Goal: Task Accomplishment & Management: Complete application form

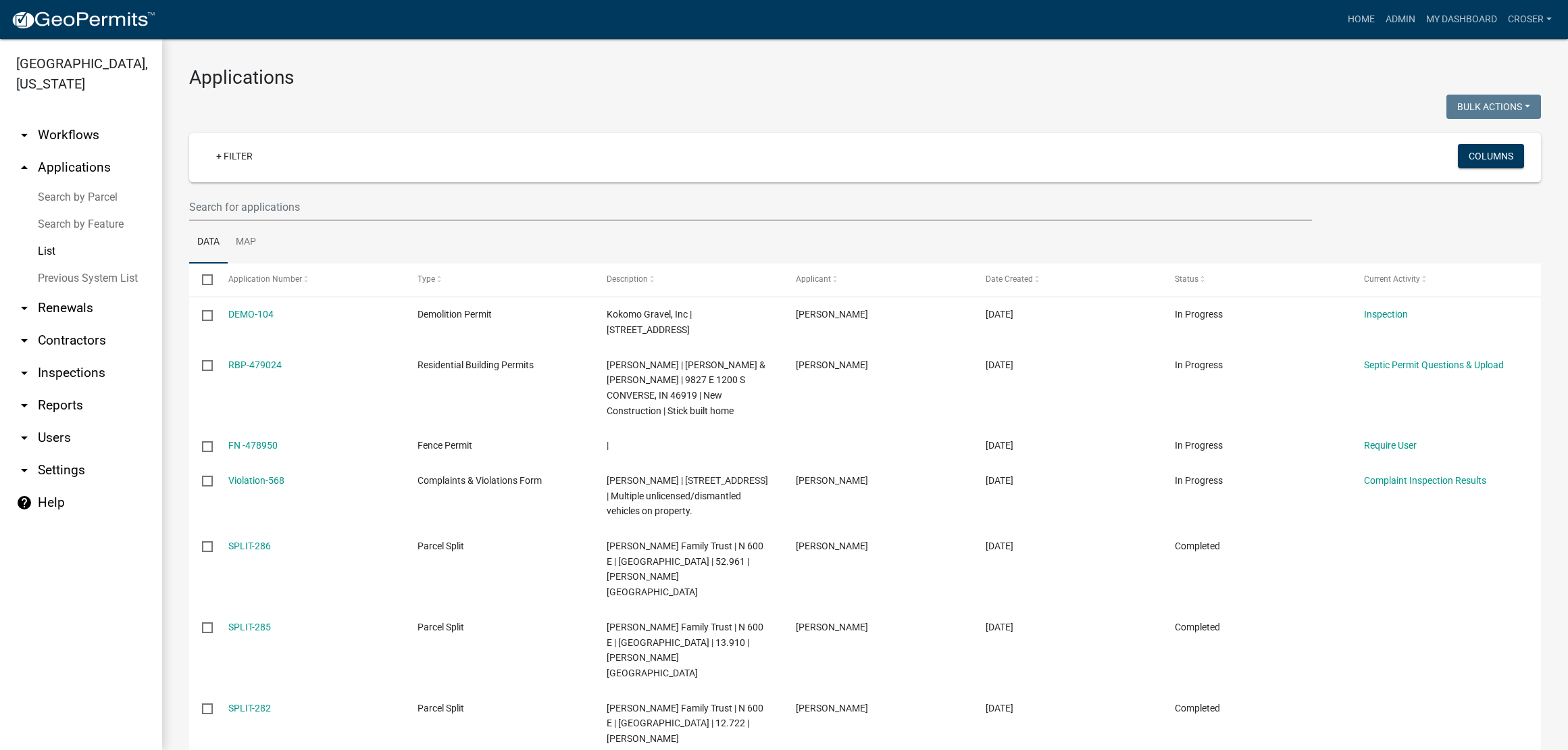
select select "3: 100"
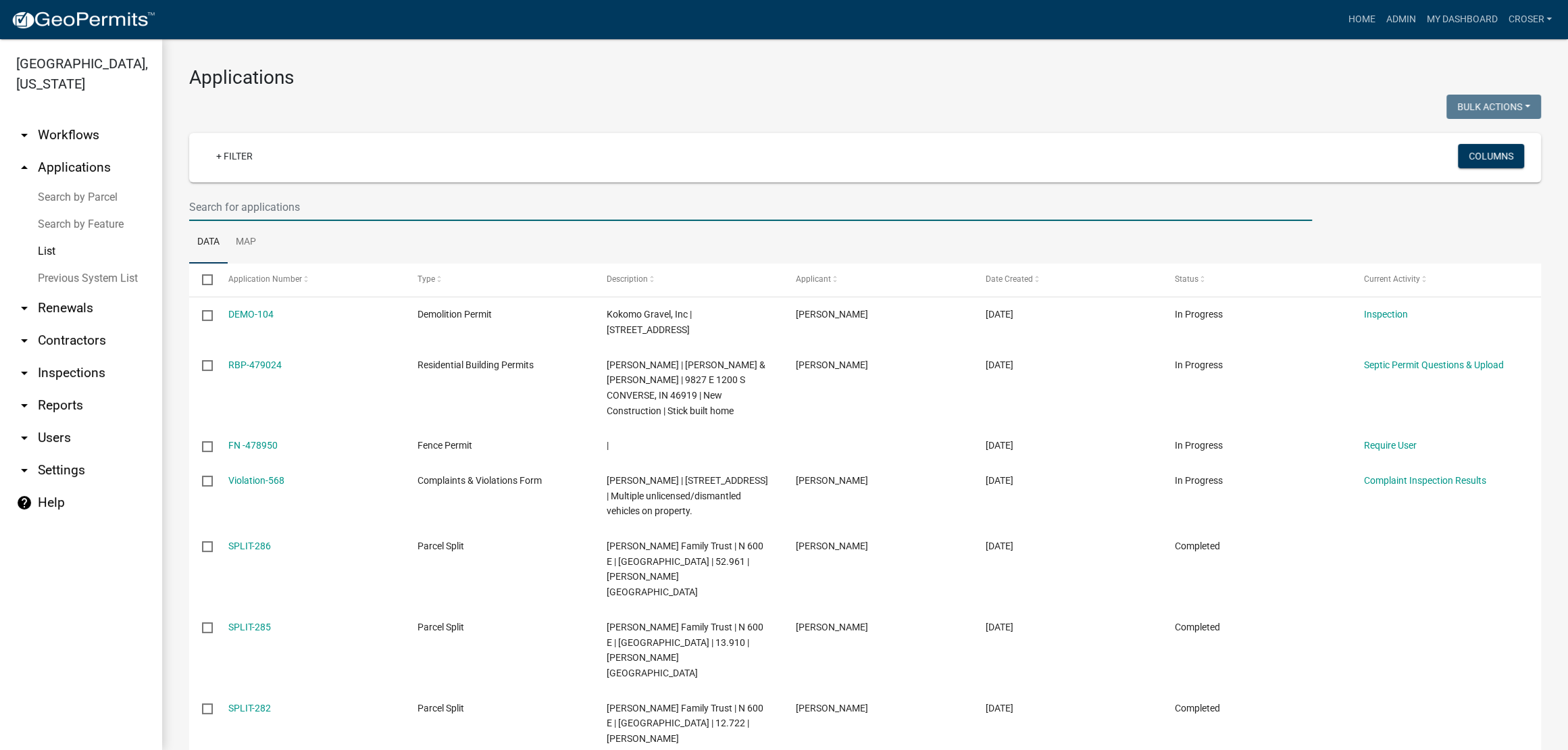
drag, startPoint x: 0, startPoint y: 0, endPoint x: 285, endPoint y: 257, distance: 383.8
click at [285, 221] on input "text" at bounding box center [750, 207] width 1123 height 28
type input "zion"
click at [401, 122] on div at bounding box center [522, 109] width 686 height 28
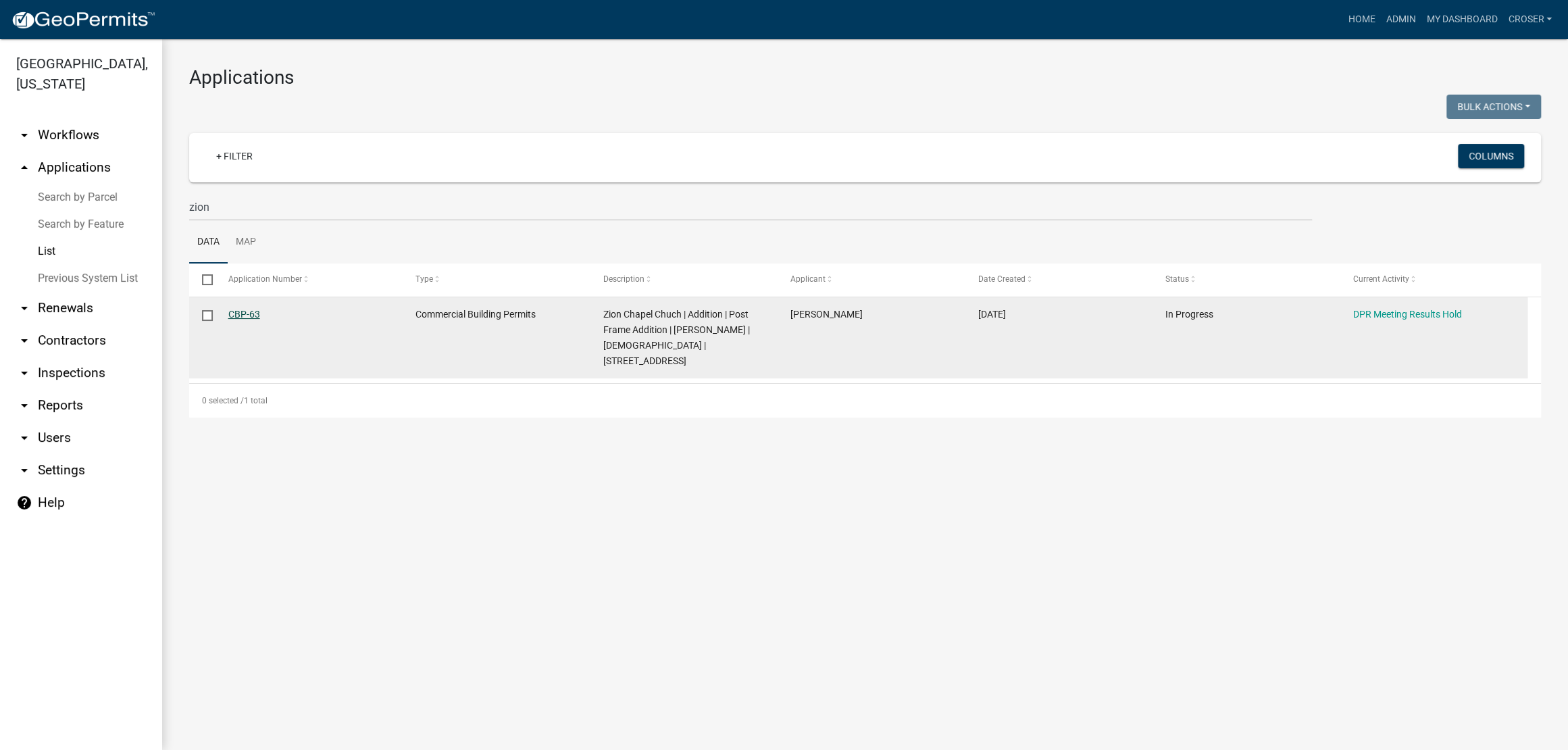
click at [251, 319] on link "CBP-63" at bounding box center [244, 314] width 32 height 11
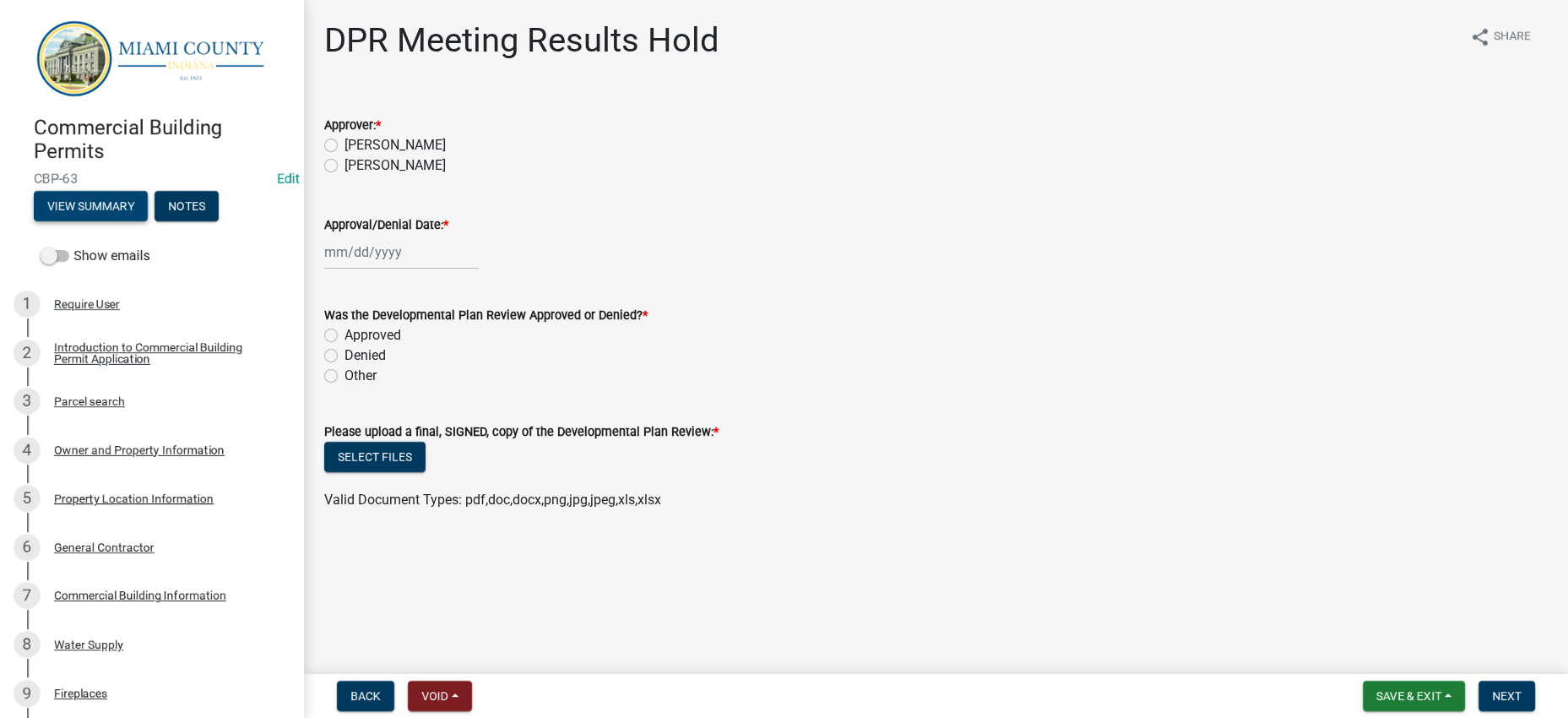
click at [148, 221] on button "View Summary" at bounding box center [90, 206] width 114 height 30
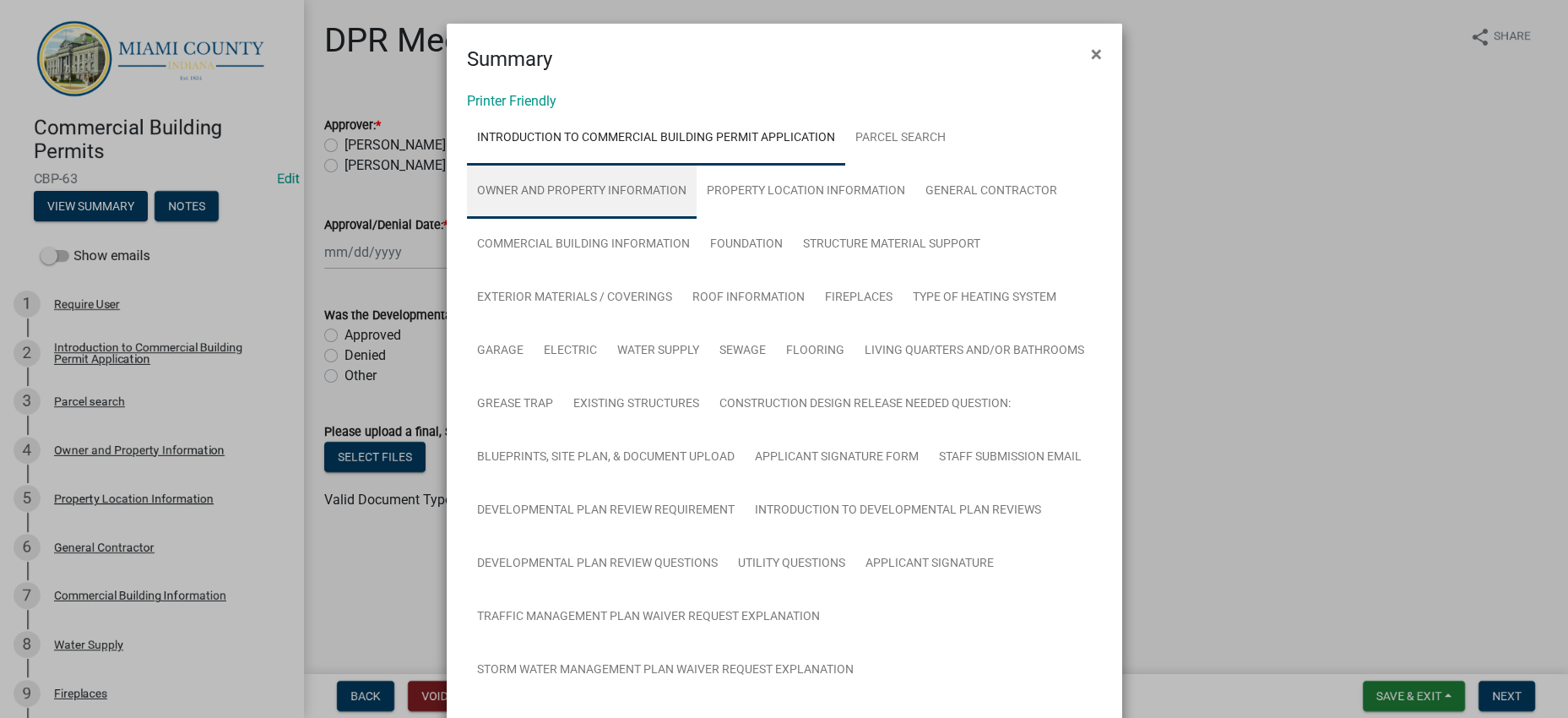
click at [677, 219] on link "Owner and Property Information" at bounding box center [582, 191] width 230 height 54
click at [658, 164] on link "Introduction to Commercial Building Permit Application" at bounding box center [656, 138] width 378 height 54
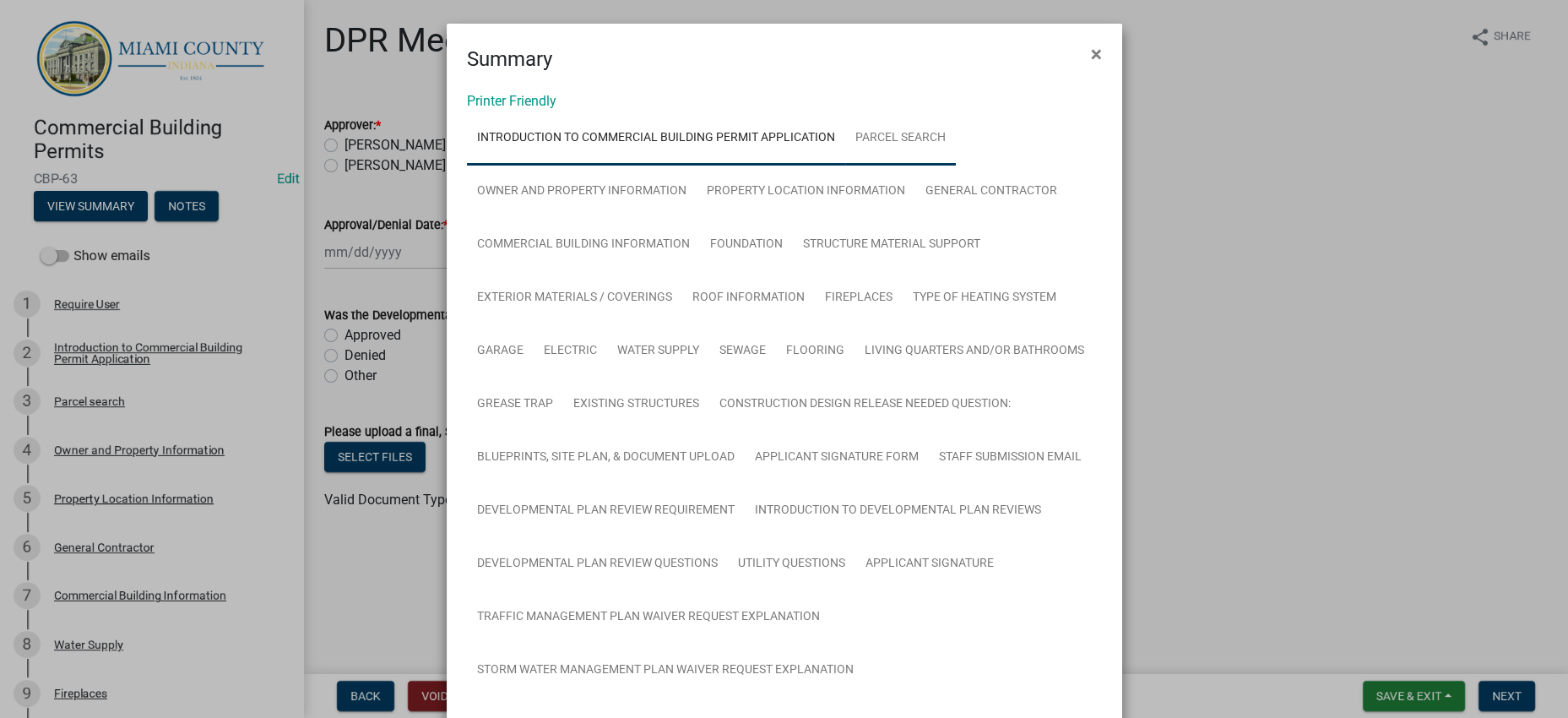
click at [956, 166] on link "Parcel search" at bounding box center [900, 138] width 110 height 54
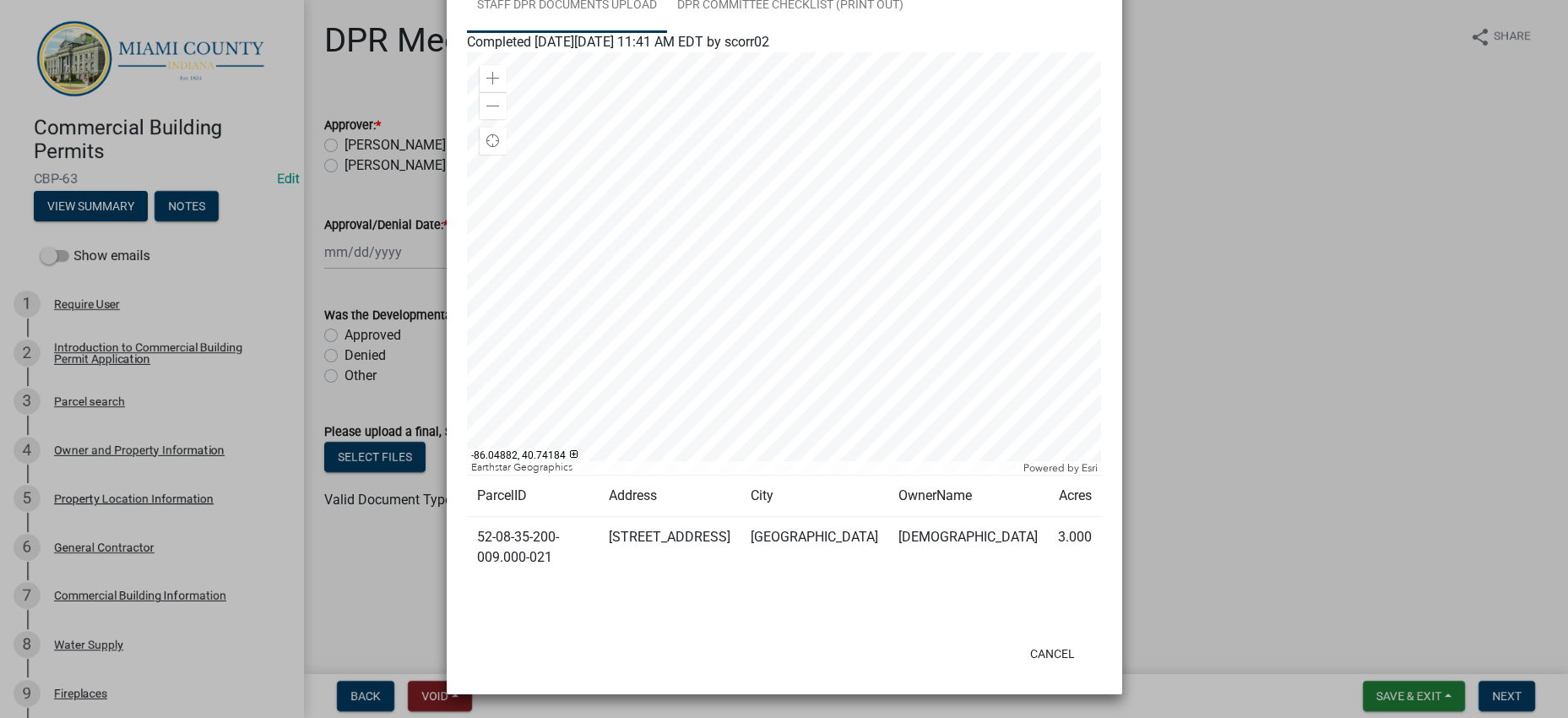
scroll to position [2019, 0]
drag, startPoint x: 573, startPoint y: 533, endPoint x: 476, endPoint y: 511, distance: 99.5
click at [476, 517] on td "52-08-35-200-009.000-021" at bounding box center [533, 548] width 132 height 62
copy td "52-08-35-200-009.000-021"
click at [1037, 639] on button "Cancel" at bounding box center [1052, 653] width 72 height 30
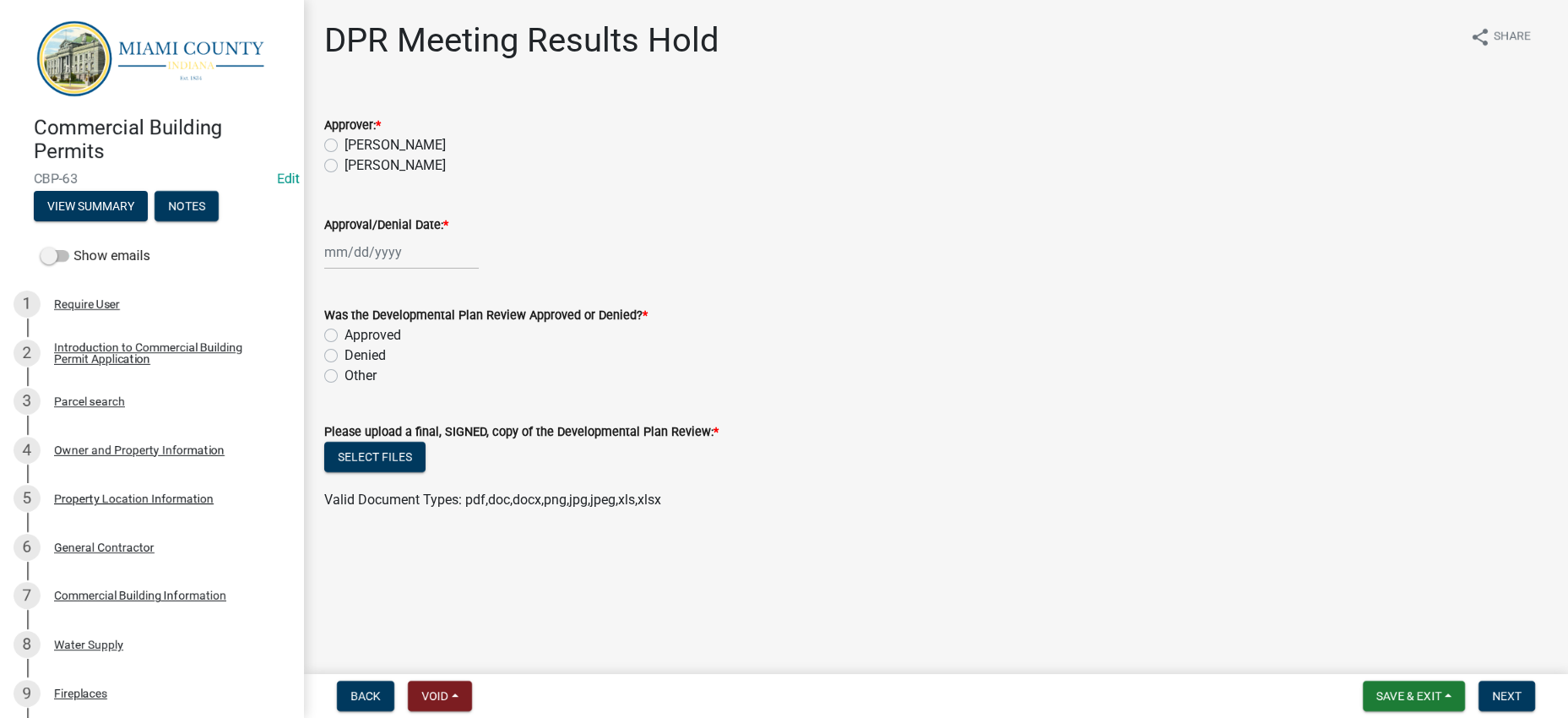
click at [1172, 361] on form "Was the Developmental Plan Review Approved or Denied? * Approved Denied Other" at bounding box center [936, 334] width 1224 height 101
click at [148, 221] on button "View Summary" at bounding box center [90, 206] width 114 height 30
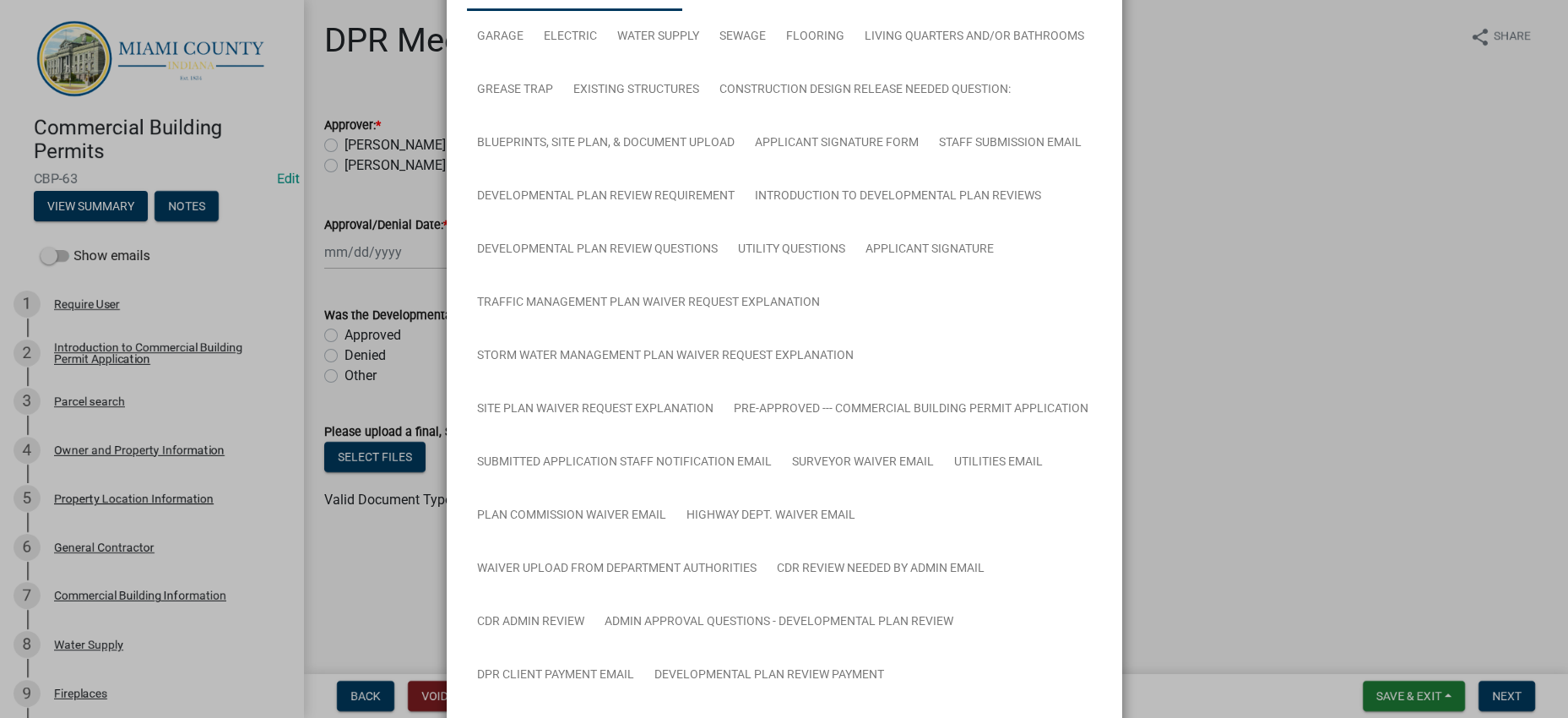
scroll to position [315, 0]
click at [701, 169] on link "Blueprints, Site Plan, & Document Upload" at bounding box center [606, 142] width 278 height 54
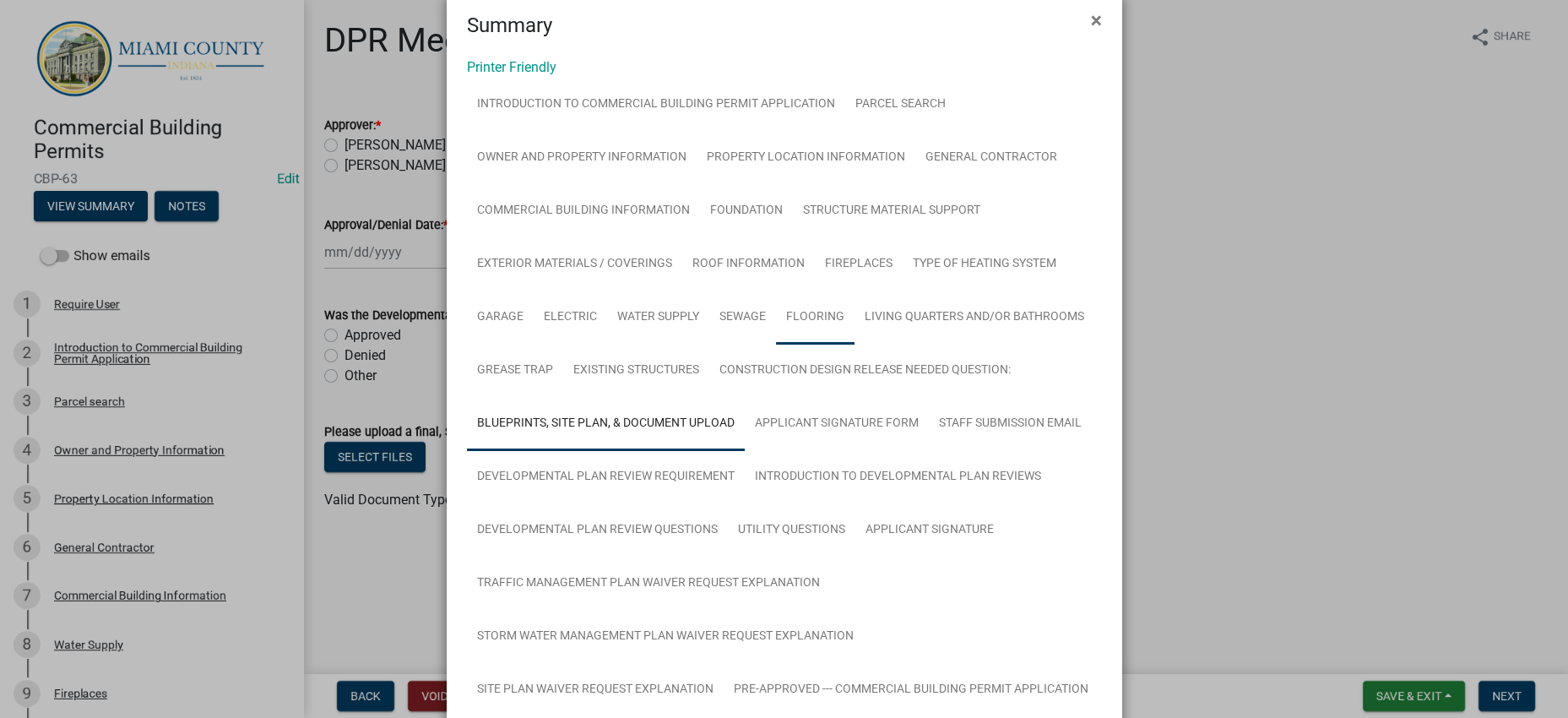
scroll to position [33, 0]
click at [665, 186] on link "Owner and Property Information" at bounding box center [582, 159] width 230 height 54
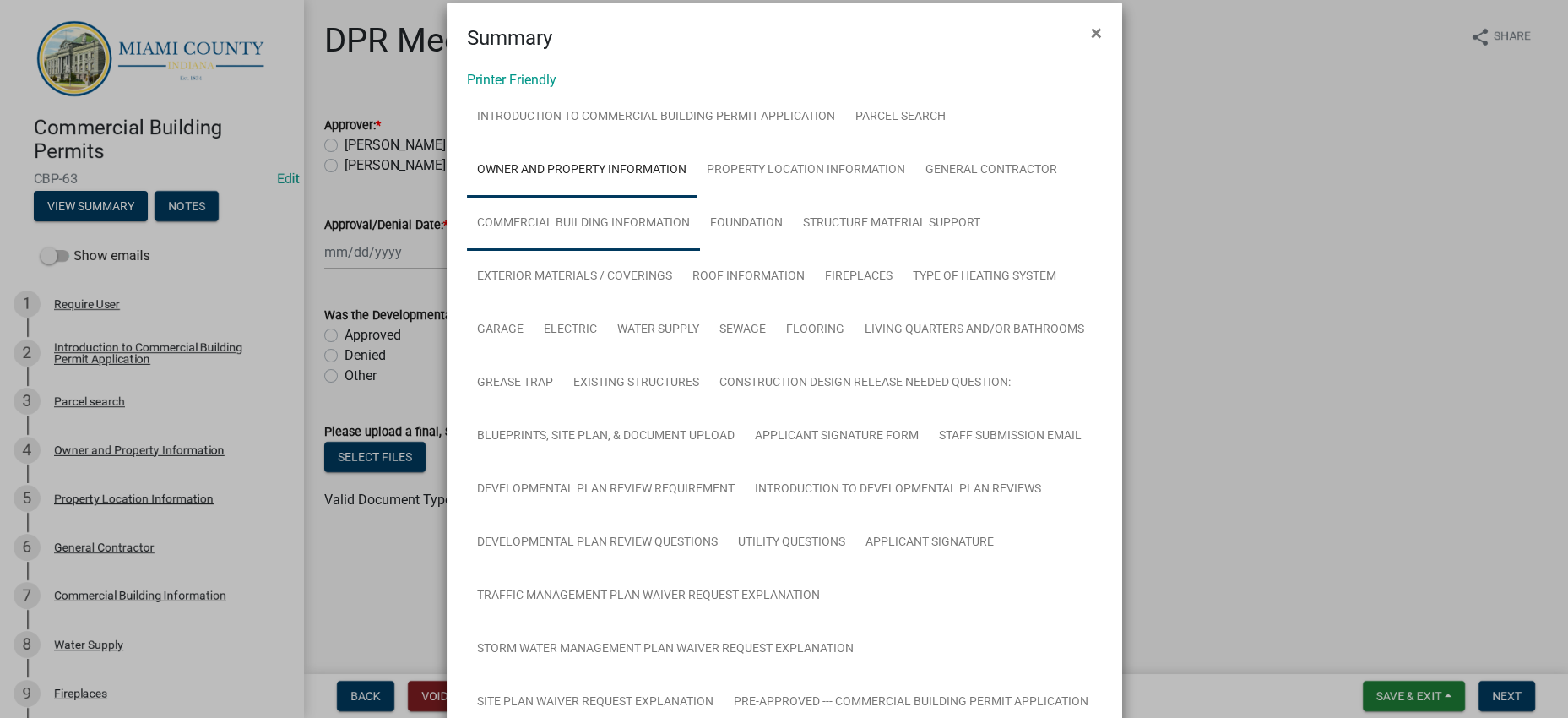
scroll to position [0, 0]
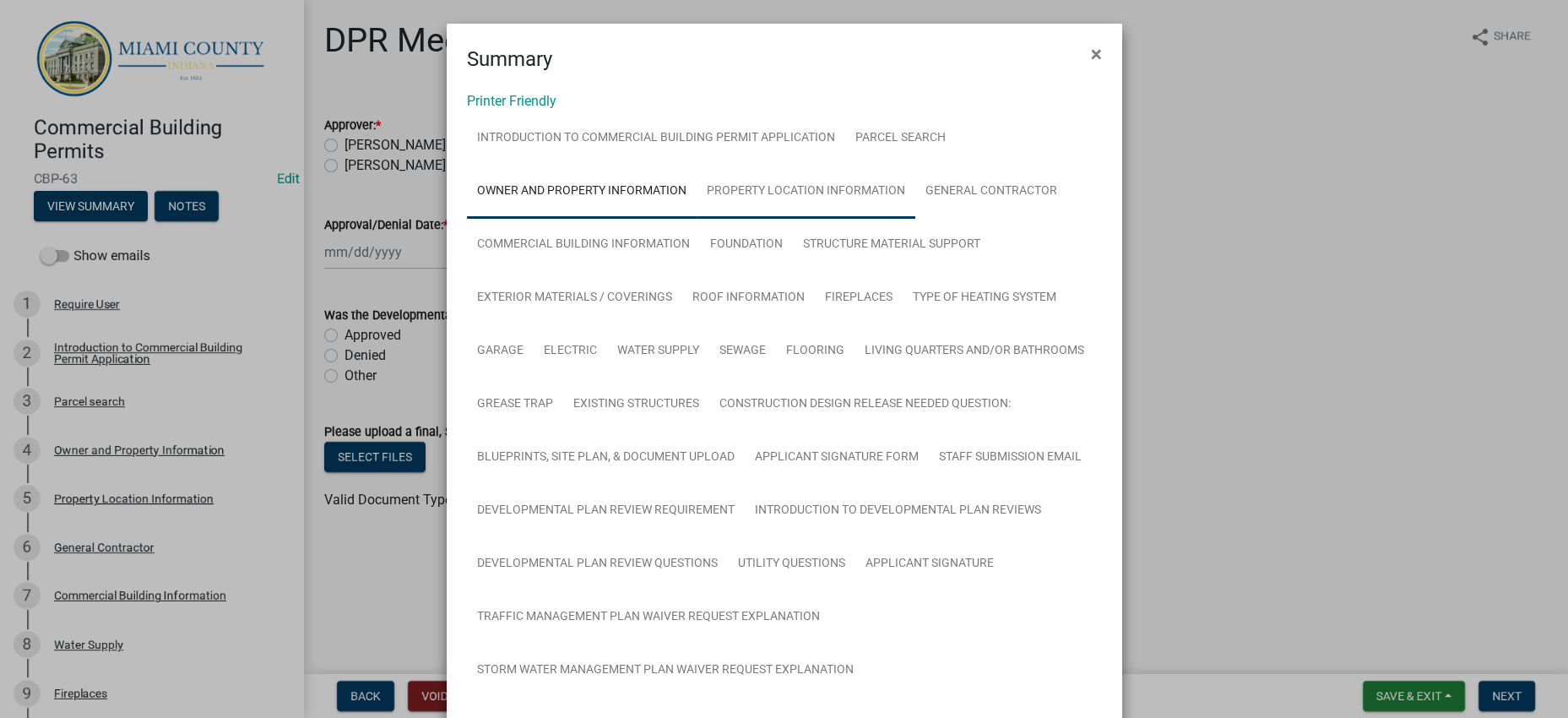
click at [857, 219] on link "Property Location Information" at bounding box center [806, 191] width 219 height 54
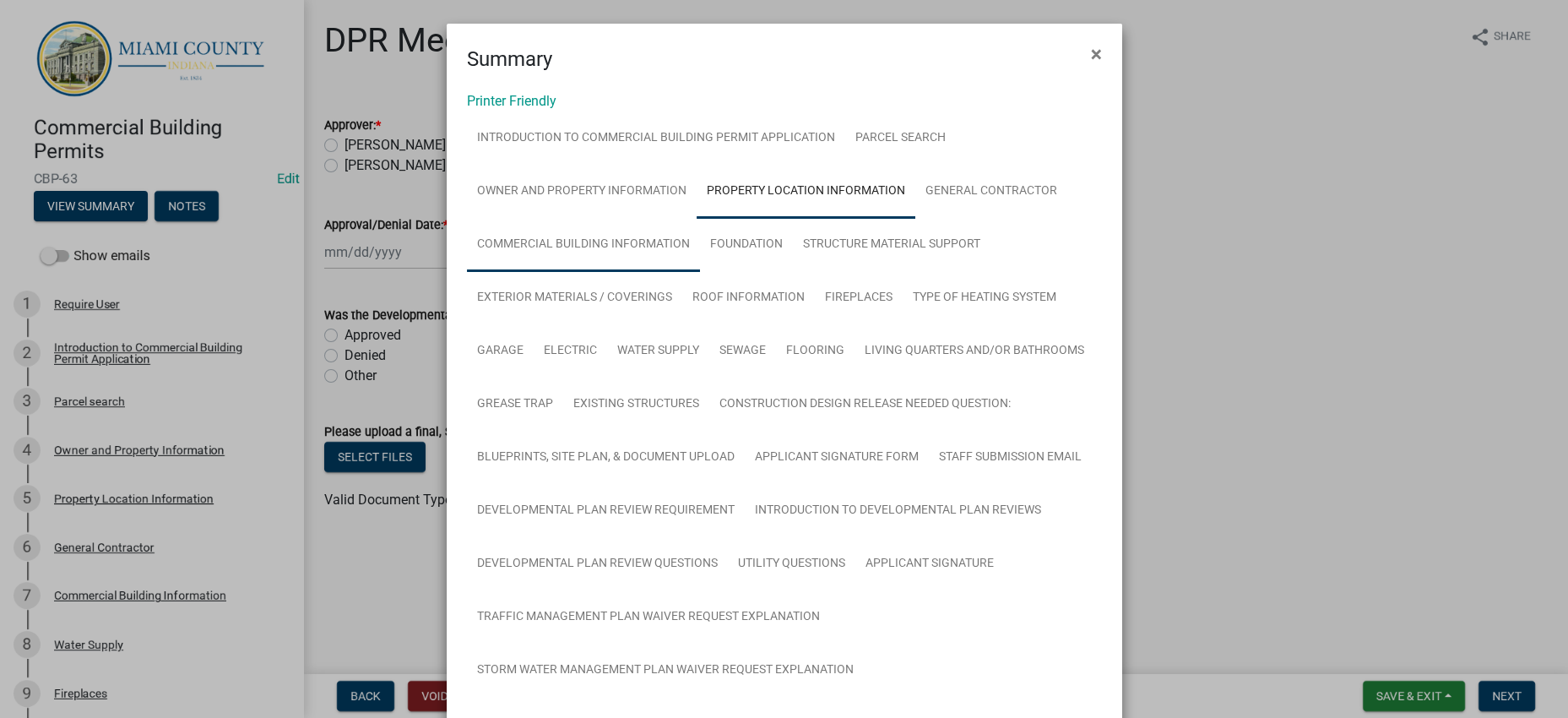
click at [700, 272] on link "Commercial Building Information" at bounding box center [584, 244] width 233 height 54
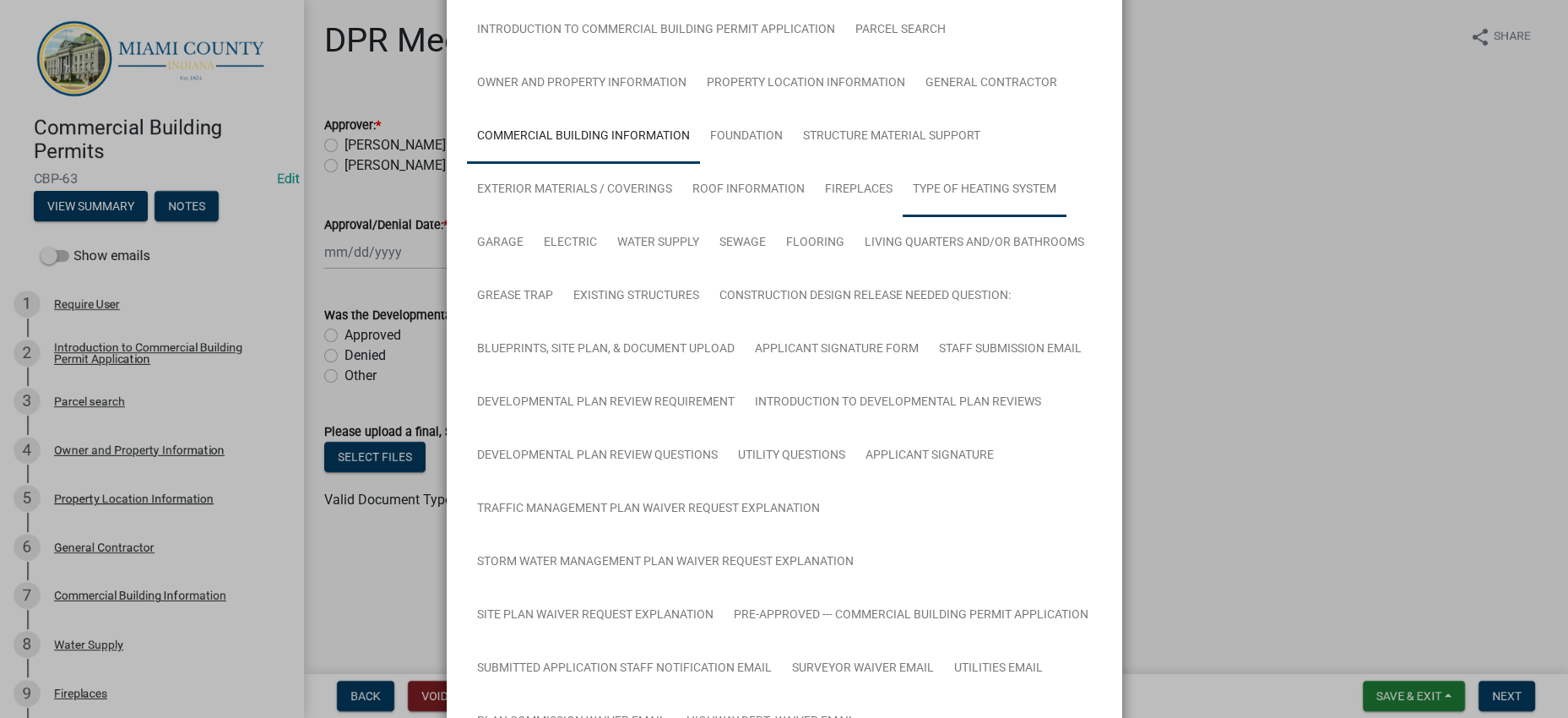
scroll to position [106, 0]
click at [793, 167] on link "Foundation" at bounding box center [746, 138] width 93 height 54
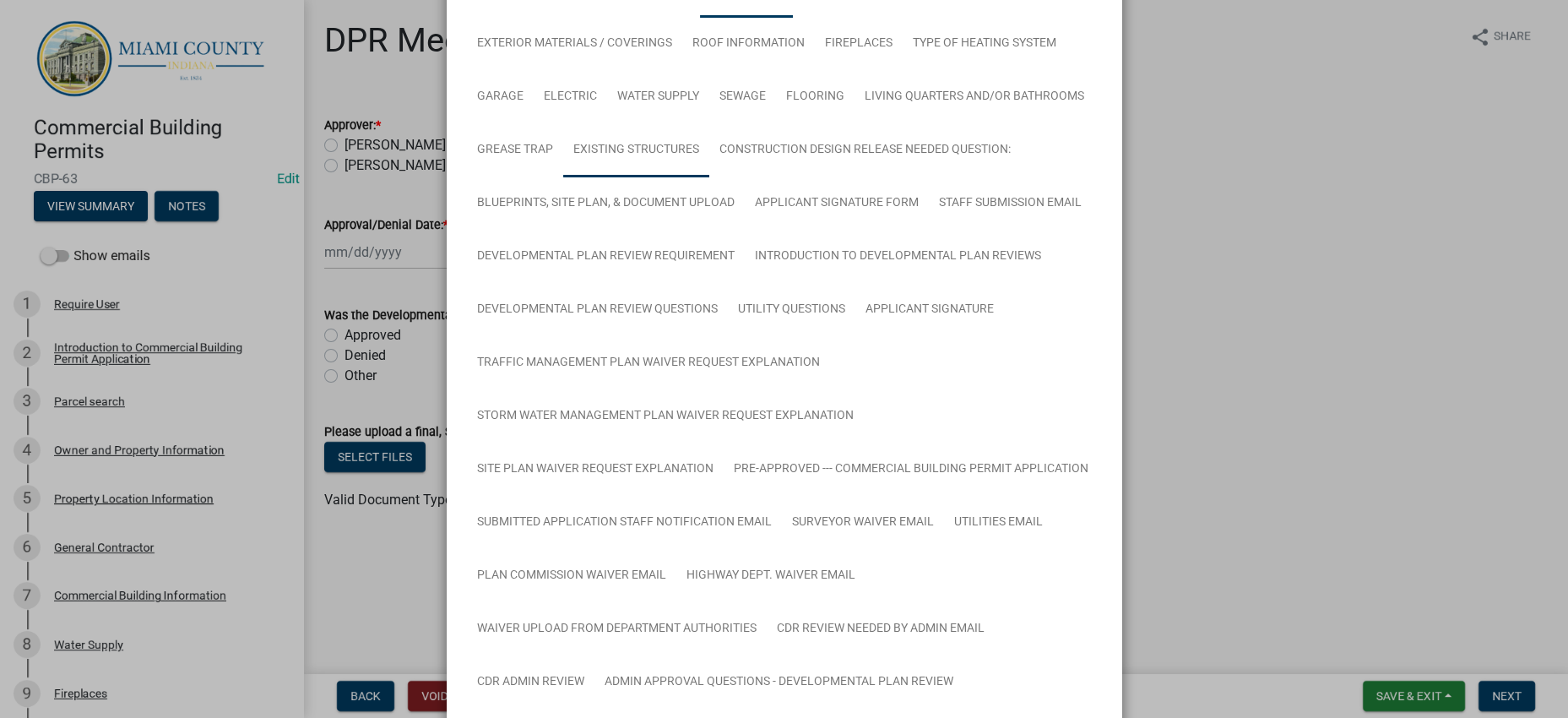
scroll to position [0, 0]
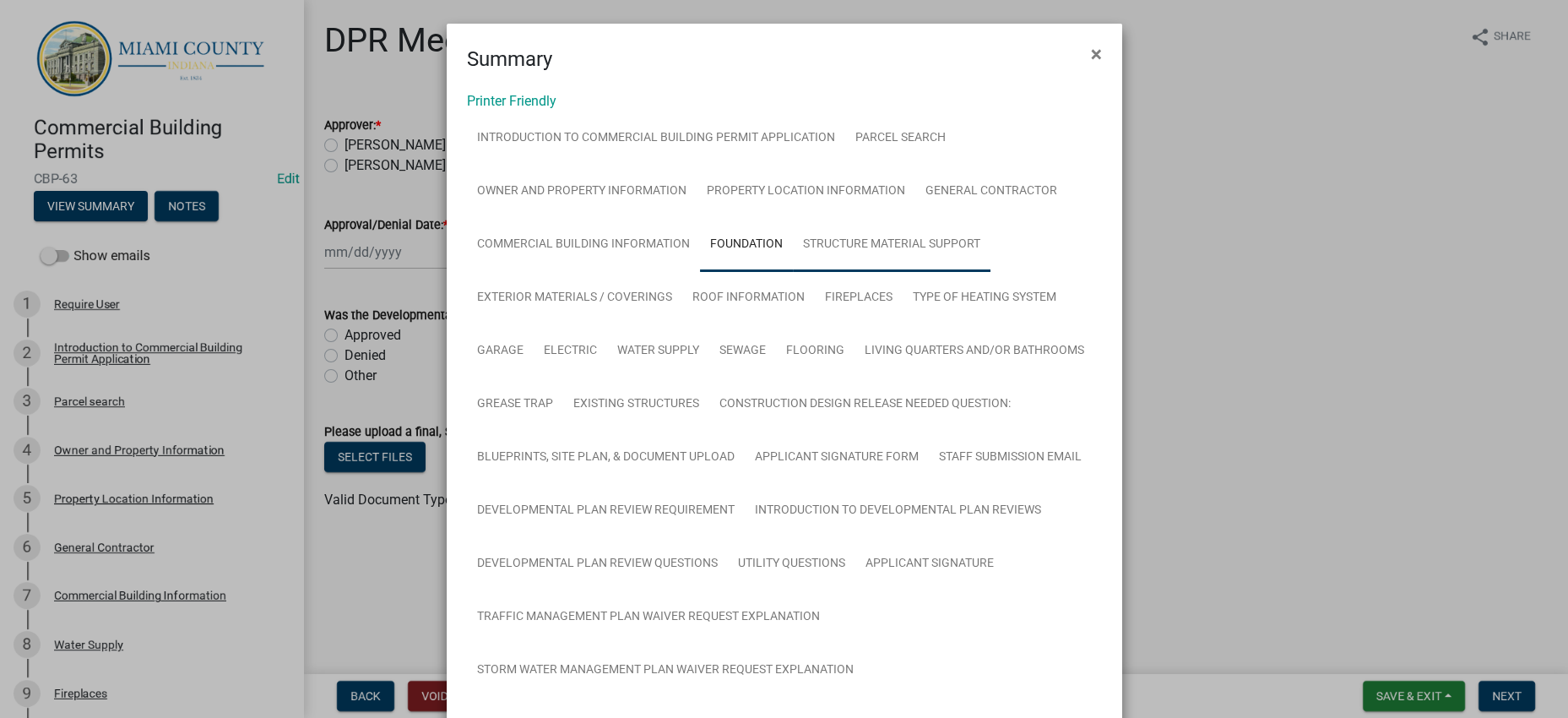
click at [793, 272] on link "Structure Material Support" at bounding box center [891, 244] width 198 height 54
click at [682, 325] on link "Exterior Materials / Coverings" at bounding box center [575, 298] width 215 height 54
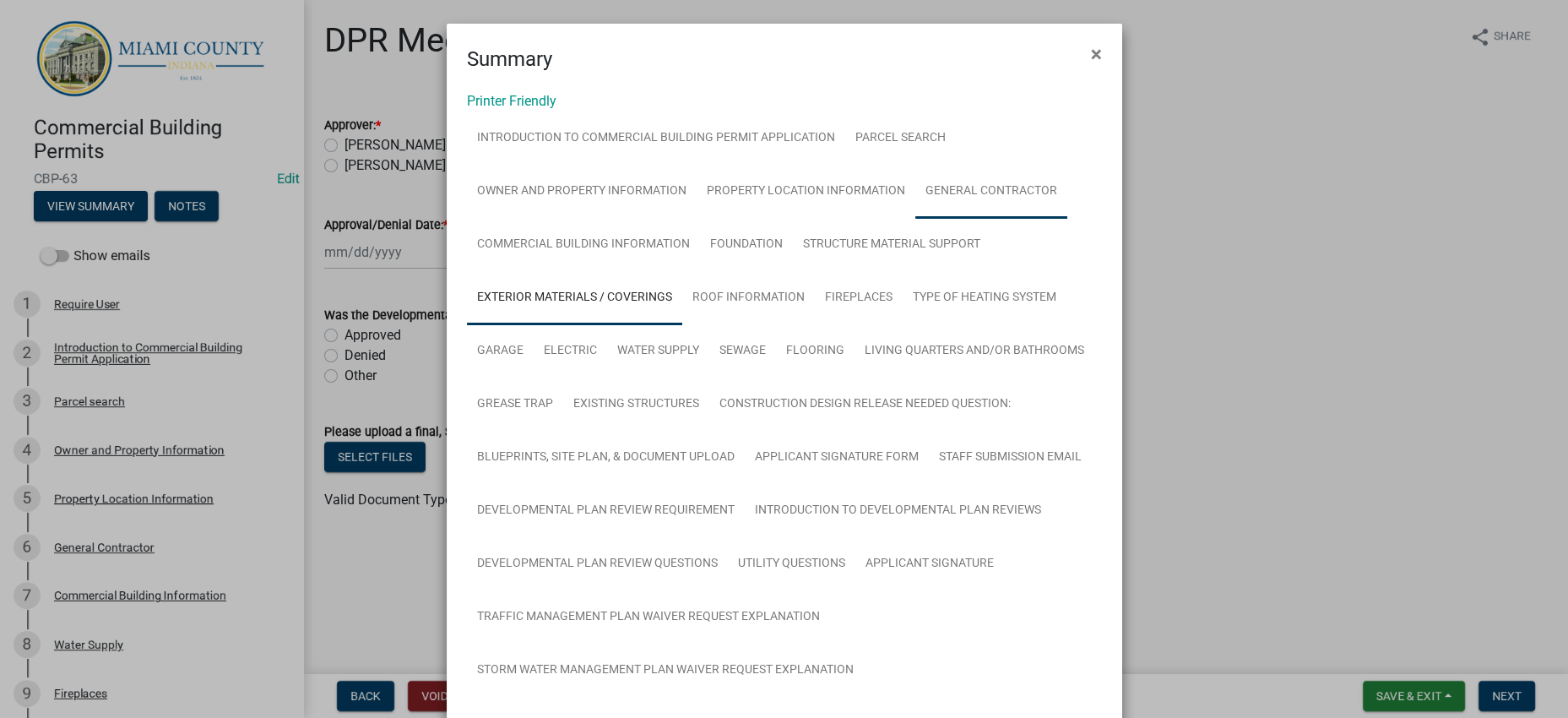
click at [916, 219] on link "General Contractor" at bounding box center [991, 191] width 152 height 54
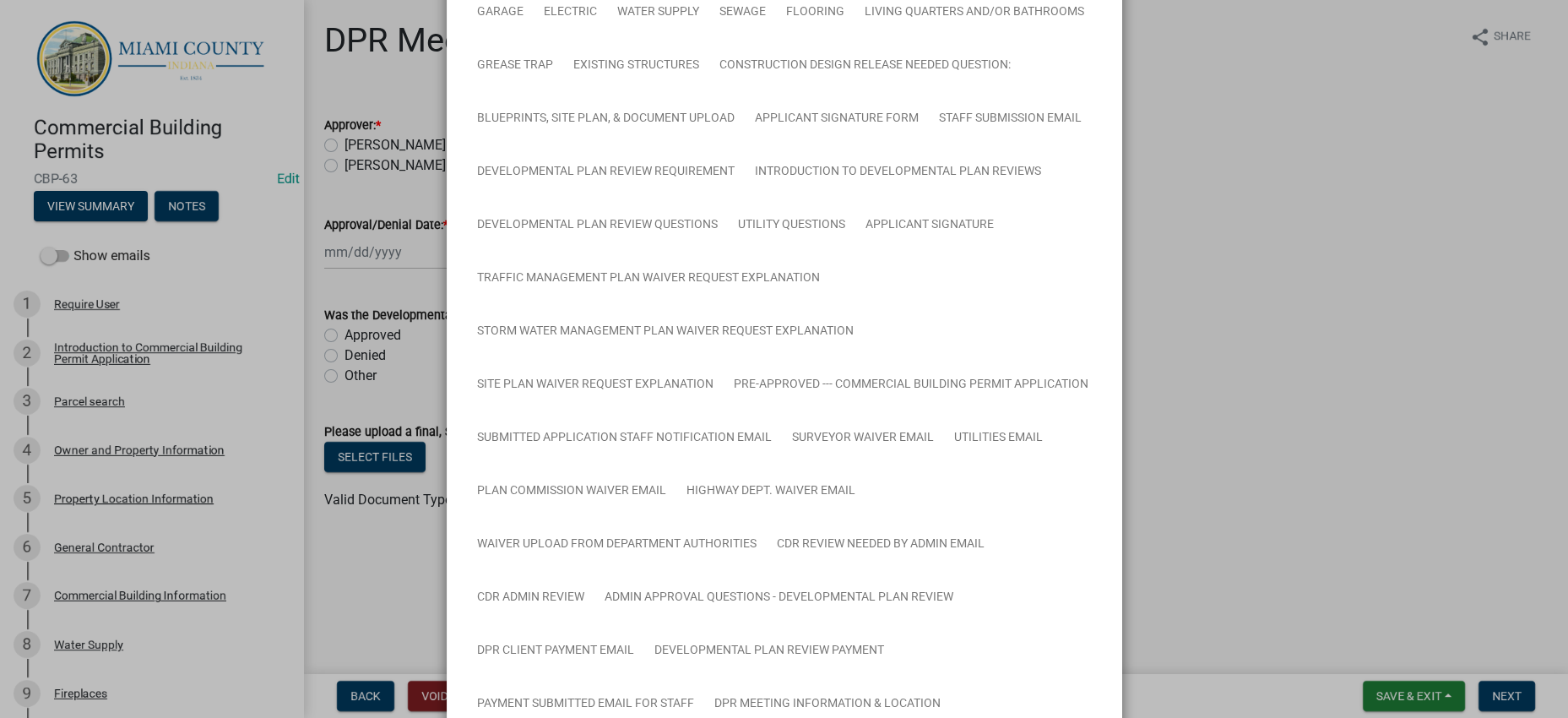
scroll to position [337, 0]
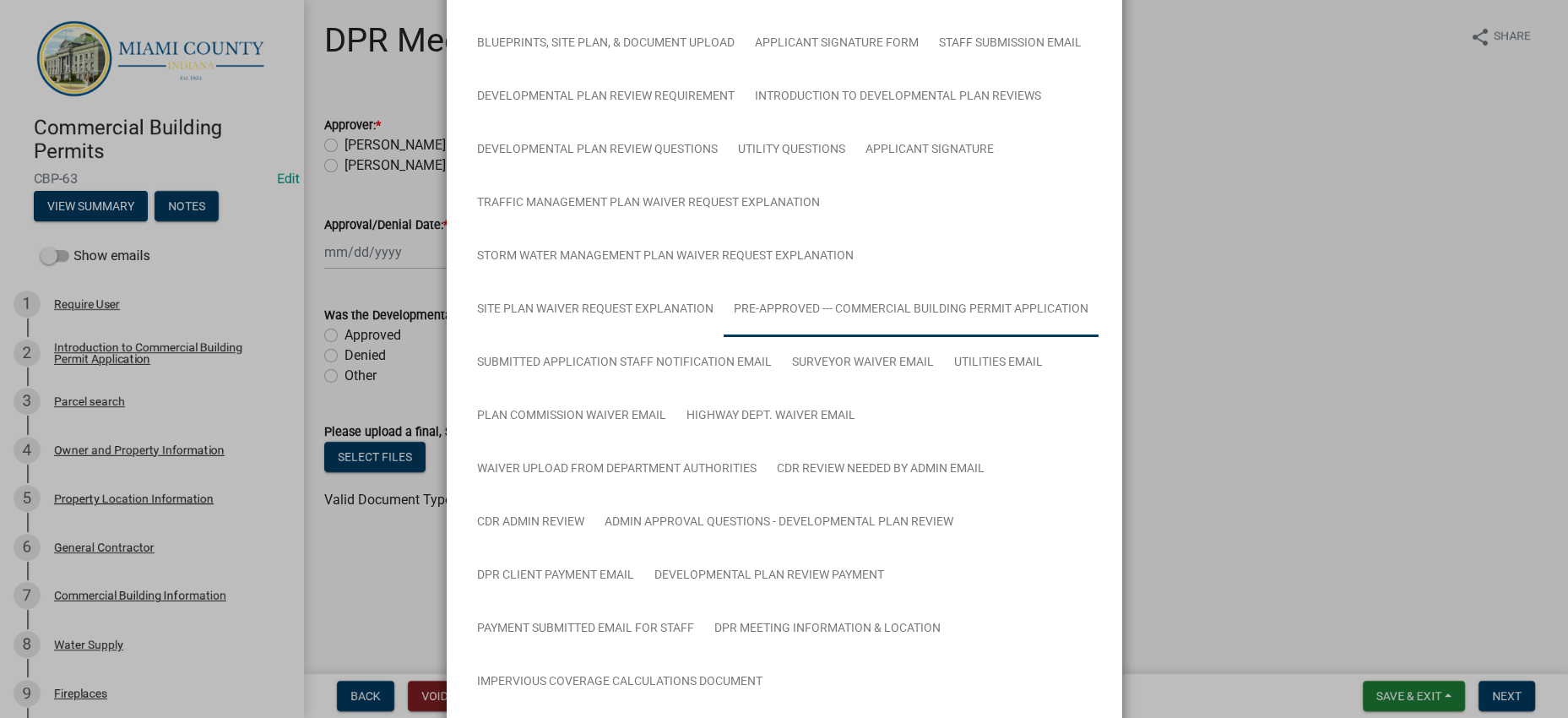
scroll to position [413, 0]
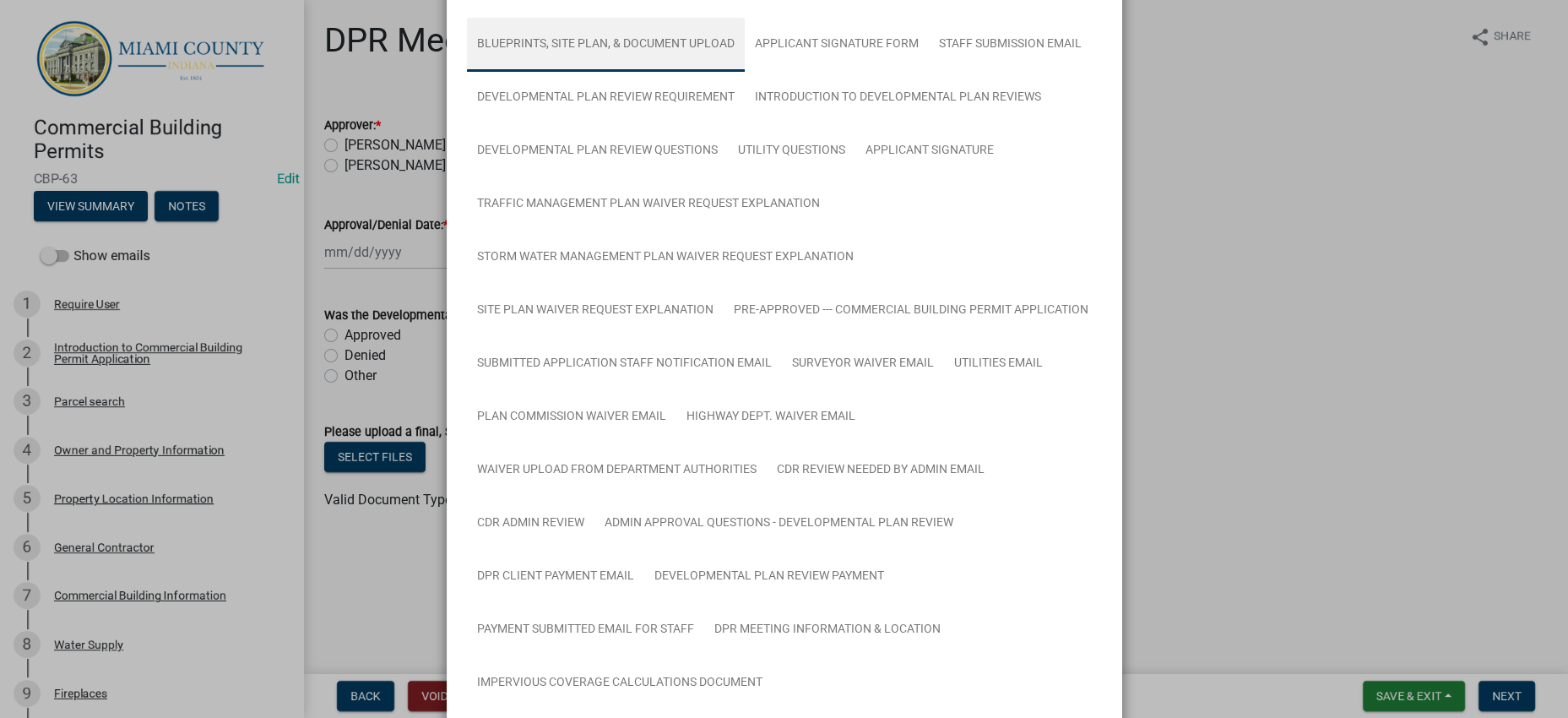
click at [719, 72] on link "Blueprints, Site Plan, & Document Upload" at bounding box center [606, 44] width 278 height 54
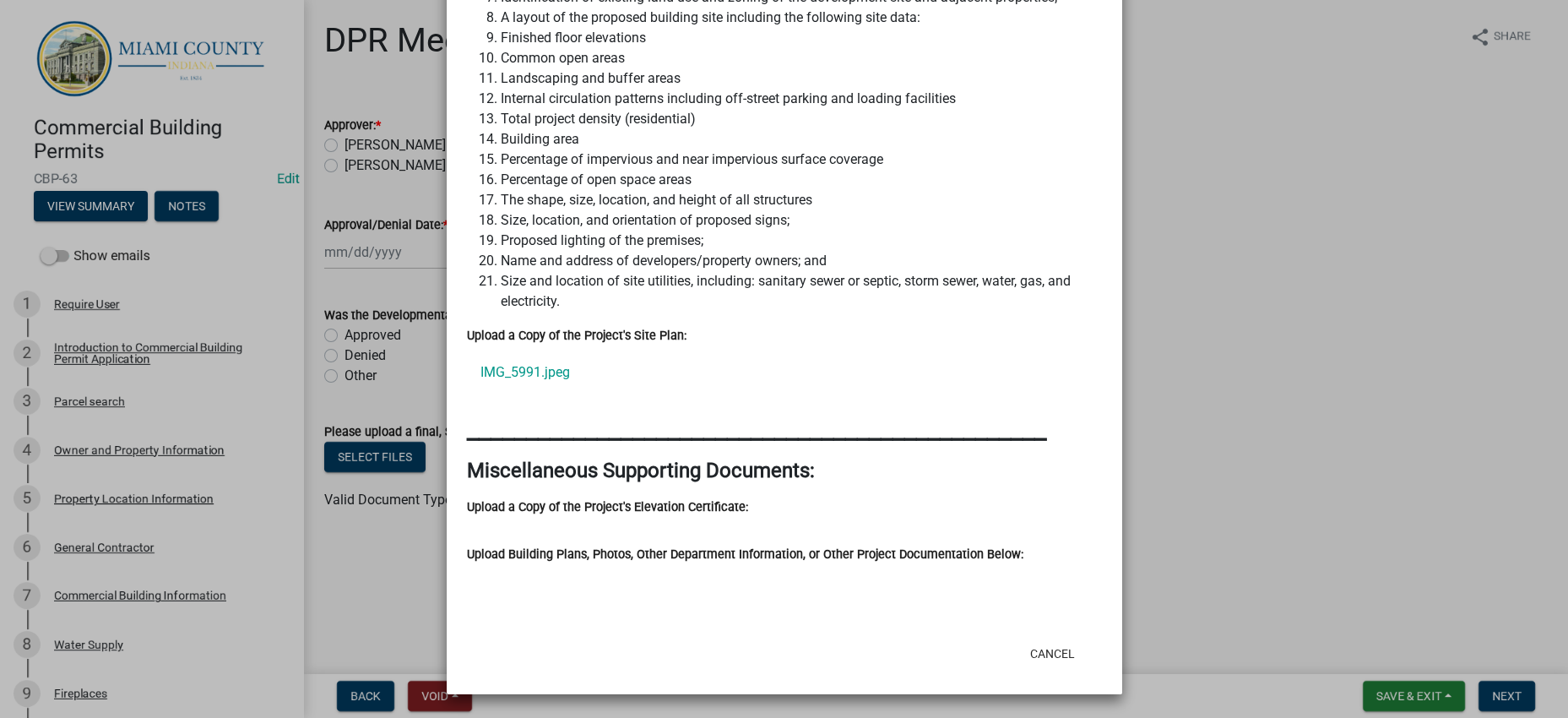
scroll to position [3092, 0]
click at [1031, 639] on button "Cancel" at bounding box center [1052, 653] width 72 height 30
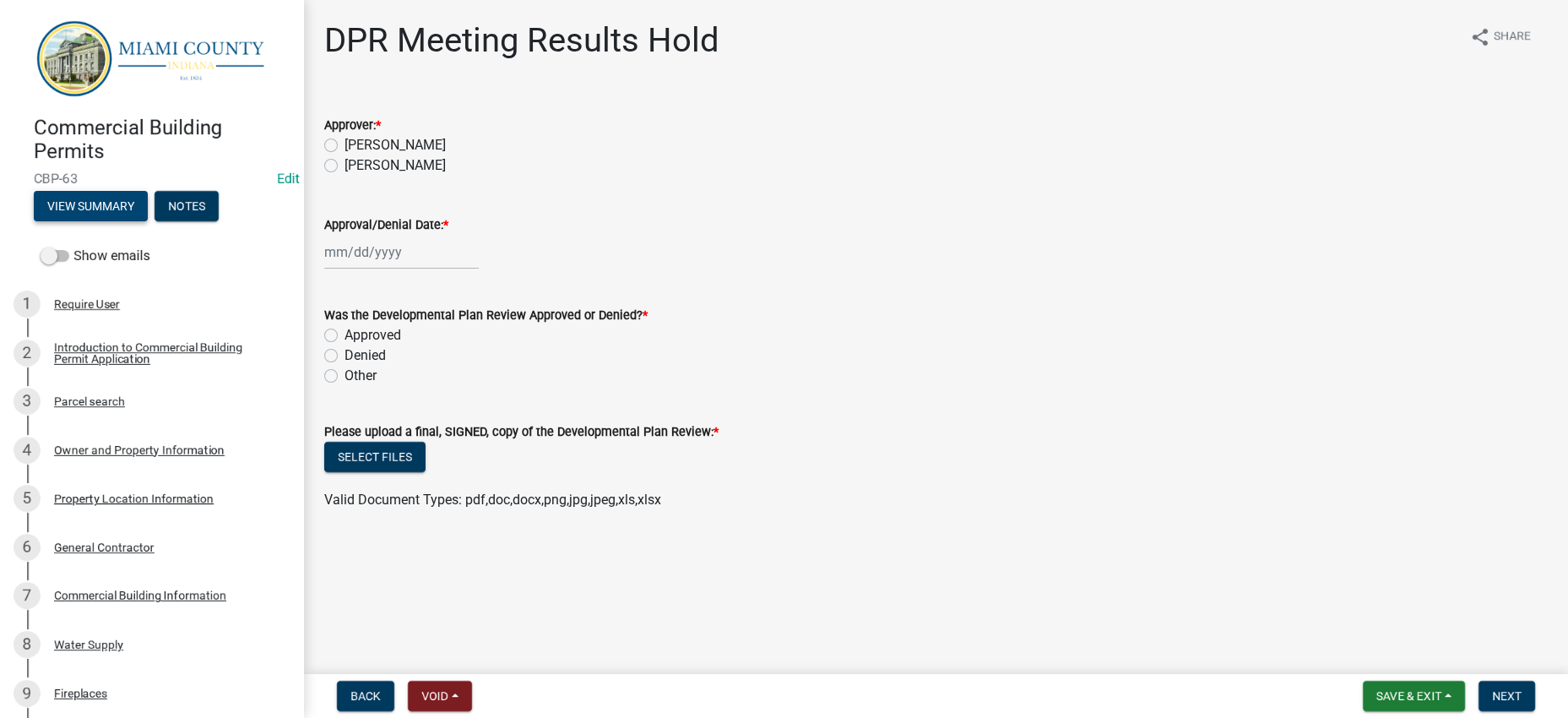
click at [125, 221] on button "View Summary" at bounding box center [90, 206] width 114 height 30
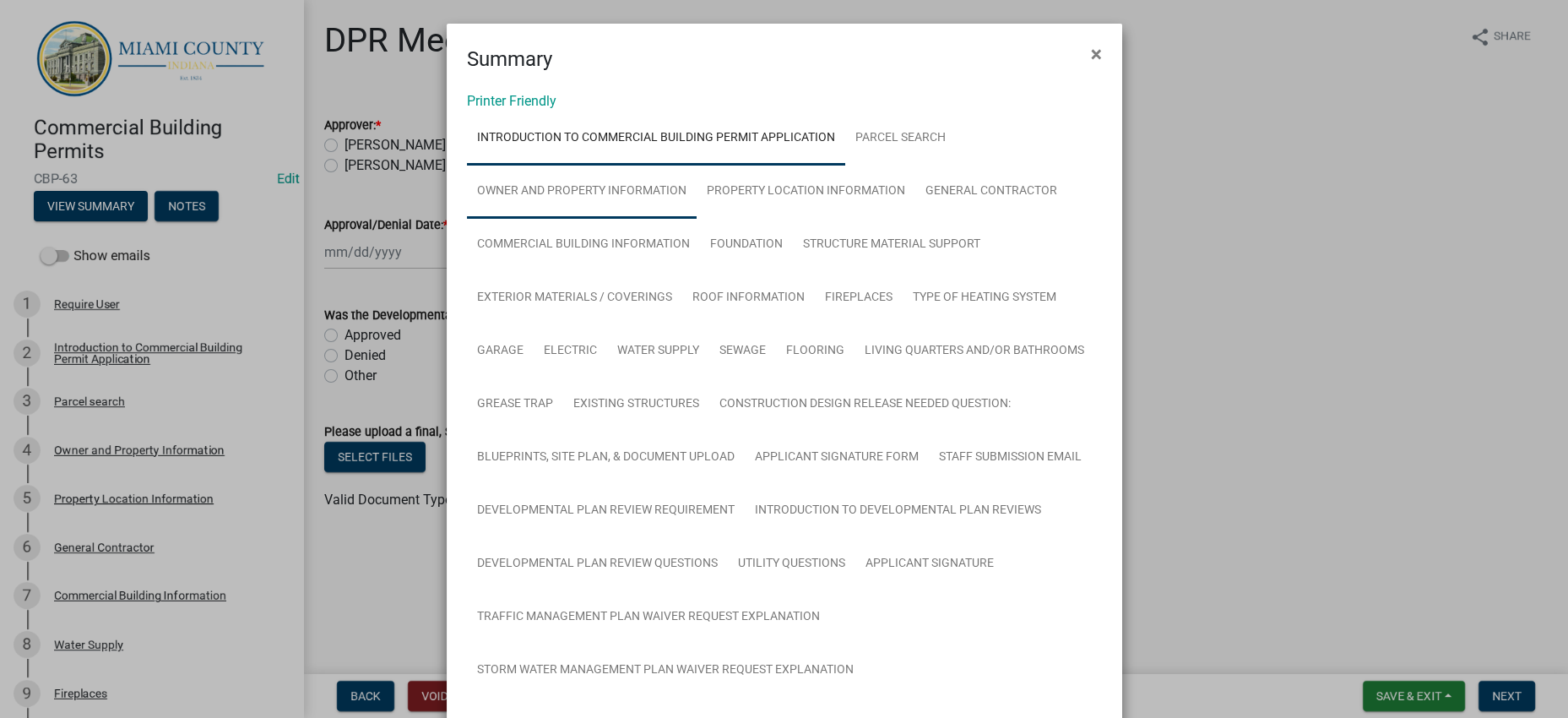
click at [653, 219] on link "Owner and Property Information" at bounding box center [582, 191] width 230 height 54
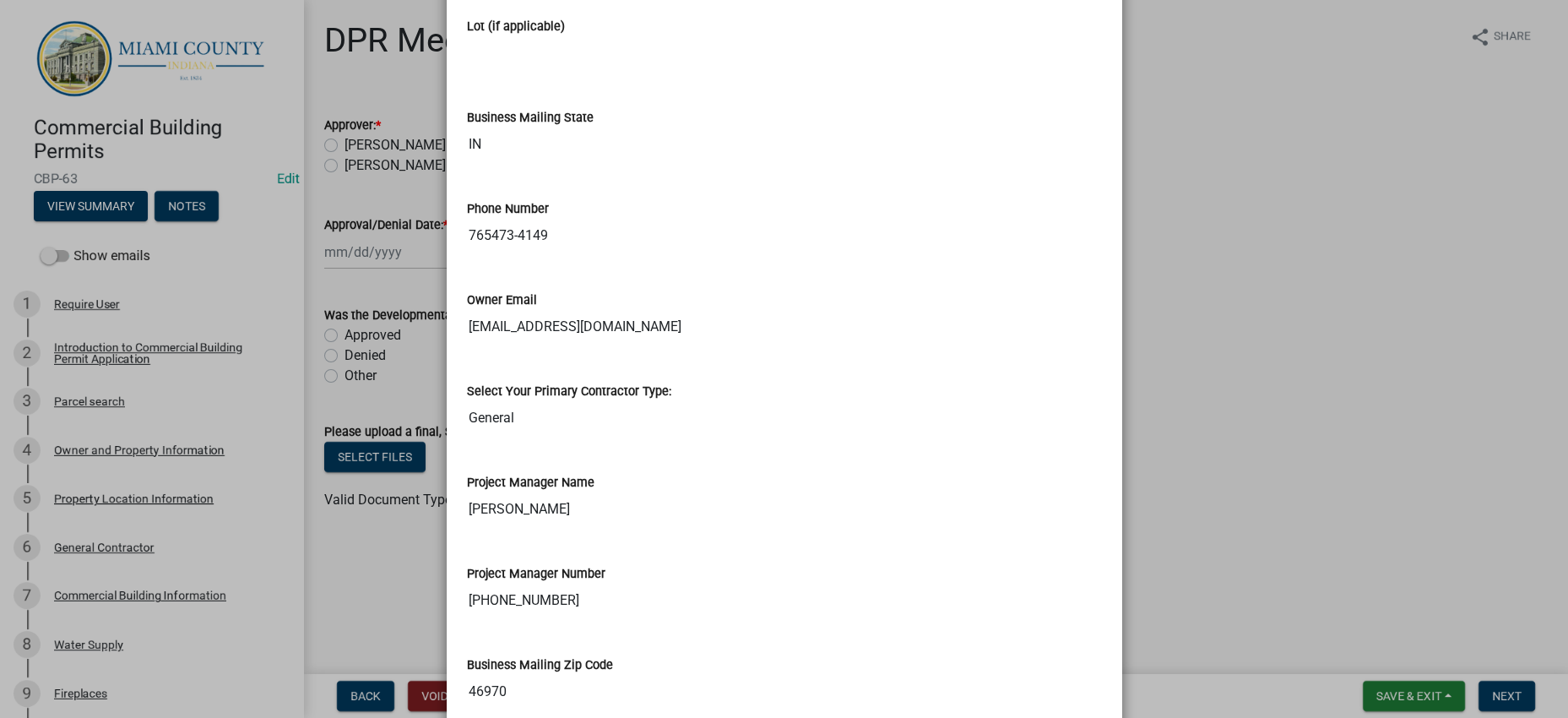
scroll to position [3211, 0]
click at [1216, 468] on ngb-modal-window "Summary × Printer Friendly Introduction to Commercial Building Permit Applicati…" at bounding box center [784, 359] width 1568 height 718
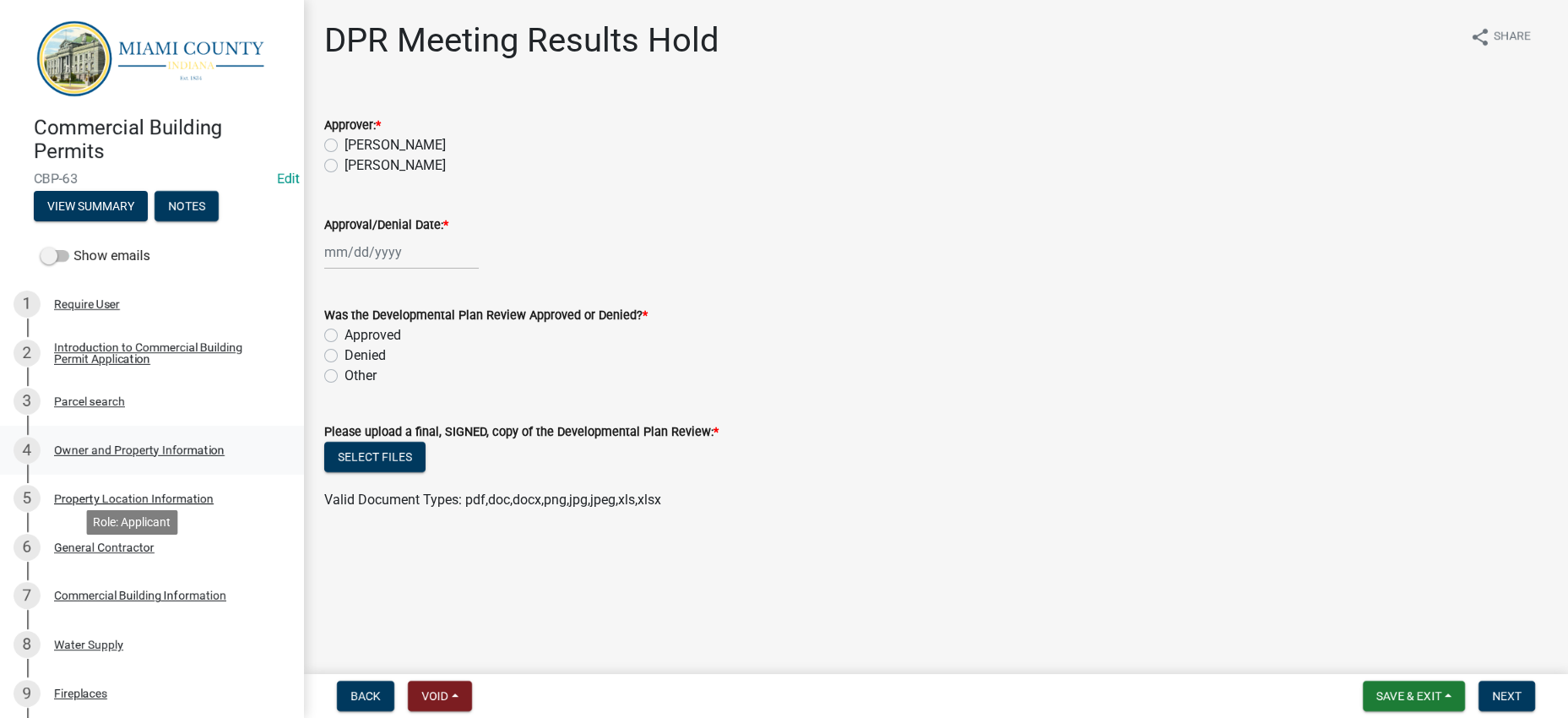
click at [126, 456] on div "Owner and Property Information" at bounding box center [138, 450] width 170 height 12
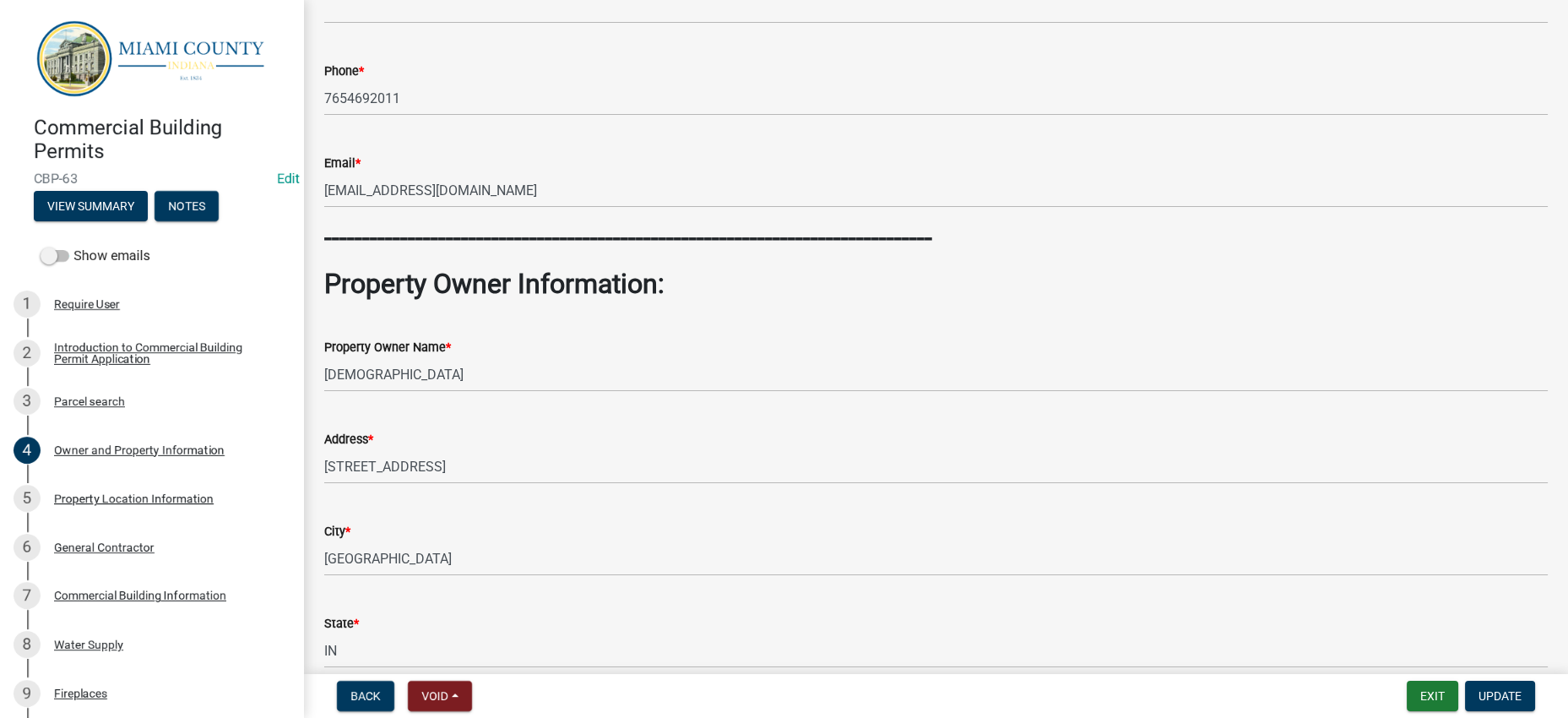
scroll to position [1162, 0]
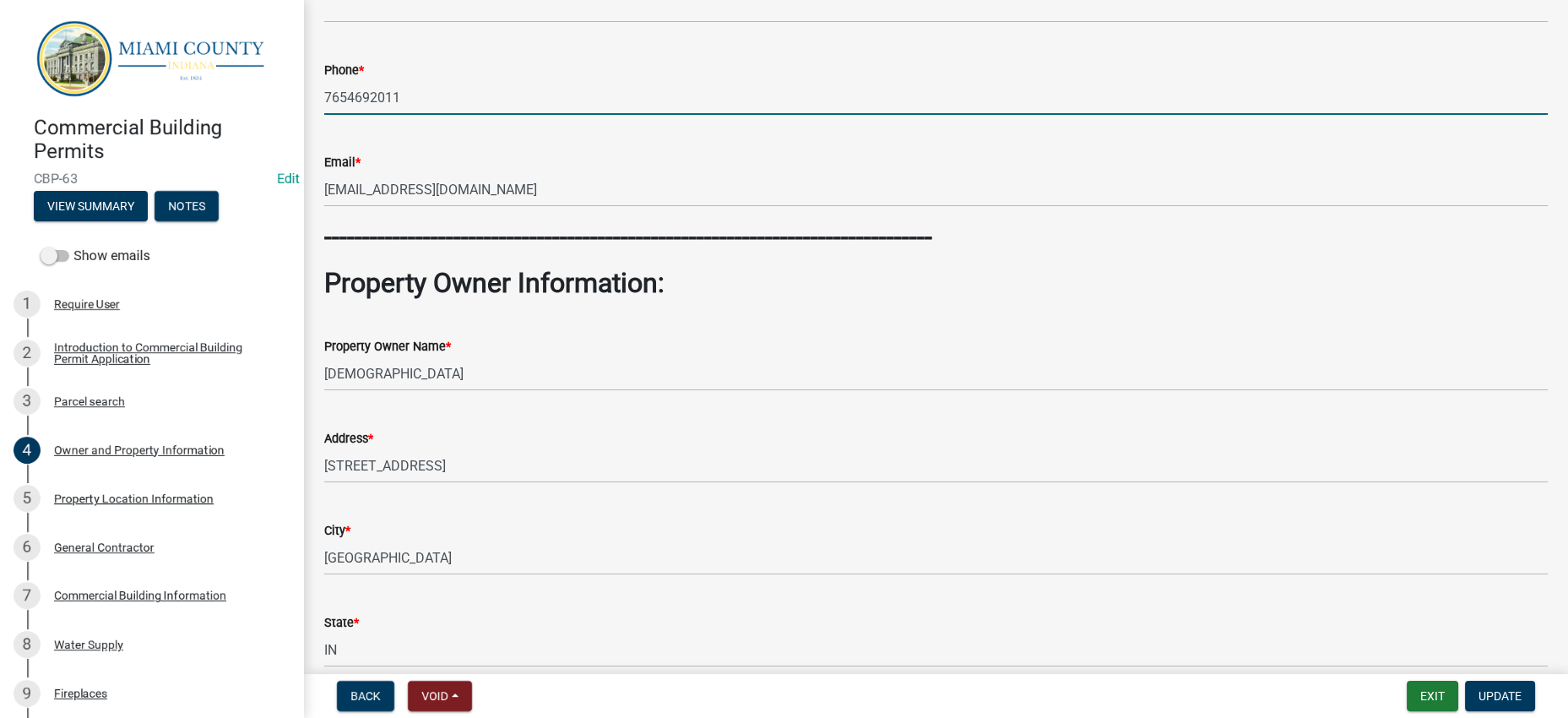
click at [356, 115] on input "7654692011" at bounding box center [936, 97] width 1224 height 35
click at [389, 115] on input "765-4692011" at bounding box center [936, 97] width 1224 height 35
type input "[PHONE_NUMBER]"
click at [545, 80] on div "Phone *" at bounding box center [936, 70] width 1224 height 20
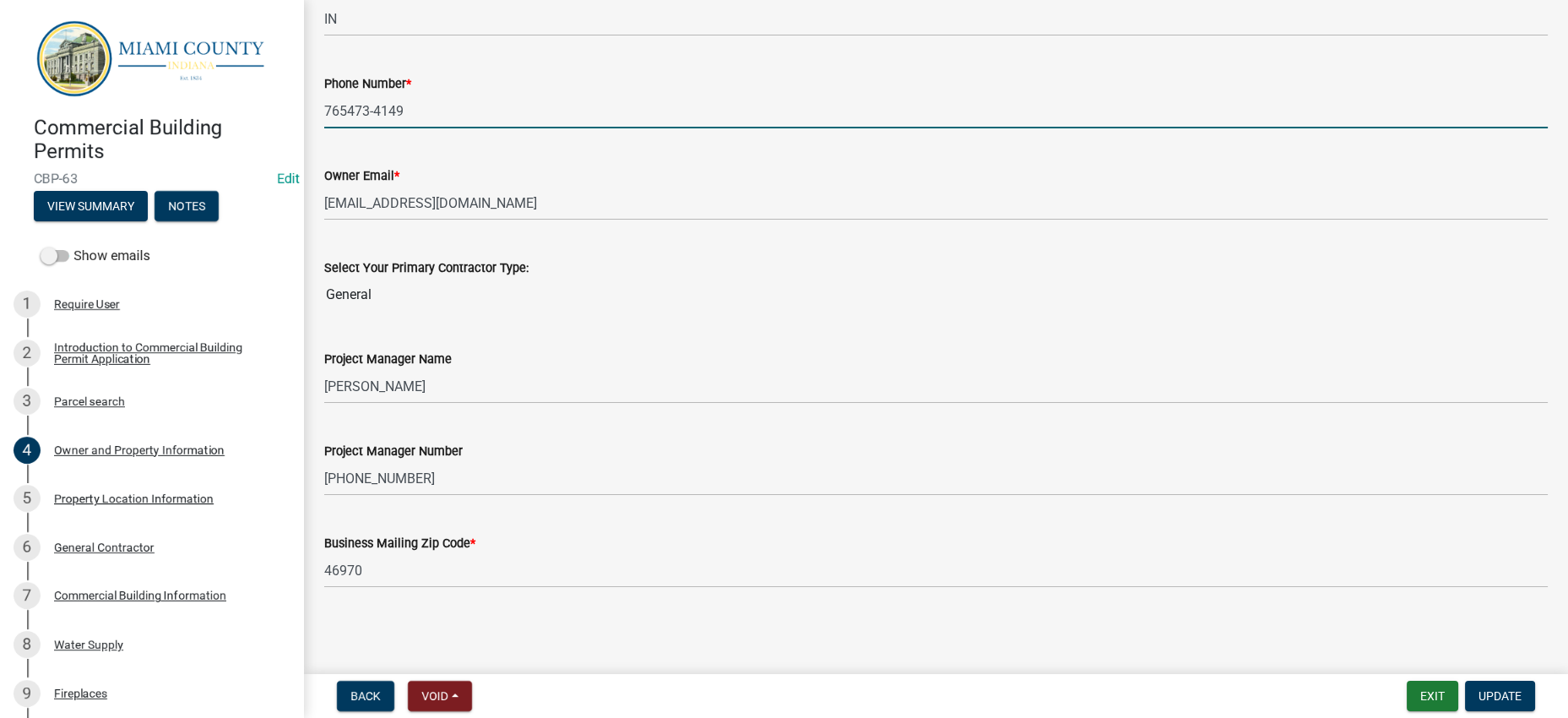
click at [357, 128] on input "765473-4149" at bounding box center [936, 111] width 1224 height 35
type input "[PHONE_NUMBER]"
click at [589, 94] on div "Phone Number *" at bounding box center [936, 84] width 1224 height 20
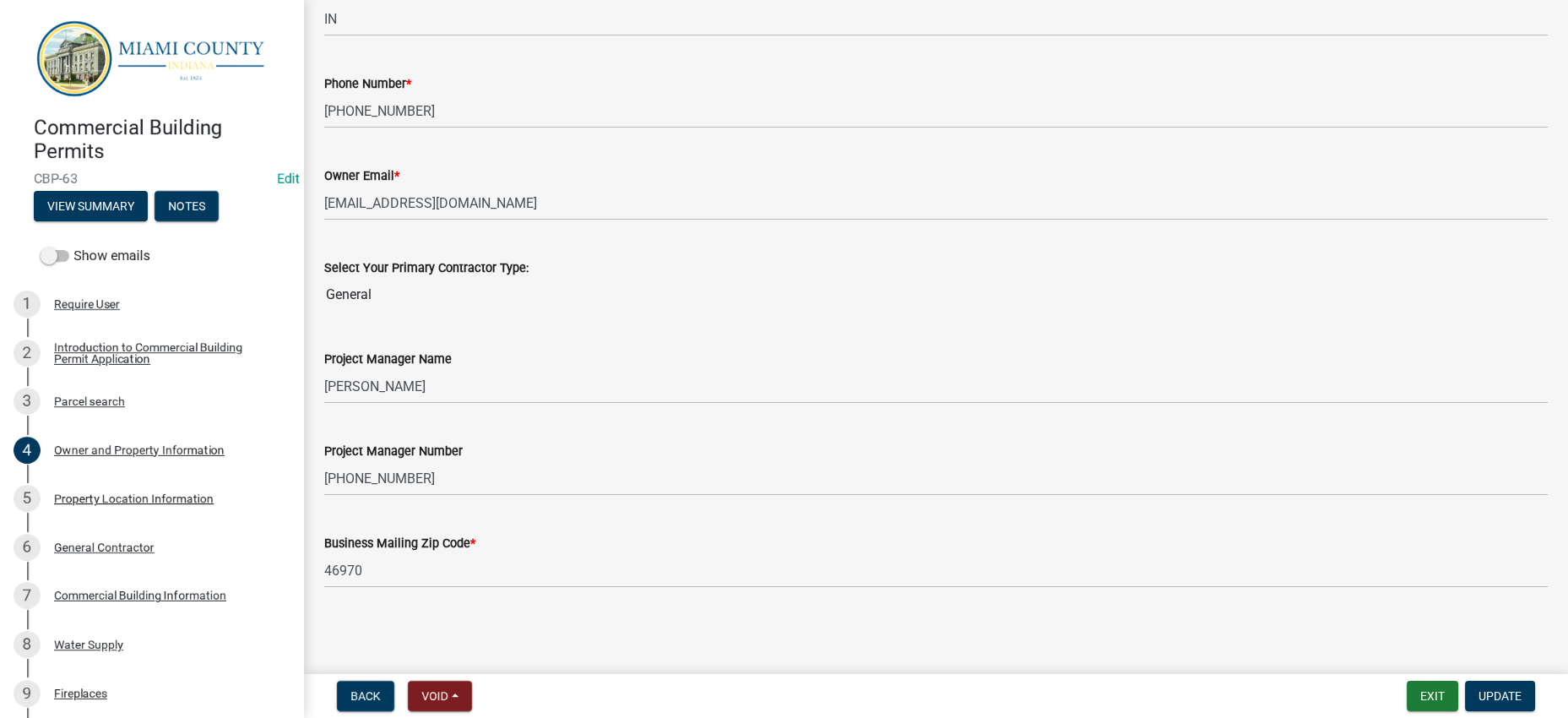
scroll to position [2843, 0]
click at [1491, 681] on button "Update" at bounding box center [1500, 695] width 70 height 30
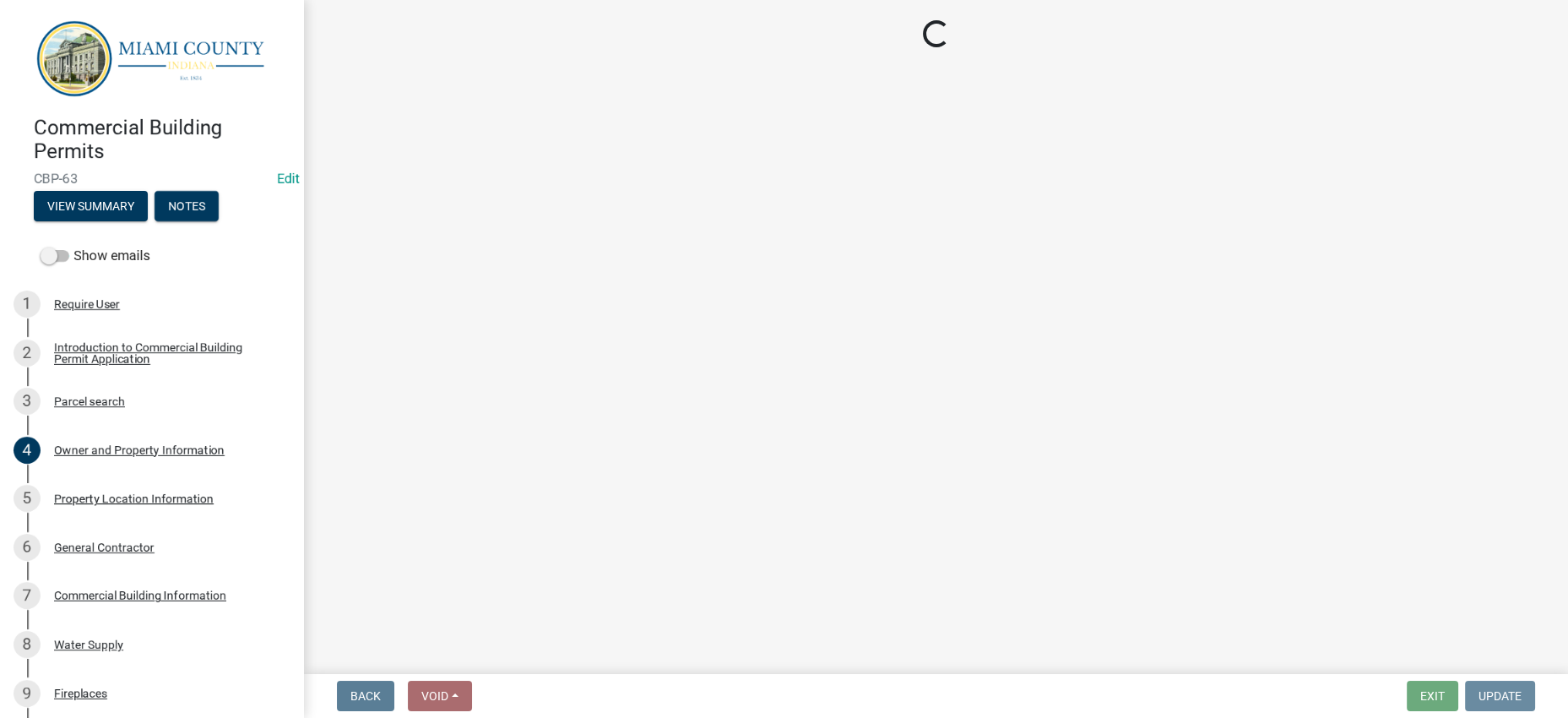
scroll to position [0, 0]
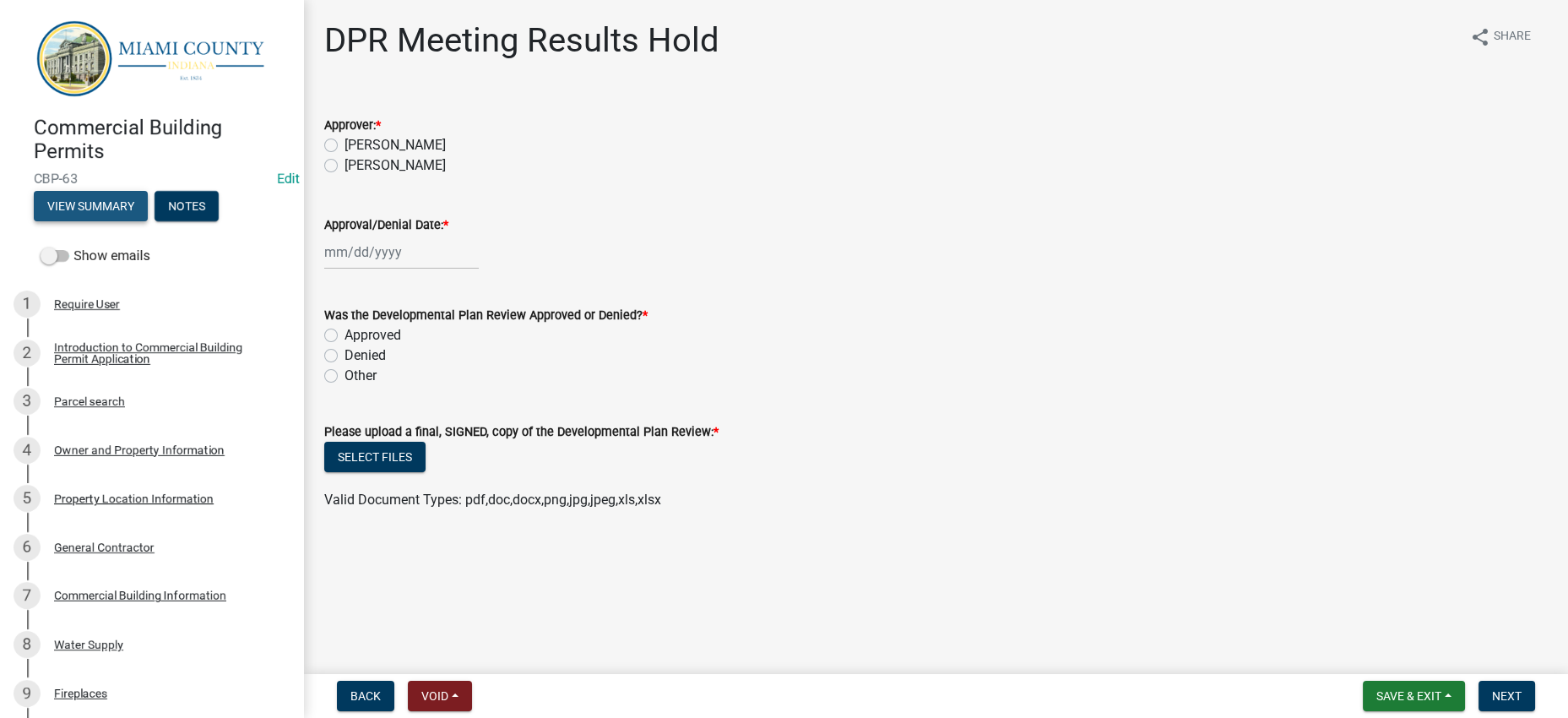
click at [121, 218] on button "View Summary" at bounding box center [90, 206] width 114 height 30
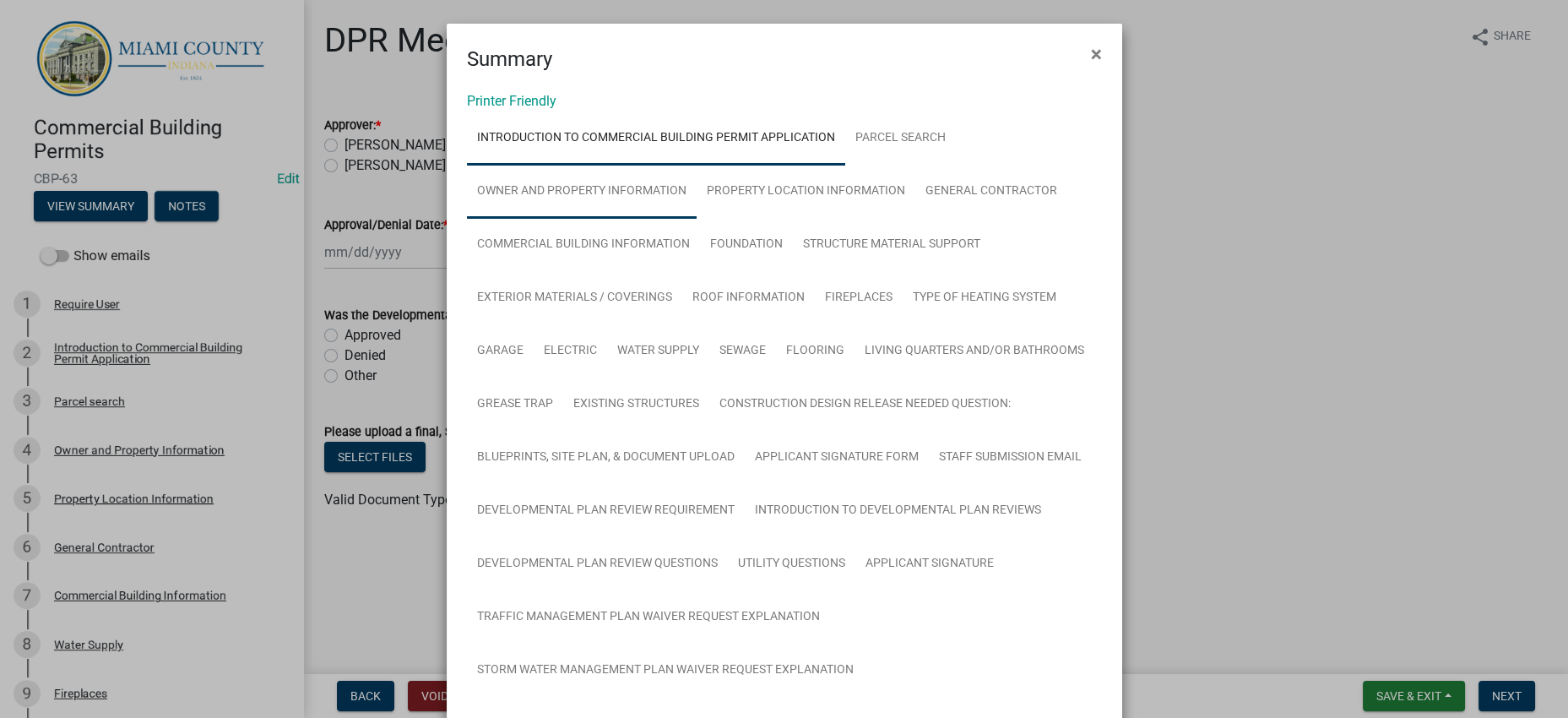
click at [582, 219] on link "Owner and Property Information" at bounding box center [582, 191] width 230 height 54
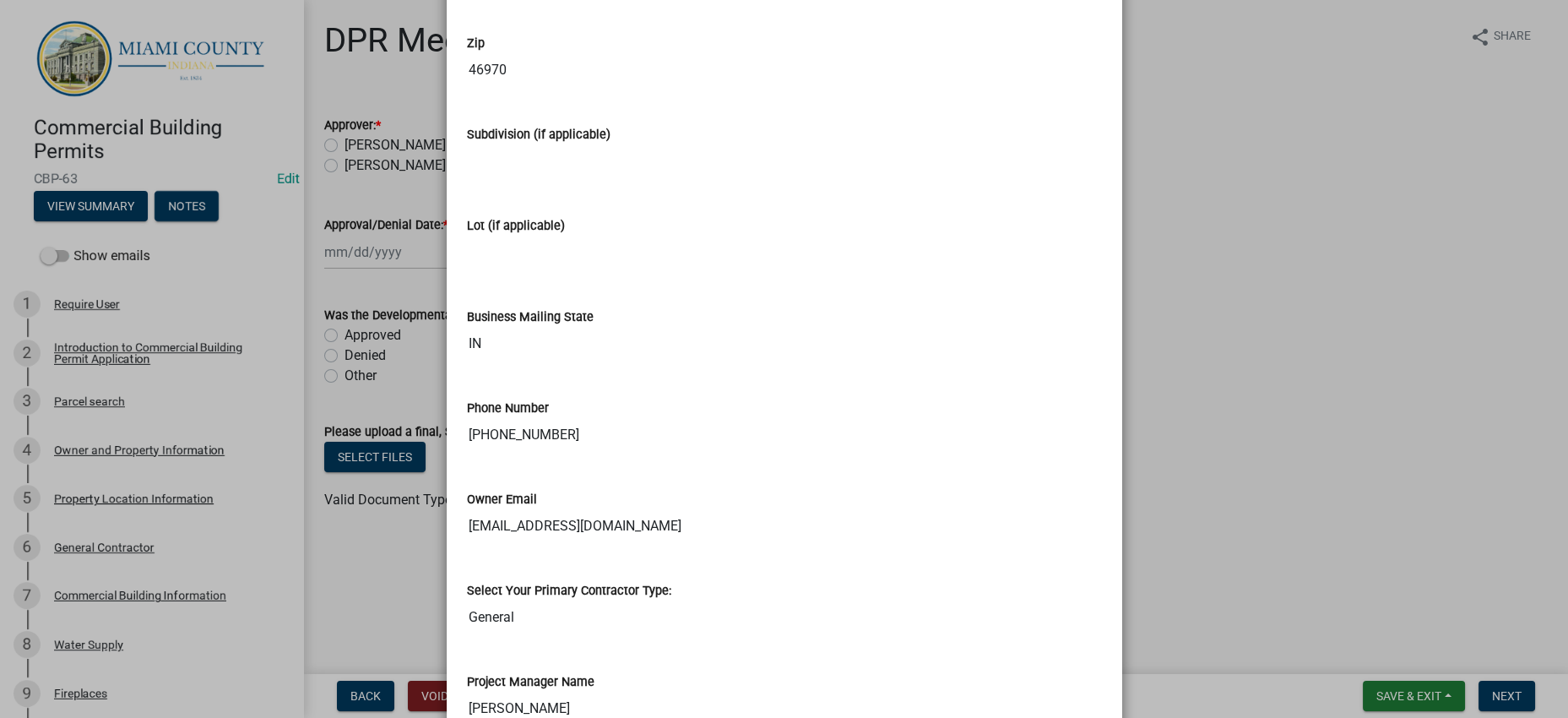
click at [1339, 250] on ngb-modal-window "Summary × Printer Friendly Introduction to Commercial Building Permit Applicati…" at bounding box center [784, 359] width 1568 height 718
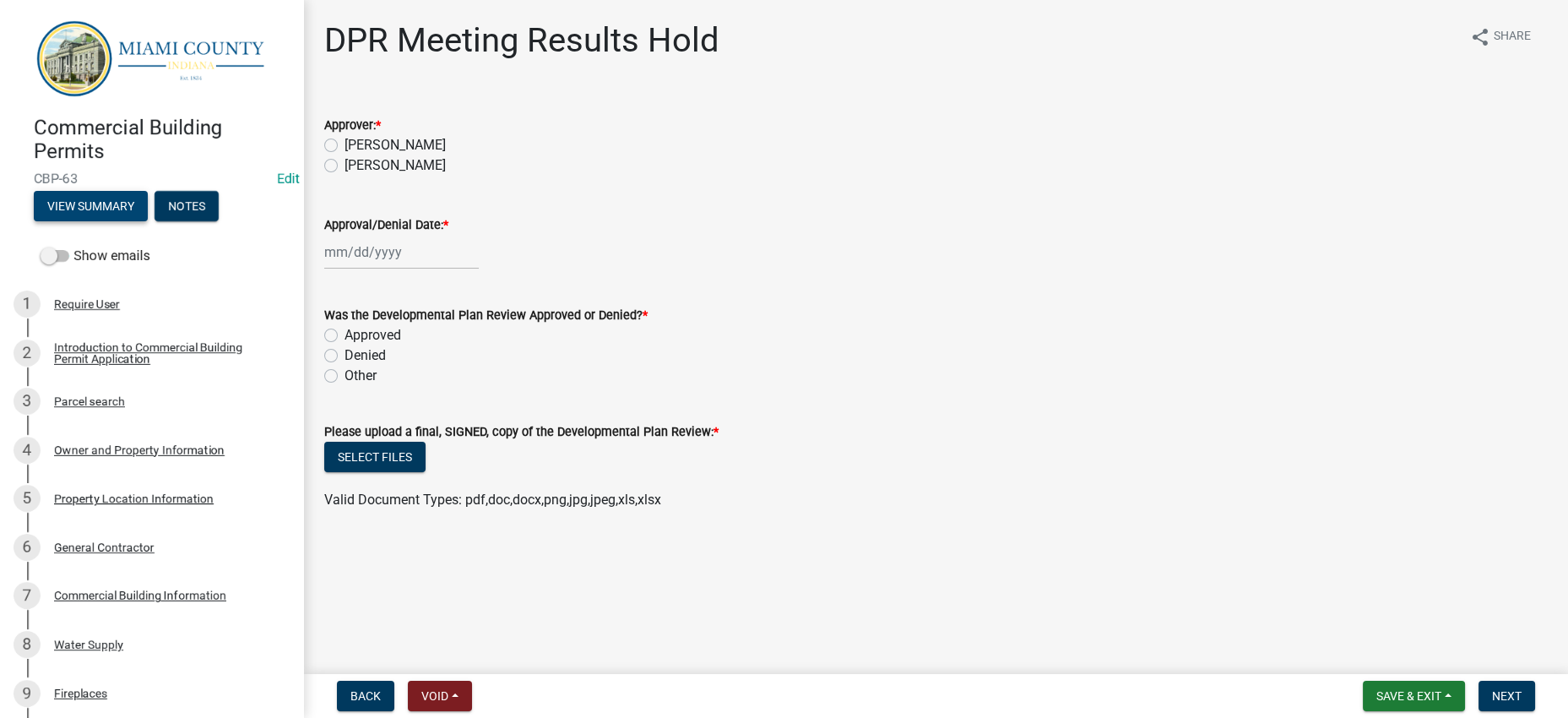
scroll to position [3011, 0]
click at [162, 456] on div "Owner and Property Information" at bounding box center [138, 450] width 170 height 12
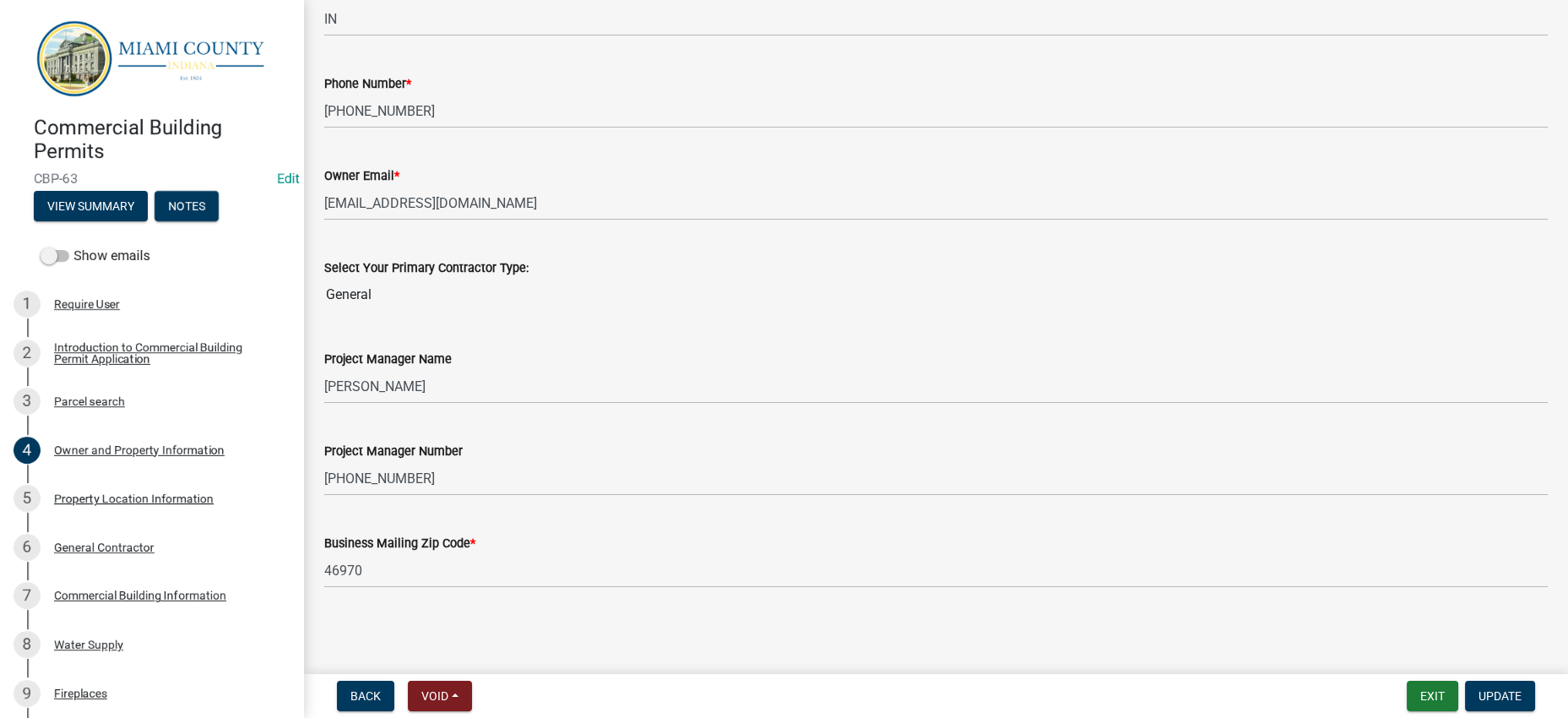
scroll to position [2843, 0]
click at [1501, 689] on span "Update" at bounding box center [1500, 695] width 43 height 14
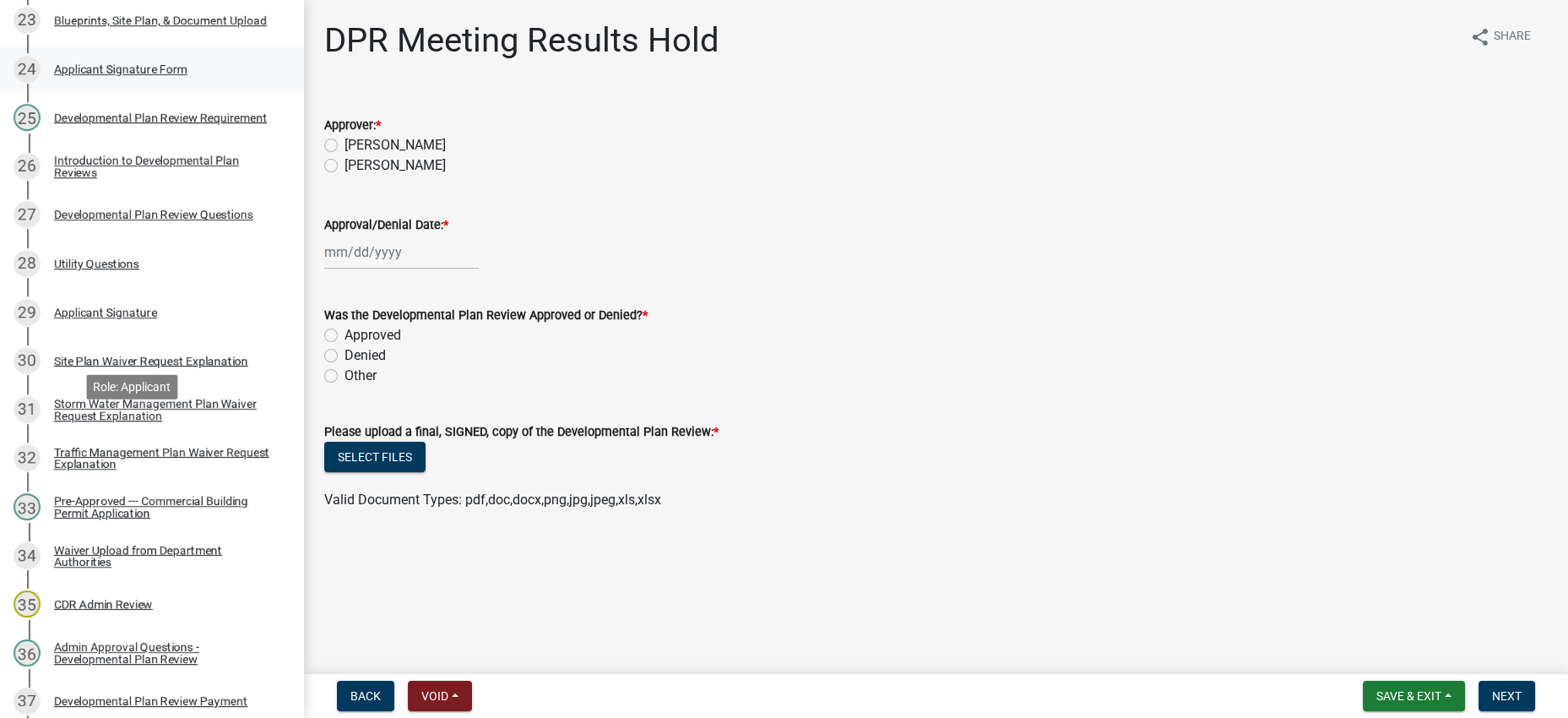
scroll to position [1356, 0]
click at [134, 121] on div "Developmental Plan Review Requirement" at bounding box center [160, 116] width 213 height 12
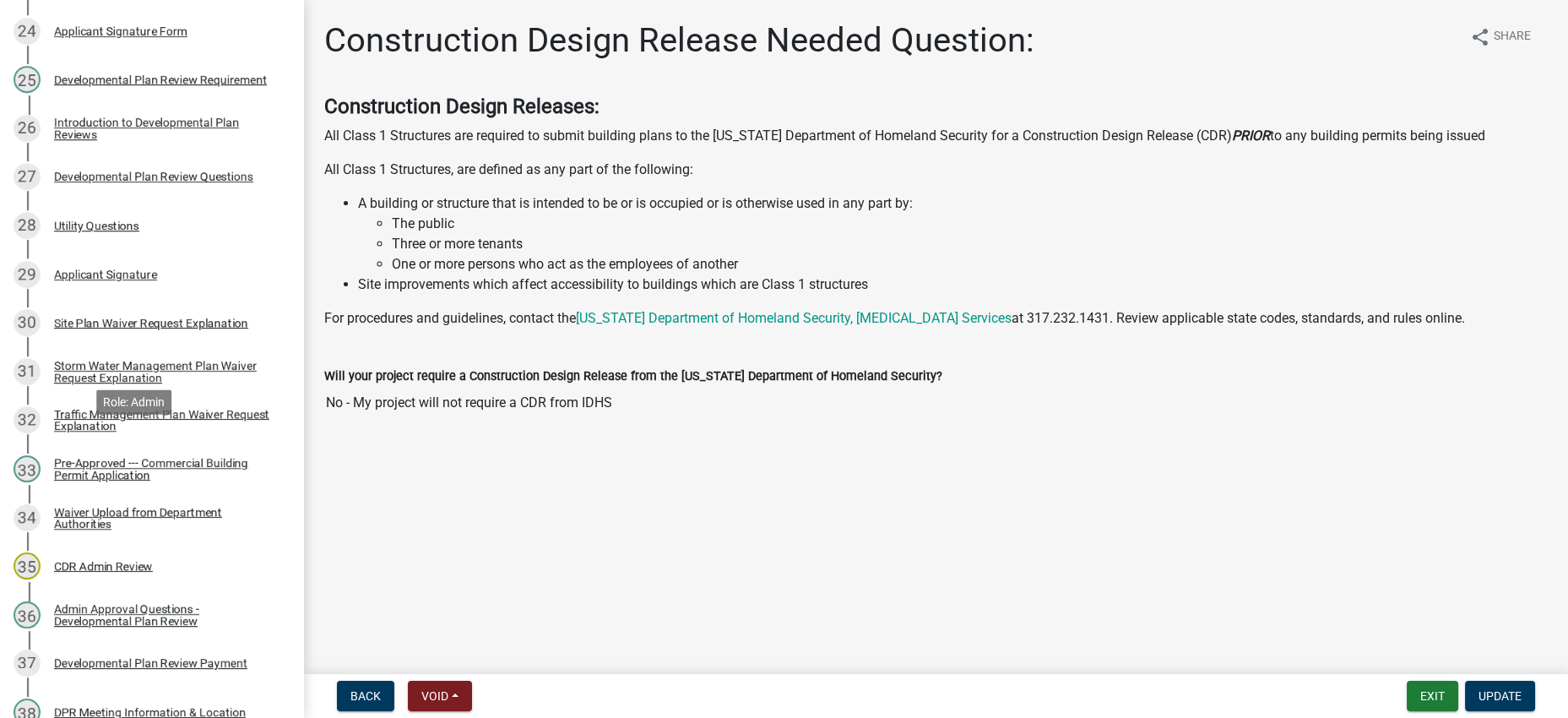
scroll to position [1396, 0]
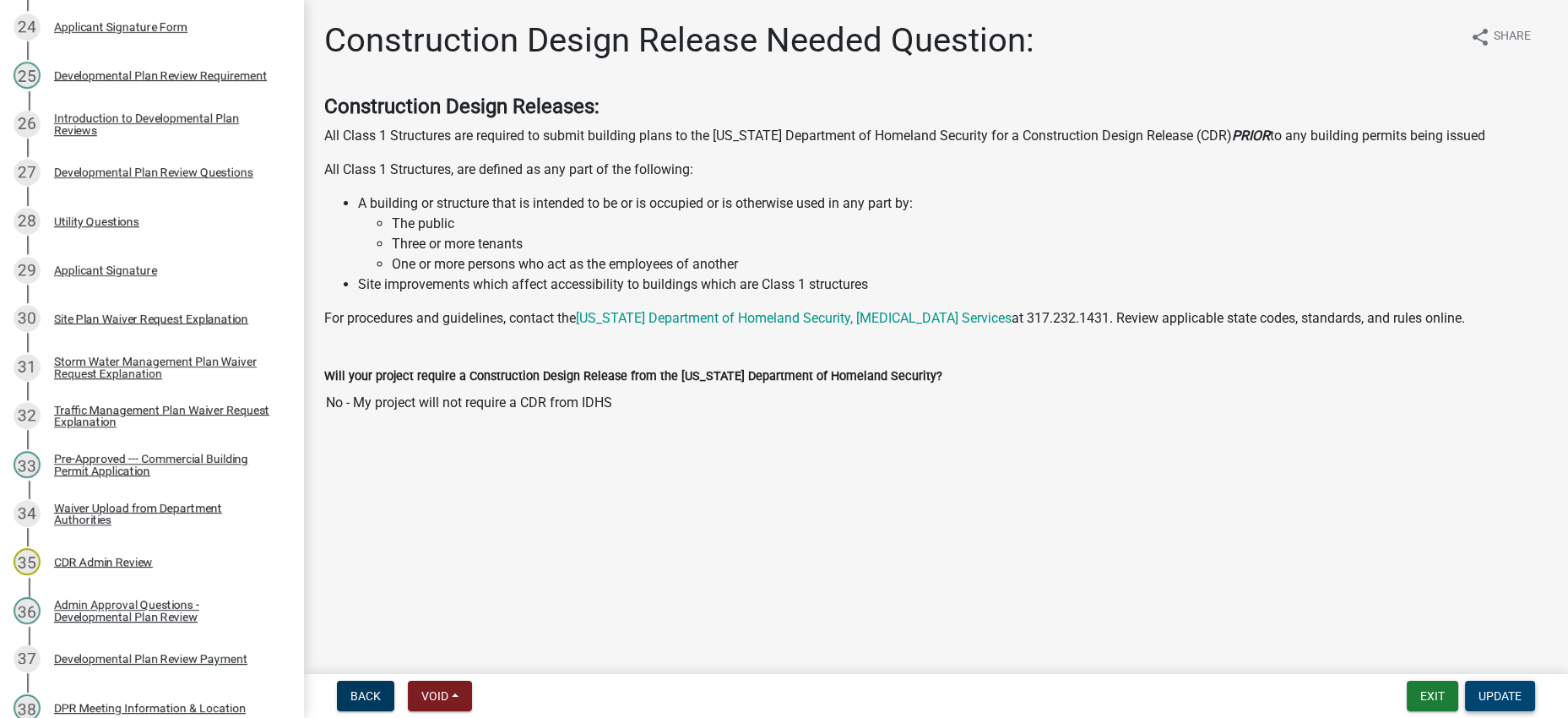
click at [1479, 689] on span "Update" at bounding box center [1500, 695] width 43 height 14
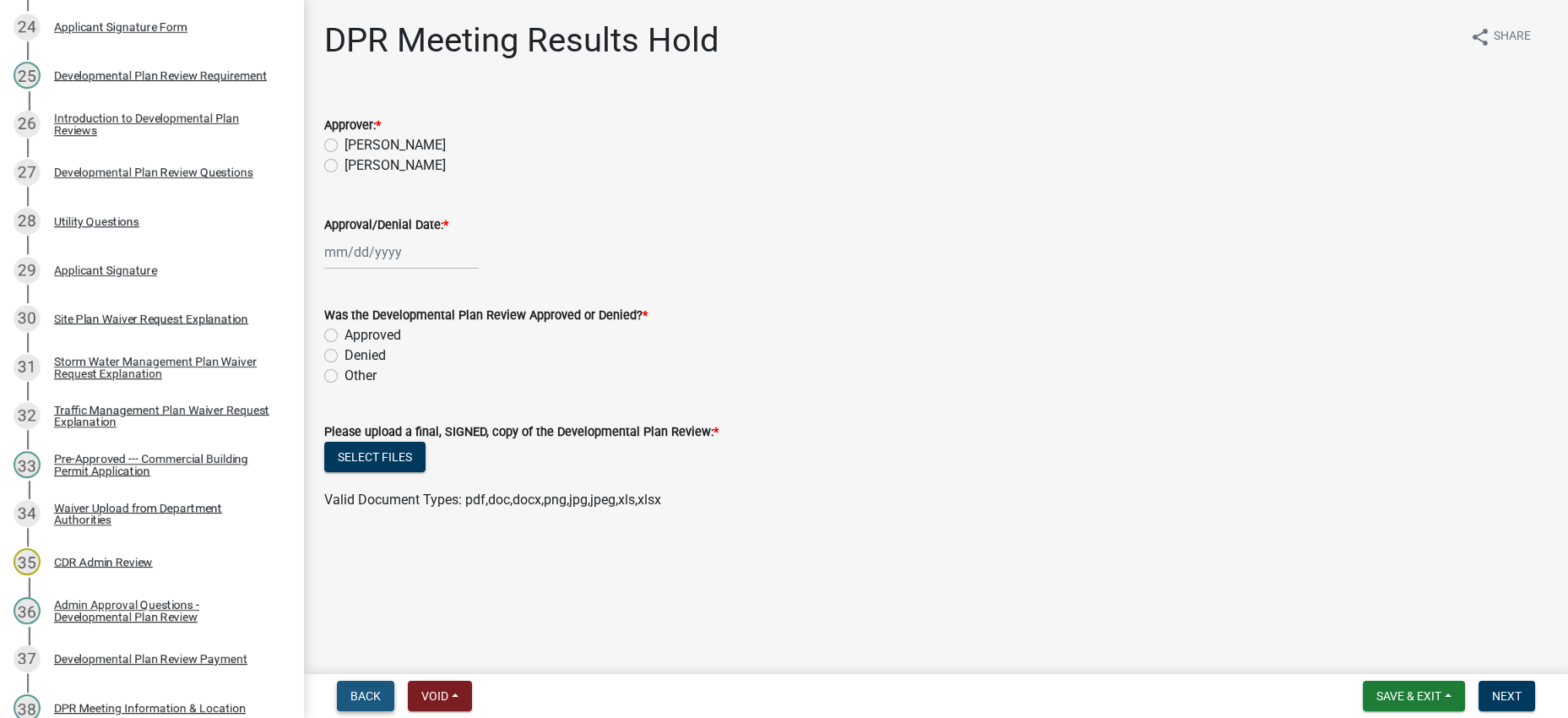
click at [374, 691] on span "Back" at bounding box center [365, 695] width 30 height 14
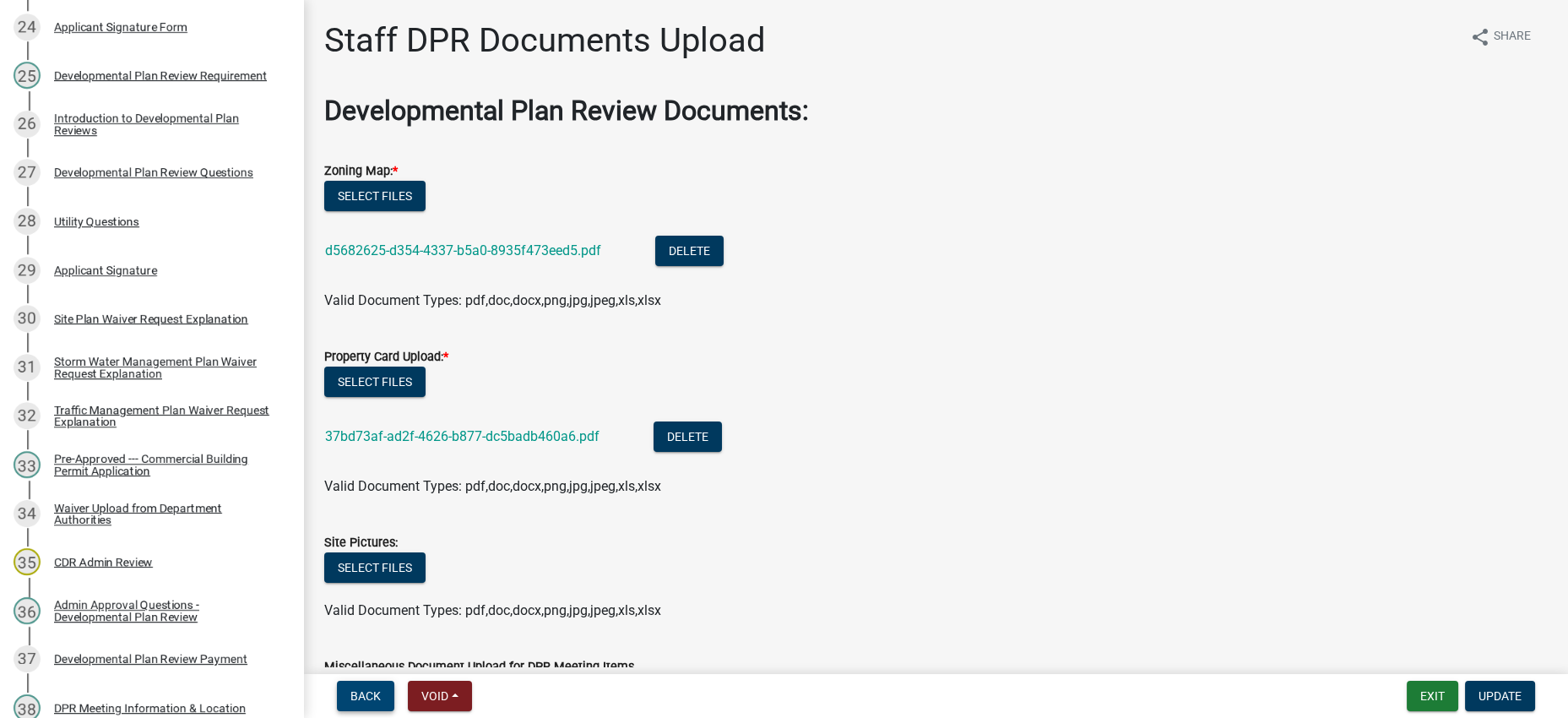
click at [374, 691] on span "Back" at bounding box center [365, 695] width 30 height 14
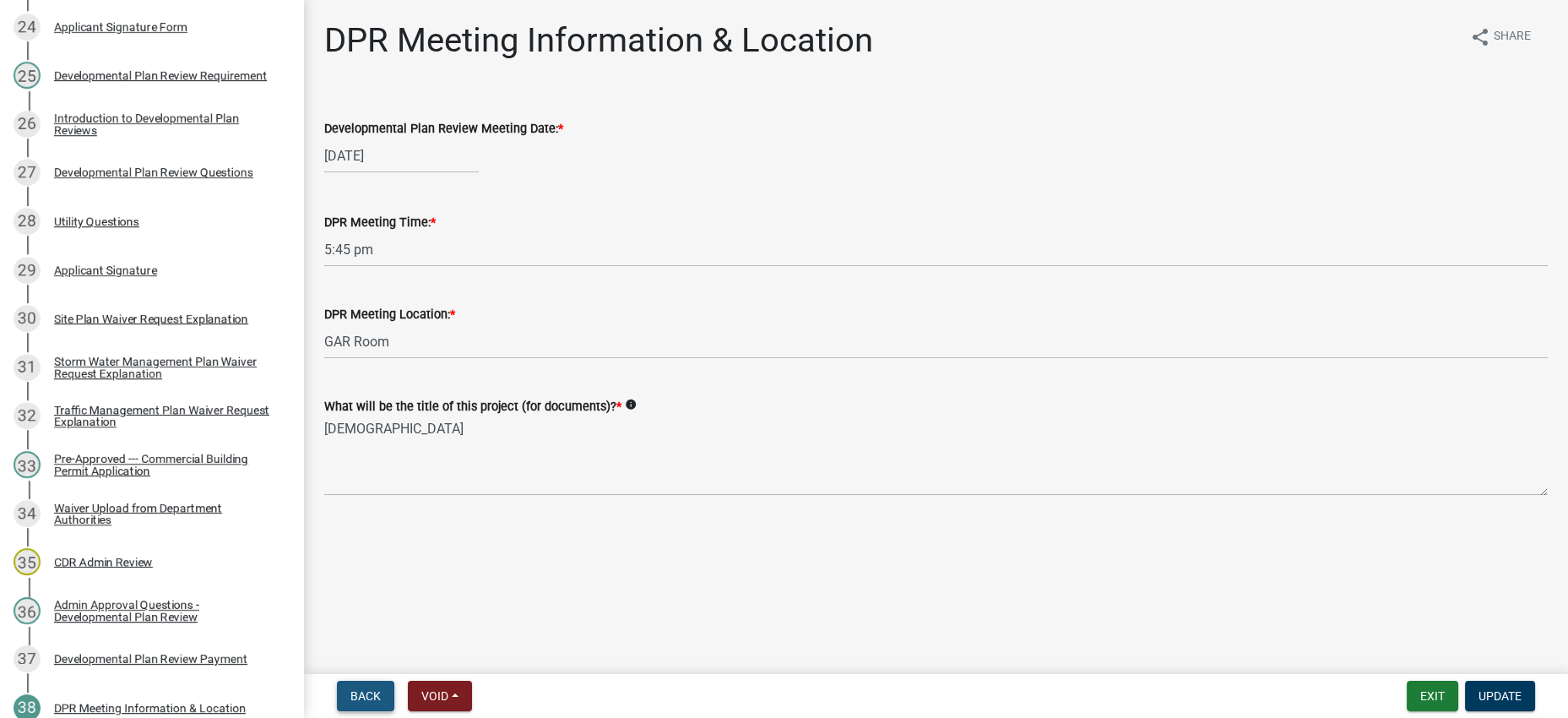
click at [374, 691] on span "Back" at bounding box center [365, 695] width 30 height 14
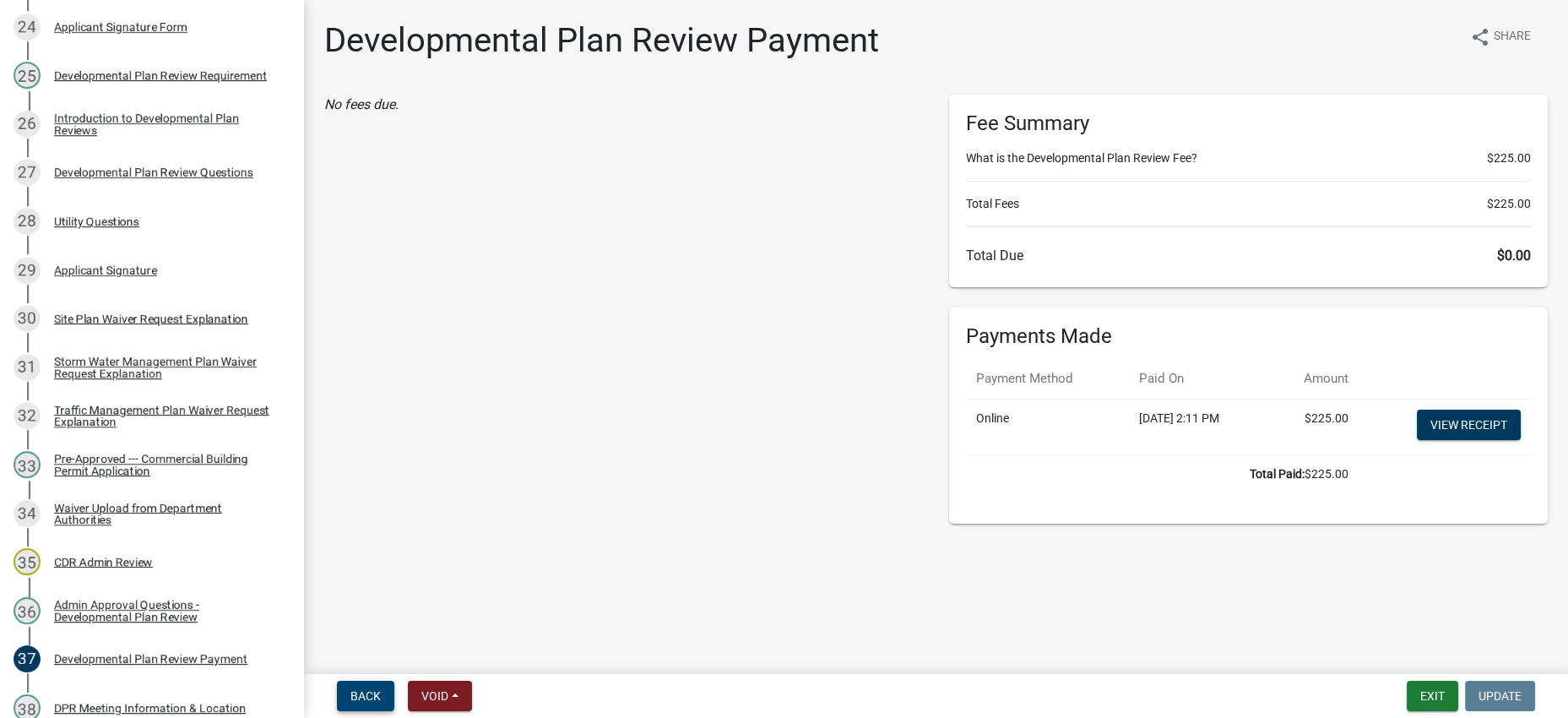
click at [374, 692] on span "Back" at bounding box center [365, 695] width 30 height 14
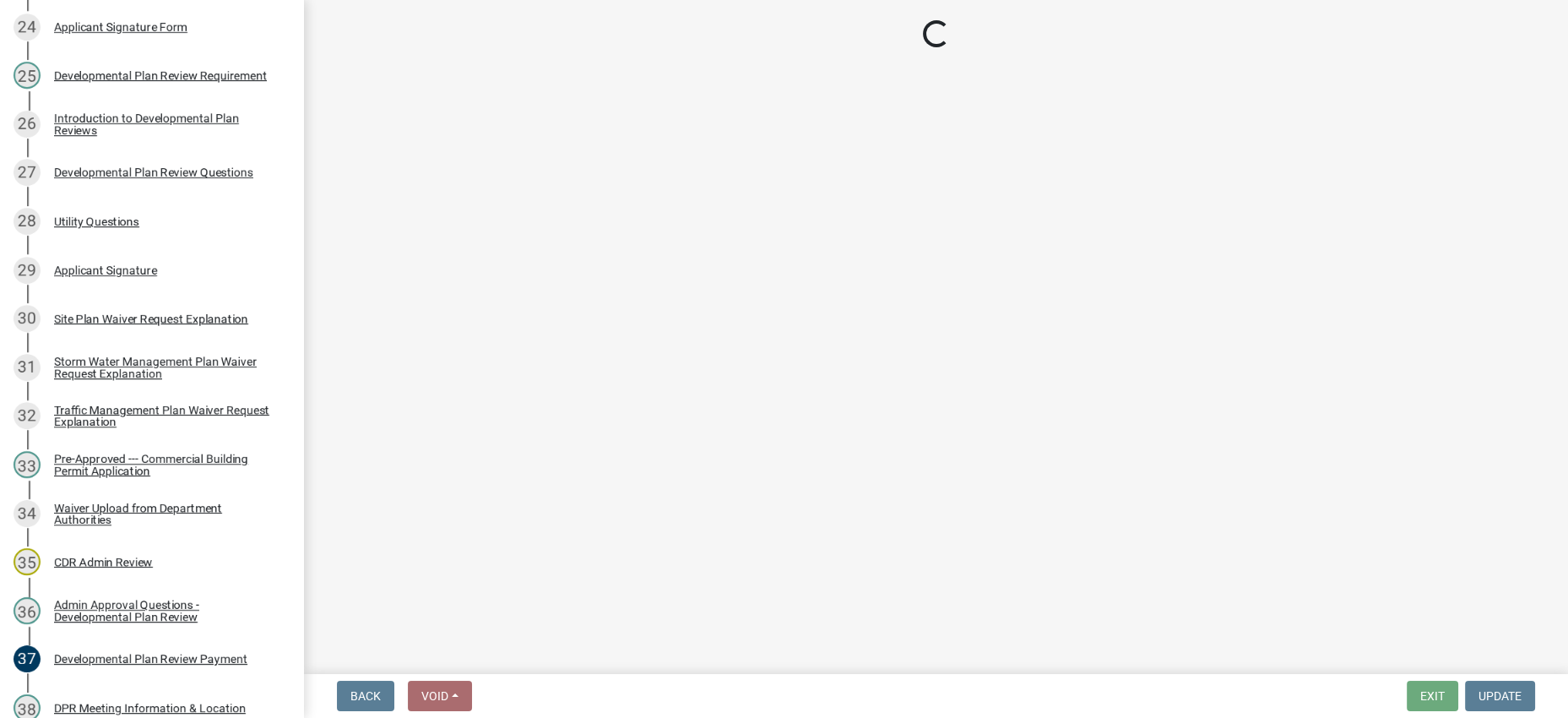
select select "1ffd12f1-7fc0-40ad-87b7-ac4b5f7b7539"
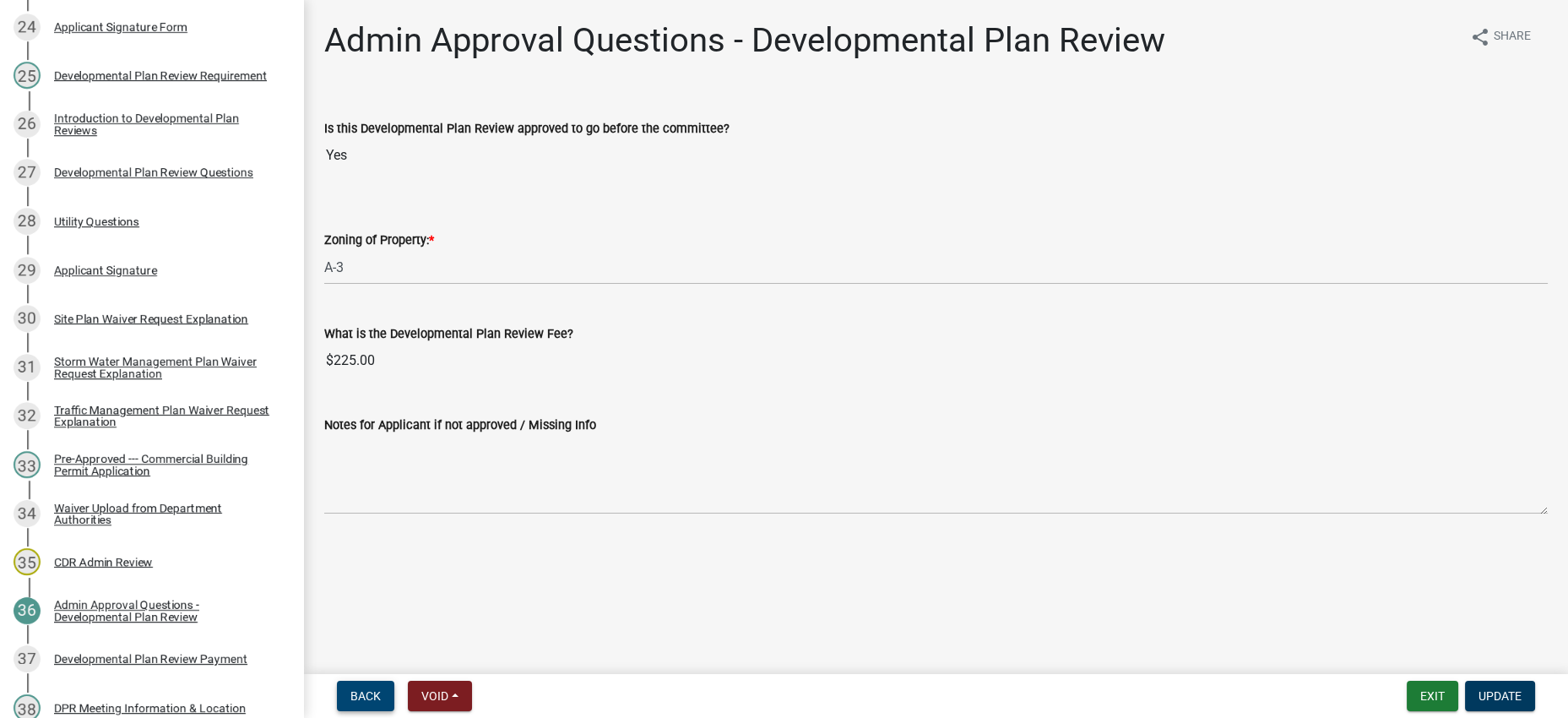
click at [381, 689] on span "Back" at bounding box center [365, 695] width 30 height 14
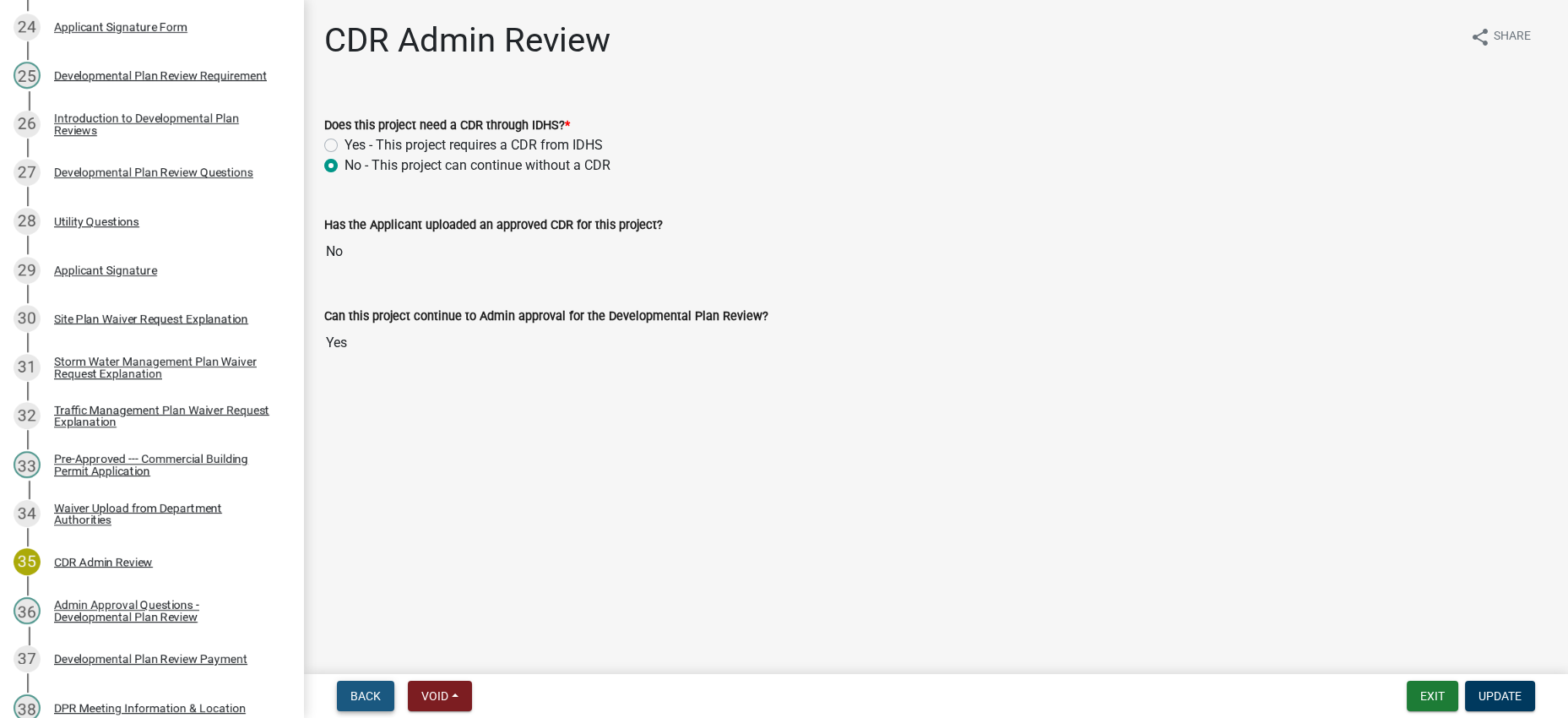
click at [381, 689] on span "Back" at bounding box center [365, 695] width 30 height 14
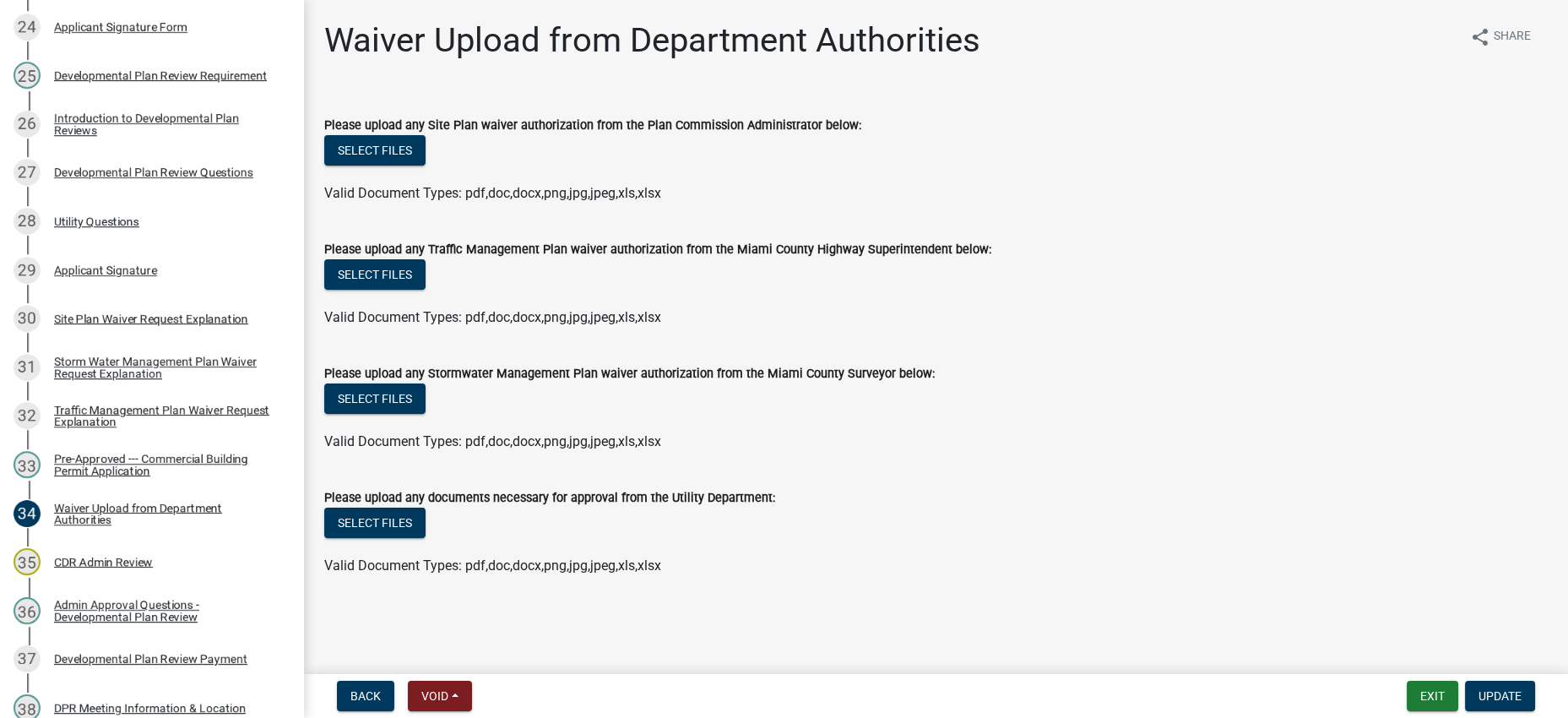
scroll to position [141, 0]
click at [376, 689] on span "Back" at bounding box center [365, 695] width 30 height 14
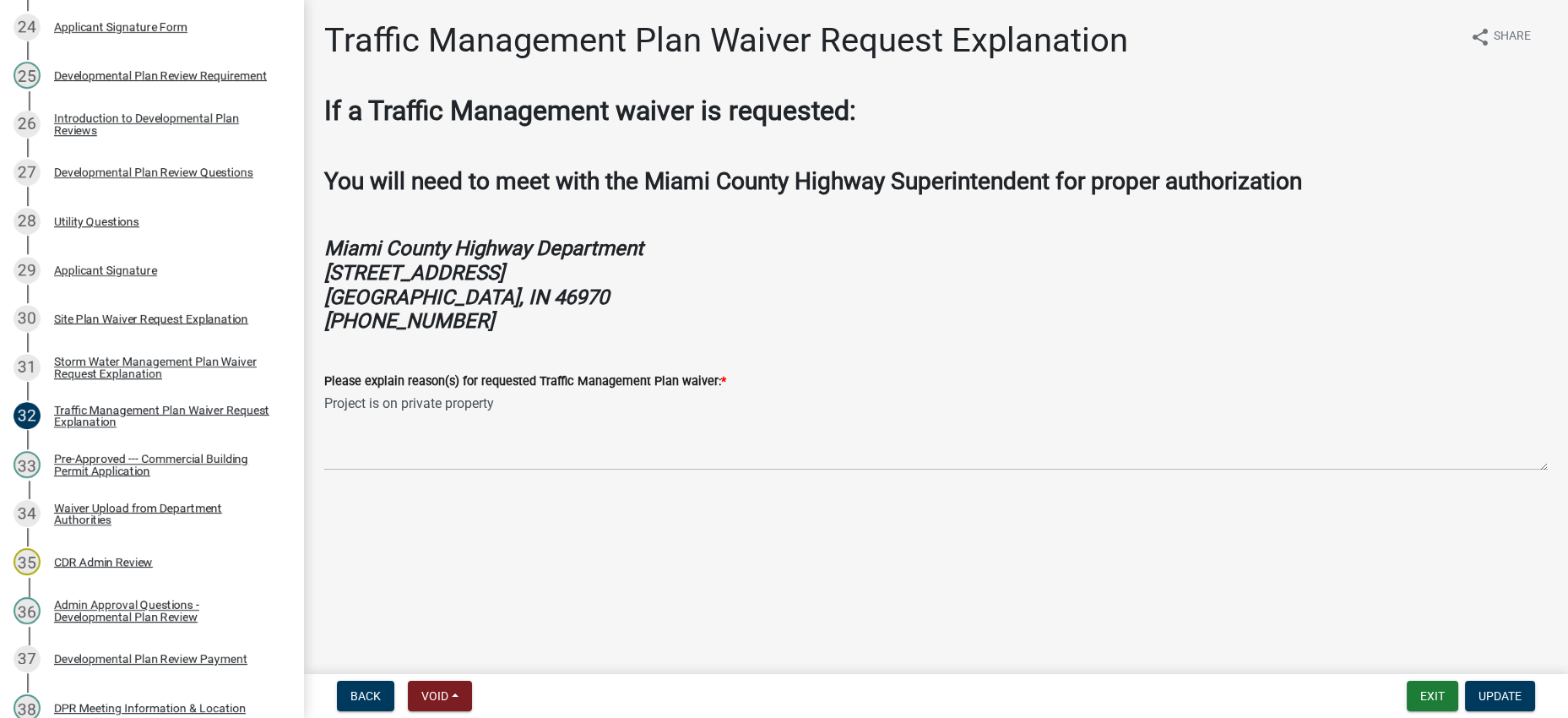
scroll to position [42, 0]
click at [377, 681] on button "Back" at bounding box center [365, 695] width 57 height 30
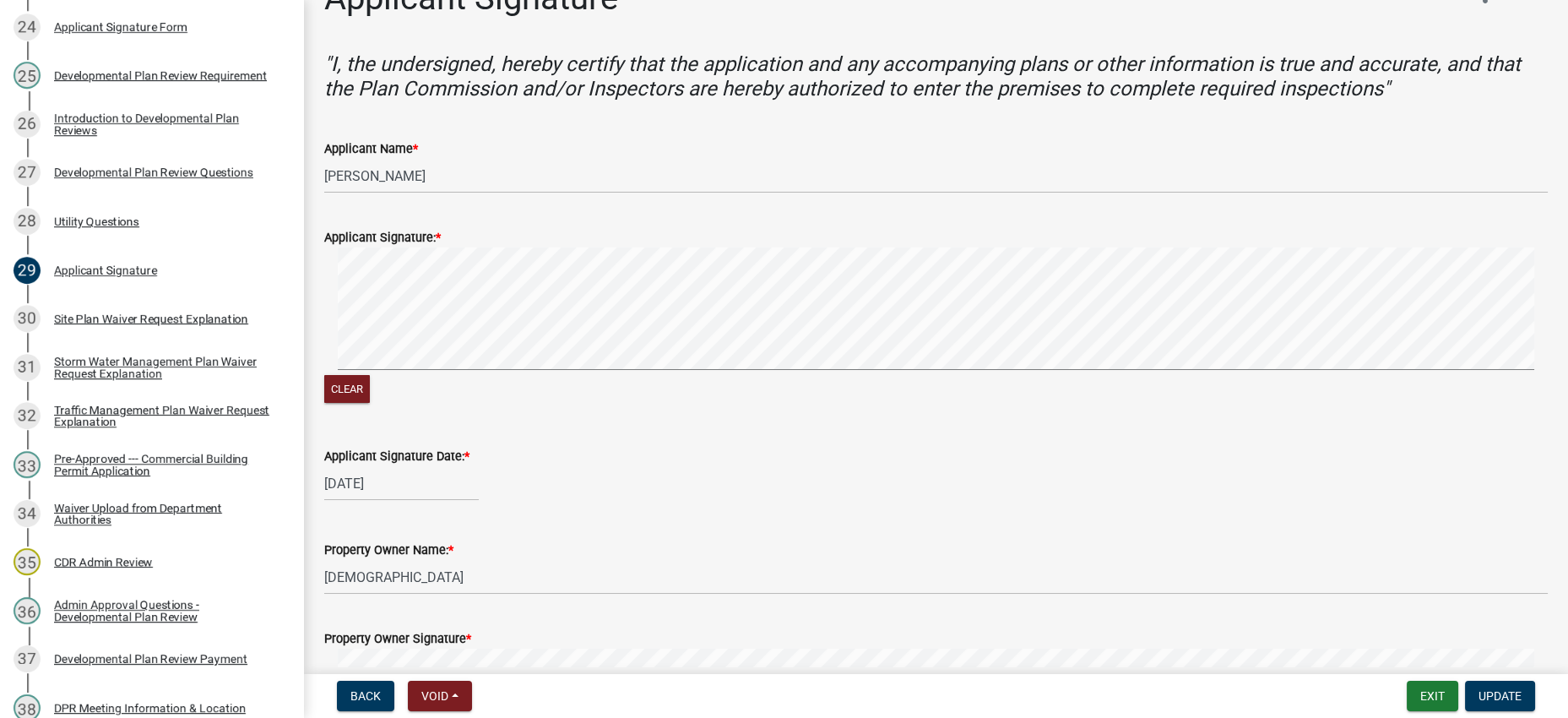
scroll to position [40, 0]
click at [376, 691] on span "Back" at bounding box center [365, 695] width 30 height 14
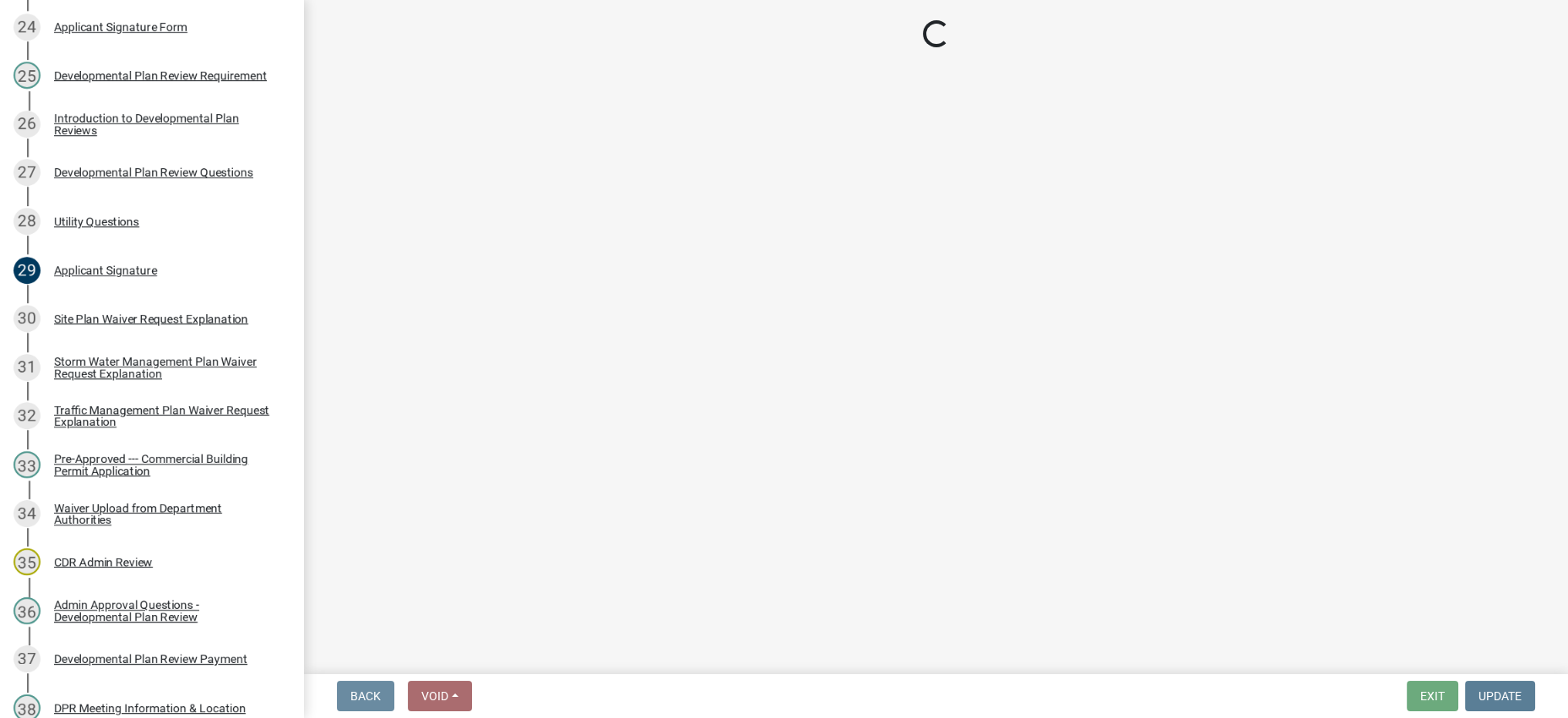
scroll to position [0, 0]
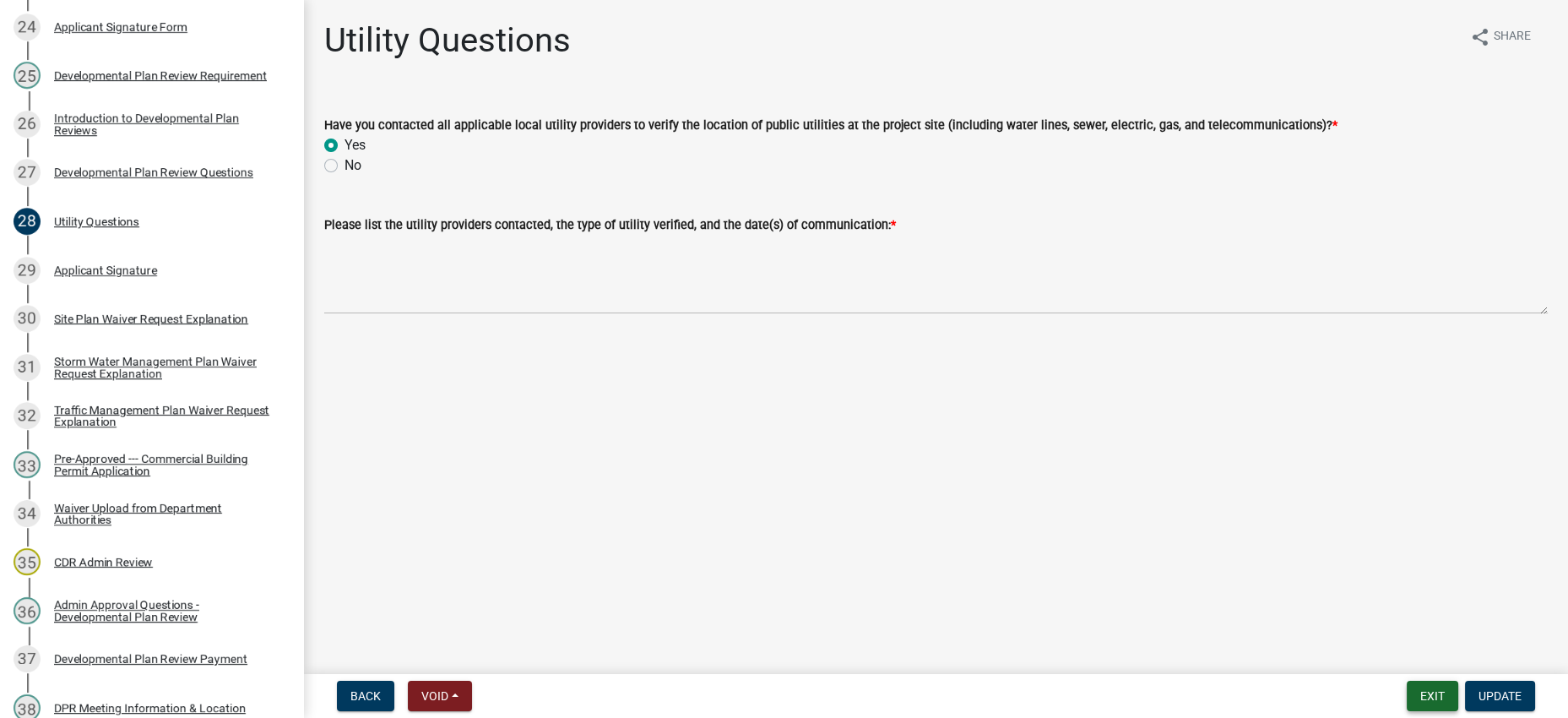
click at [1407, 687] on button "Exit" at bounding box center [1432, 695] width 52 height 30
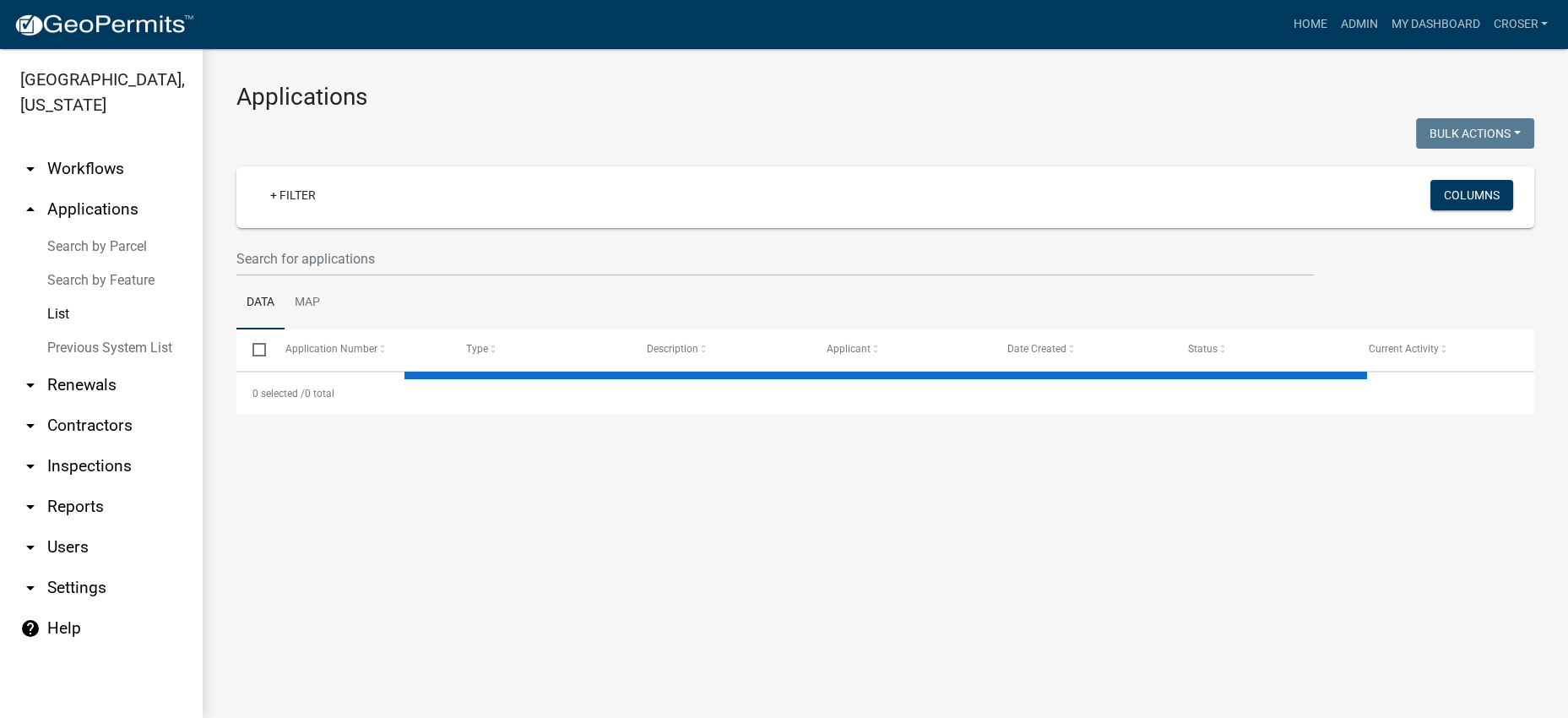
select select "3: 100"
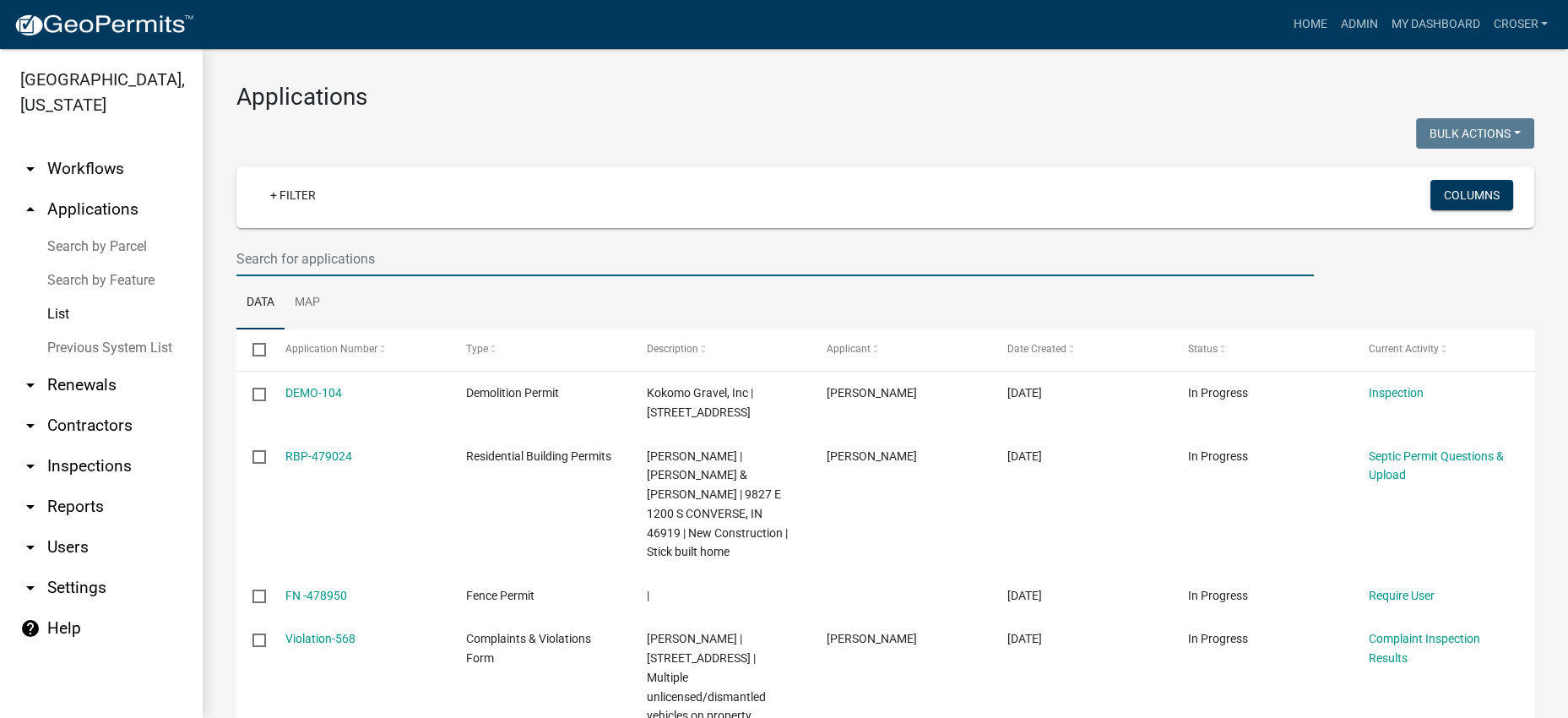
click at [389, 276] on input "text" at bounding box center [775, 259] width 1078 height 35
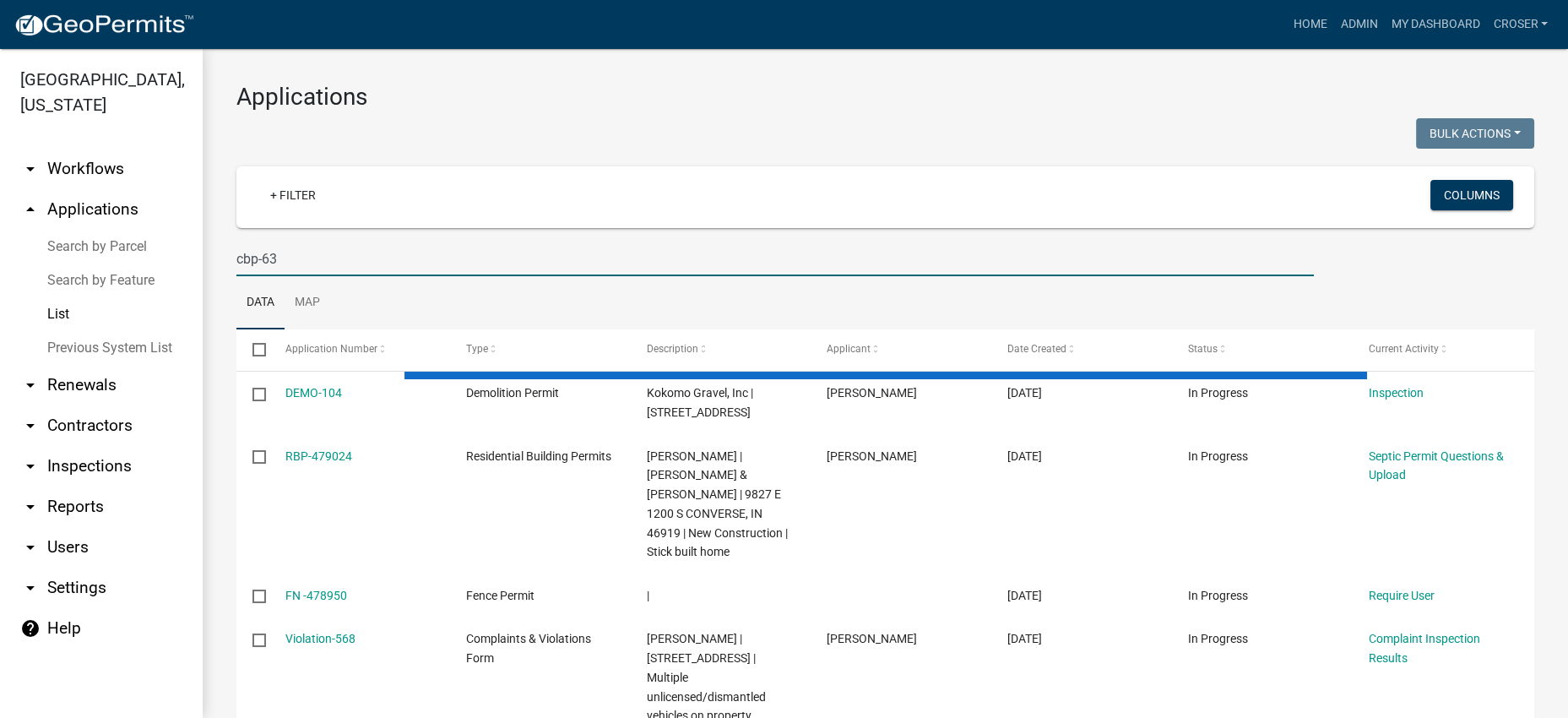
type input "cbp-63"
click at [682, 97] on h3 "Applications" at bounding box center [886, 97] width 1298 height 29
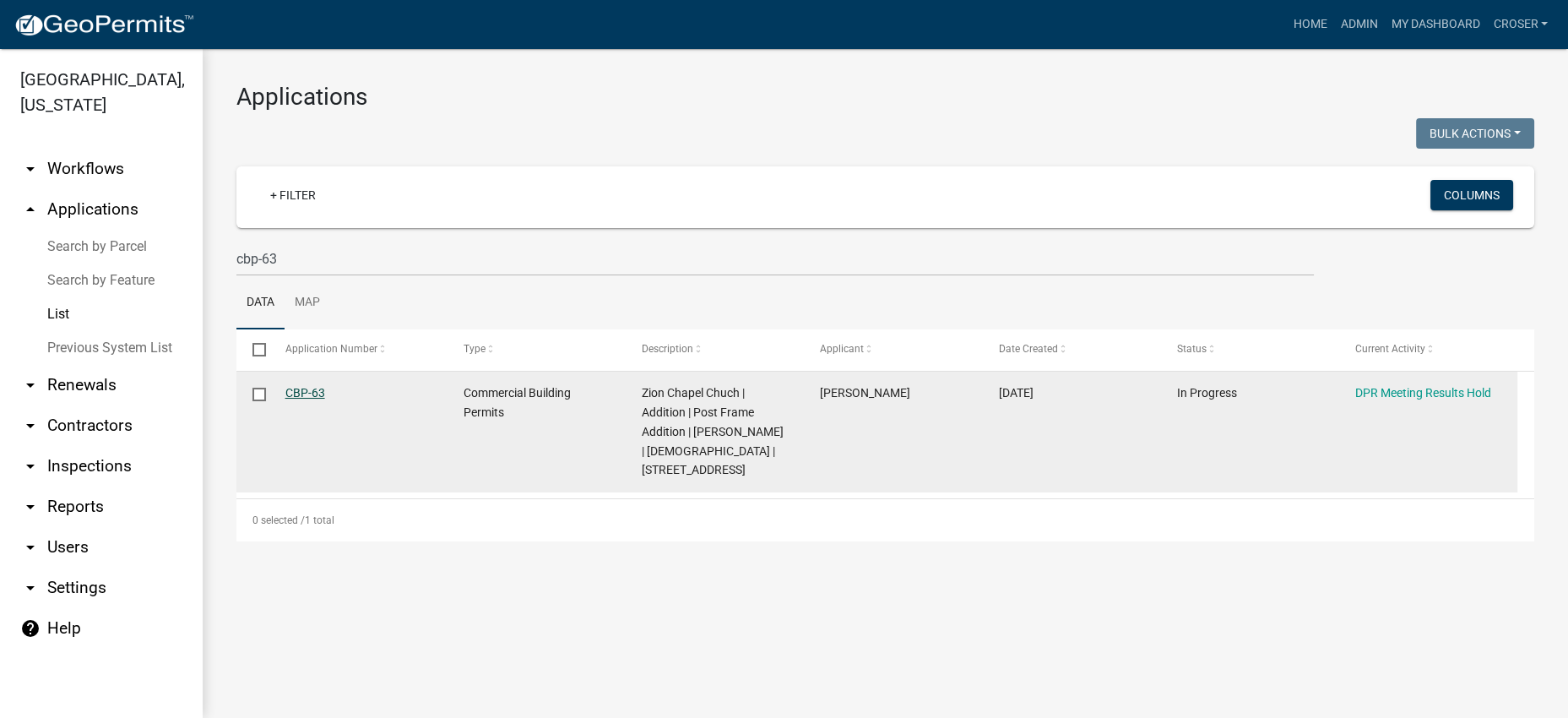
click at [323, 399] on link "CBP-63" at bounding box center [305, 393] width 40 height 14
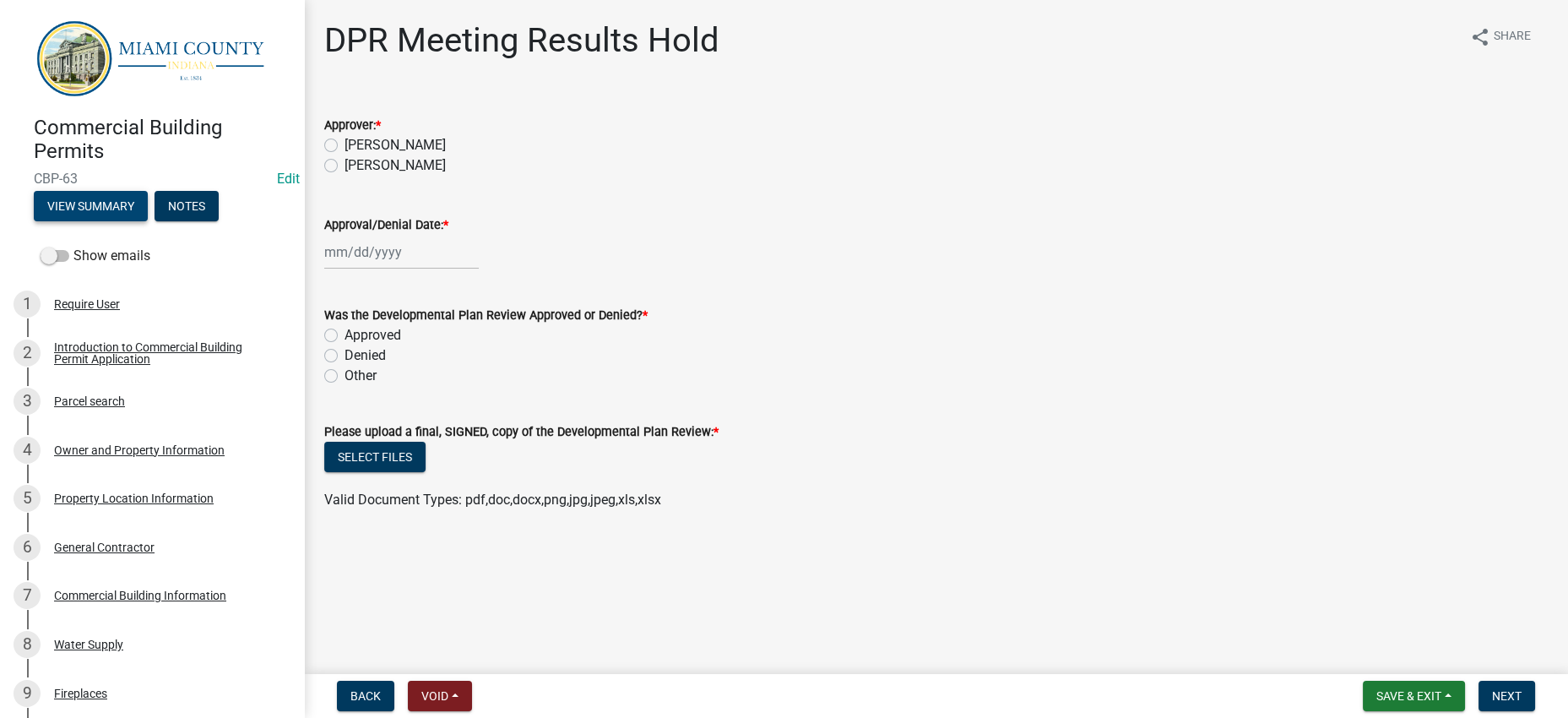
click at [94, 221] on button "View Summary" at bounding box center [90, 206] width 114 height 30
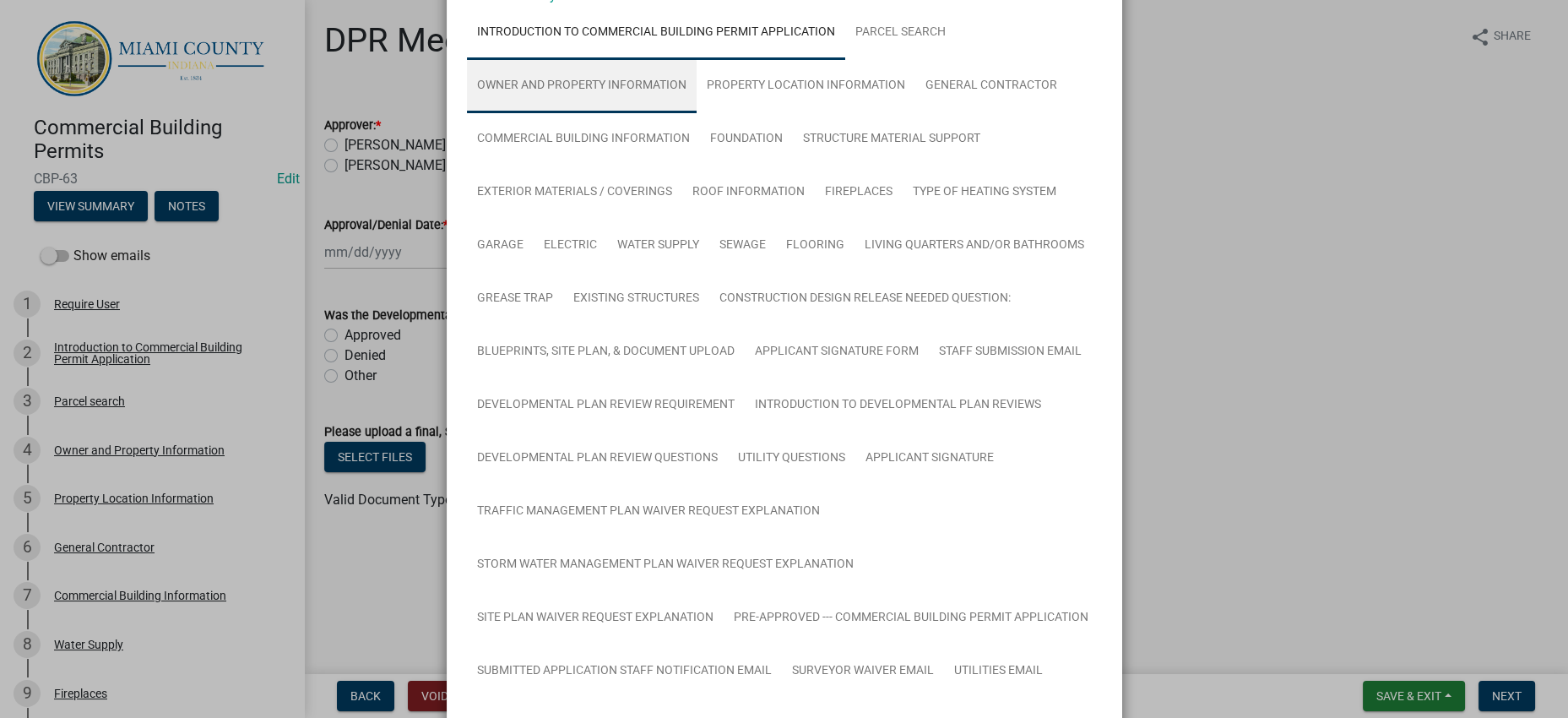
click at [622, 113] on link "Owner and Property Information" at bounding box center [582, 86] width 230 height 54
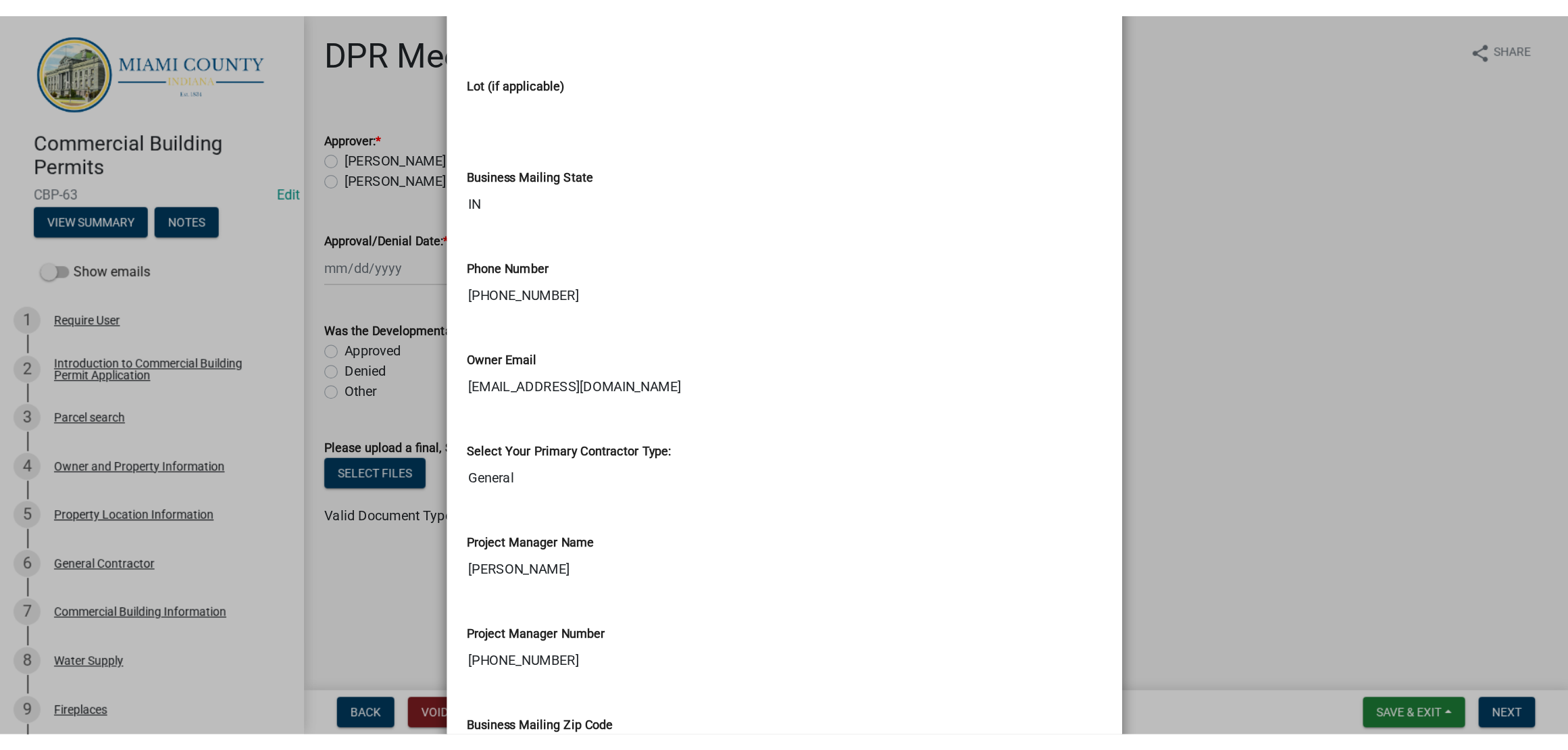
scroll to position [2533, 0]
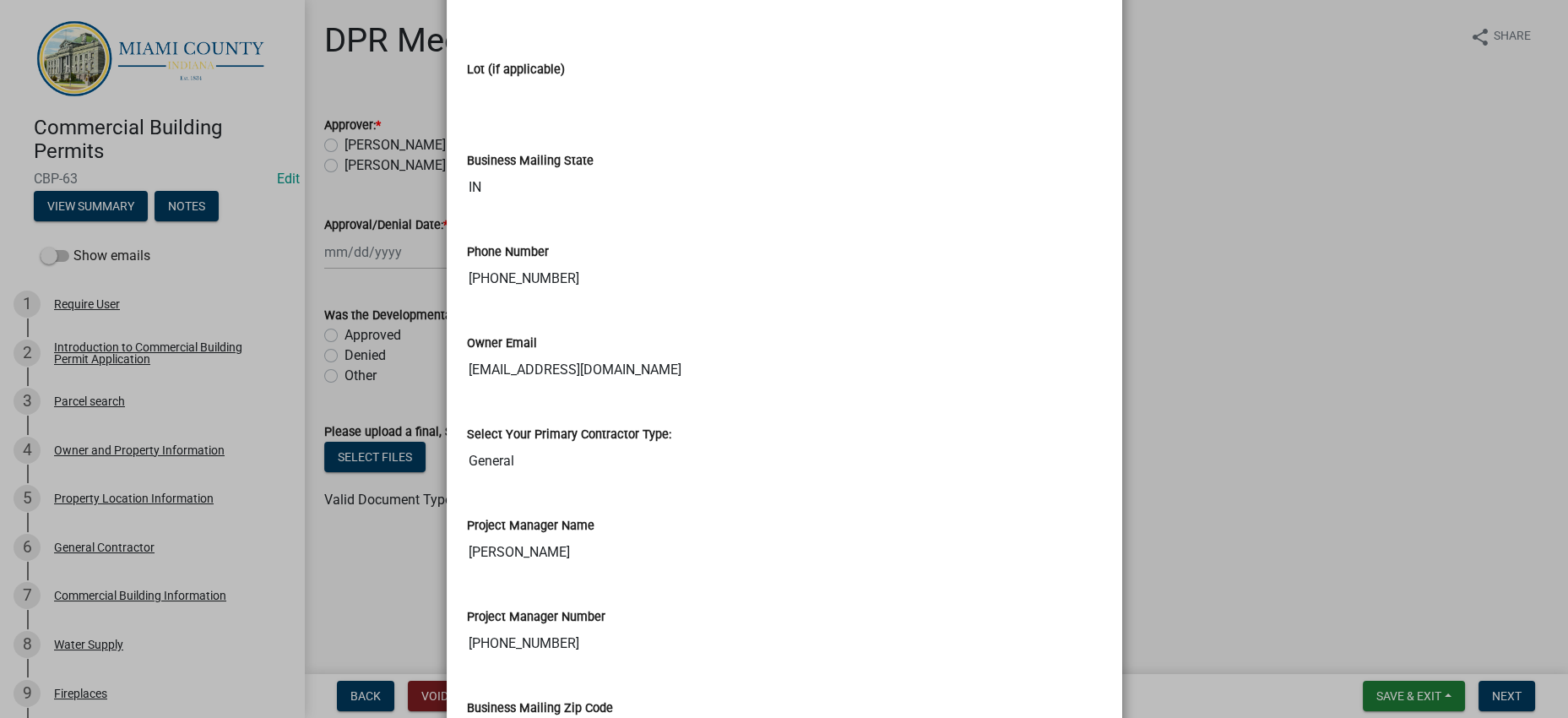
click at [1305, 333] on ngb-modal-window "Summary × Printer Friendly Introduction to Commercial Building Permit Applicati…" at bounding box center [784, 359] width 1568 height 718
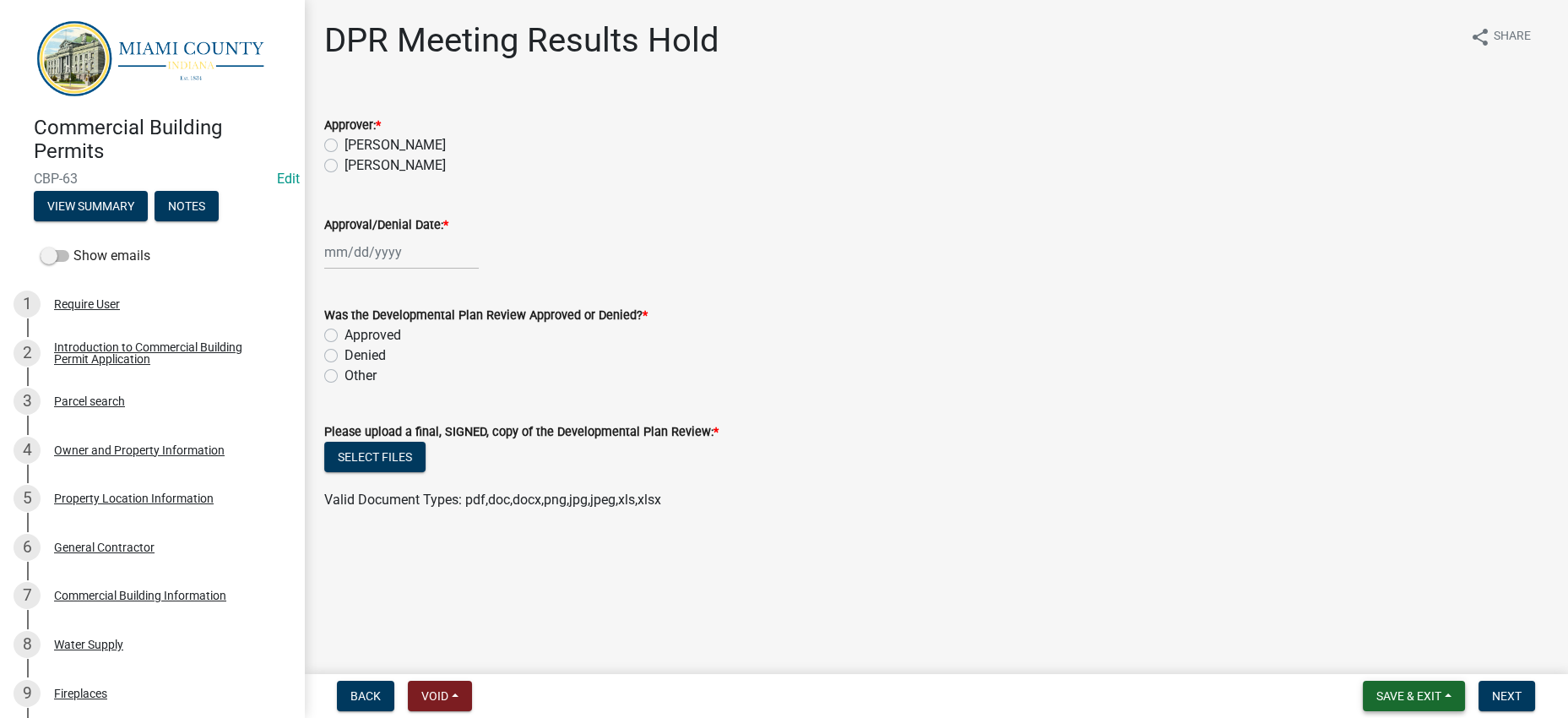
click at [1397, 689] on span "Save & Exit" at bounding box center [1409, 695] width 65 height 14
click at [1363, 641] on button "Save & Exit" at bounding box center [1398, 644] width 135 height 40
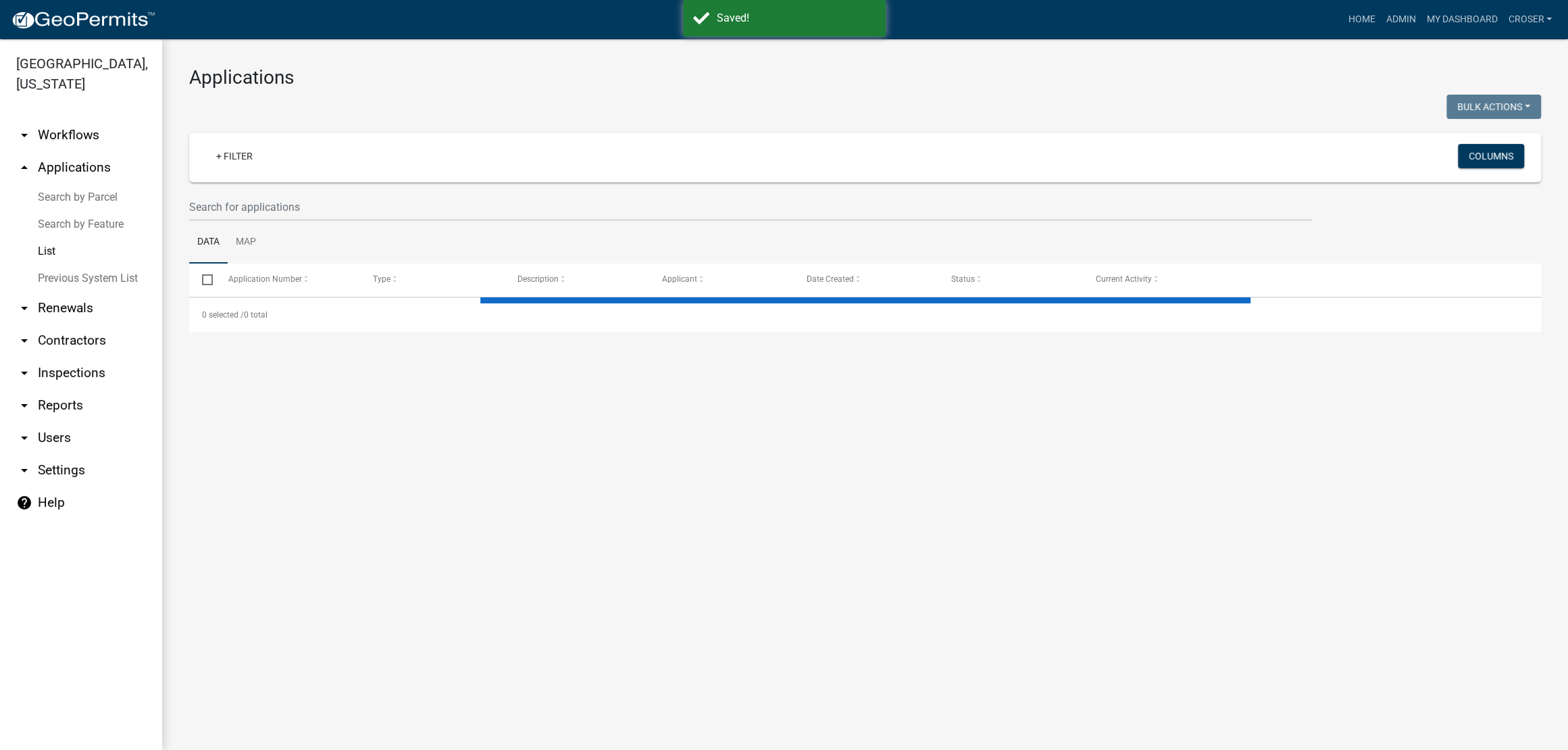
select select "3: 100"
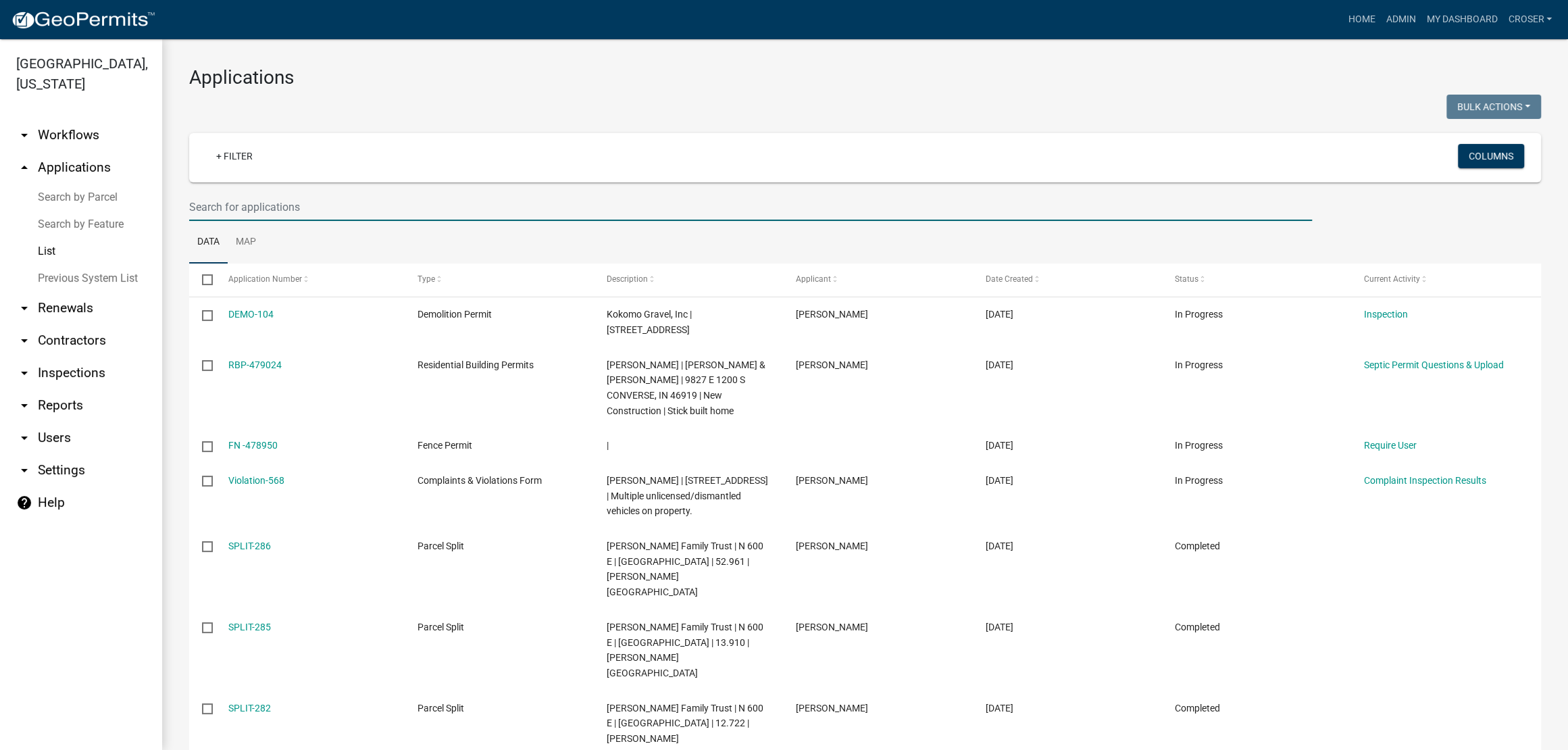
click at [443, 221] on input "text" at bounding box center [750, 207] width 1123 height 28
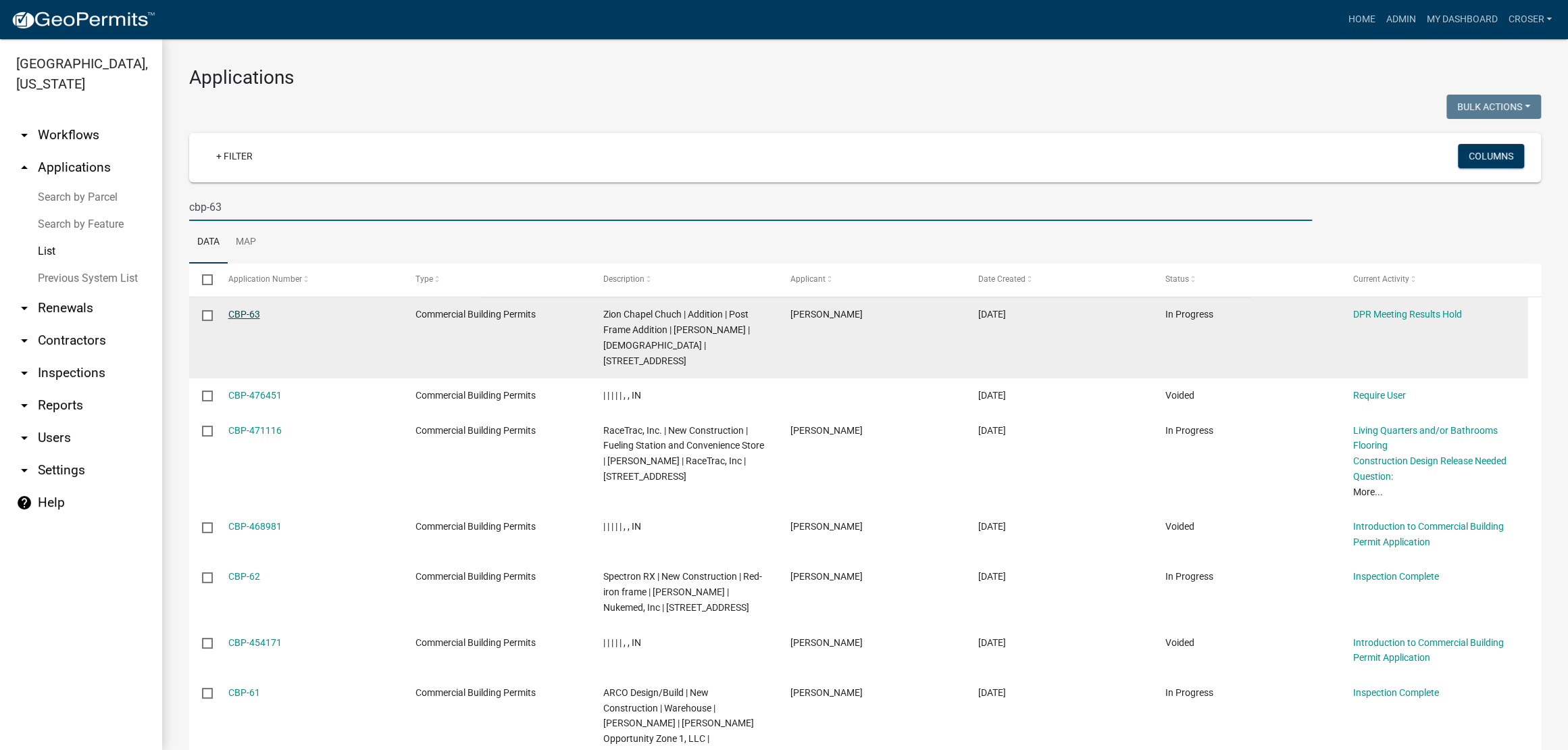
type input "cbp-63"
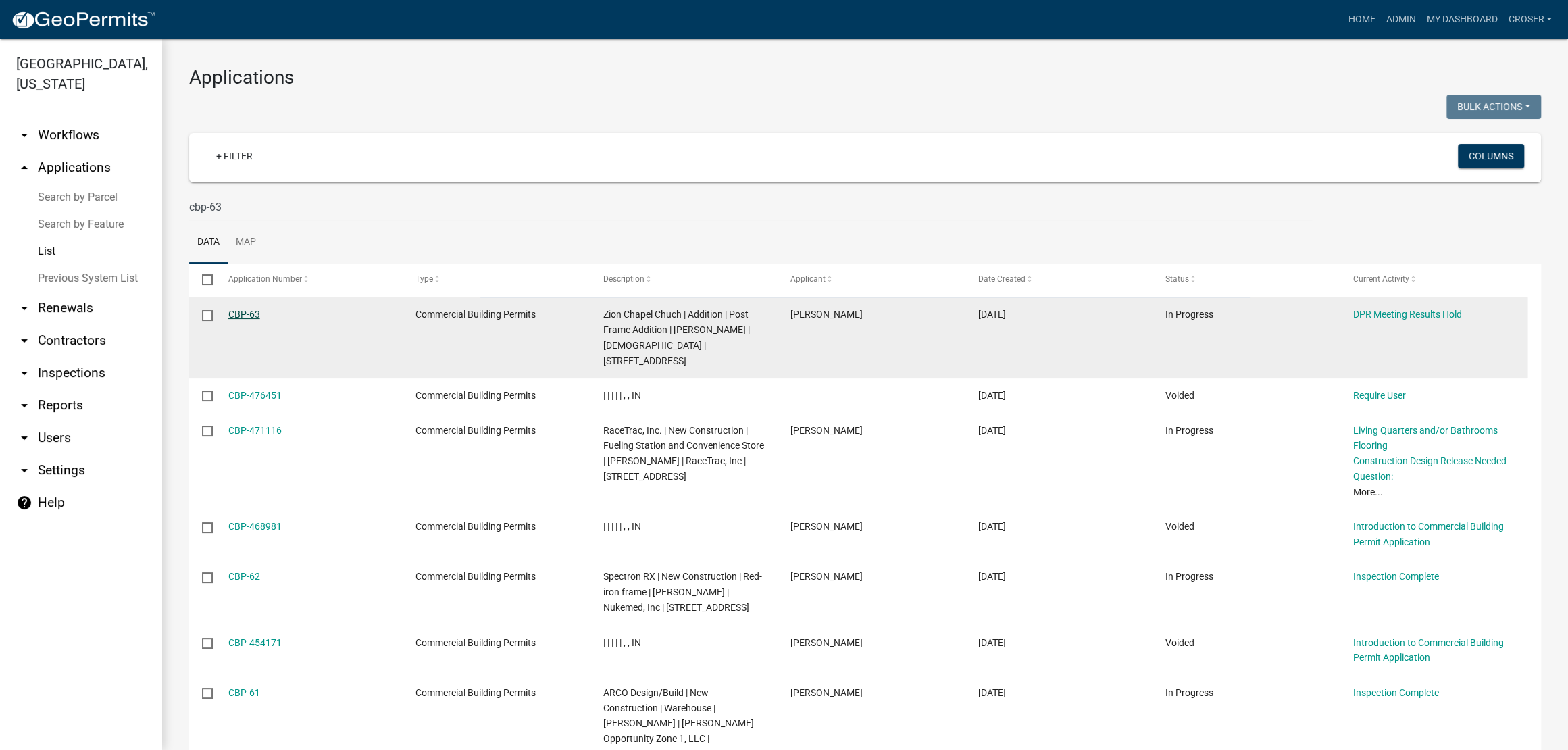
click at [256, 319] on link "CBP-63" at bounding box center [244, 314] width 32 height 11
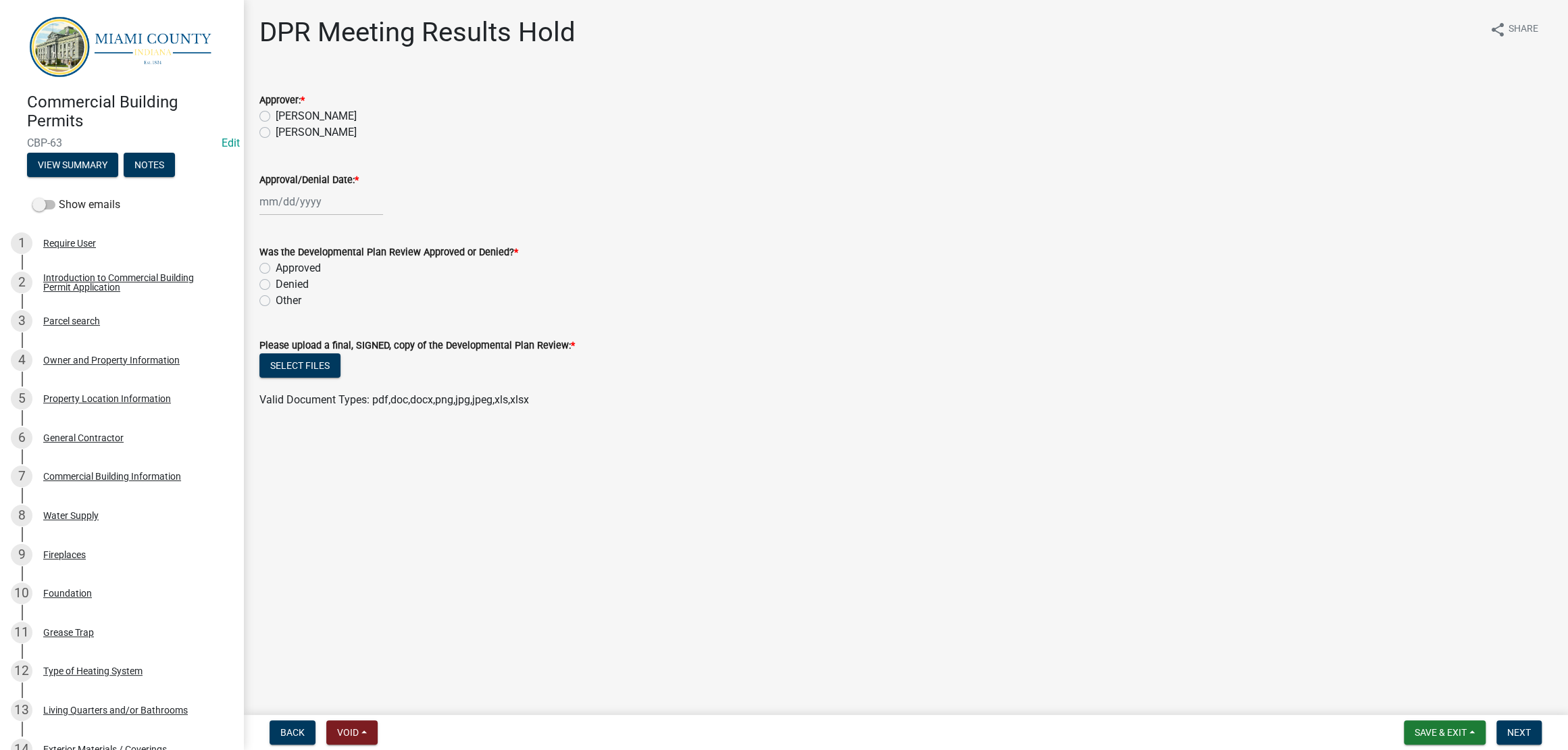
click at [818, 227] on wm-data-entity-input "Approval/Denial Date: *" at bounding box center [905, 190] width 1292 height 75
click at [830, 227] on wm-data-entity-input "Approval/Denial Date: *" at bounding box center [905, 190] width 1292 height 75
click at [831, 227] on wm-data-entity-input "Approval/Denial Date: *" at bounding box center [905, 190] width 1292 height 75
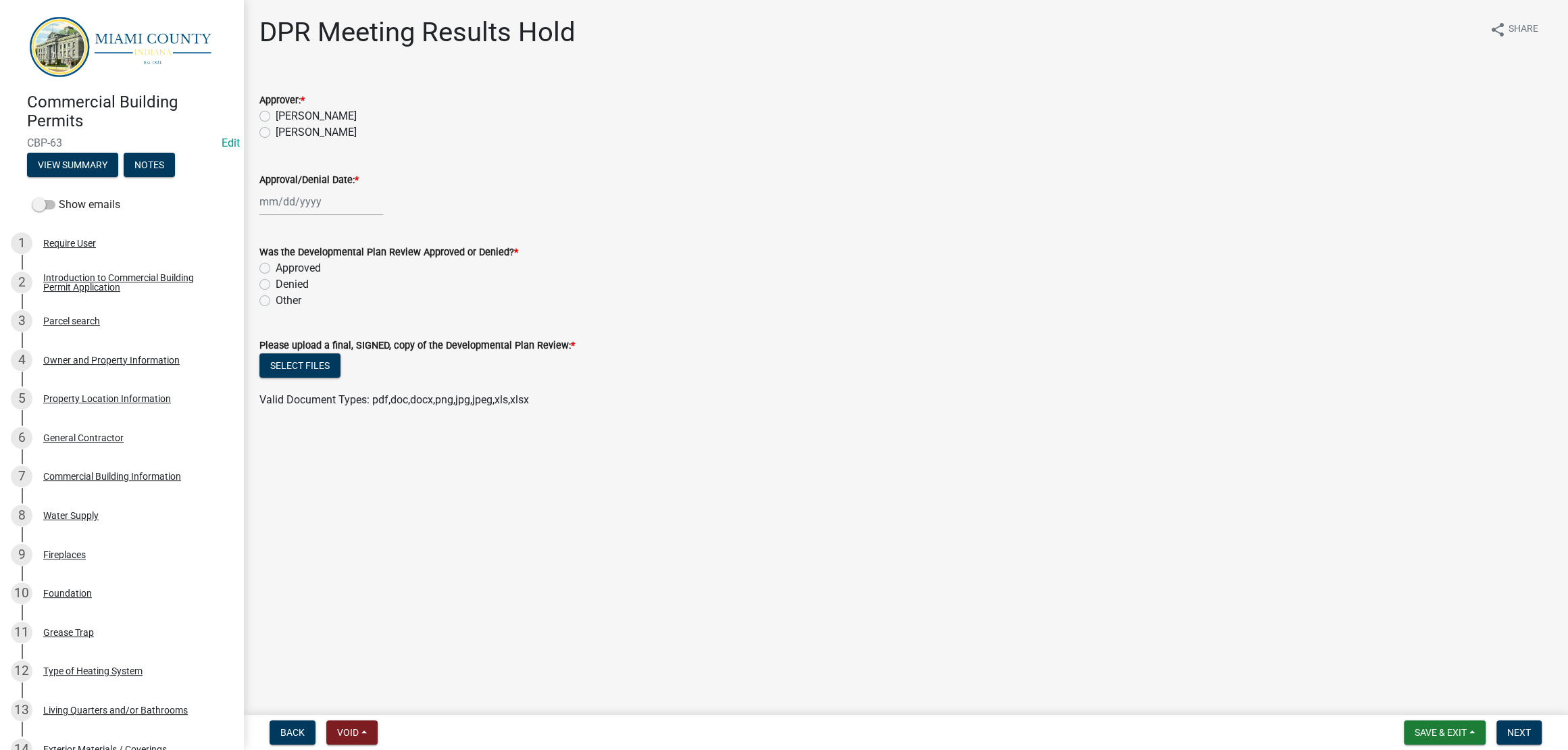
click at [831, 227] on wm-data-entity-input "Approval/Denial Date: *" at bounding box center [905, 190] width 1292 height 75
click at [836, 227] on wm-data-entity-input "Approval/Denial Date: *" at bounding box center [905, 190] width 1292 height 75
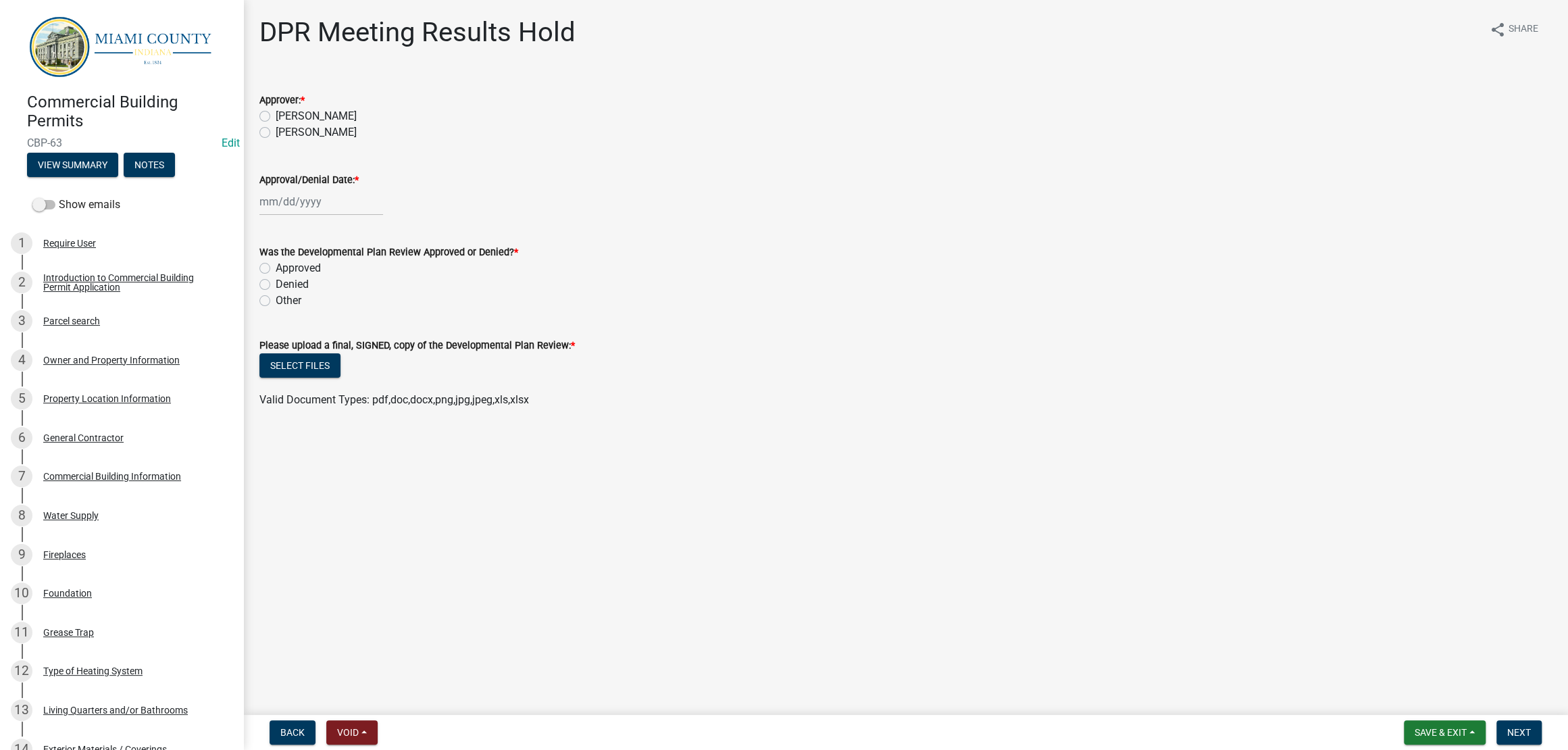
click at [842, 216] on div at bounding box center [905, 202] width 1292 height 28
click at [842, 216] on div at bounding box center [905, 202] width 1292 height 28
click at [840, 216] on div at bounding box center [905, 202] width 1292 height 28
click at [836, 216] on div at bounding box center [905, 202] width 1292 height 28
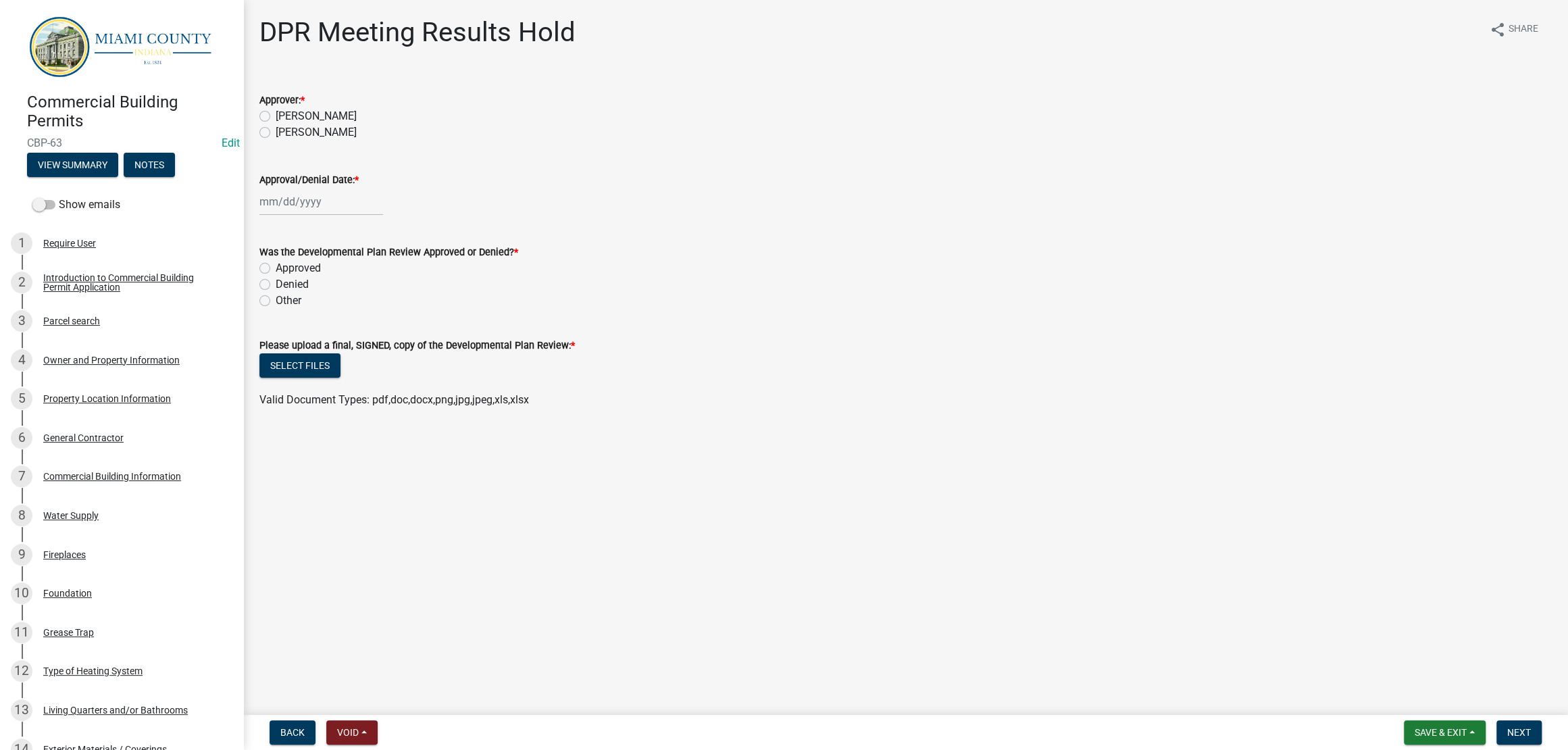
select select "9"
select select "2025"
click at [359, 216] on div "[PERSON_NAME] Feb Mar Apr [PERSON_NAME][DATE] Oct Nov [DATE] 1526 1527 1528 152…" at bounding box center [321, 202] width 124 height 28
click at [327, 343] on div "17" at bounding box center [316, 332] width 22 height 22
type input "[DATE]"
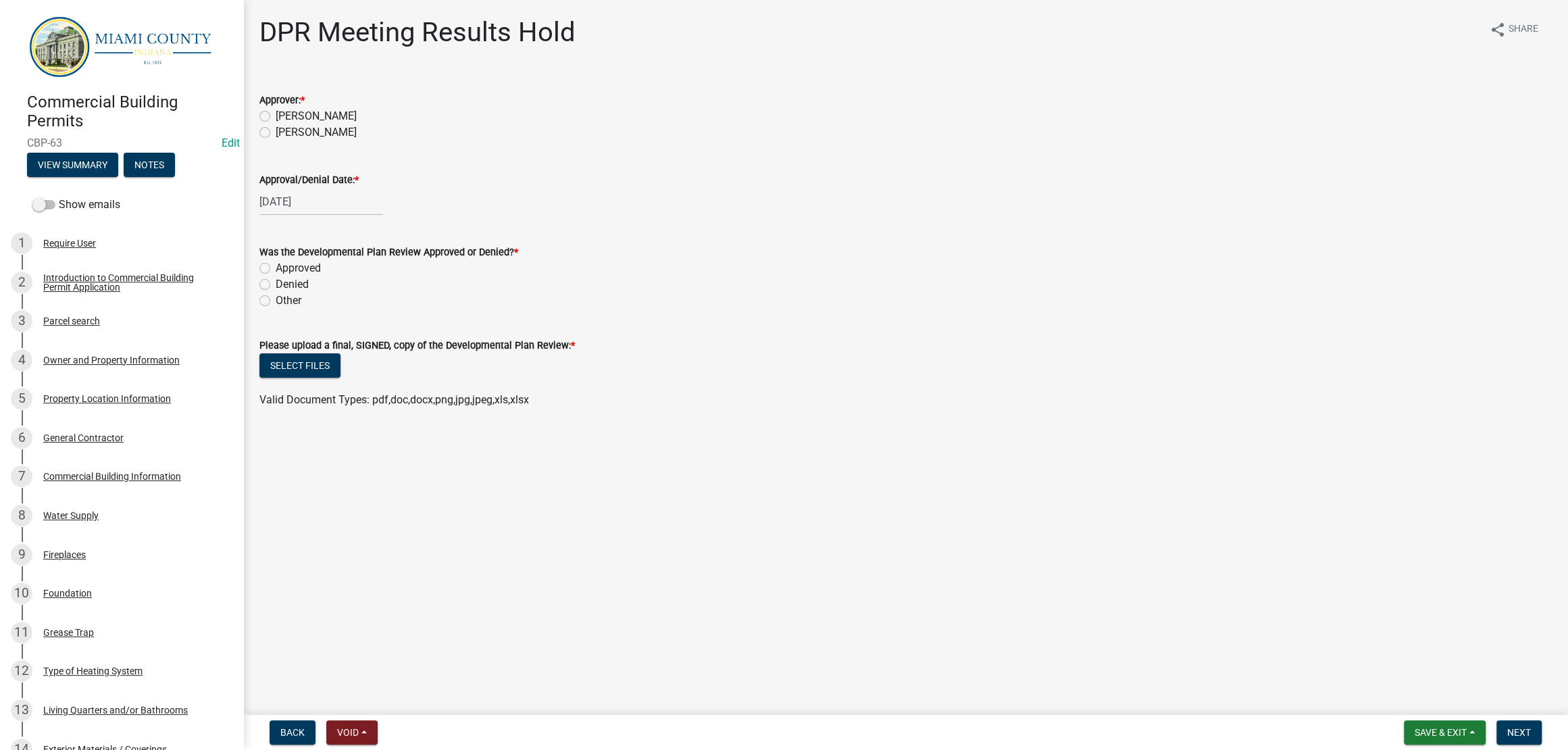
click at [695, 286] on wm-data-entity-input-list "Approver: * [PERSON_NAME] [PERSON_NAME] Approval/Denial Date: * [DATE] Was the …" at bounding box center [905, 248] width 1292 height 345
click at [276, 125] on label "[PERSON_NAME]" at bounding box center [315, 116] width 81 height 16
click at [276, 117] on input "[PERSON_NAME]" at bounding box center [280, 112] width 9 height 9
radio input "true"
click at [635, 260] on div "Was the Developmental Plan Review Approved or Denied? *" at bounding box center [905, 252] width 1292 height 16
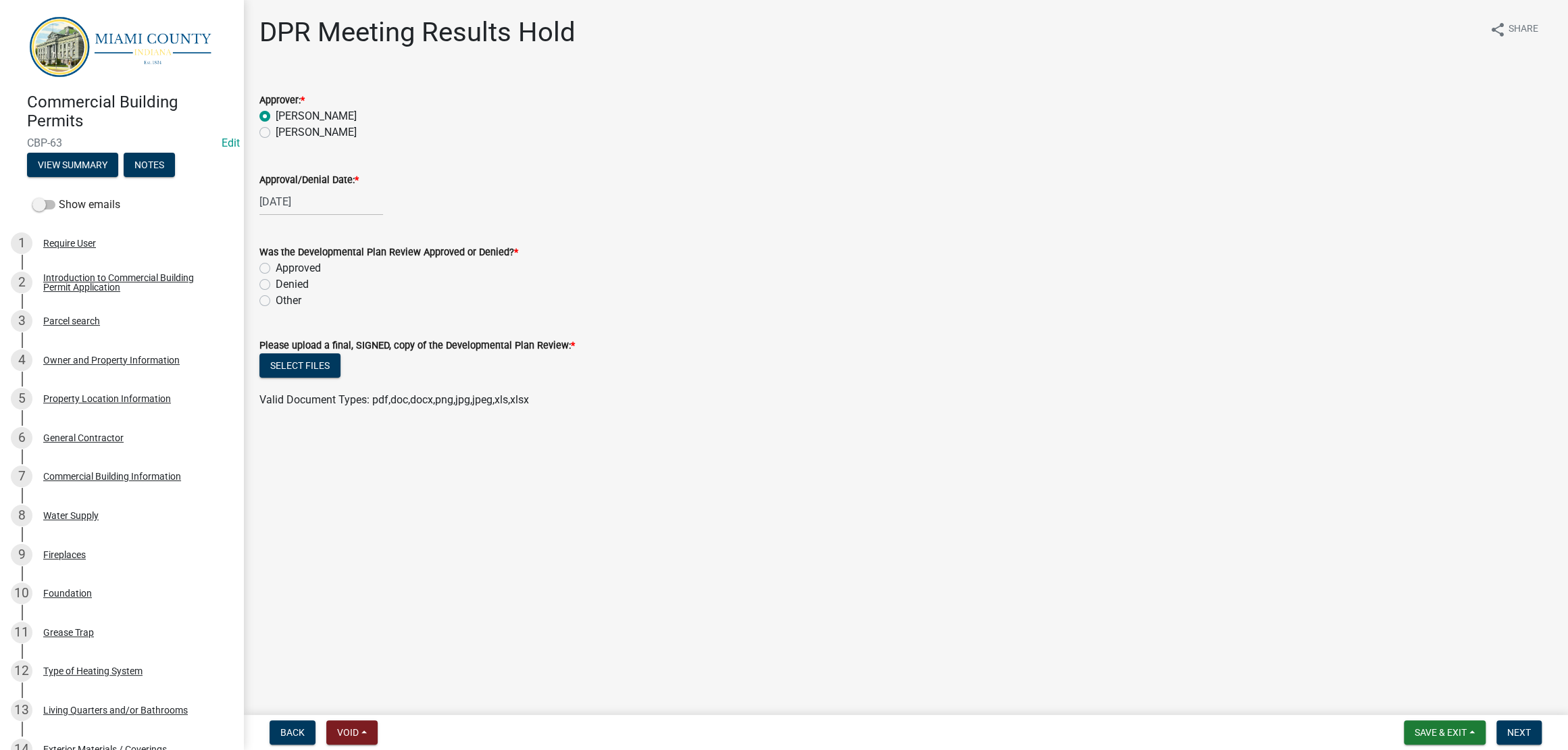
click at [275, 309] on label "Other" at bounding box center [288, 300] width 26 height 16
click at [275, 301] on input "Other" at bounding box center [280, 297] width 9 height 9
radio input "true"
click at [124, 177] on button "Notes" at bounding box center [149, 165] width 51 height 24
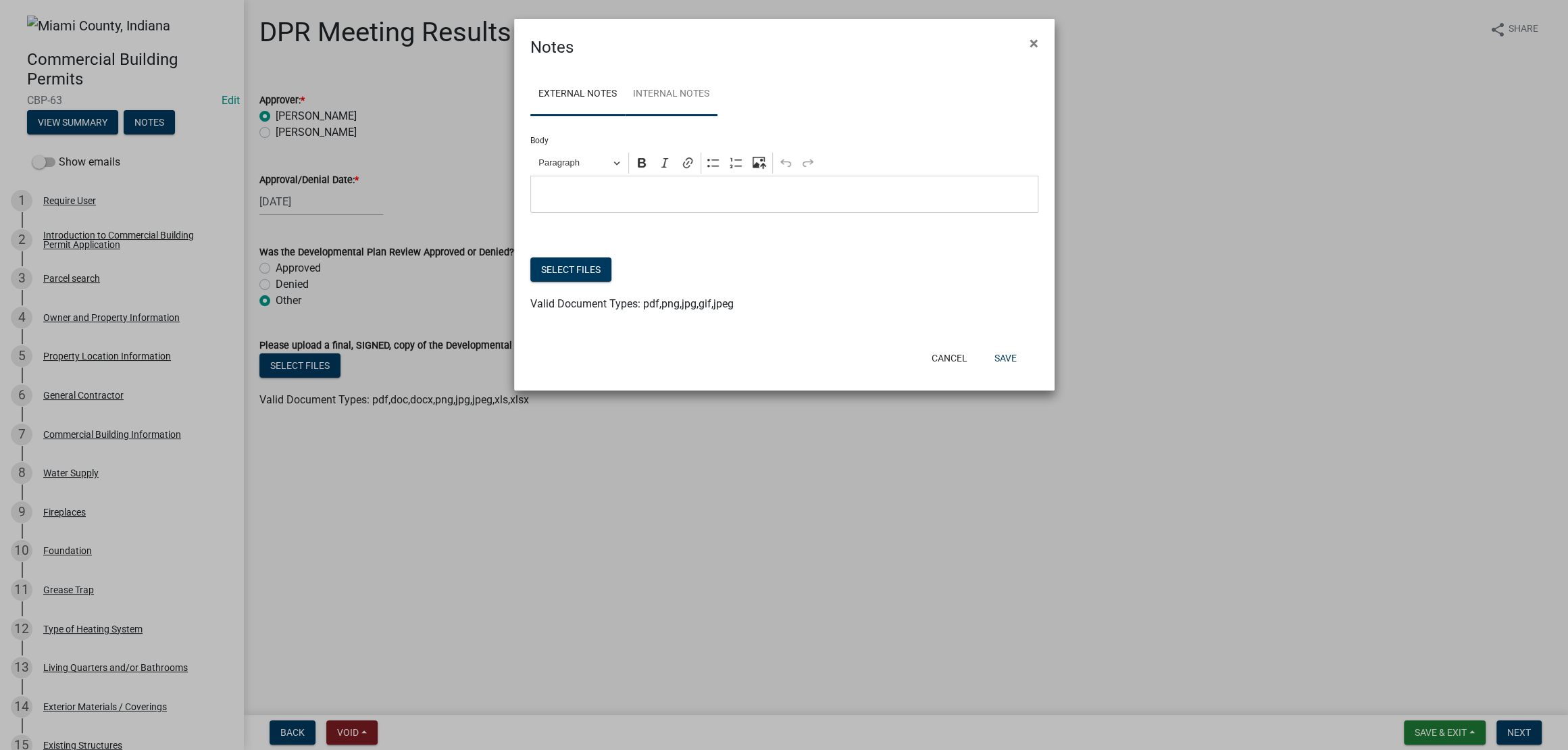
click at [702, 110] on link "Internal Notes" at bounding box center [670, 94] width 93 height 43
click at [643, 213] on div "Editor editing area: main. Press Alt+0 for help." at bounding box center [784, 194] width 508 height 37
click at [643, 170] on icon "Editor toolbar" at bounding box center [641, 163] width 14 height 14
click at [643, 173] on button "Bold" at bounding box center [642, 163] width 20 height 20
click at [636, 170] on icon "Editor toolbar" at bounding box center [641, 163] width 14 height 14
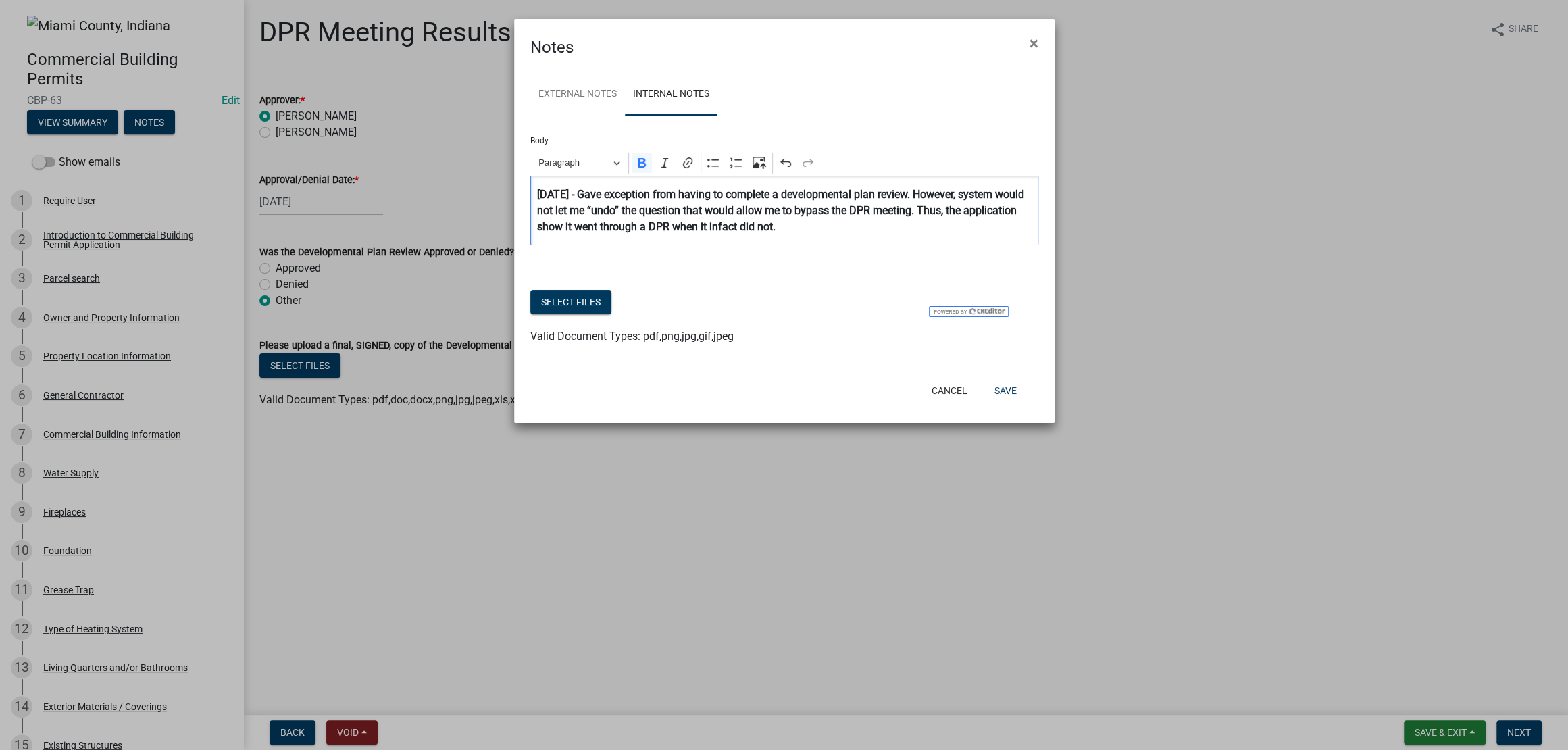
drag, startPoint x: 571, startPoint y: 289, endPoint x: 620, endPoint y: 292, distance: 49.1
click at [639, 235] on p "[DATE] - Gave exception from having to complete a developmental plan review. Ho…" at bounding box center [784, 211] width 494 height 49
click at [558, 233] on strong "[DATE] - Gave exception from having to complete a developmental plan review. Ho…" at bounding box center [780, 211] width 487 height 45
click at [645, 235] on p "[DATE] - Gave exception from having to complete a developmental plan review. Ho…" at bounding box center [784, 211] width 494 height 49
drag, startPoint x: 661, startPoint y: 292, endPoint x: 600, endPoint y: 231, distance: 86.3
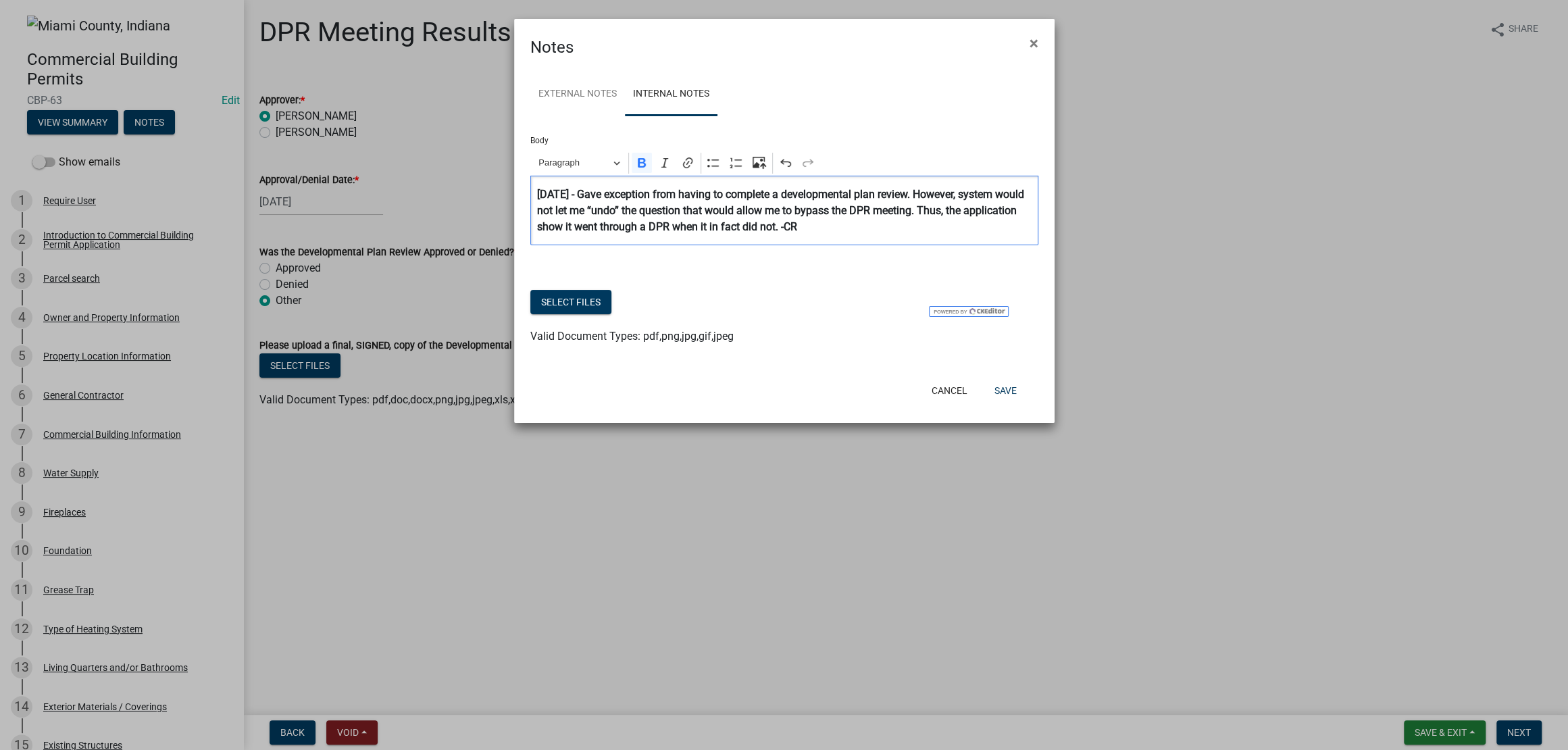
click at [600, 231] on p "[DATE] - Gave exception from having to complete a developmental plan review. Ho…" at bounding box center [784, 211] width 494 height 49
click at [638, 168] on icon "Editor toolbar" at bounding box center [641, 163] width 8 height 9
click at [696, 235] on p "[DATE] - Gave exception from having to complete a developmental plan review. Ho…" at bounding box center [784, 211] width 494 height 49
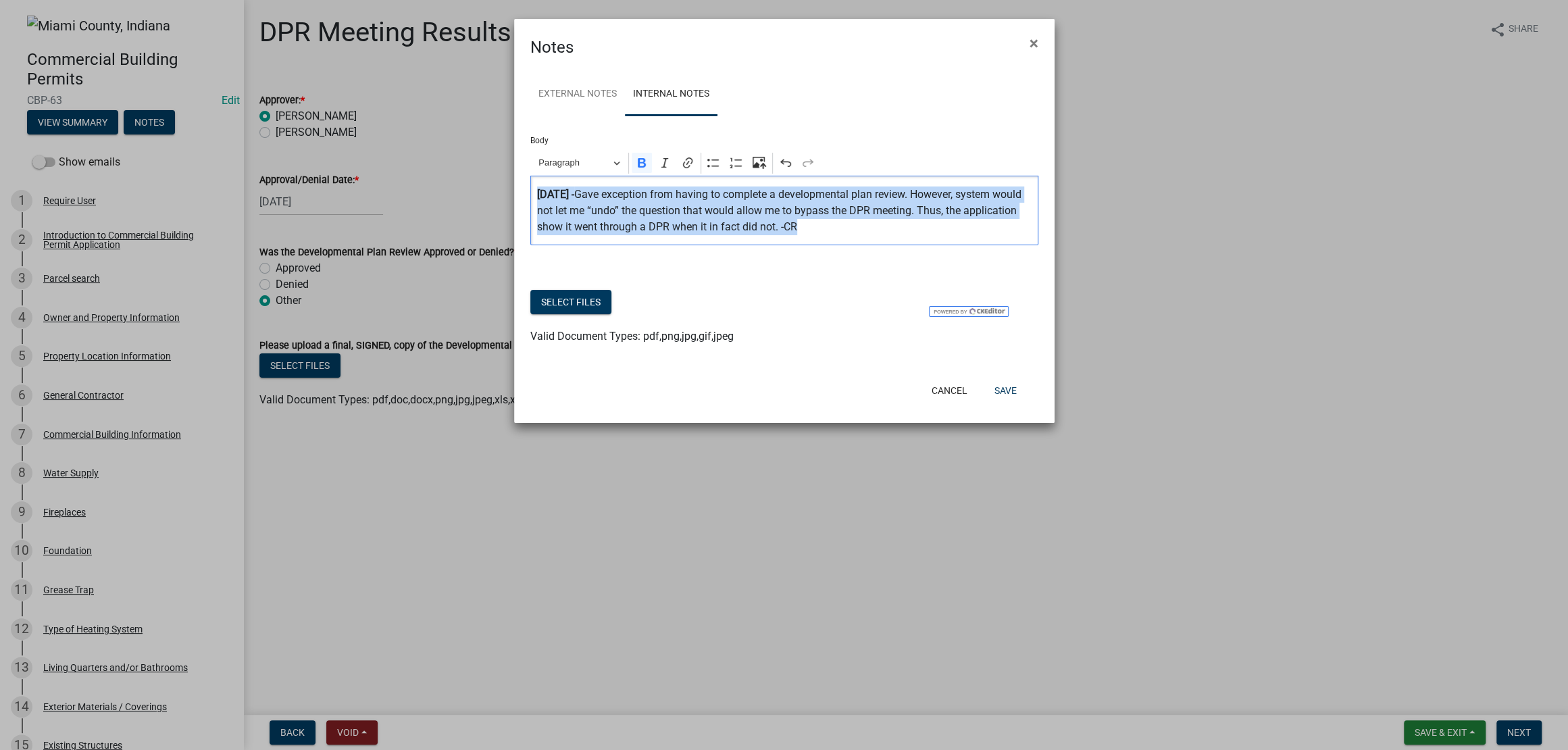
drag, startPoint x: 703, startPoint y: 295, endPoint x: 538, endPoint y: 228, distance: 178.1
click at [538, 228] on p "[DATE] - Gave exception from having to complete a developmental plan review. Ho…" at bounding box center [784, 211] width 494 height 49
copy p "[DATE] - Gave exception from having to complete a developmental plan review. Ho…"
click at [816, 235] on p "[DATE] - Gave exception from having to complete a developmental plan review. Ho…" at bounding box center [784, 211] width 494 height 49
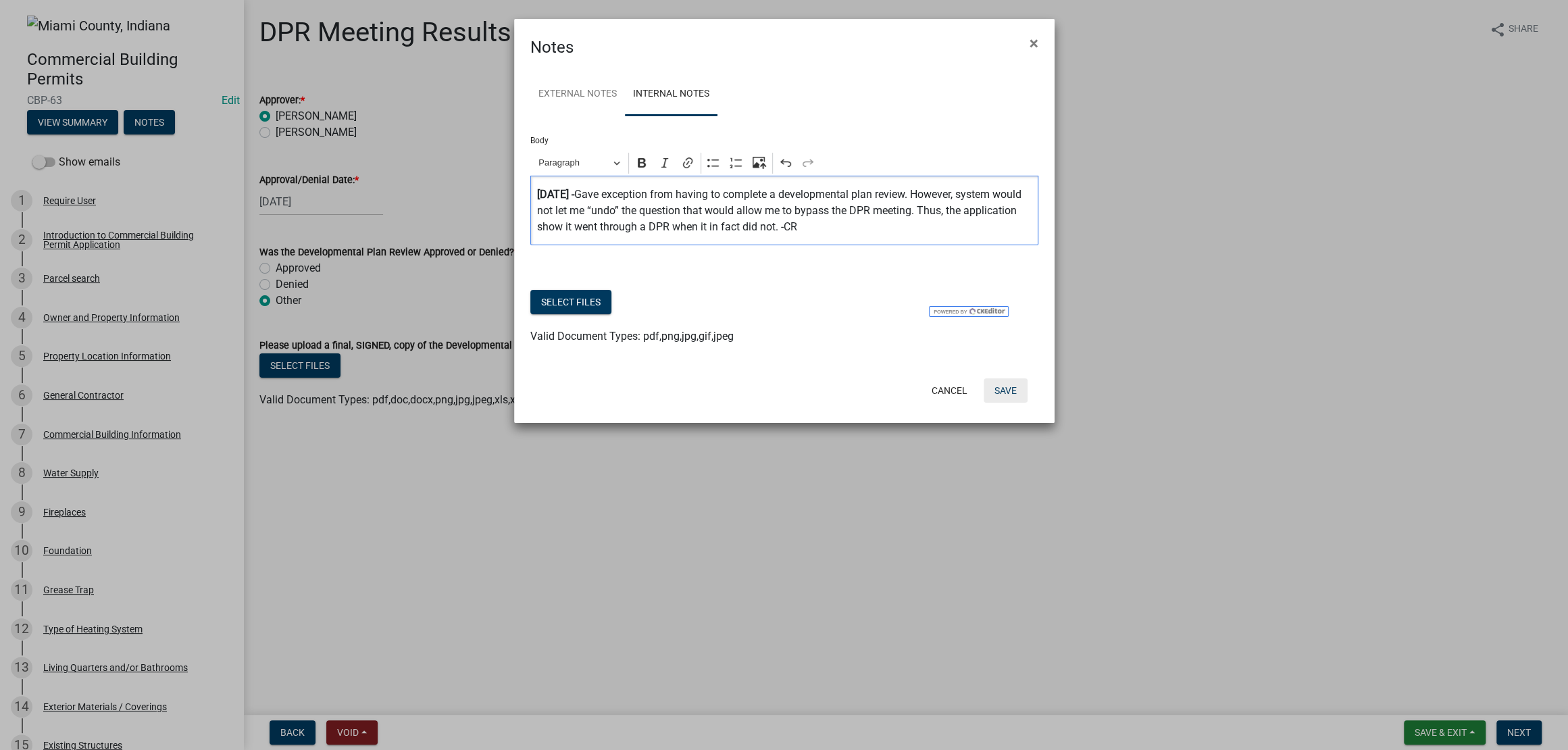
click at [995, 402] on button "Save" at bounding box center [1006, 390] width 44 height 24
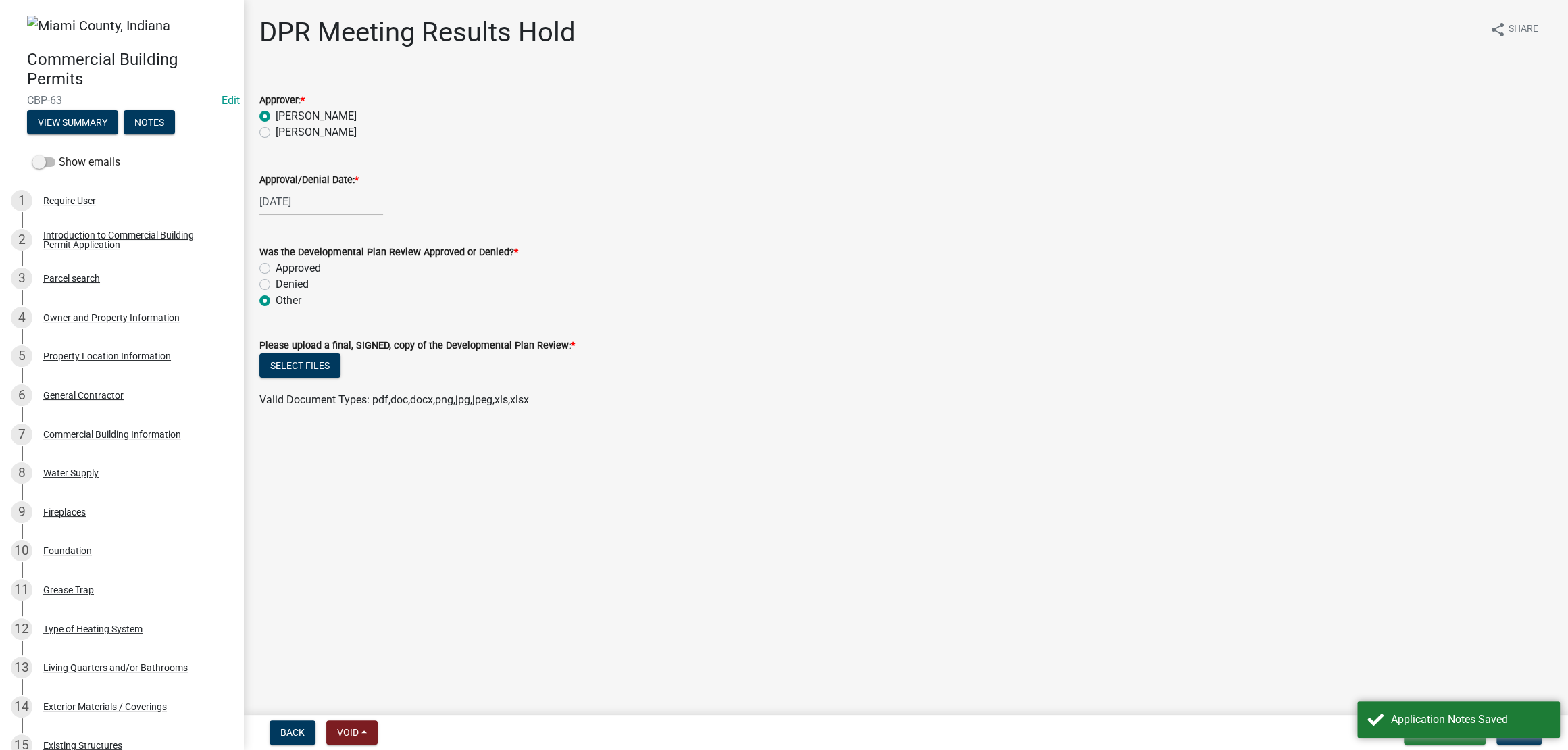
click at [1030, 408] on form "Please upload a final, SIGNED, copy of the Developmental Plan Review: * Select …" at bounding box center [905, 364] width 1292 height 87
click at [310, 276] on label "Approved" at bounding box center [298, 268] width 45 height 16
click at [284, 269] on input "Approved" at bounding box center [280, 265] width 9 height 9
radio input "true"
click at [810, 309] on div "Other" at bounding box center [905, 300] width 1292 height 16
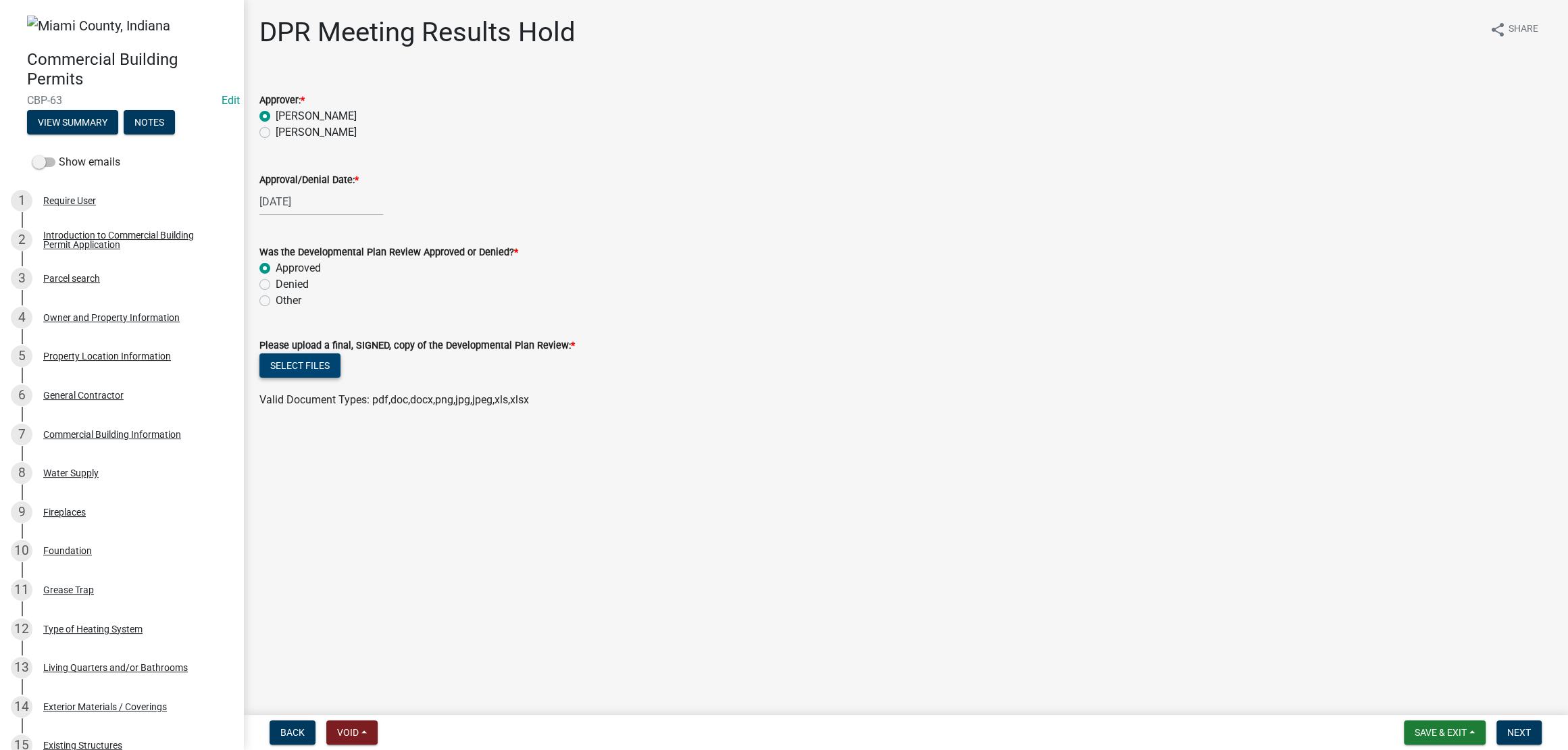
click at [340, 378] on button "Select files" at bounding box center [299, 365] width 81 height 24
click at [338, 378] on button "Select files" at bounding box center [299, 365] width 81 height 24
click at [1507, 727] on span "Next" at bounding box center [1518, 732] width 23 height 11
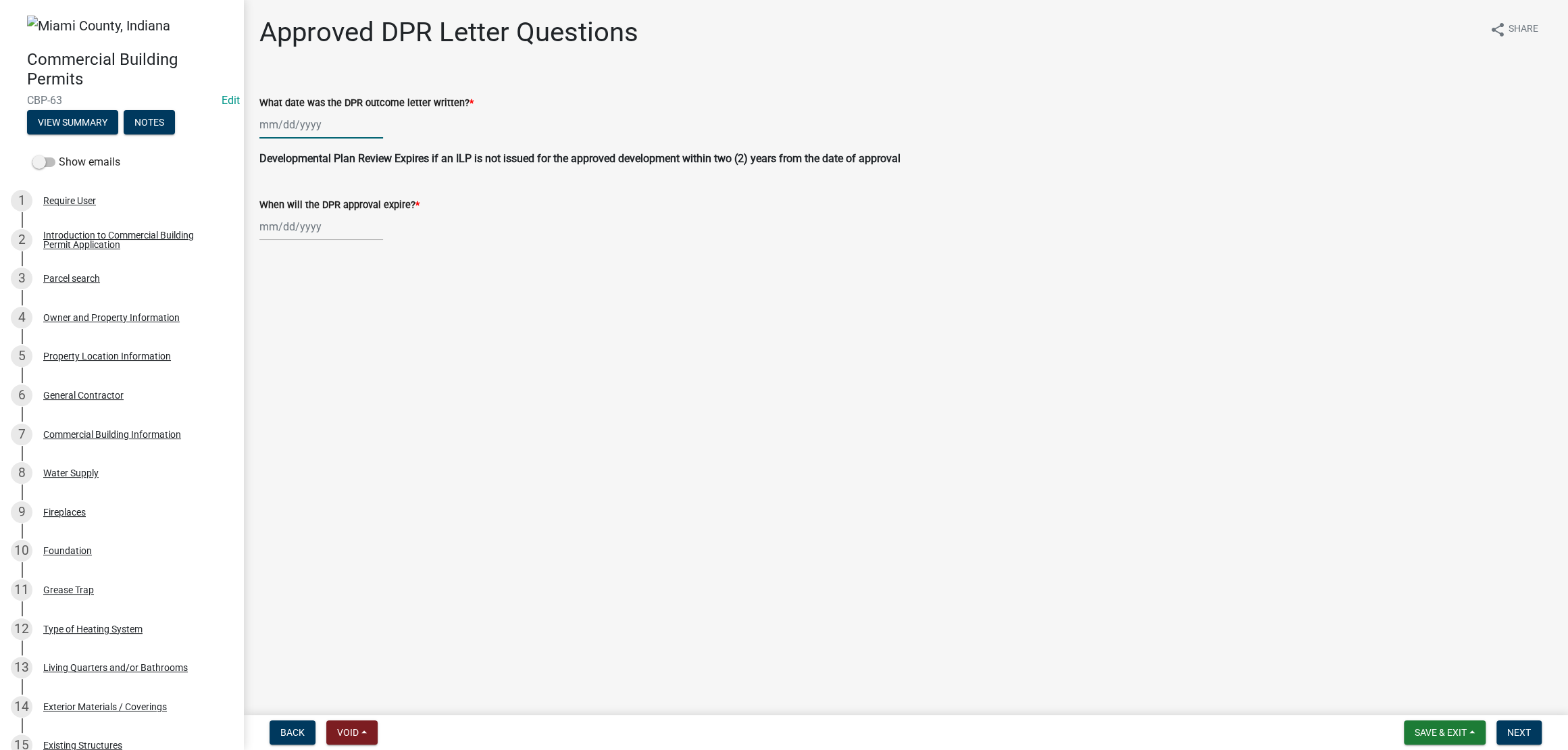
select select "9"
select select "2025"
click at [364, 138] on div "[PERSON_NAME] Feb Mar Apr [PERSON_NAME][DATE] Oct Nov [DATE] 1526 1527 1528 152…" at bounding box center [321, 125] width 124 height 28
click at [327, 266] on div "17" at bounding box center [316, 256] width 22 height 22
type input "[DATE]"
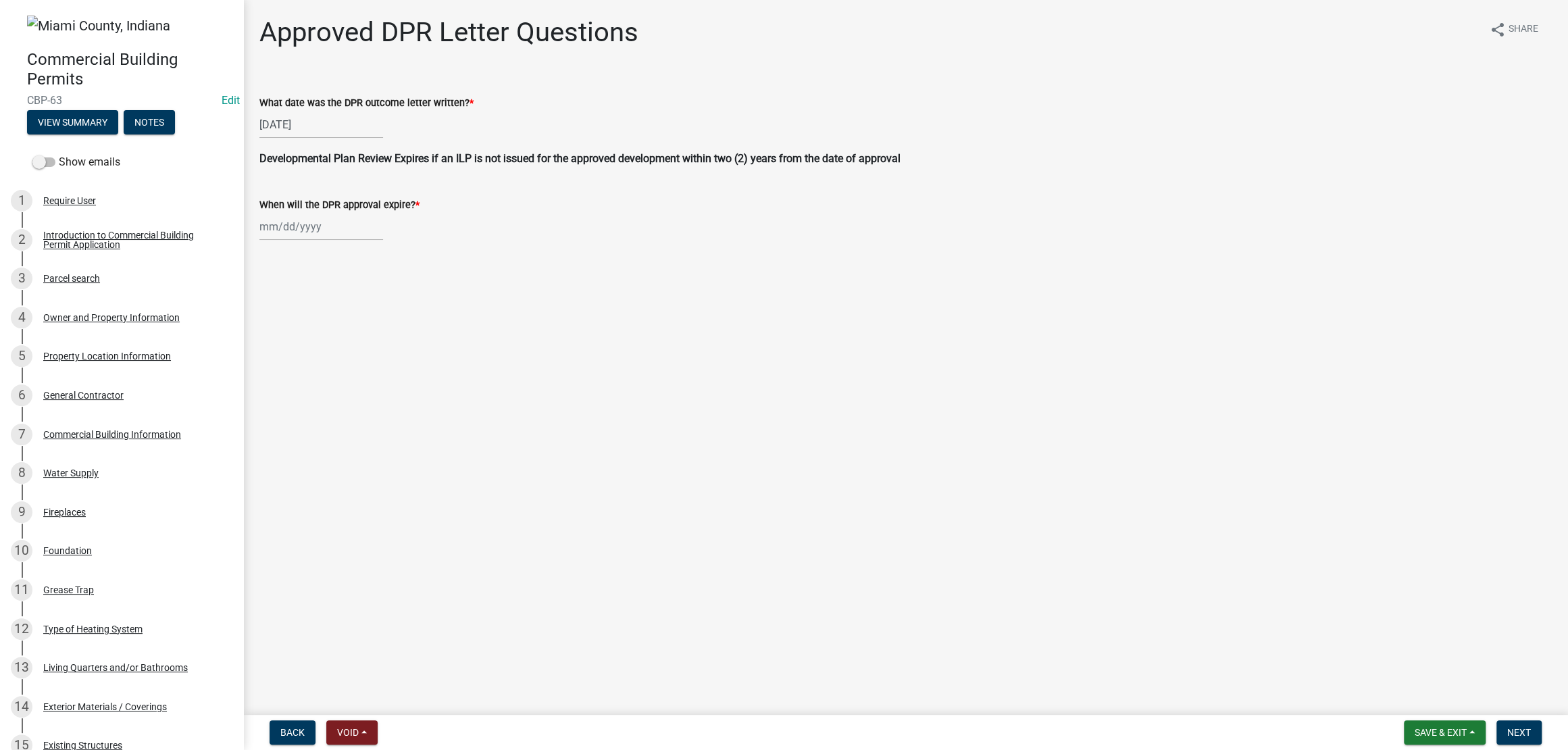
click at [329, 235] on div "When will the DPR approval expire? *" at bounding box center [905, 209] width 1292 height 63
click at [337, 241] on div at bounding box center [321, 227] width 124 height 28
select select "9"
select select "2025"
click at [407, 276] on span "Next month" at bounding box center [402, 270] width 10 height 10
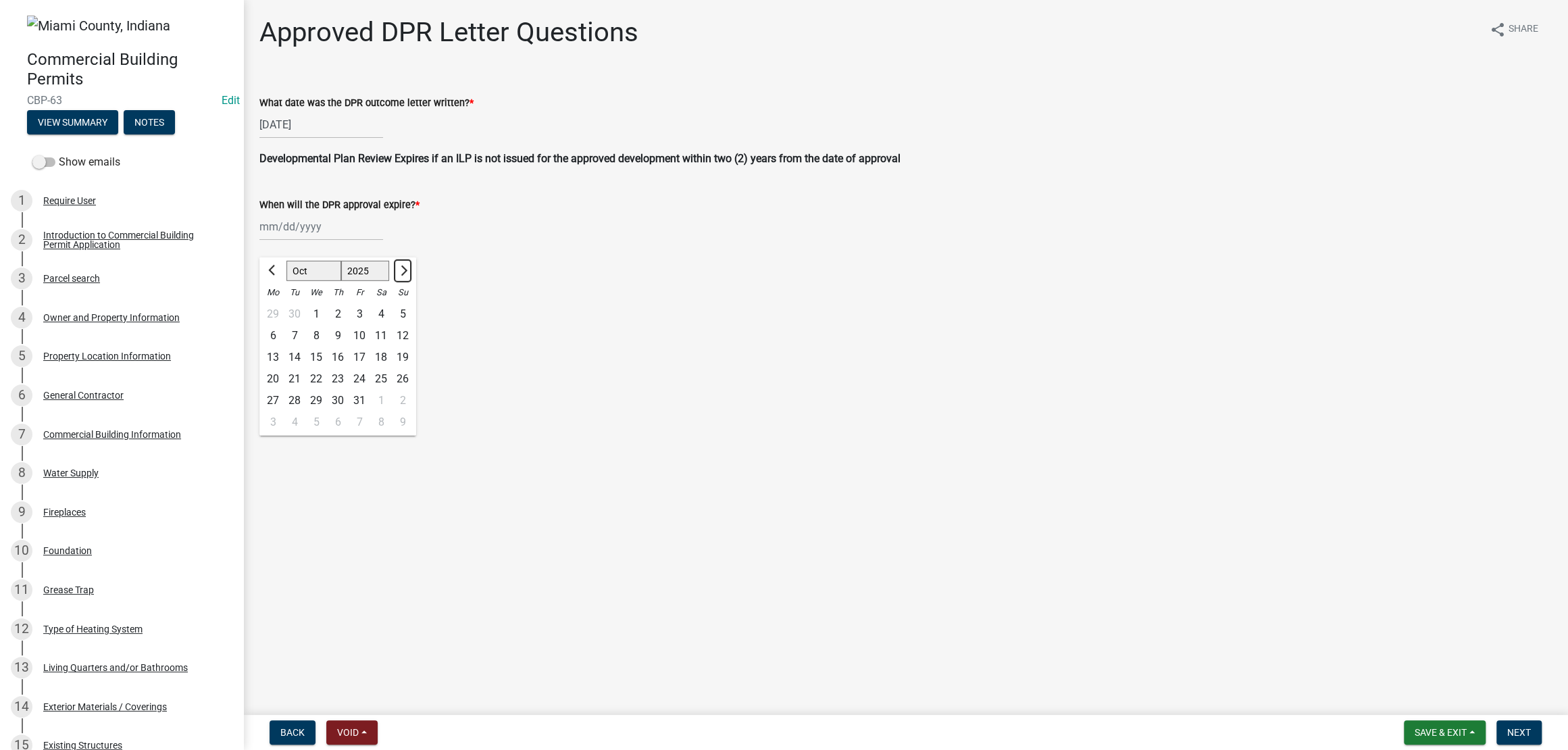
click at [407, 276] on span "Next month" at bounding box center [402, 270] width 10 height 10
click at [278, 276] on span "Previous month" at bounding box center [273, 270] width 10 height 10
click at [416, 282] on div at bounding box center [402, 271] width 27 height 22
click at [388, 281] on select "1525 1526 1527 1528 1529 1530 1531 1532 1533 1534 1535 1536 1537 1538 1539 1540…" at bounding box center [365, 271] width 49 height 20
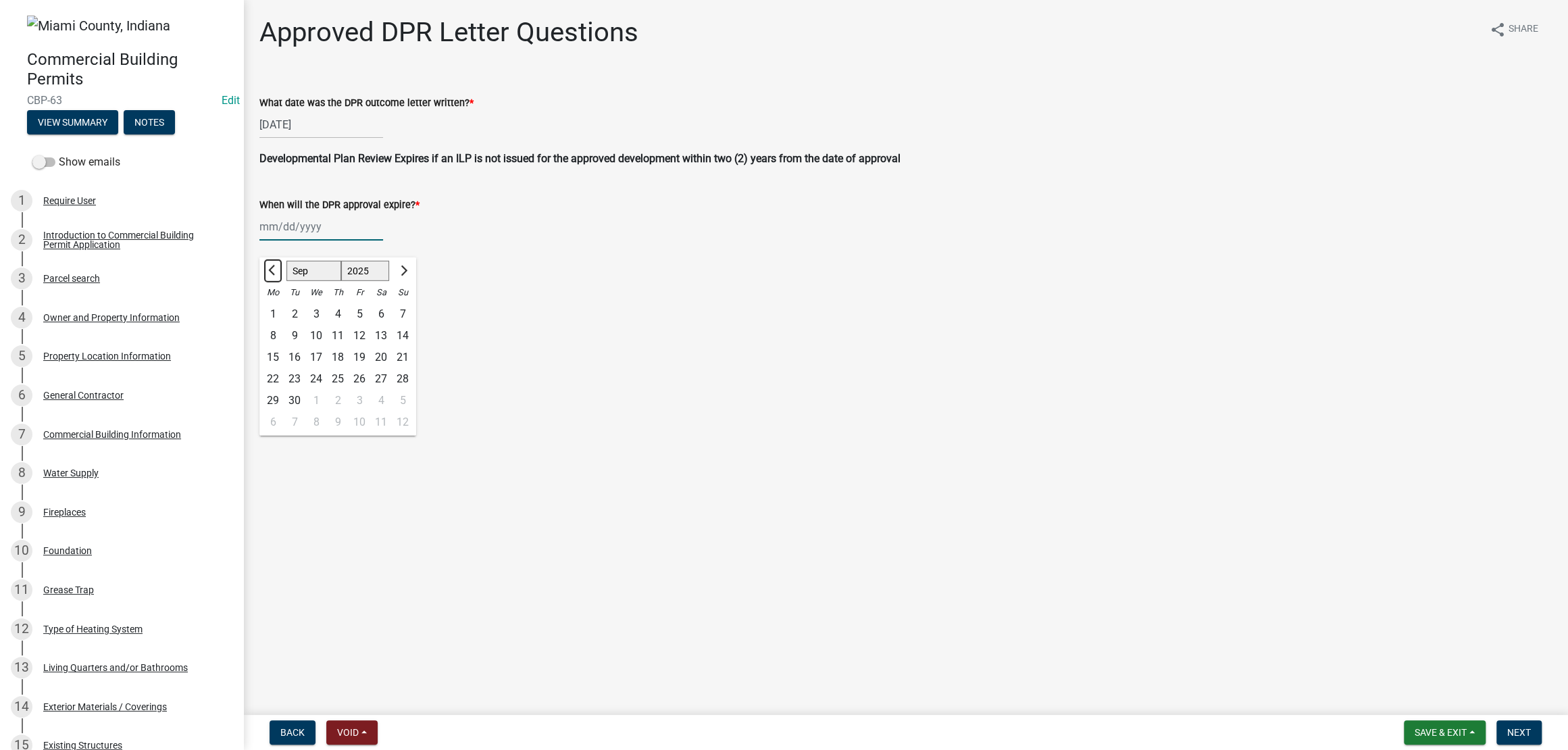
click at [278, 276] on span "Previous month" at bounding box center [273, 270] width 10 height 10
click at [411, 282] on button "Next month" at bounding box center [402, 271] width 16 height 22
select select "10"
click at [390, 281] on select "1525 1526 1527 1528 1529 1530 1531 1532 1533 1534 1535 1536 1537 1538 1539 1540…" at bounding box center [365, 271] width 49 height 20
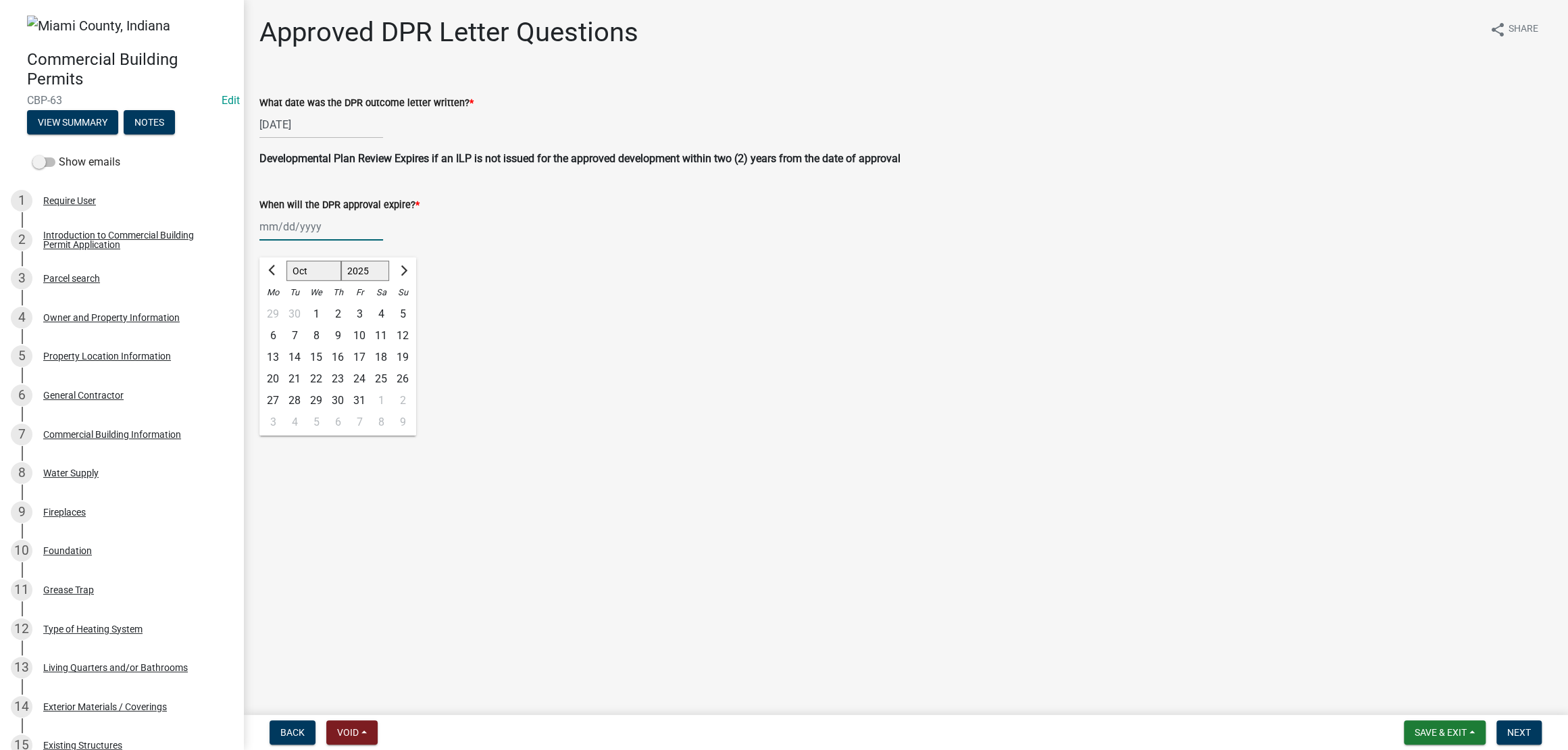
select select "2027"
click at [358, 281] on select "1525 1526 1527 1528 1529 1530 1531 1532 1533 1534 1535 1536 1537 1538 1539 1540…" at bounding box center [365, 271] width 49 height 20
click at [724, 451] on main "Approved DPR Letter Questions share Share What date was the DPR outcome letter …" at bounding box center [906, 354] width 1325 height 709
click at [344, 253] on wm-data-entity-input "When will the DPR approval expire? *" at bounding box center [905, 215] width 1292 height 75
select select "9"
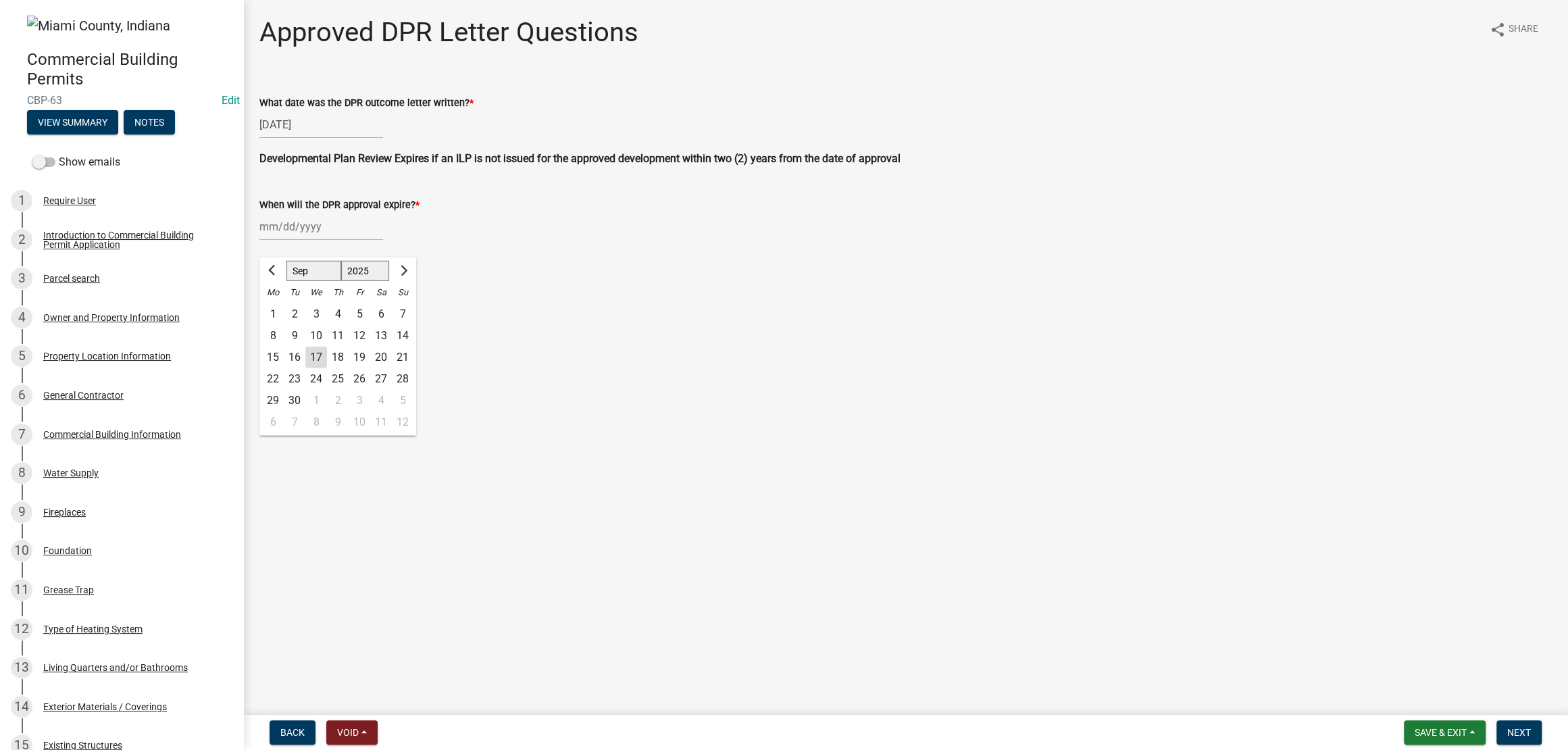
click at [350, 241] on div "[PERSON_NAME] Feb Mar Apr [PERSON_NAME][DATE] Oct Nov [DATE] 1526 1527 1528 152…" at bounding box center [321, 227] width 124 height 28
click at [390, 281] on select "1525 1526 1527 1528 1529 1530 1531 1532 1533 1534 1535 1536 1537 1538 1539 1540…" at bounding box center [365, 271] width 49 height 20
select select "2027"
click at [358, 281] on select "1525 1526 1527 1528 1529 1530 1531 1532 1533 1534 1535 1536 1537 1538 1539 1540…" at bounding box center [365, 271] width 49 height 20
click at [370, 368] on div "17" at bounding box center [359, 358] width 22 height 22
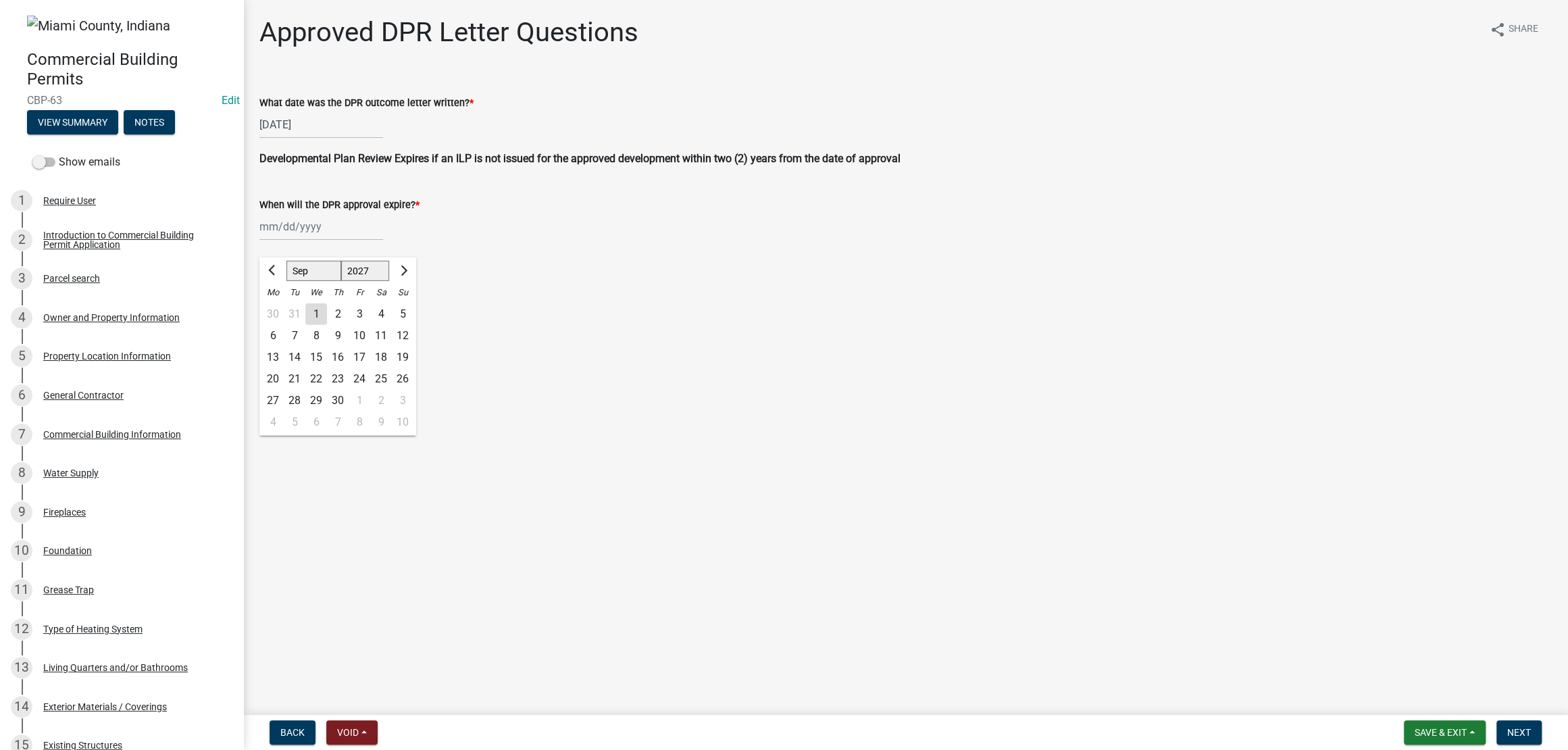
type input "[DATE]"
click at [676, 432] on main "Approved DPR Letter Questions share Share What date was the DPR outcome letter …" at bounding box center [906, 354] width 1325 height 709
click at [1507, 731] on span "Next" at bounding box center [1518, 732] width 23 height 11
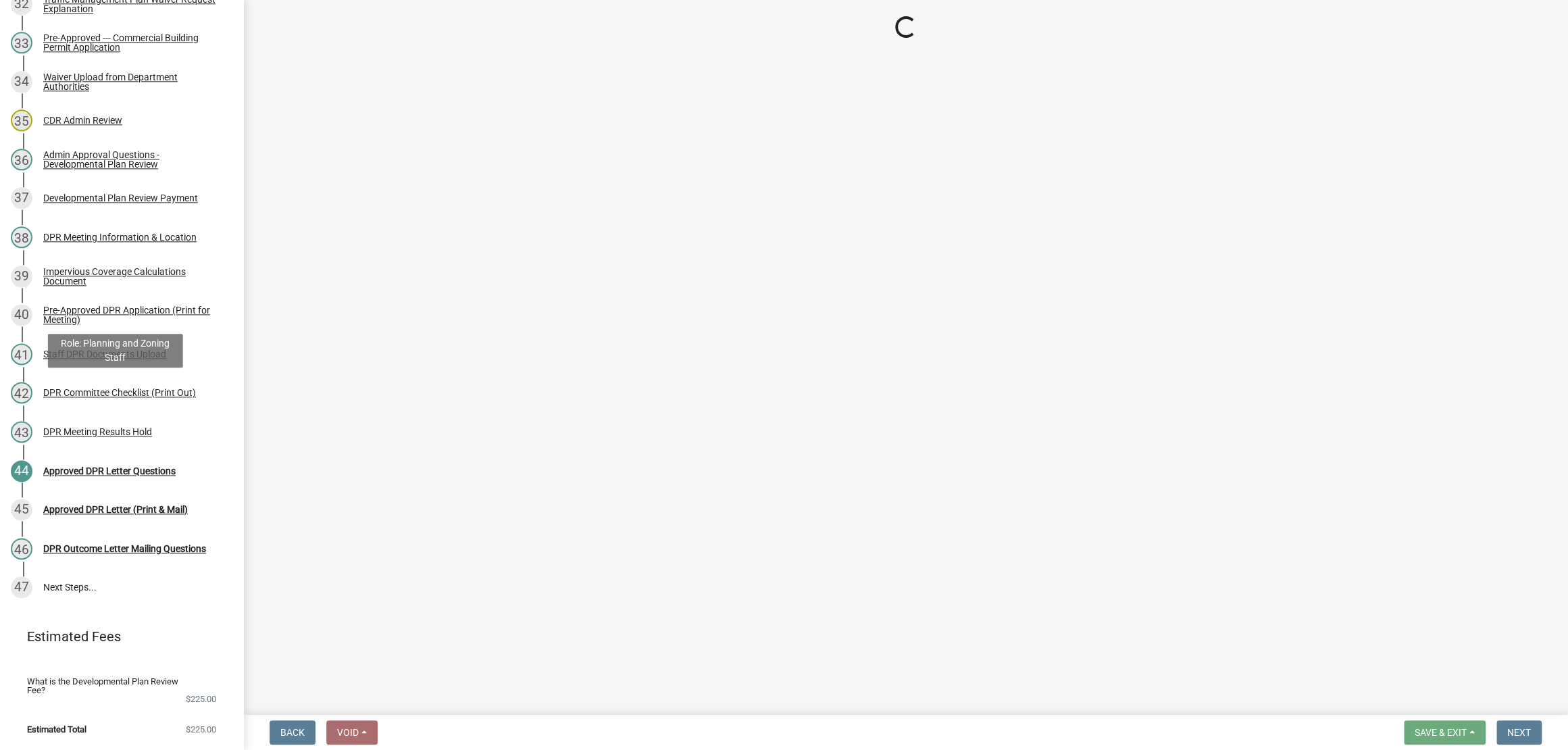
scroll to position [2022, 0]
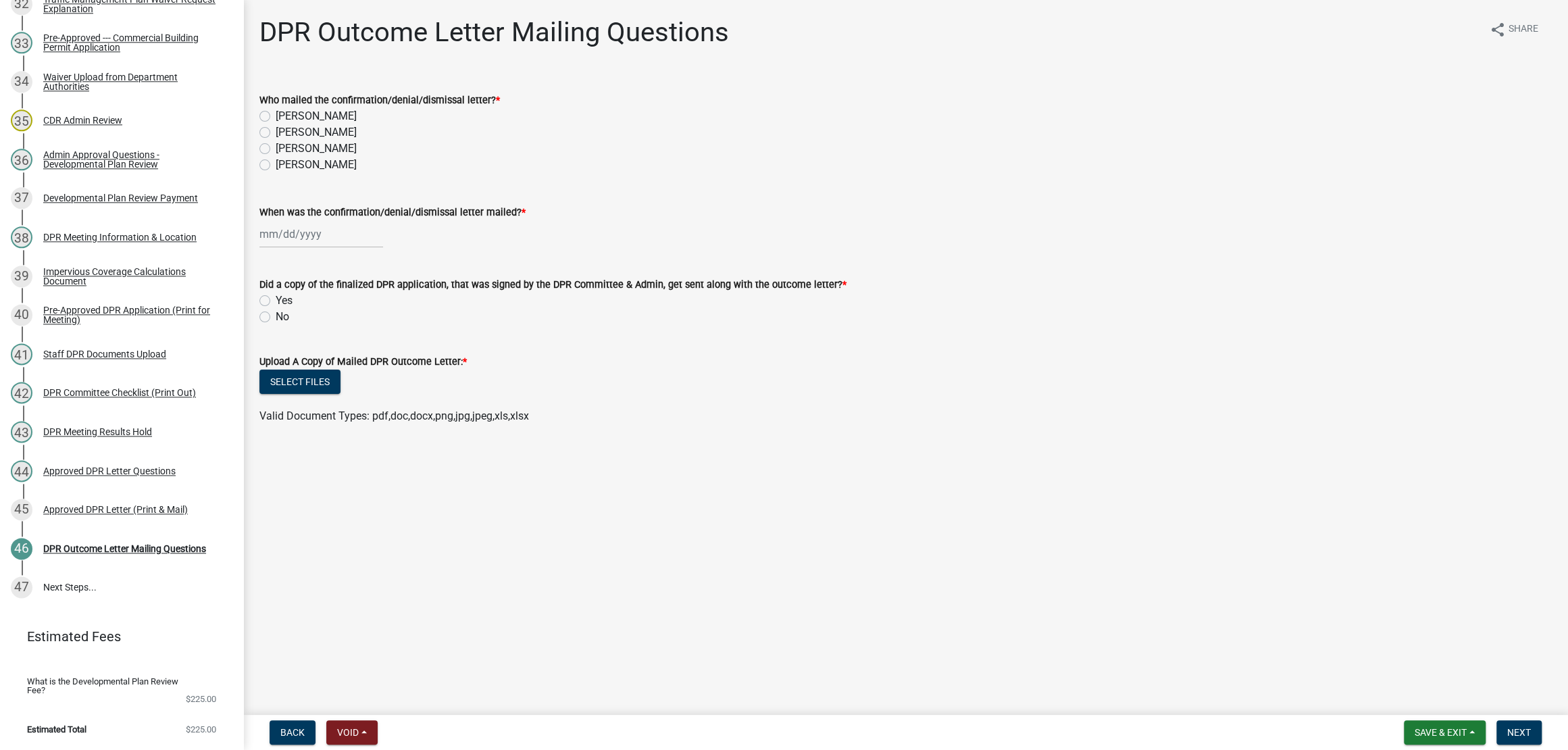
click at [291, 125] on label "[PERSON_NAME]" at bounding box center [315, 116] width 81 height 16
click at [284, 117] on input "[PERSON_NAME]" at bounding box center [280, 112] width 9 height 9
radio input "true"
click at [363, 248] on div at bounding box center [321, 234] width 124 height 28
select select "9"
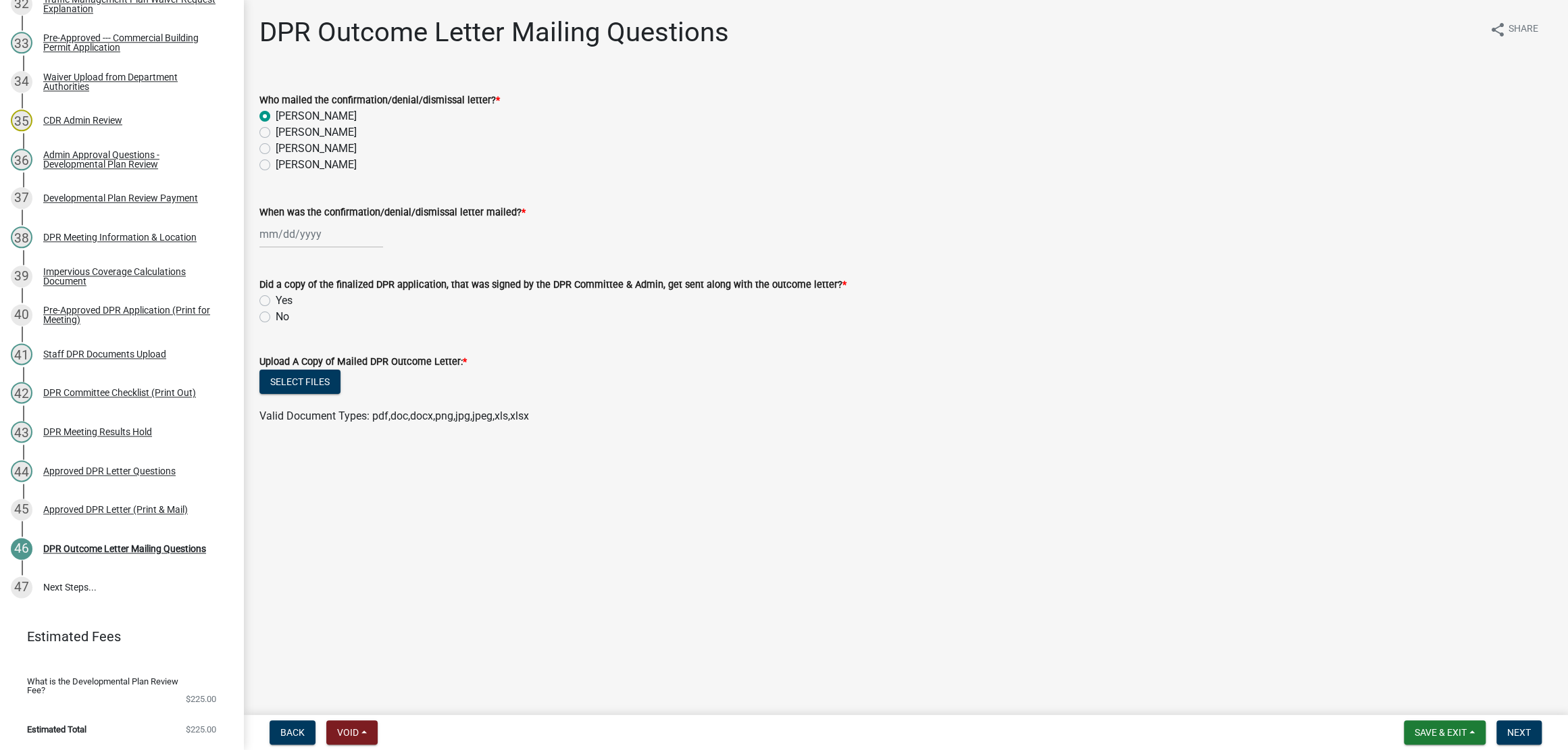
select select "2025"
click at [327, 375] on div "17" at bounding box center [316, 365] width 22 height 22
type input "[DATE]"
click at [619, 424] on form "Upload A Copy of Mailed DPR Outcome Letter: * Select files Valid Document Types…" at bounding box center [905, 381] width 1292 height 87
click at [275, 309] on label "Yes" at bounding box center [283, 300] width 17 height 16
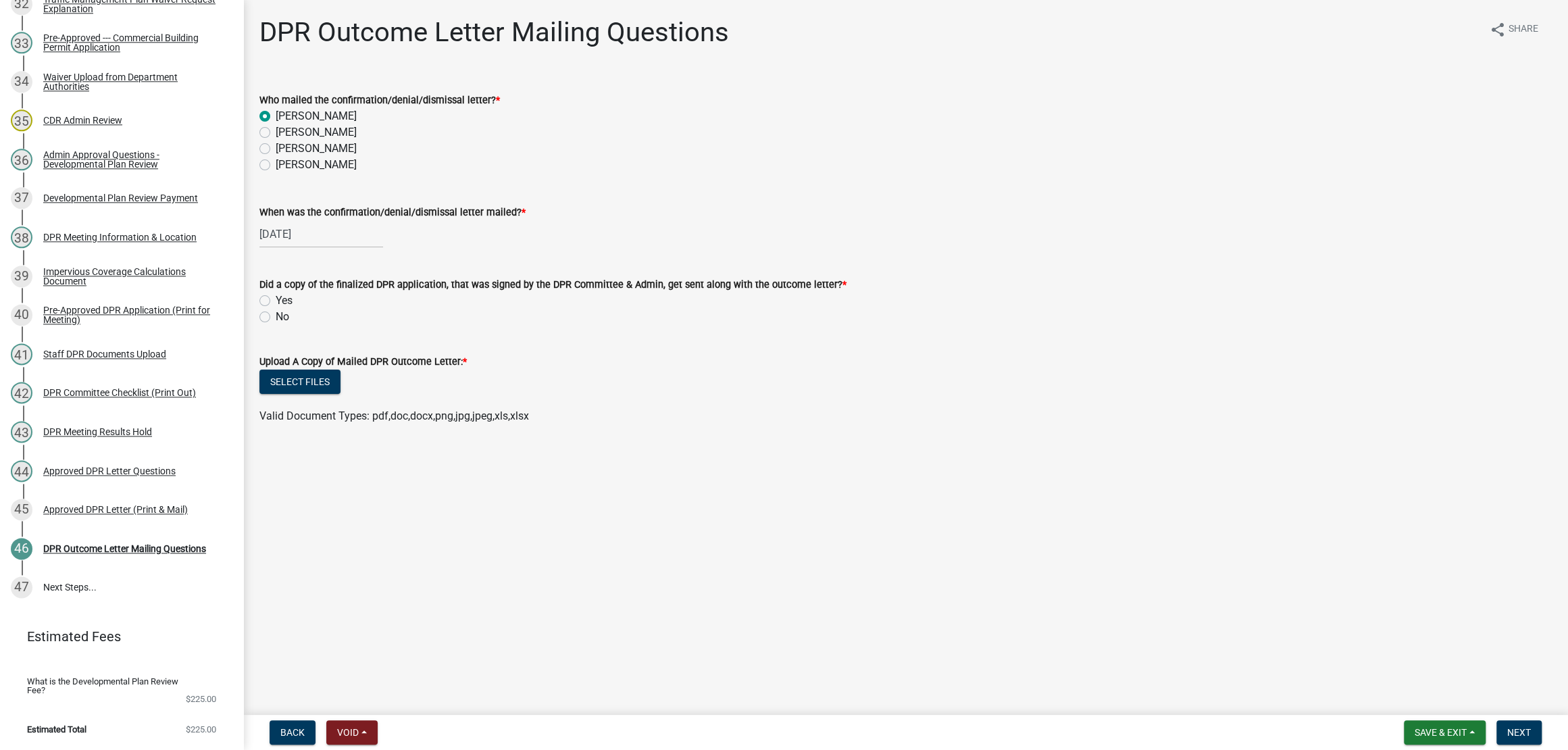
click at [275, 301] on input "Yes" at bounding box center [280, 297] width 9 height 9
radio input "true"
click at [340, 394] on button "Select files" at bounding box center [299, 381] width 81 height 24
click at [1516, 727] on span "Next" at bounding box center [1518, 732] width 23 height 11
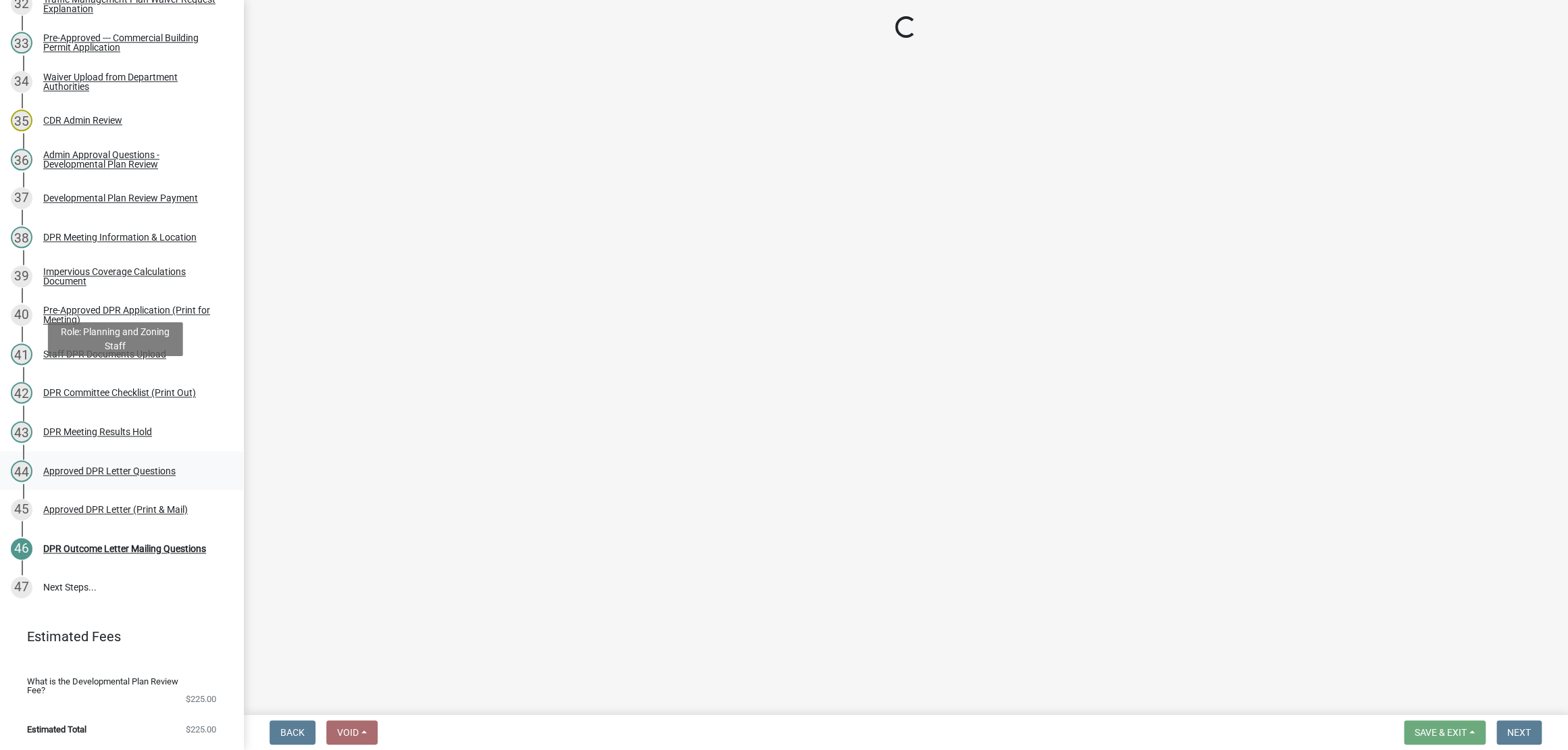
scroll to position [2119, 0]
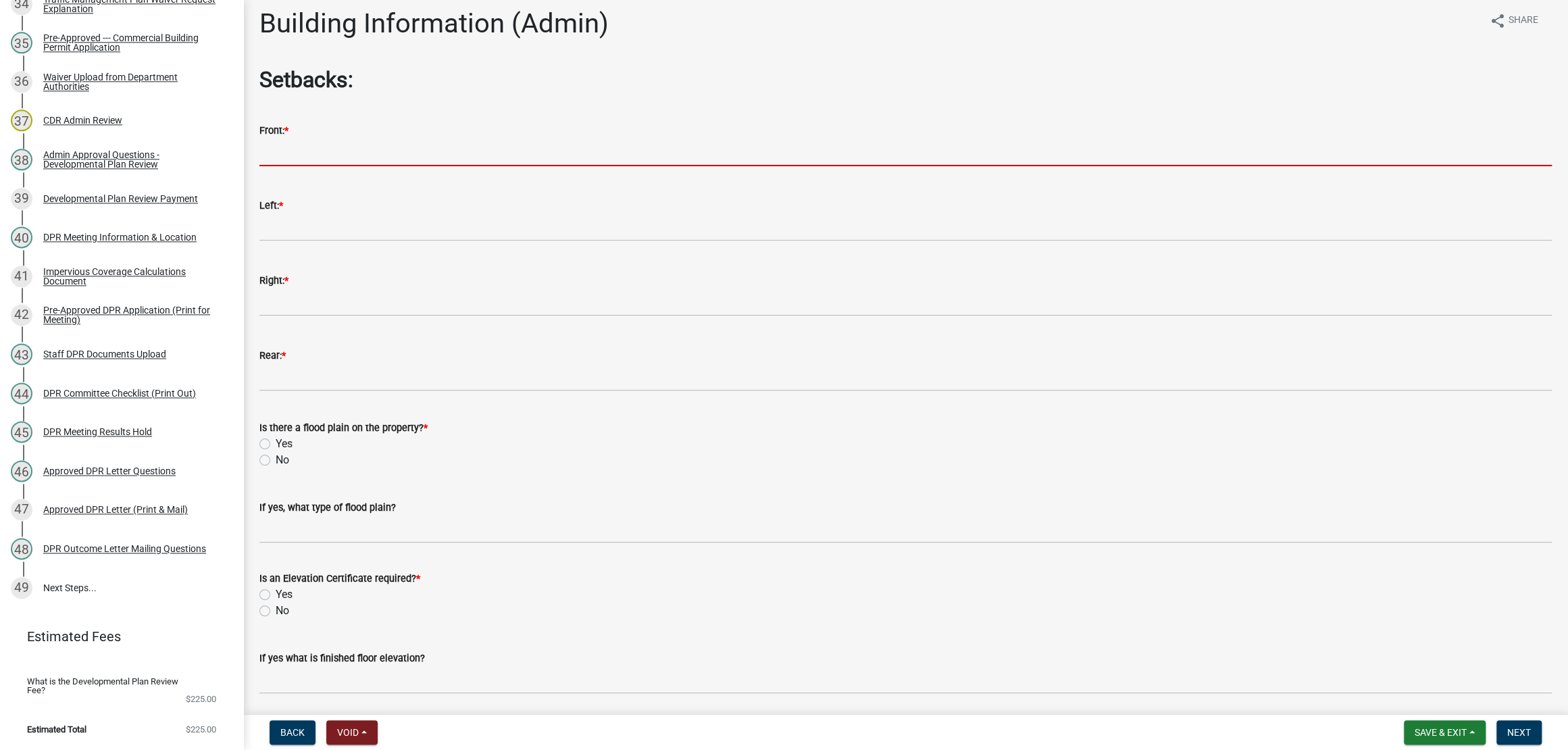
click at [356, 166] on input "text" at bounding box center [905, 152] width 1292 height 28
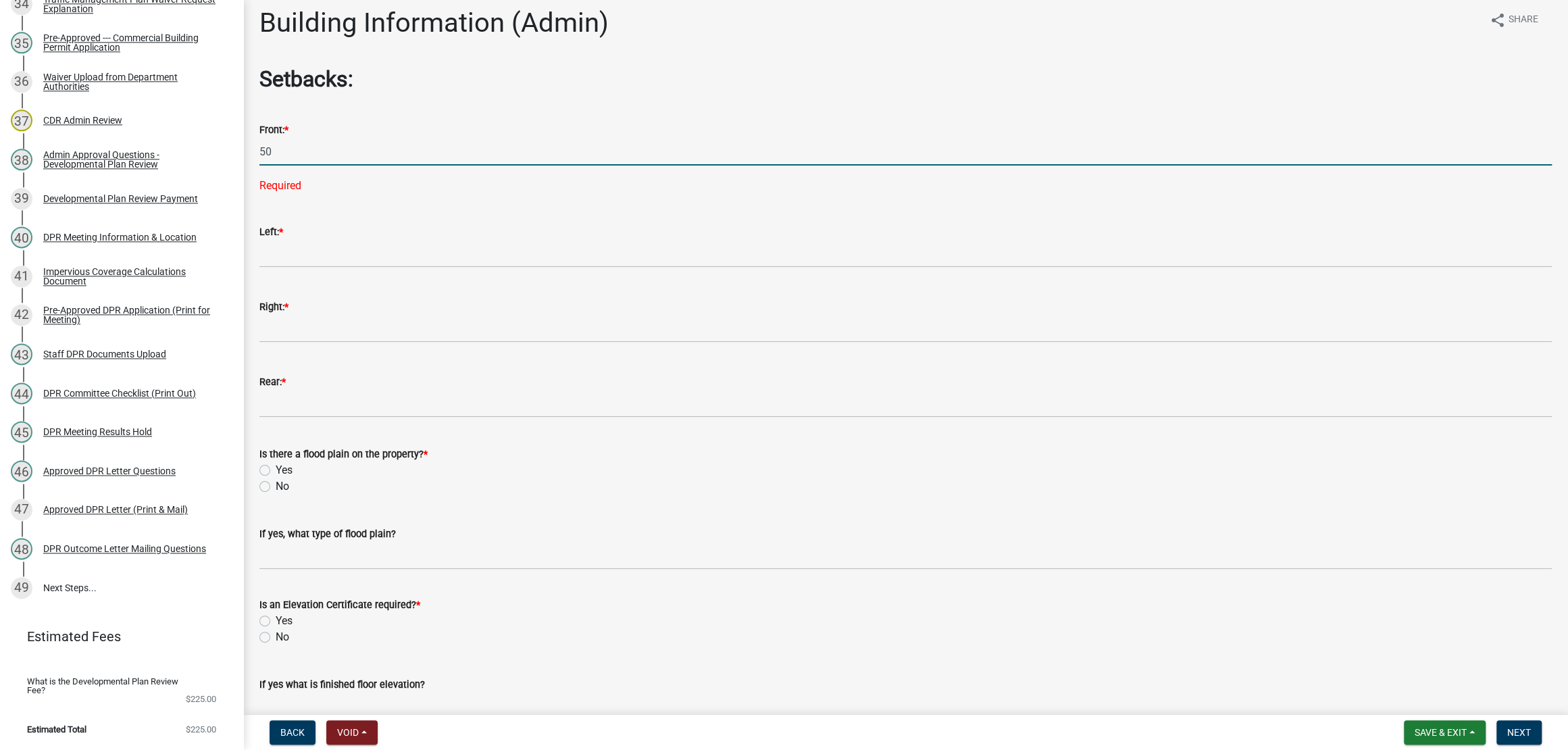
type input "50"
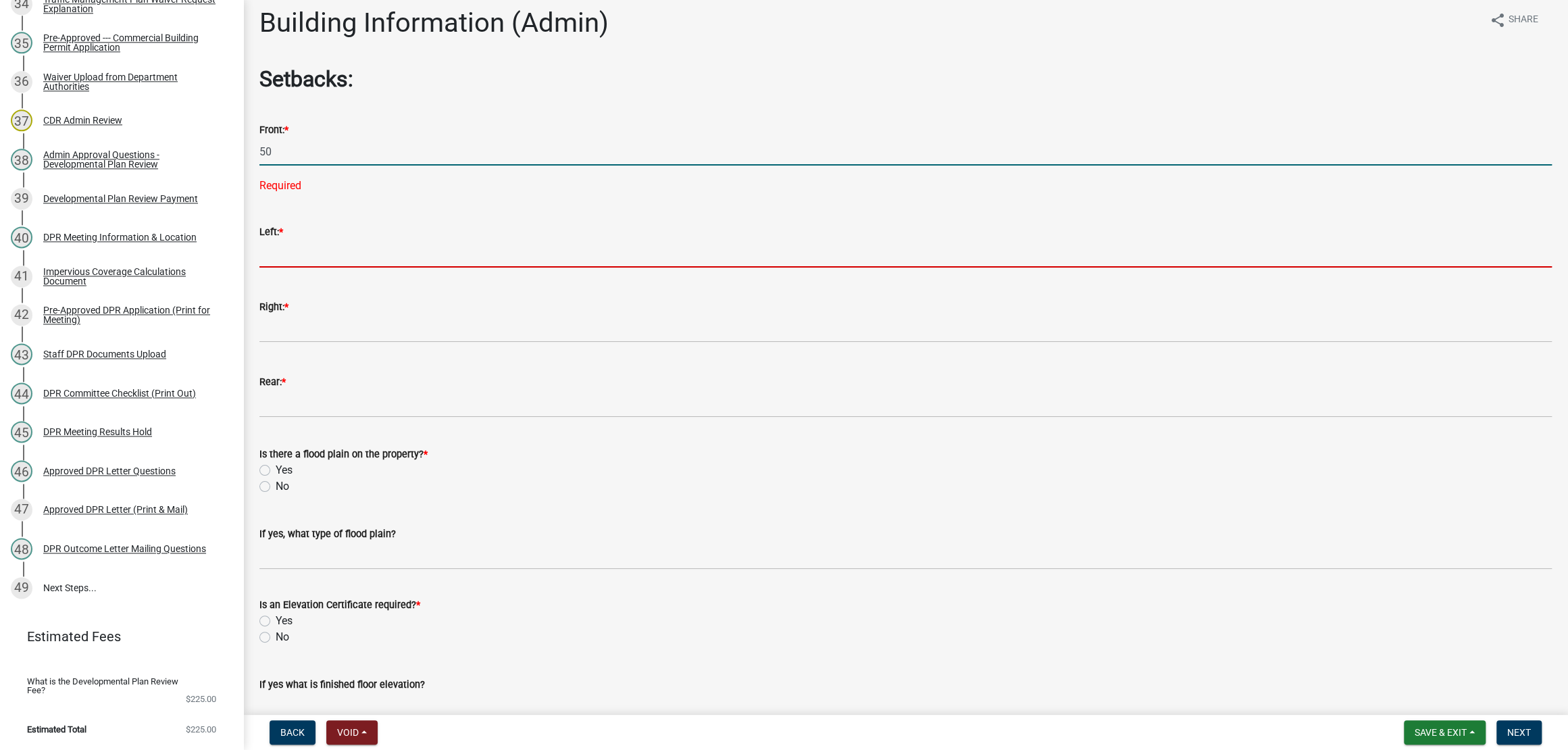
click at [463, 267] on input "text" at bounding box center [905, 254] width 1292 height 28
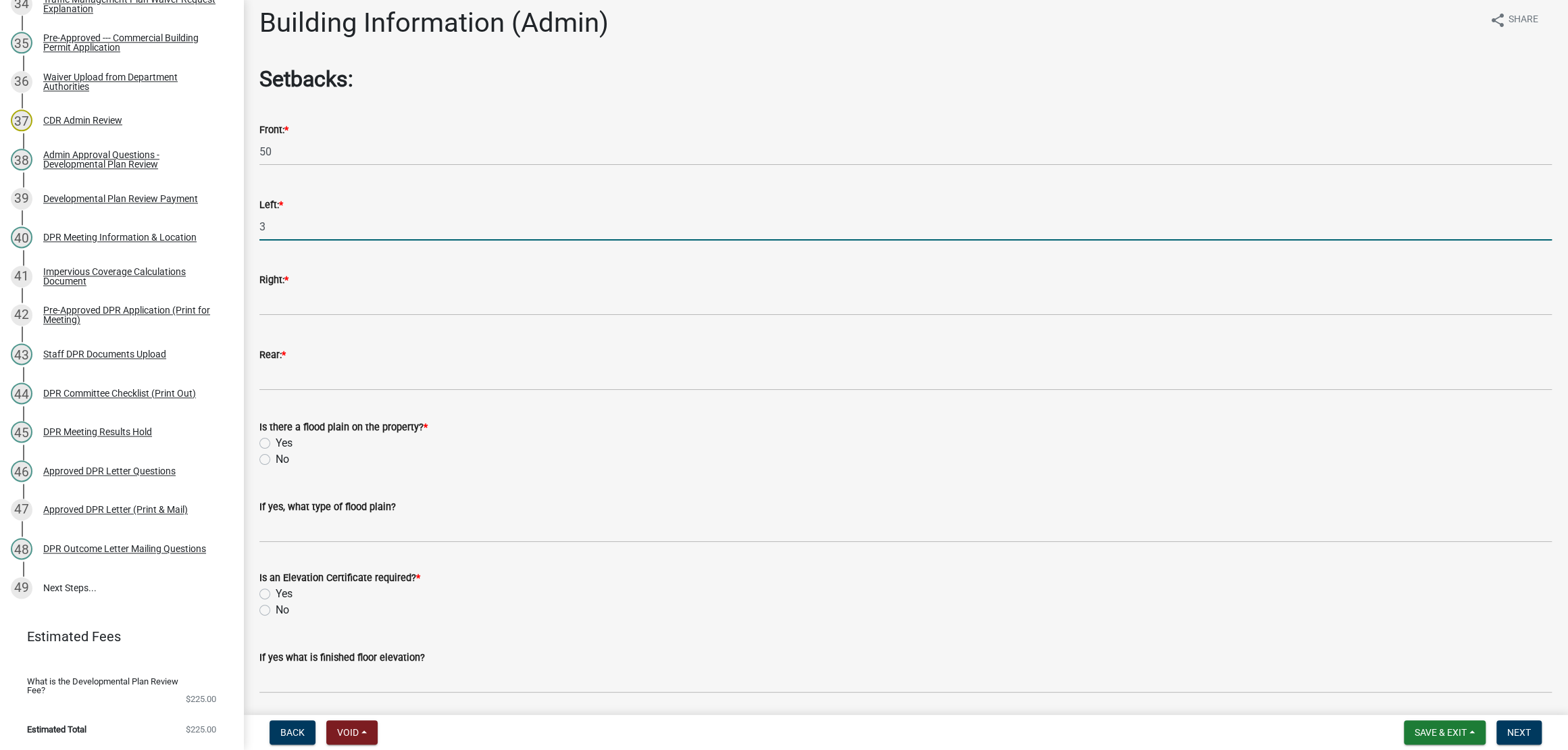
type input "3"
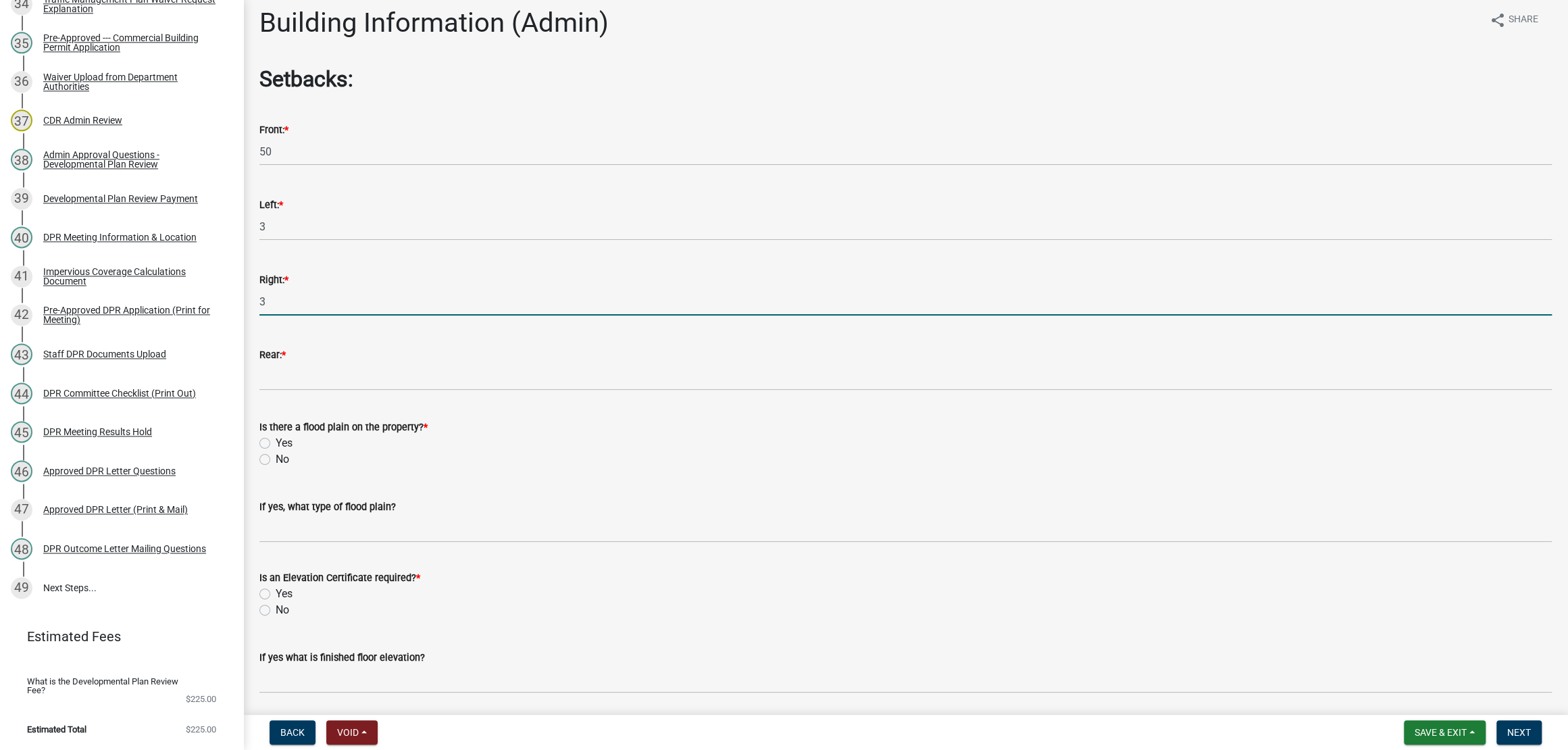
type input "3"
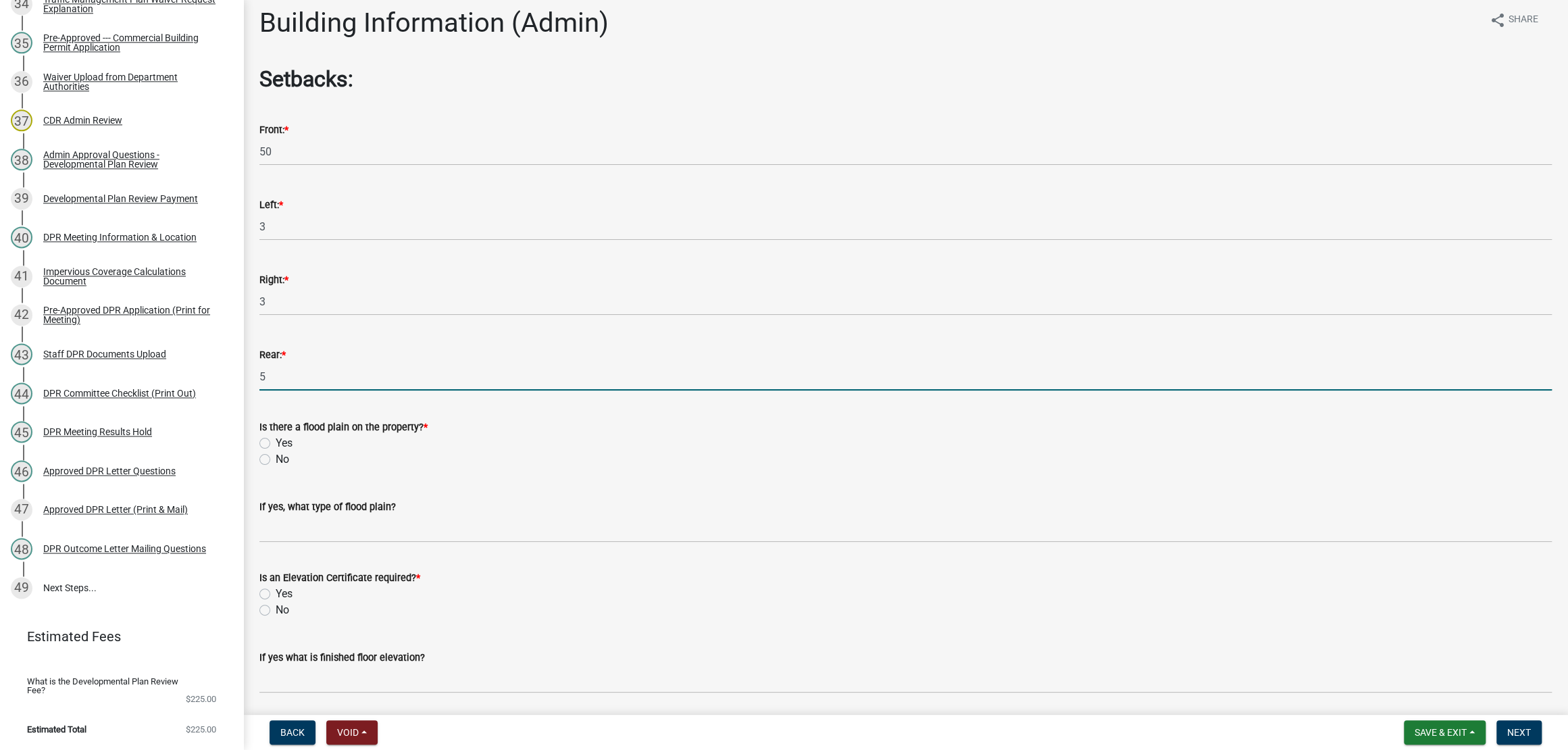
type input "5"
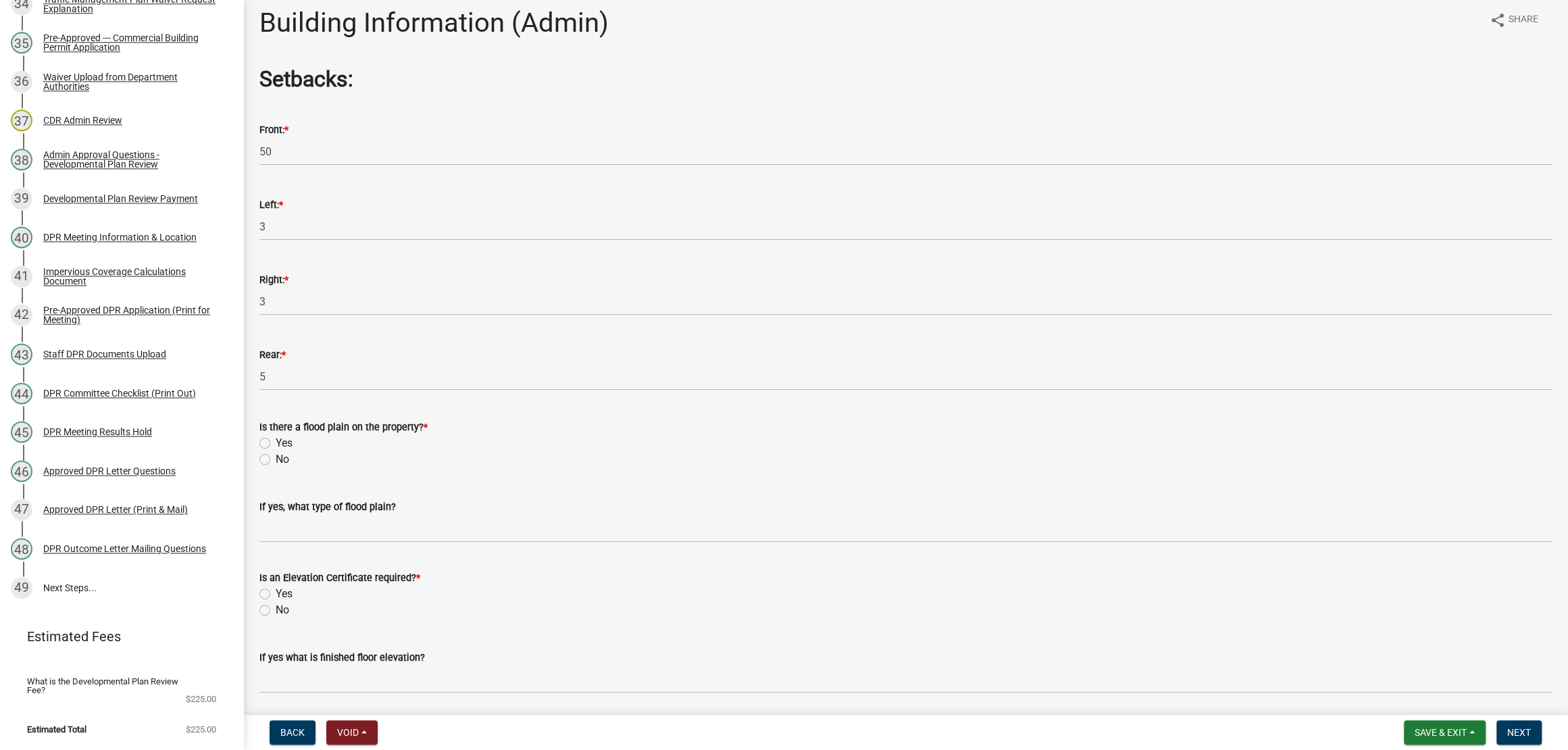
click at [275, 467] on label "No" at bounding box center [282, 459] width 14 height 16
click at [275, 460] on input "No" at bounding box center [280, 456] width 9 height 9
radio input "true"
click at [409, 467] on div "No" at bounding box center [905, 459] width 1292 height 16
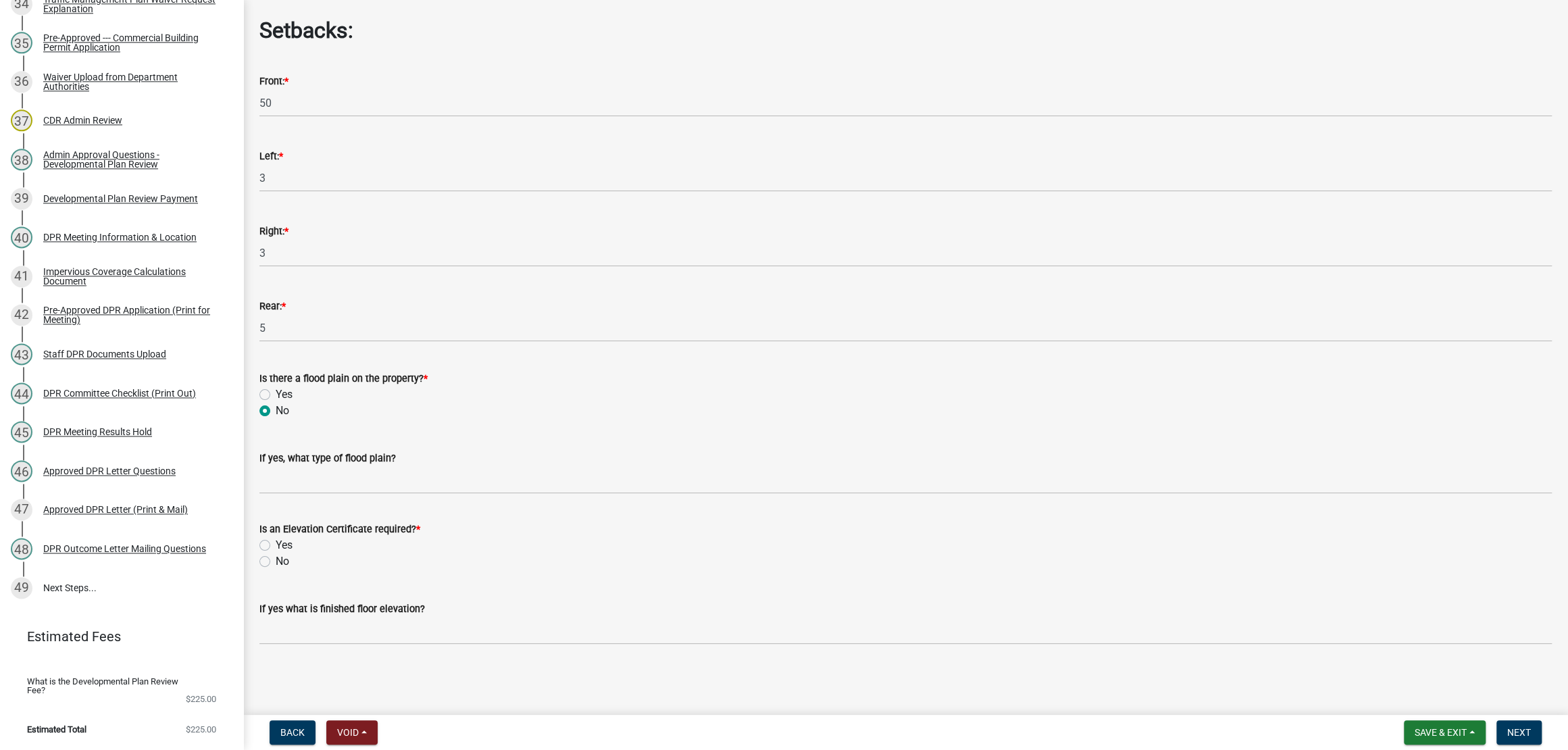
scroll to position [237, 0]
click at [275, 553] on label "No" at bounding box center [282, 561] width 14 height 16
click at [275, 553] on input "No" at bounding box center [280, 558] width 9 height 9
radio input "true"
click at [752, 553] on div "No" at bounding box center [905, 561] width 1292 height 16
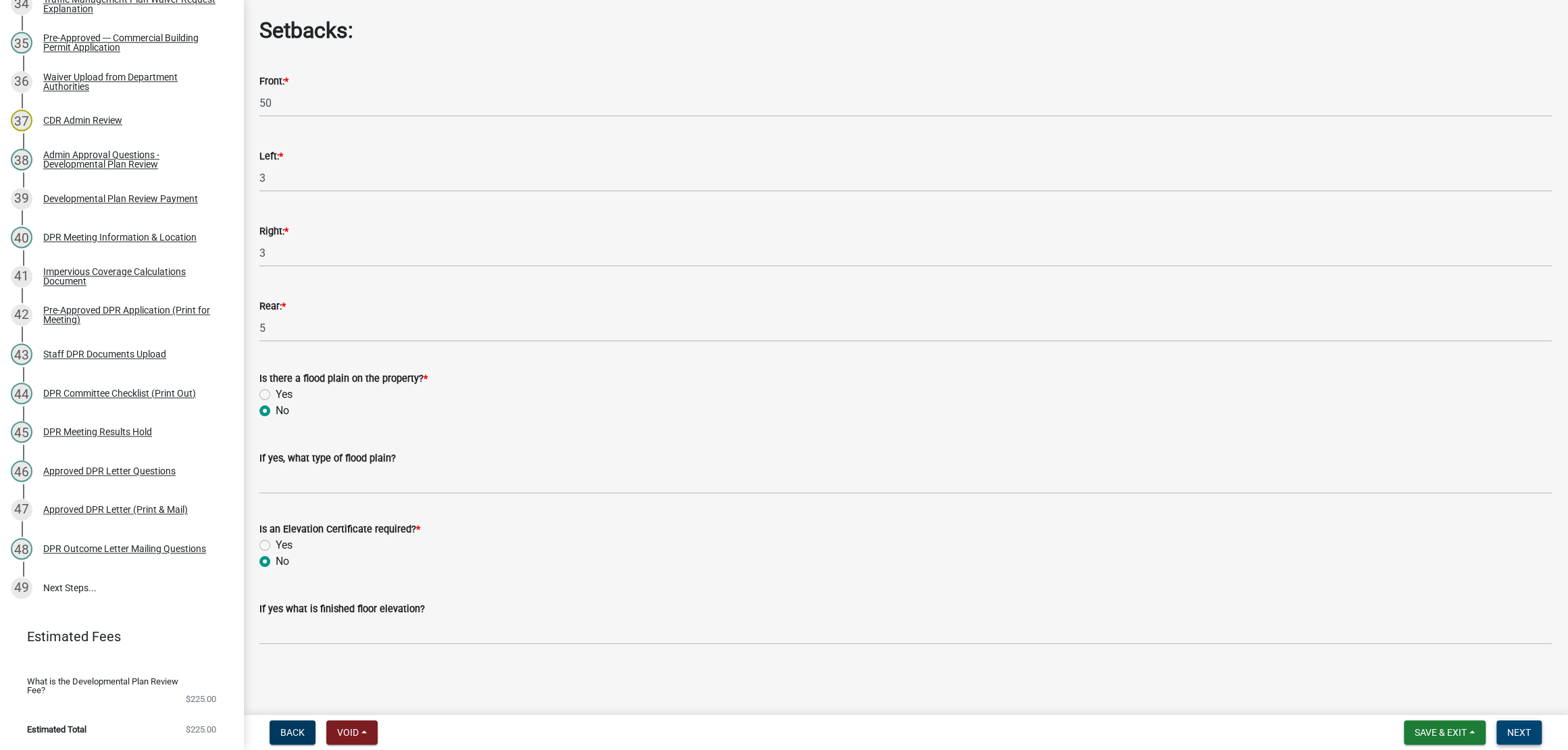
click at [1507, 728] on span "Next" at bounding box center [1518, 732] width 23 height 11
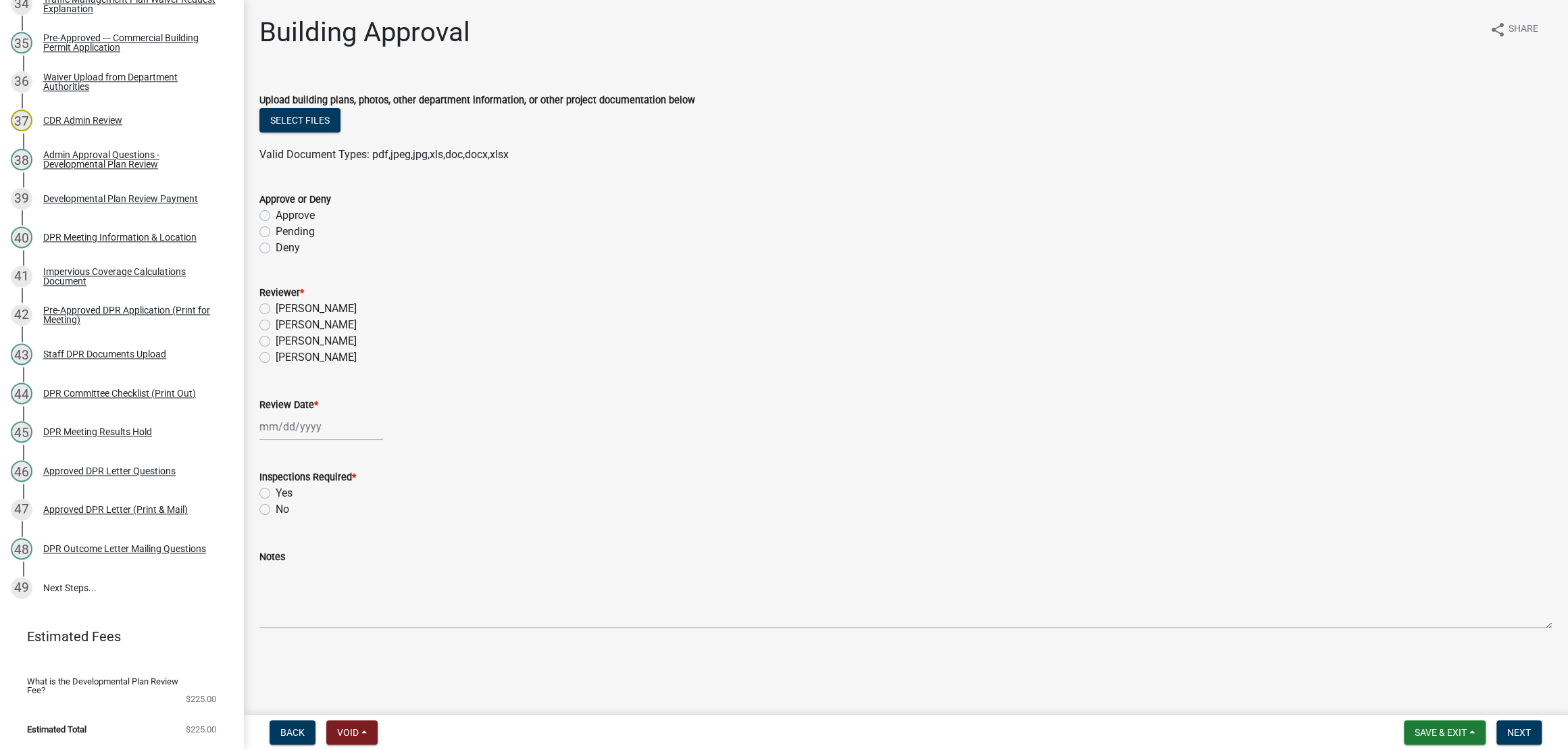
click at [275, 224] on label "Approve" at bounding box center [295, 216] width 39 height 16
click at [275, 216] on input "Approve" at bounding box center [280, 212] width 9 height 9
radio input "true"
click at [275, 317] on label "[PERSON_NAME]" at bounding box center [315, 309] width 81 height 16
click at [275, 310] on input "[PERSON_NAME]" at bounding box center [280, 305] width 9 height 9
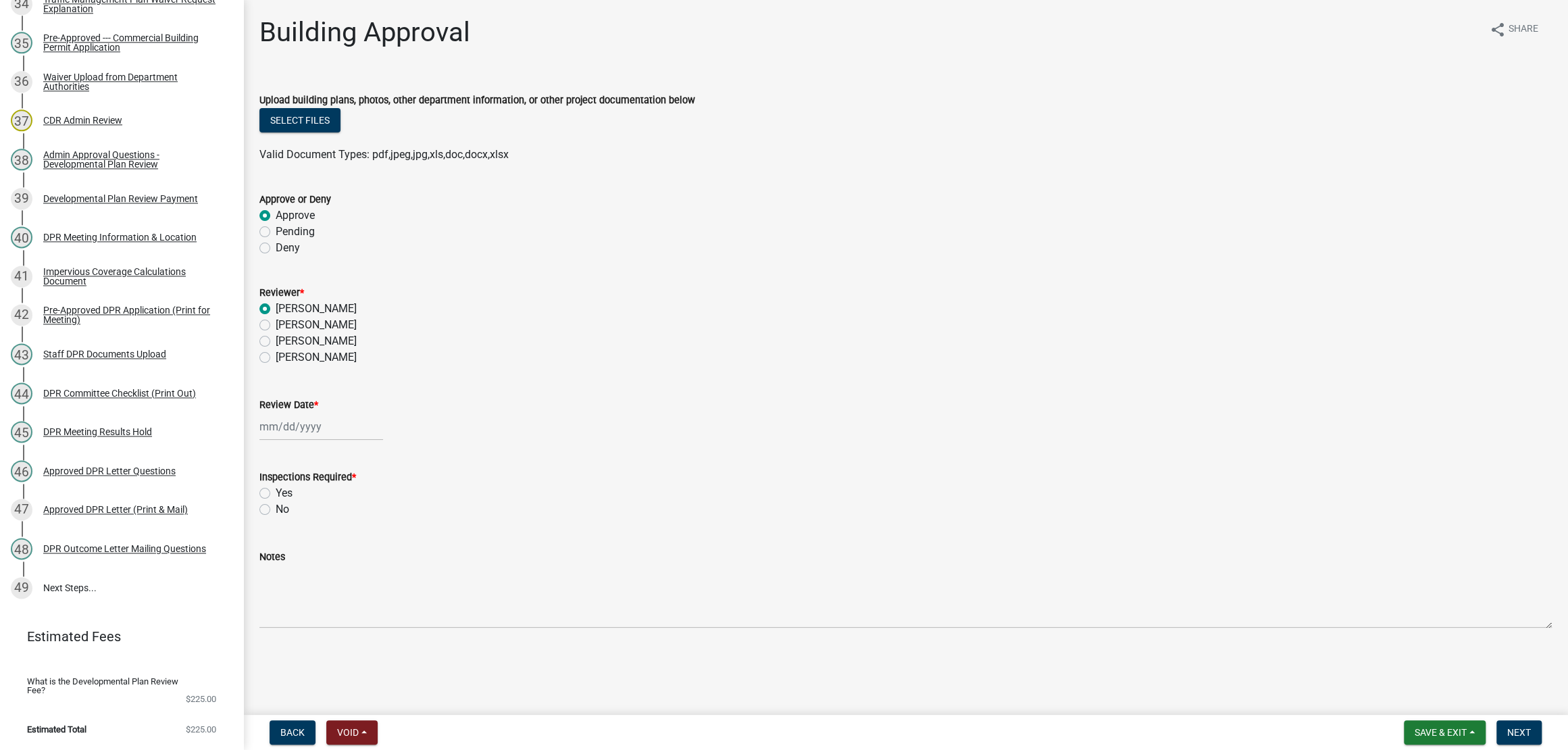
radio input "true"
click at [319, 440] on div at bounding box center [321, 426] width 124 height 28
select select "9"
select select "2025"
click at [327, 337] on div "17" at bounding box center [316, 327] width 22 height 22
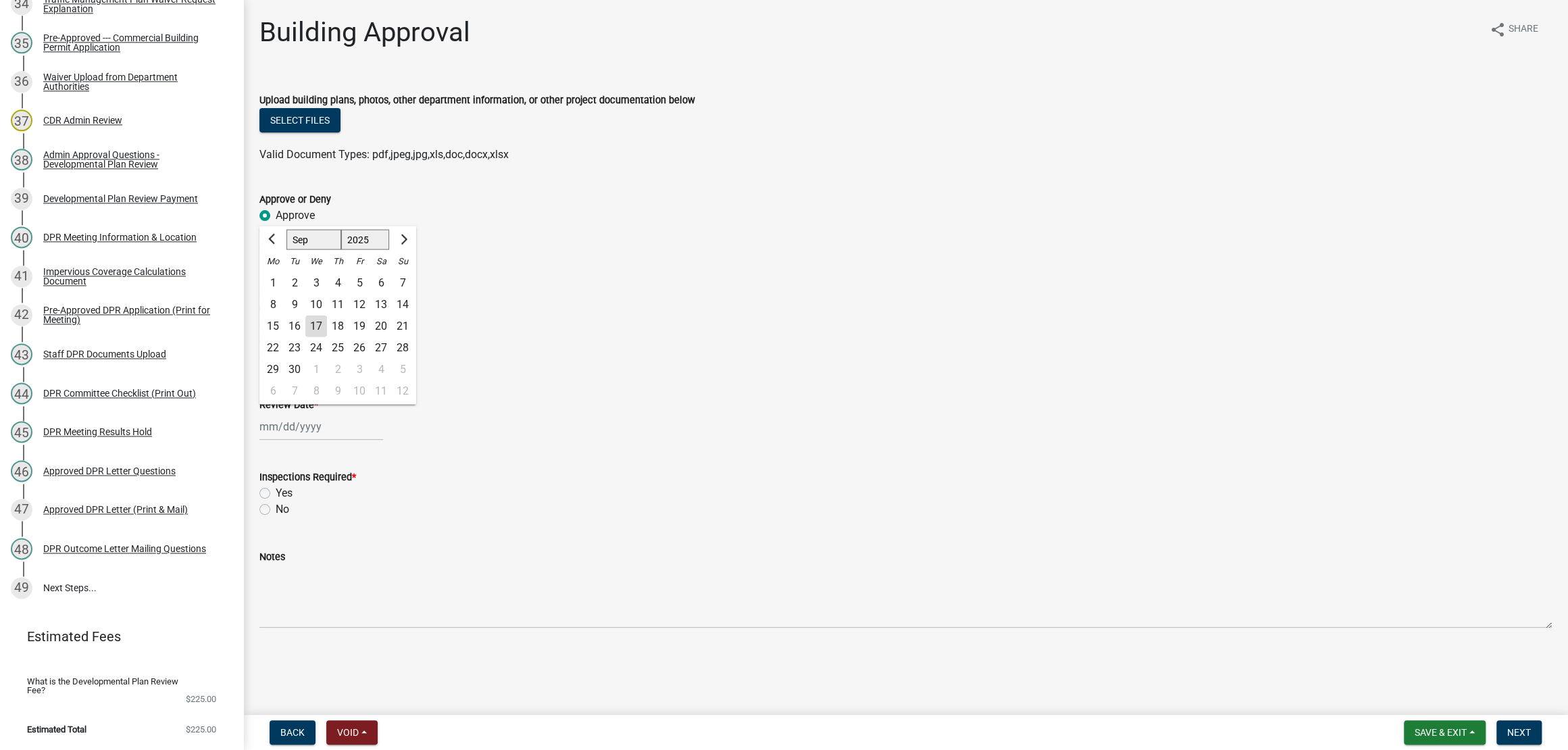
type input "[DATE]"
click at [640, 440] on div "[DATE]" at bounding box center [905, 426] width 1292 height 28
click at [275, 501] on label "Yes" at bounding box center [283, 493] width 17 height 16
click at [275, 494] on input "Yes" at bounding box center [280, 490] width 9 height 9
radio input "true"
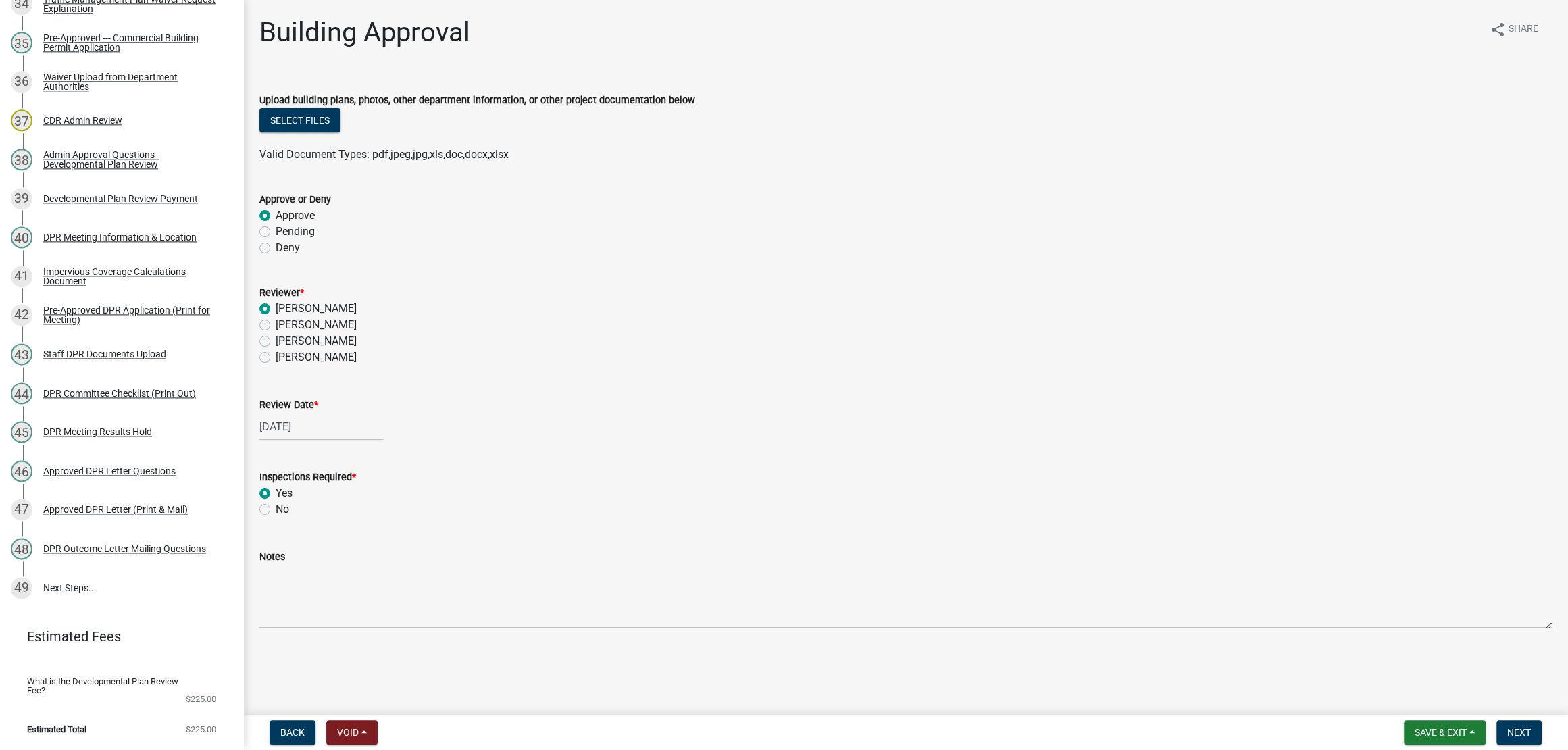
scroll to position [144, 0]
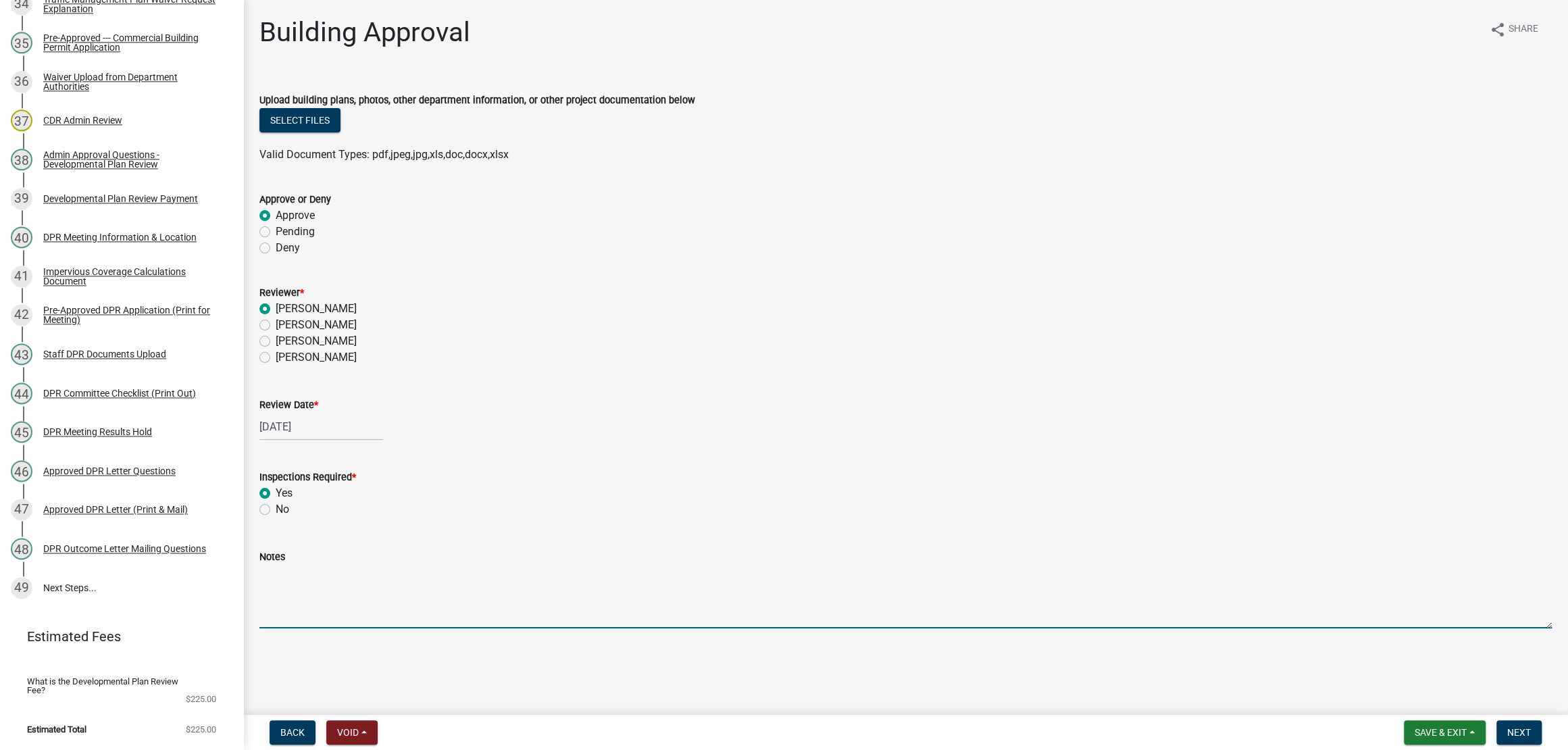
click at [662, 590] on textarea "Notes" at bounding box center [905, 596] width 1292 height 63
drag, startPoint x: 1053, startPoint y: 572, endPoint x: 264, endPoint y: 593, distance: 789.3
click at [264, 593] on textarea "[DATE] -- Zion Chapel already paid $225.00 for the DPR meeting. Need to subtrac…" at bounding box center [905, 596] width 1292 height 63
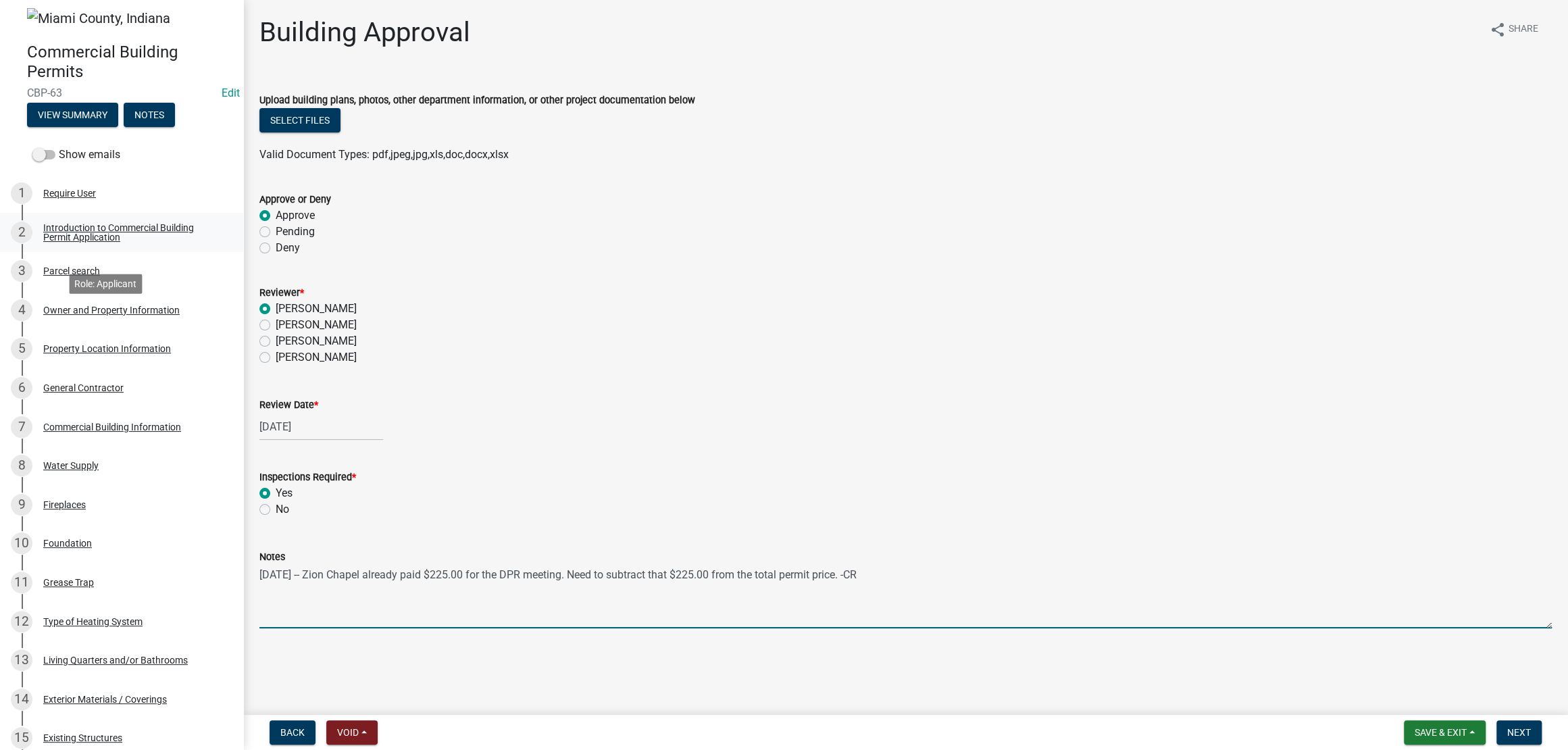
scroll to position [0, 0]
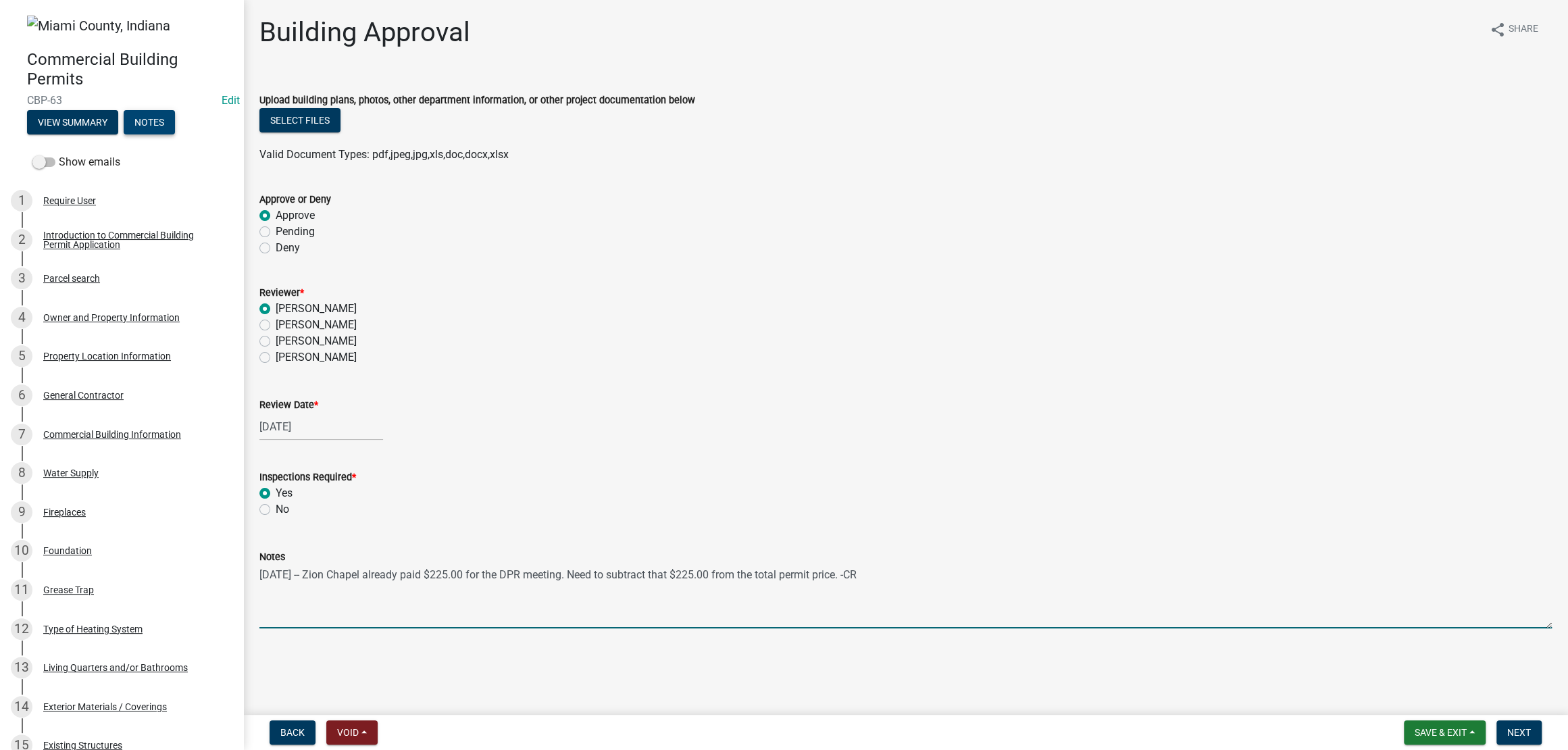
type textarea "[DATE] -- Zion Chapel already paid $225.00 for the DPR meeting. Need to subtrac…"
click at [124, 134] on button "Notes" at bounding box center [149, 122] width 51 height 24
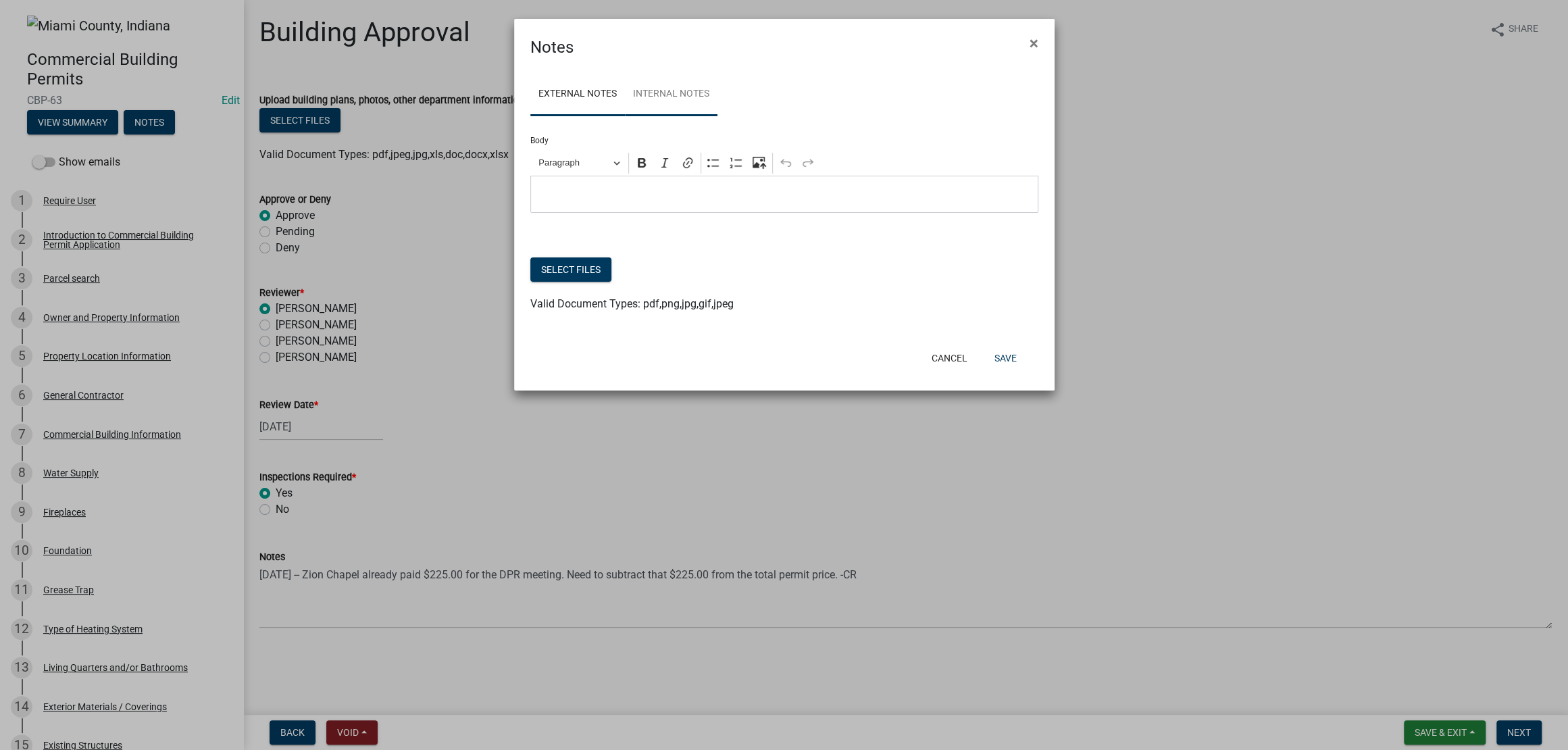
click at [717, 107] on link "Internal Notes" at bounding box center [670, 94] width 93 height 43
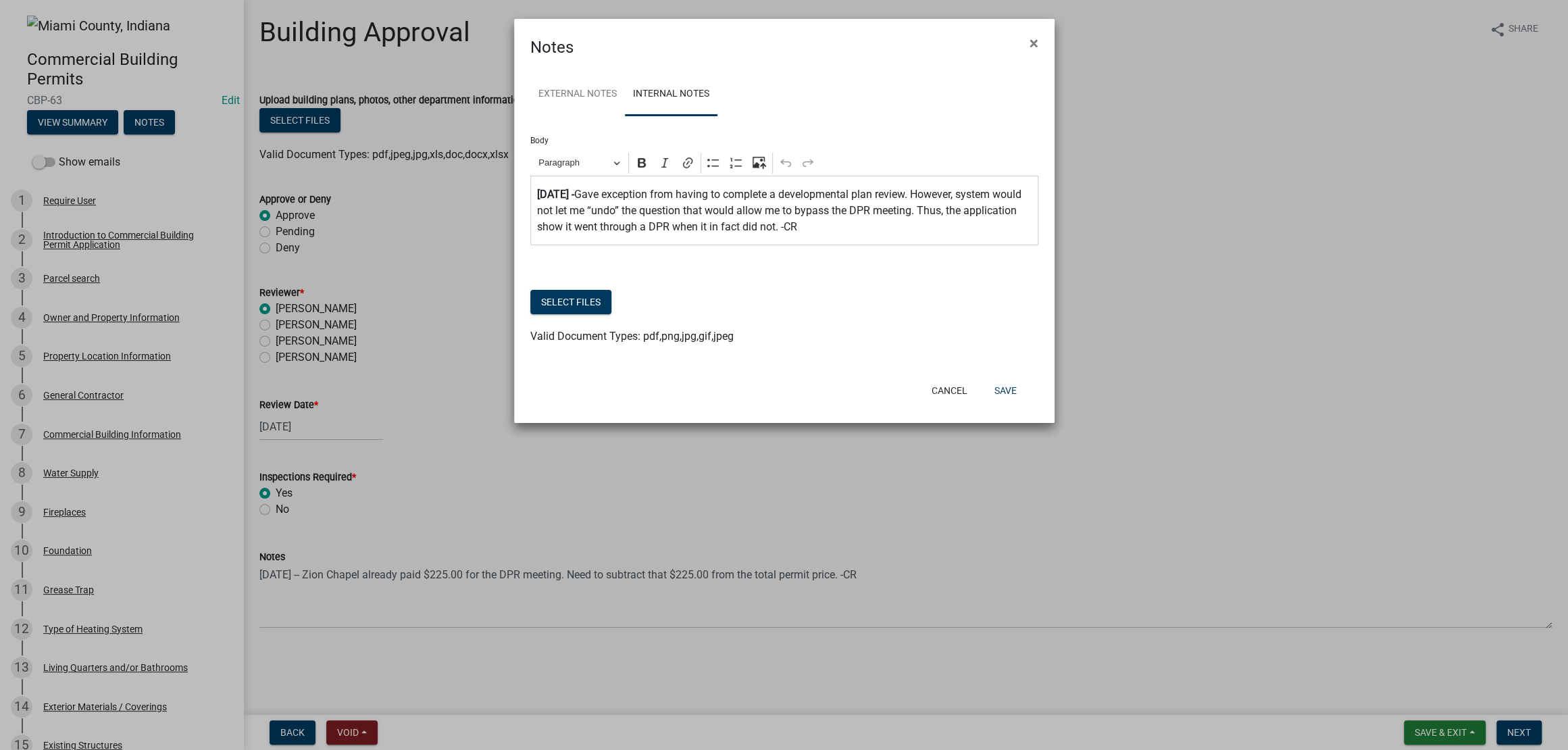
click at [738, 246] on div "⁠⁠⁠⁠⁠⁠⁠ [DATE] - Gave exception from having to complete a developmental plan re…" at bounding box center [784, 210] width 508 height 69
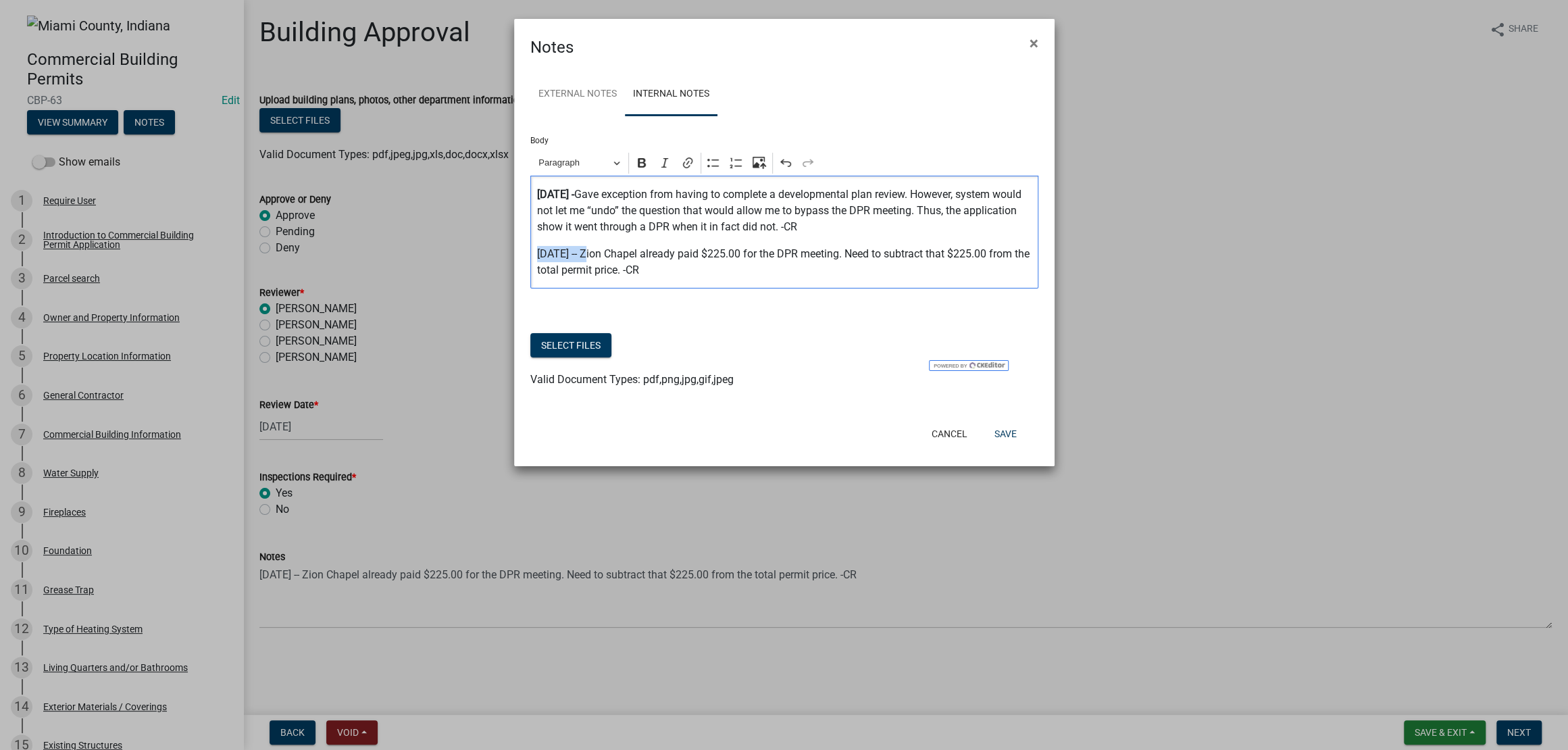
drag, startPoint x: 538, startPoint y: 321, endPoint x: 601, endPoint y: 321, distance: 63.0
click at [601, 278] on p "[DATE] -- Zion Chapel already paid $225.00 for the DPR meeting. Need to subtrac…" at bounding box center [784, 262] width 494 height 32
click at [639, 168] on icon "Editor toolbar" at bounding box center [641, 163] width 8 height 9
click at [601, 278] on p "[DATE] -- Zion Chapel already paid $225.00 for the DPR meeting. Need to subtrac…" at bounding box center [784, 262] width 494 height 32
drag, startPoint x: 588, startPoint y: 227, endPoint x: 598, endPoint y: 241, distance: 17.2
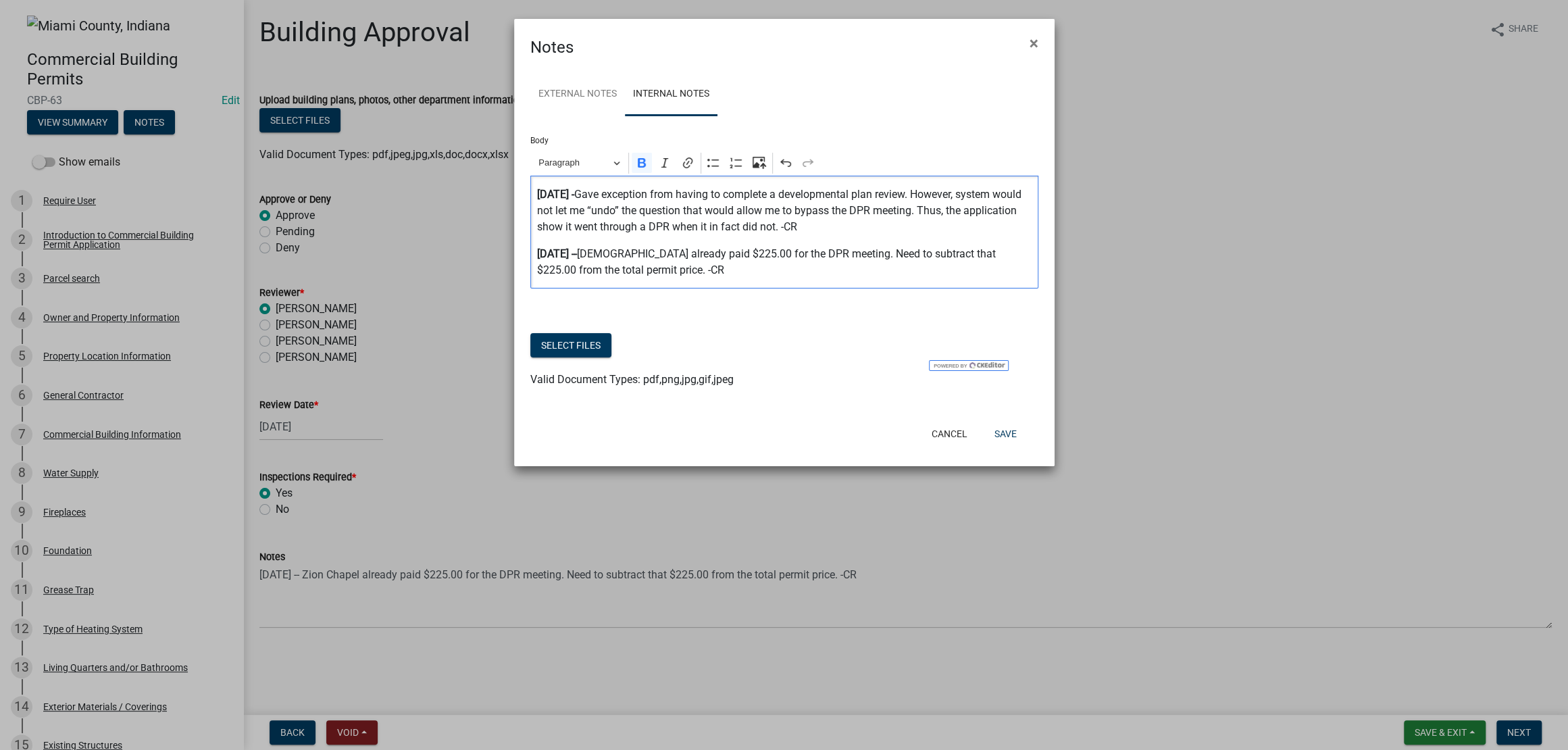
click at [574, 200] on strong "[DATE] -" at bounding box center [555, 195] width 37 height 13
click at [734, 235] on p "[DATE] -- Gave exception from having to complete a developmental plan review. H…" at bounding box center [784, 211] width 494 height 49
click at [1008, 446] on button "Save" at bounding box center [1006, 433] width 44 height 24
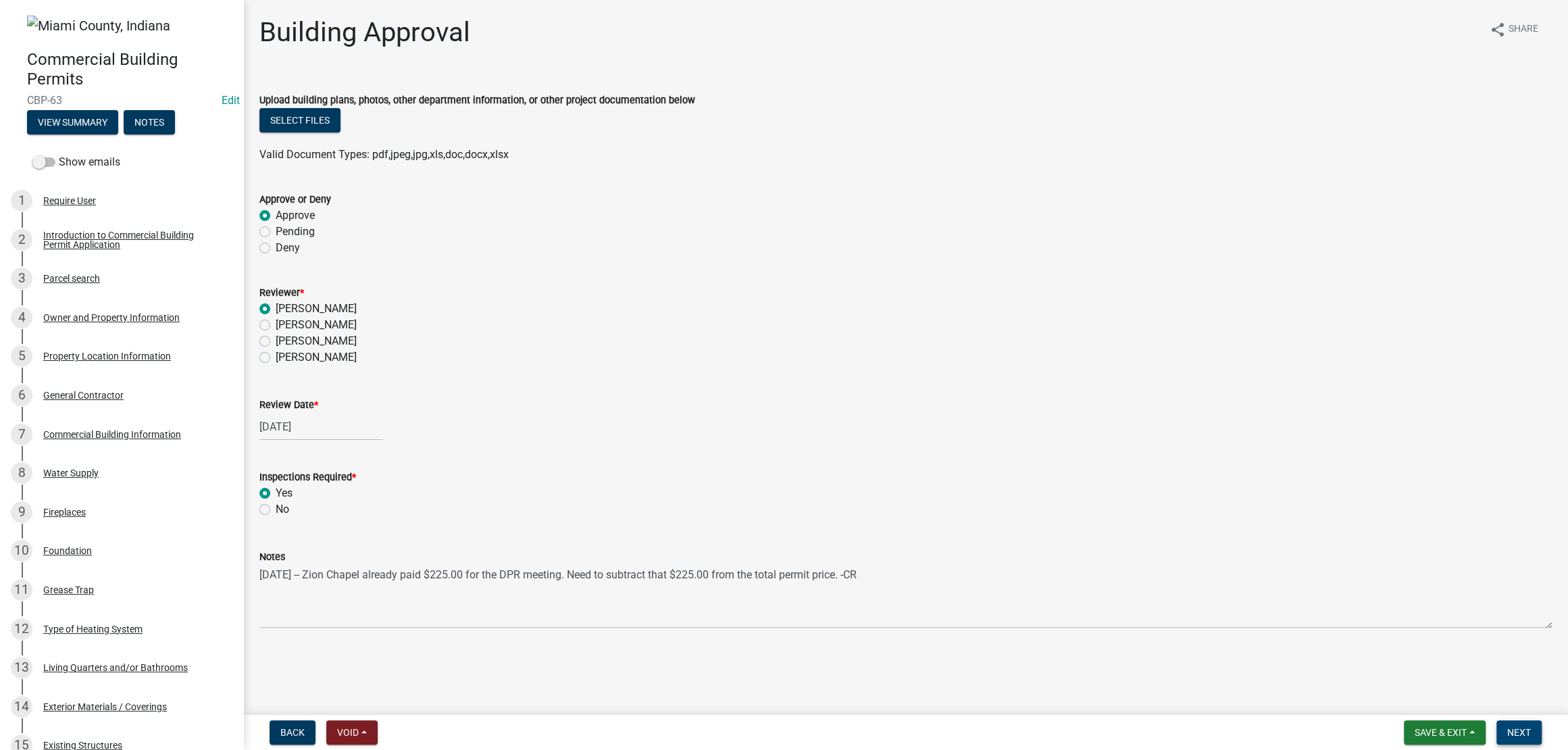
click at [1515, 728] on span "Next" at bounding box center [1518, 732] width 23 height 11
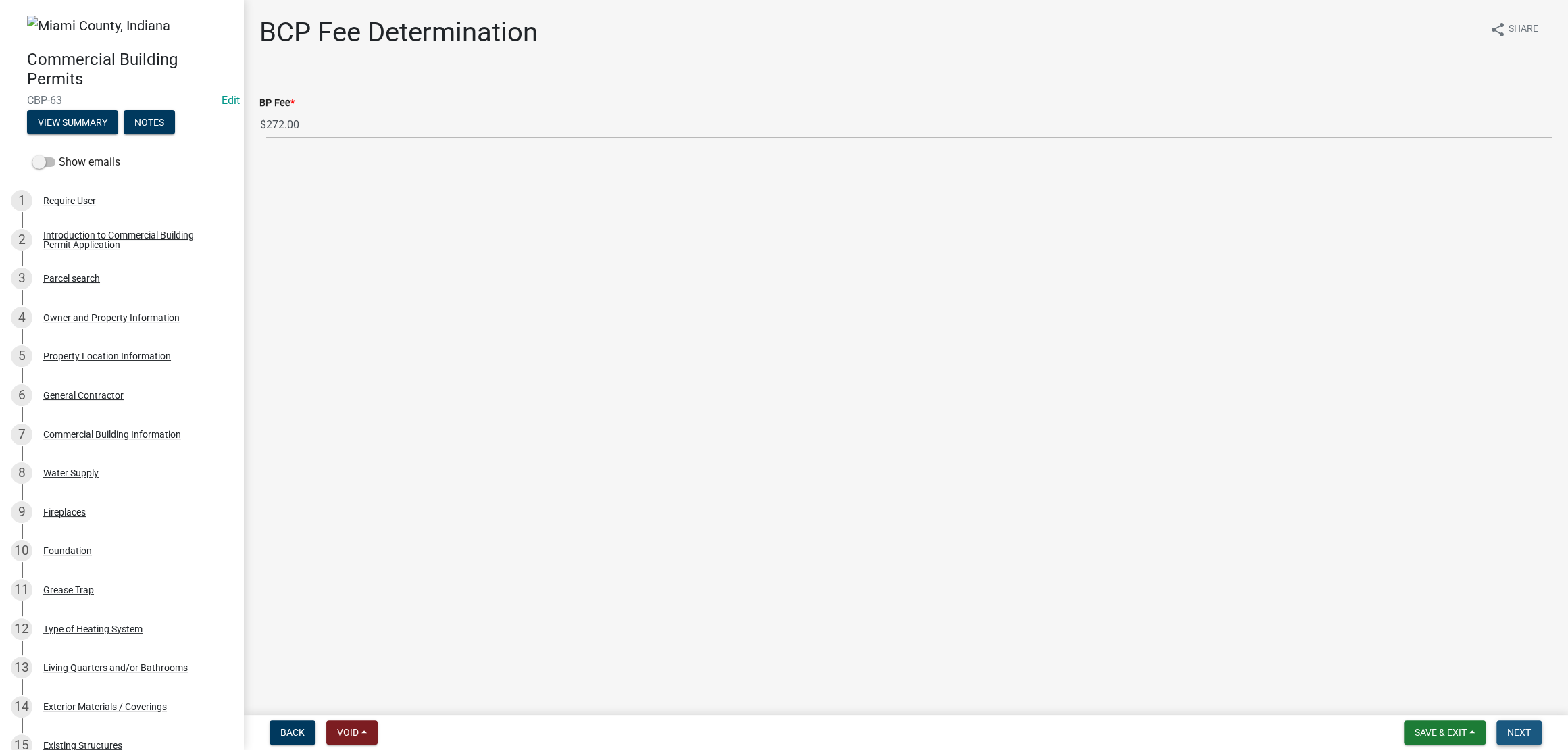
click at [1508, 727] on span "Next" at bounding box center [1518, 732] width 23 height 11
click at [117, 134] on button "View Summary" at bounding box center [72, 122] width 91 height 24
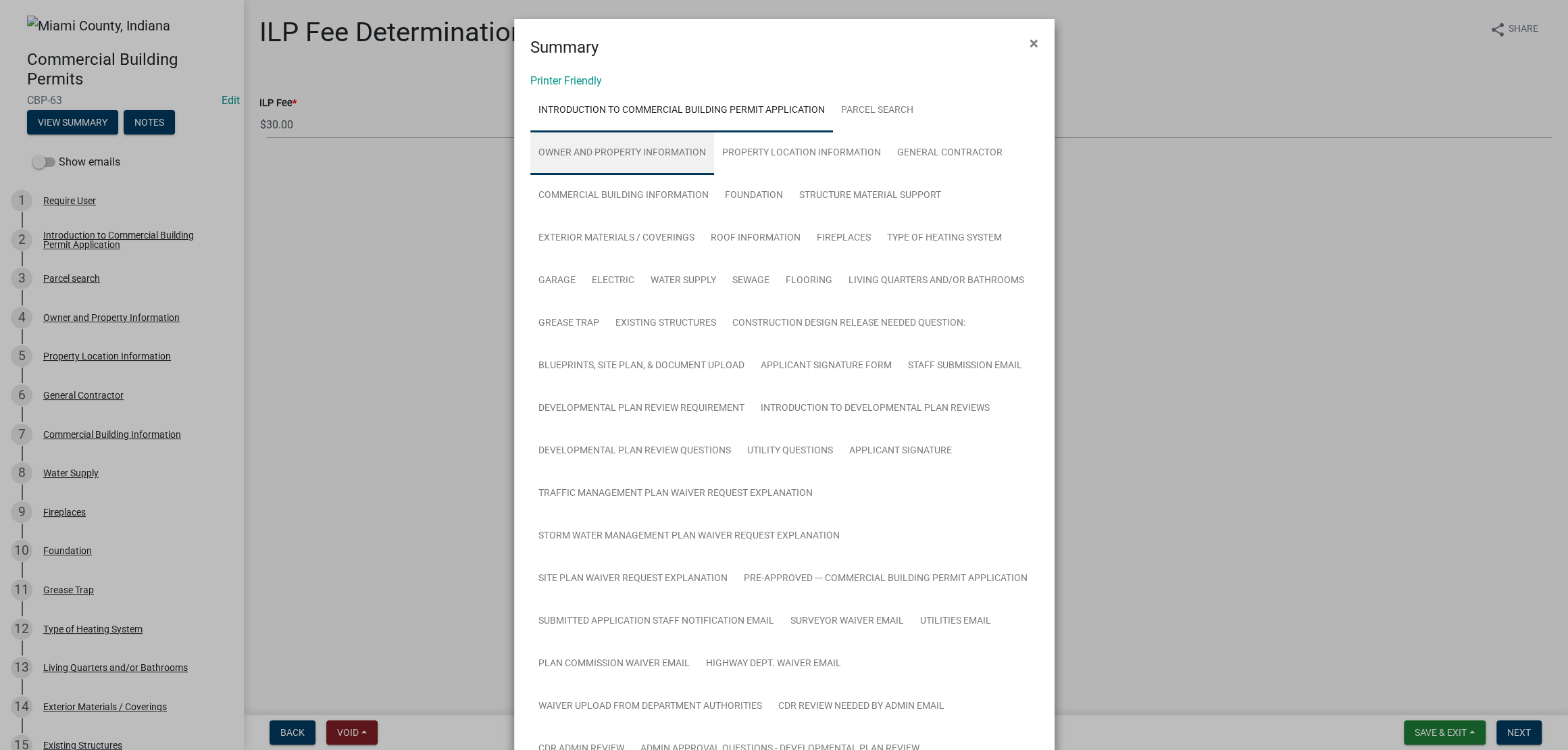
click at [710, 175] on link "Owner and Property Information" at bounding box center [622, 153] width 184 height 43
click at [836, 175] on link "Property Location Information" at bounding box center [801, 153] width 175 height 43
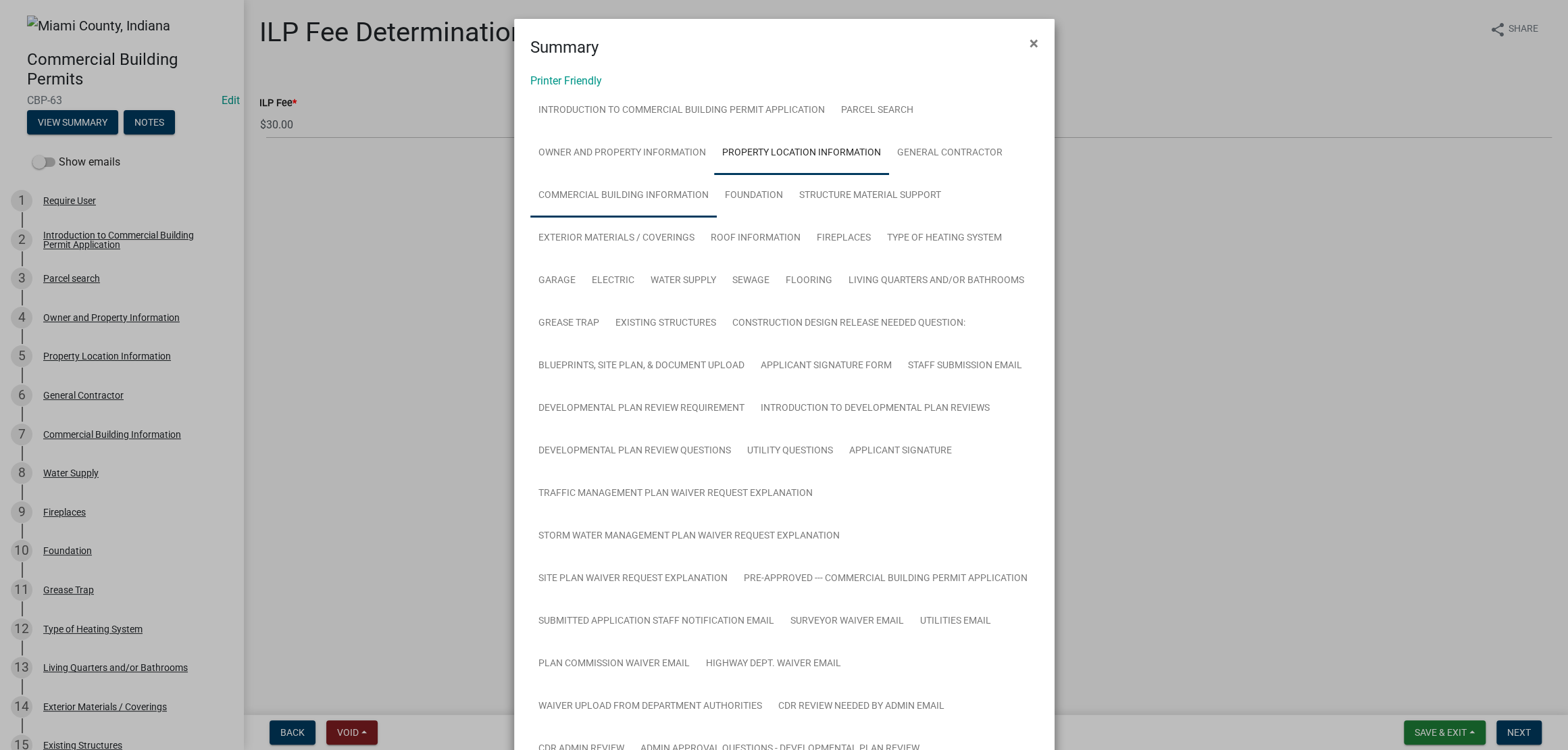
click at [717, 217] on link "Commercial Building Information" at bounding box center [624, 195] width 187 height 43
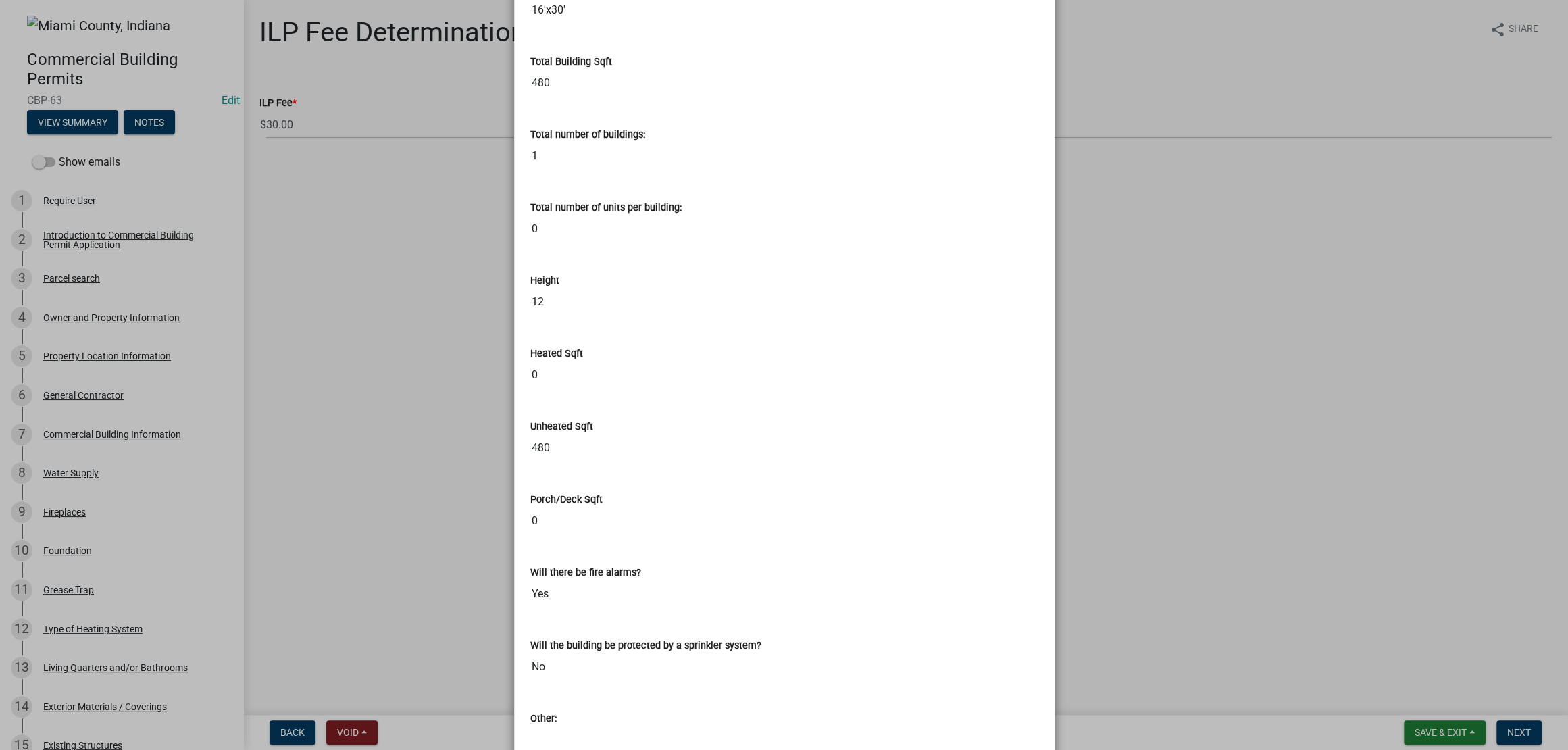
scroll to position [1604, 0]
click at [1128, 402] on ngb-modal-window "Summary × Printer Friendly Introduction to Commercial Building Permit Applicati…" at bounding box center [784, 375] width 1568 height 750
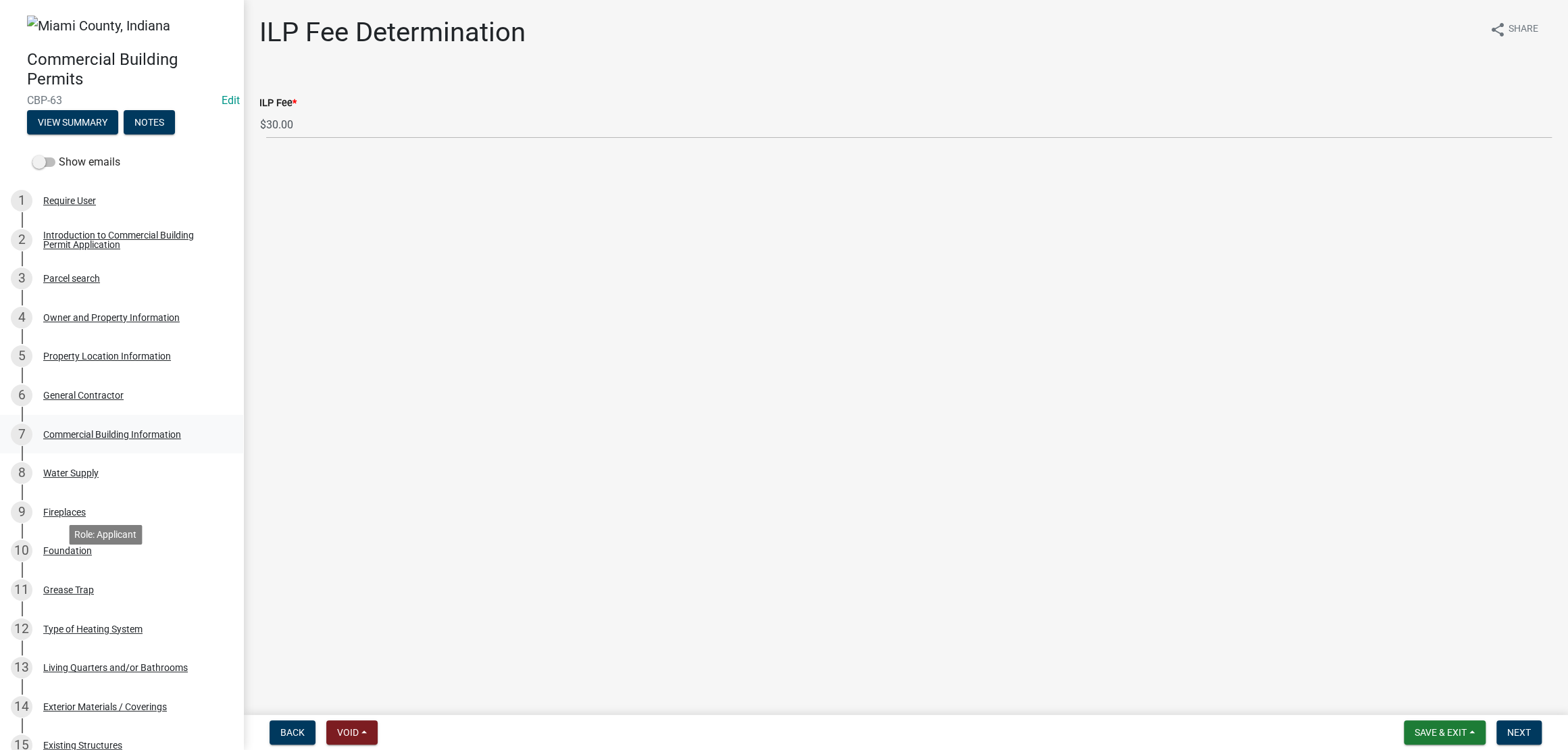
click at [119, 454] on link "7 Commercial Building Information" at bounding box center [122, 434] width 243 height 39
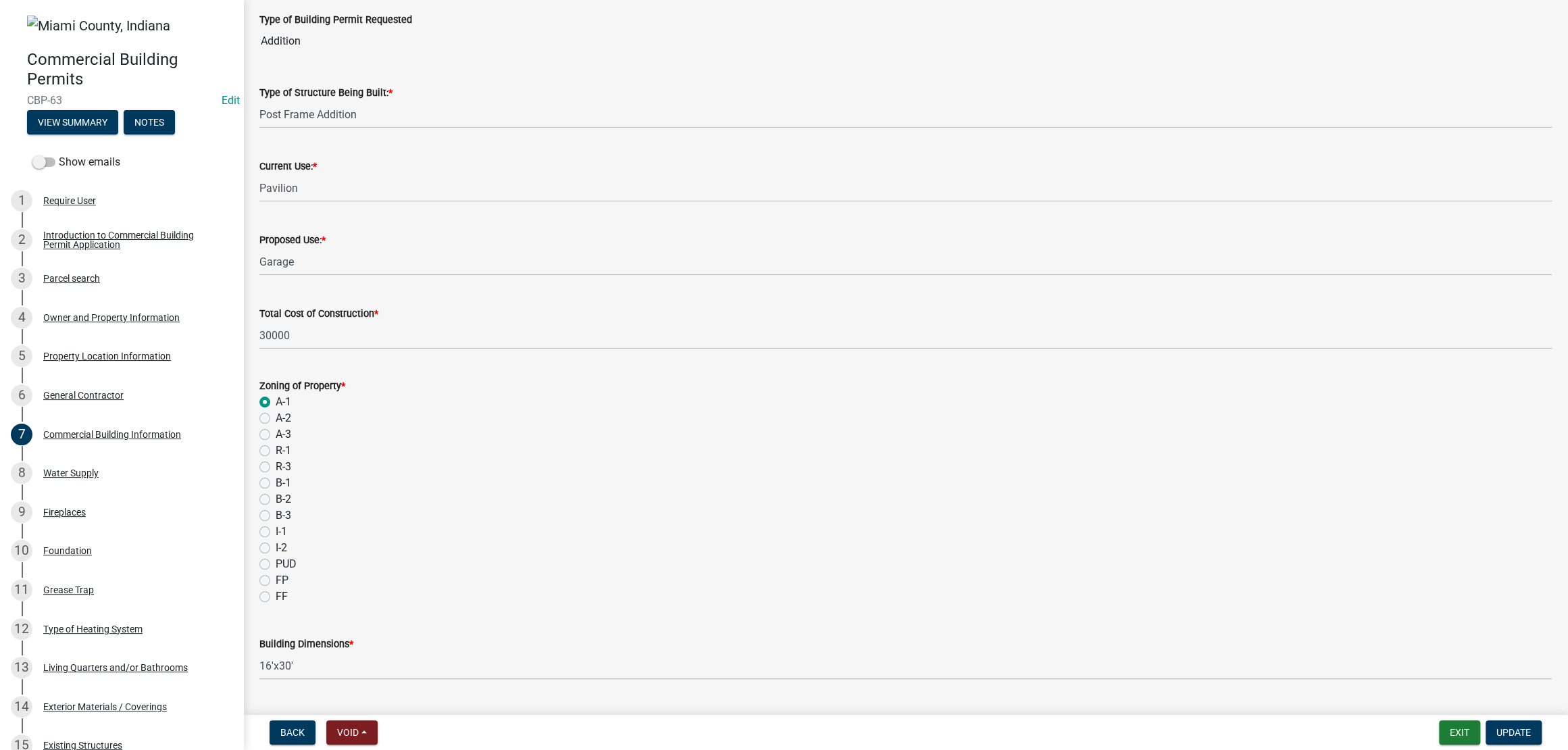
scroll to position [84, 0]
click at [313, 54] on input "Addition" at bounding box center [905, 40] width 1292 height 27
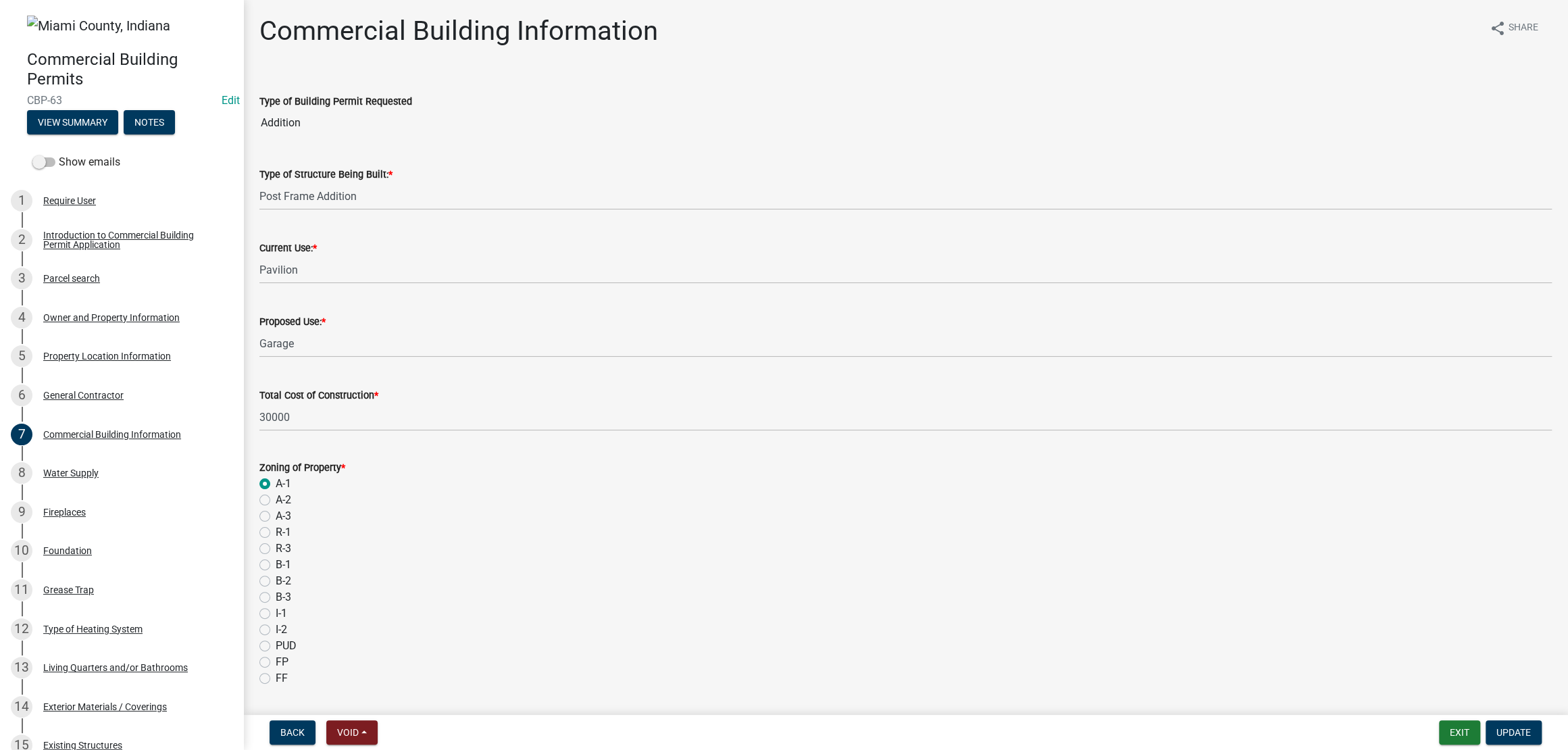
scroll to position [0, 0]
click at [358, 138] on input "Addition" at bounding box center [905, 124] width 1292 height 27
click at [581, 186] on div "Type of Structure Being Built: * Post Frame Addition" at bounding box center [905, 180] width 1292 height 63
click at [1501, 720] on button "Update" at bounding box center [1513, 732] width 56 height 24
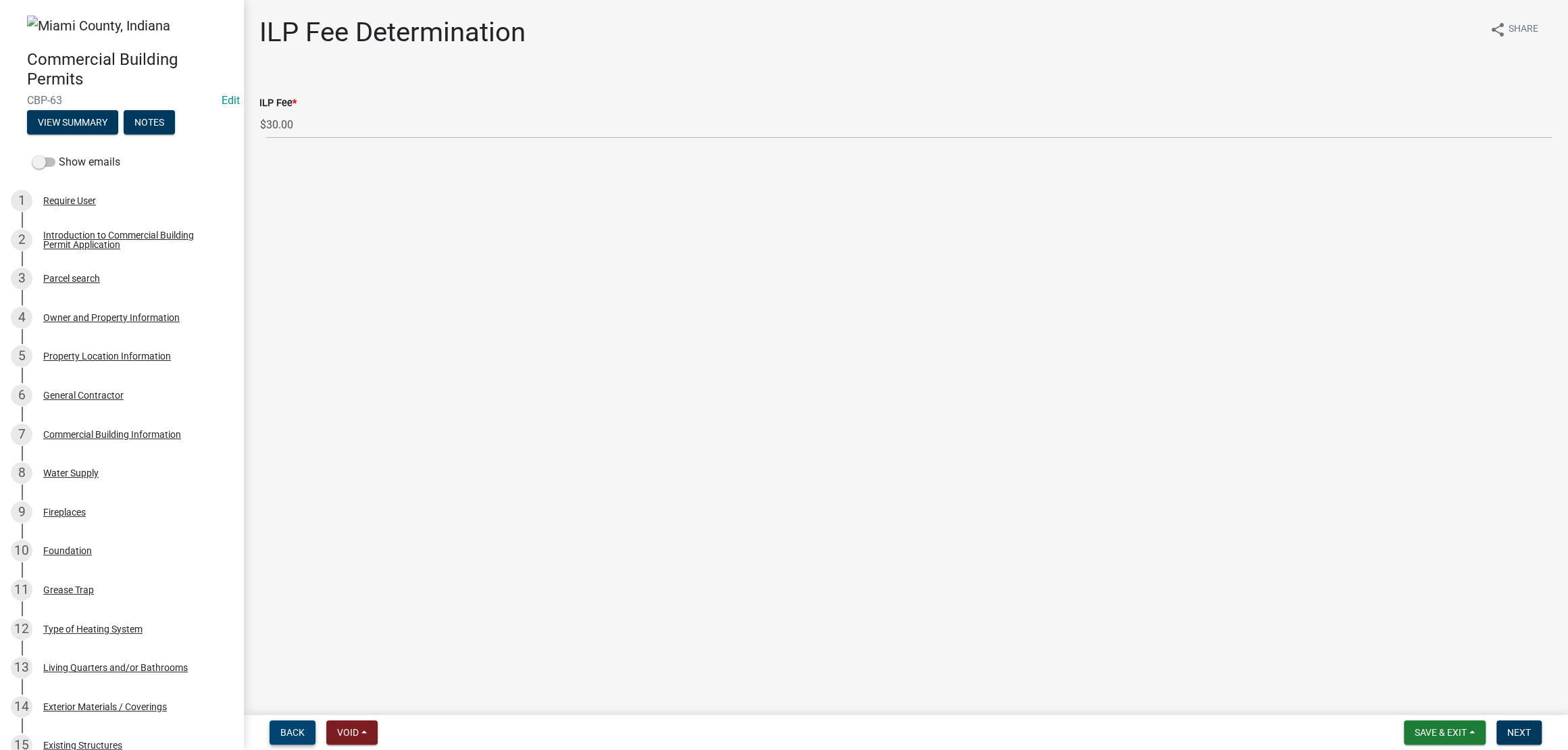
click at [304, 727] on span "Back" at bounding box center [292, 732] width 24 height 11
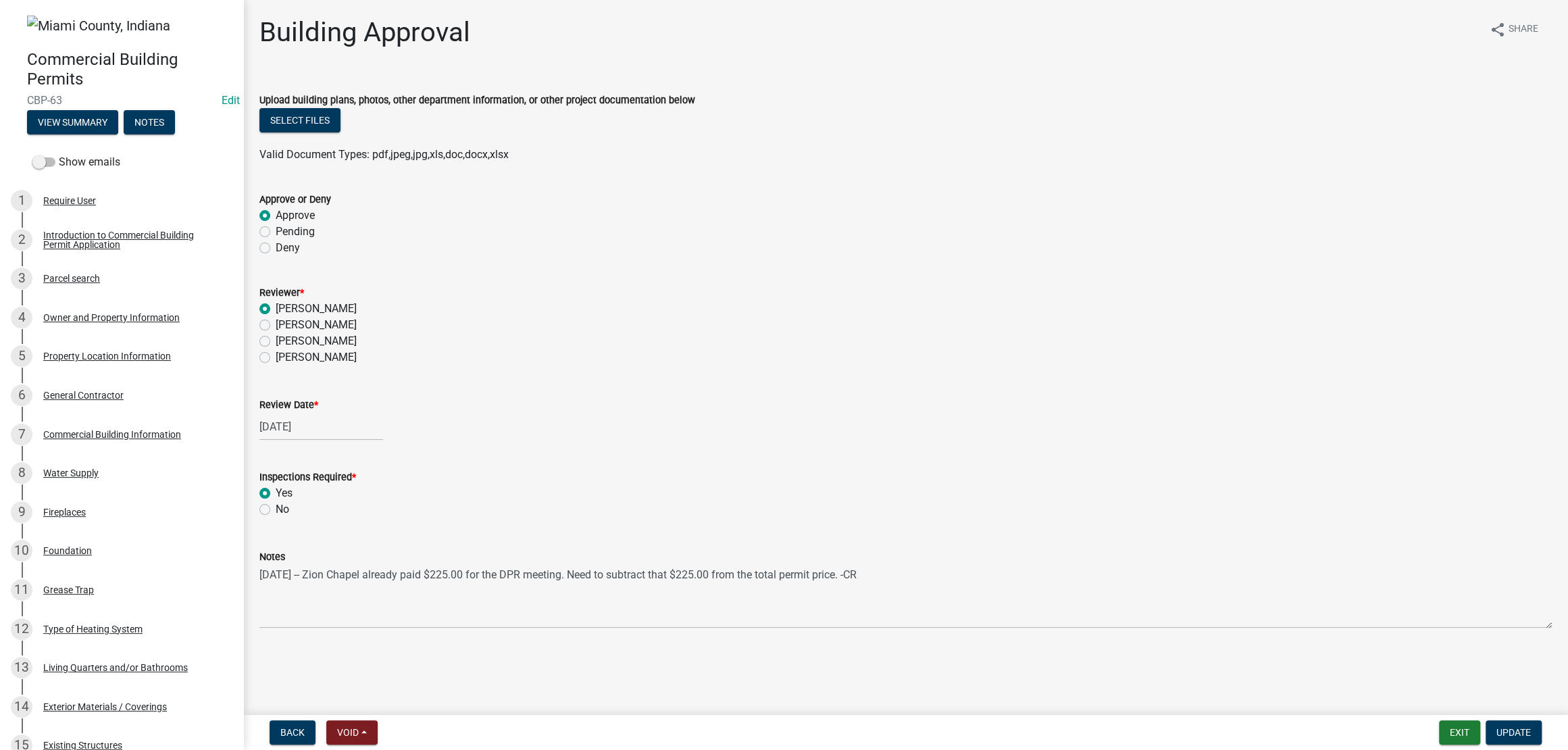
scroll to position [144, 0]
drag, startPoint x: 1511, startPoint y: 727, endPoint x: 1459, endPoint y: 707, distance: 55.7
click at [1511, 727] on span "Update" at bounding box center [1513, 732] width 34 height 11
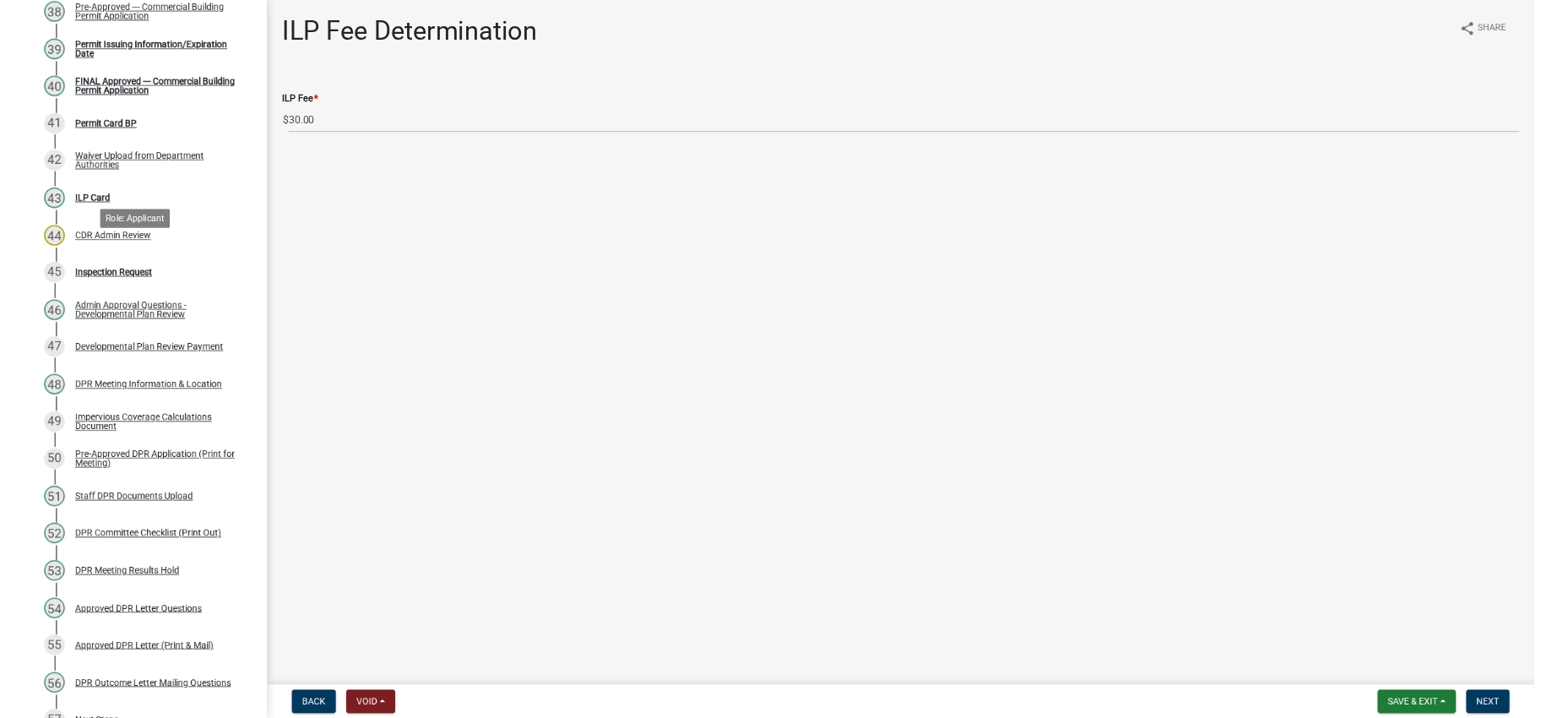
scroll to position [2035, 0]
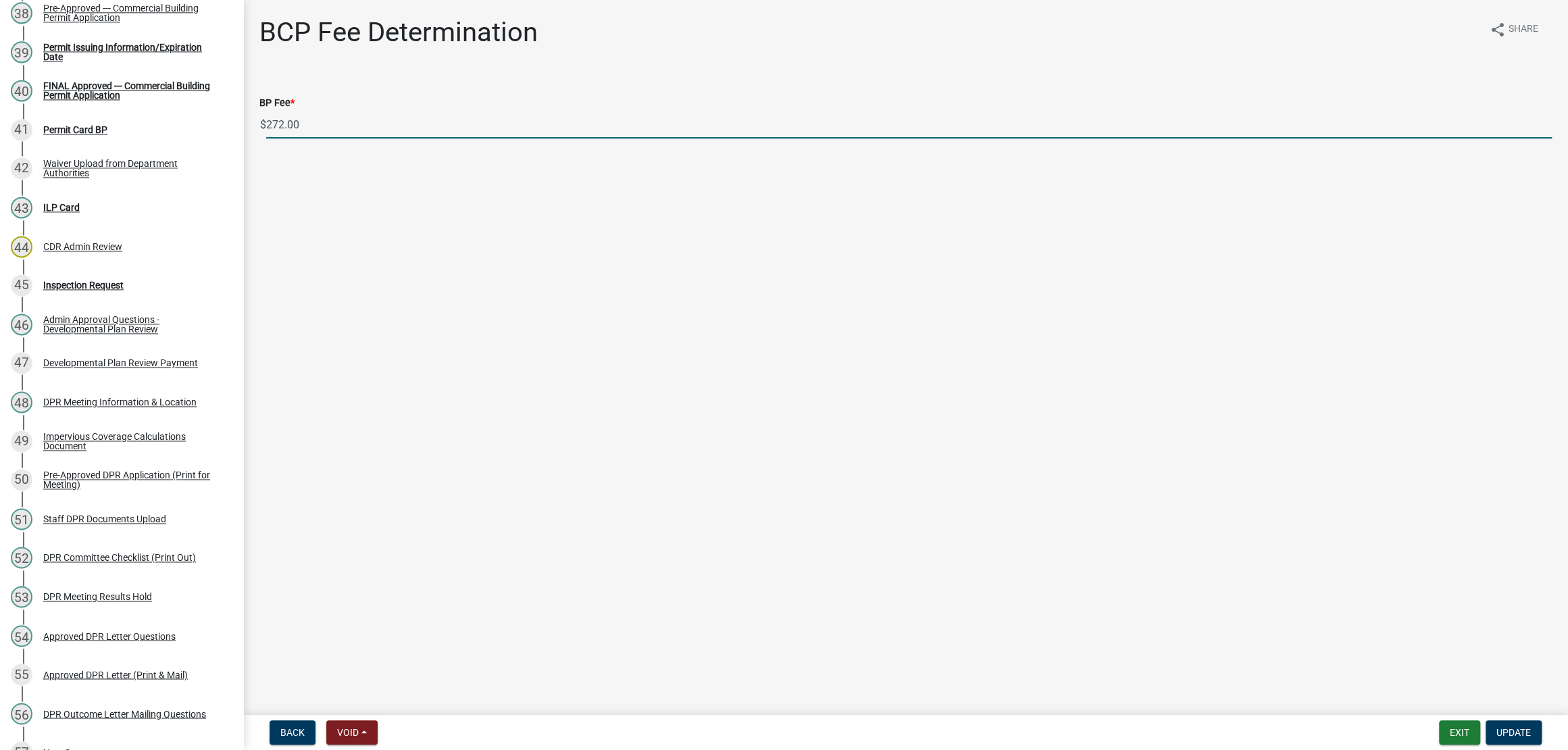
click at [376, 138] on input "272.00" at bounding box center [909, 125] width 1285 height 28
drag, startPoint x: 356, startPoint y: 160, endPoint x: 239, endPoint y: 154, distance: 117.2
click at [239, 155] on div "Commercial Building Permits CBP-63 Edit View Summary Notes Show emails 1 Requir…" at bounding box center [784, 375] width 1568 height 750
click at [699, 360] on main "BCP Fee Determination share Share BP Fee * $ 272.00" at bounding box center [906, 354] width 1325 height 709
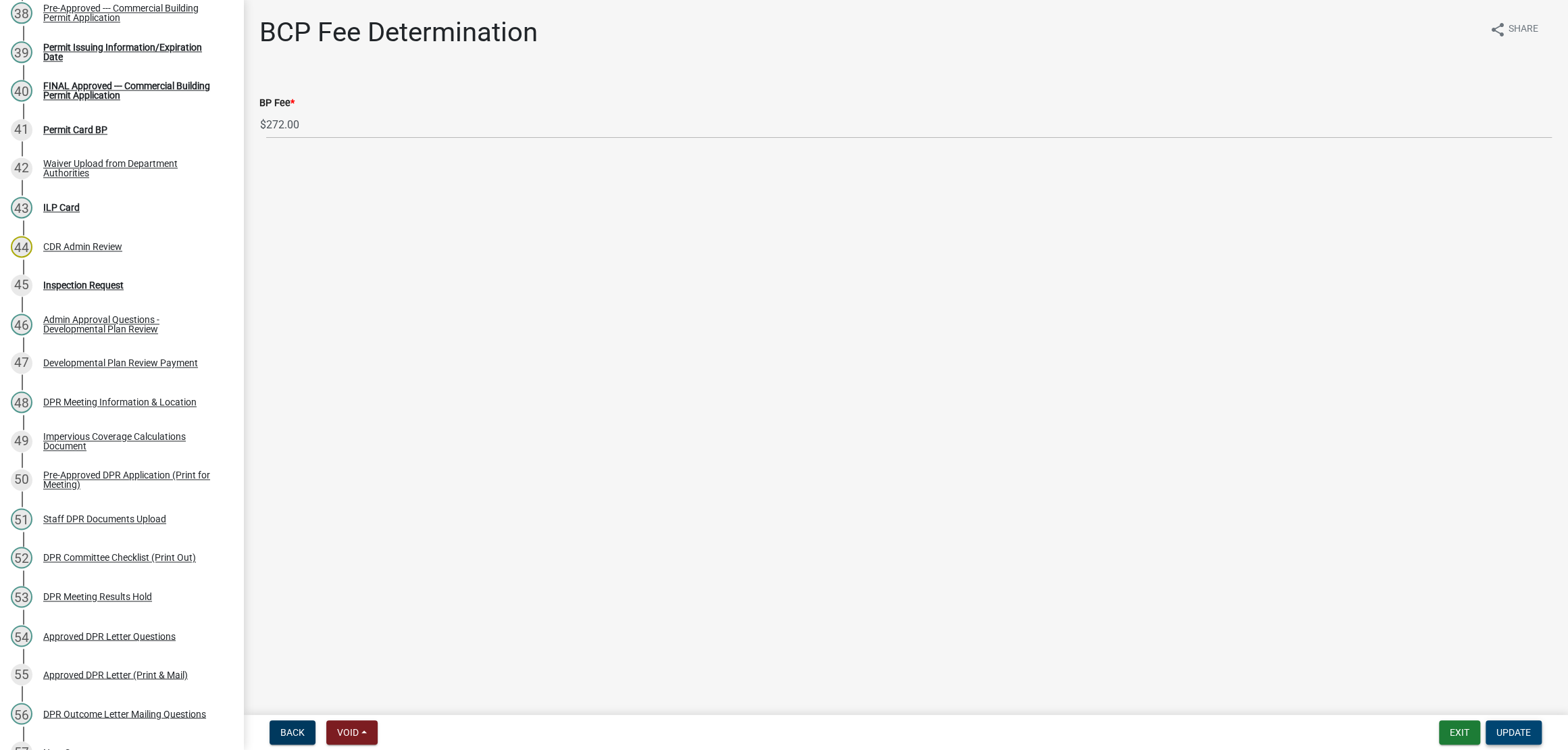
click at [1504, 727] on span "Update" at bounding box center [1513, 732] width 34 height 11
click at [1507, 727] on span "Next" at bounding box center [1518, 732] width 23 height 11
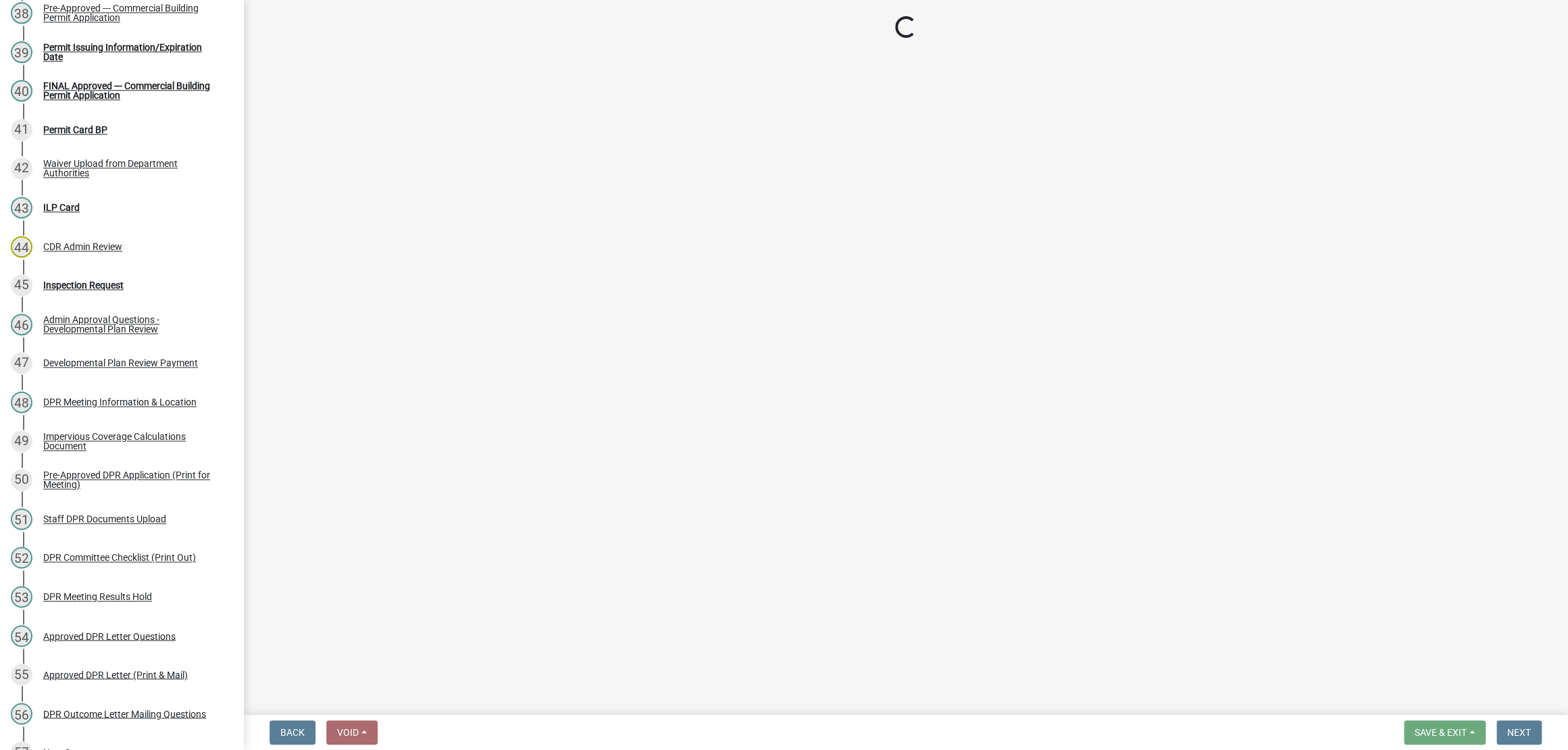
select select "3: 3"
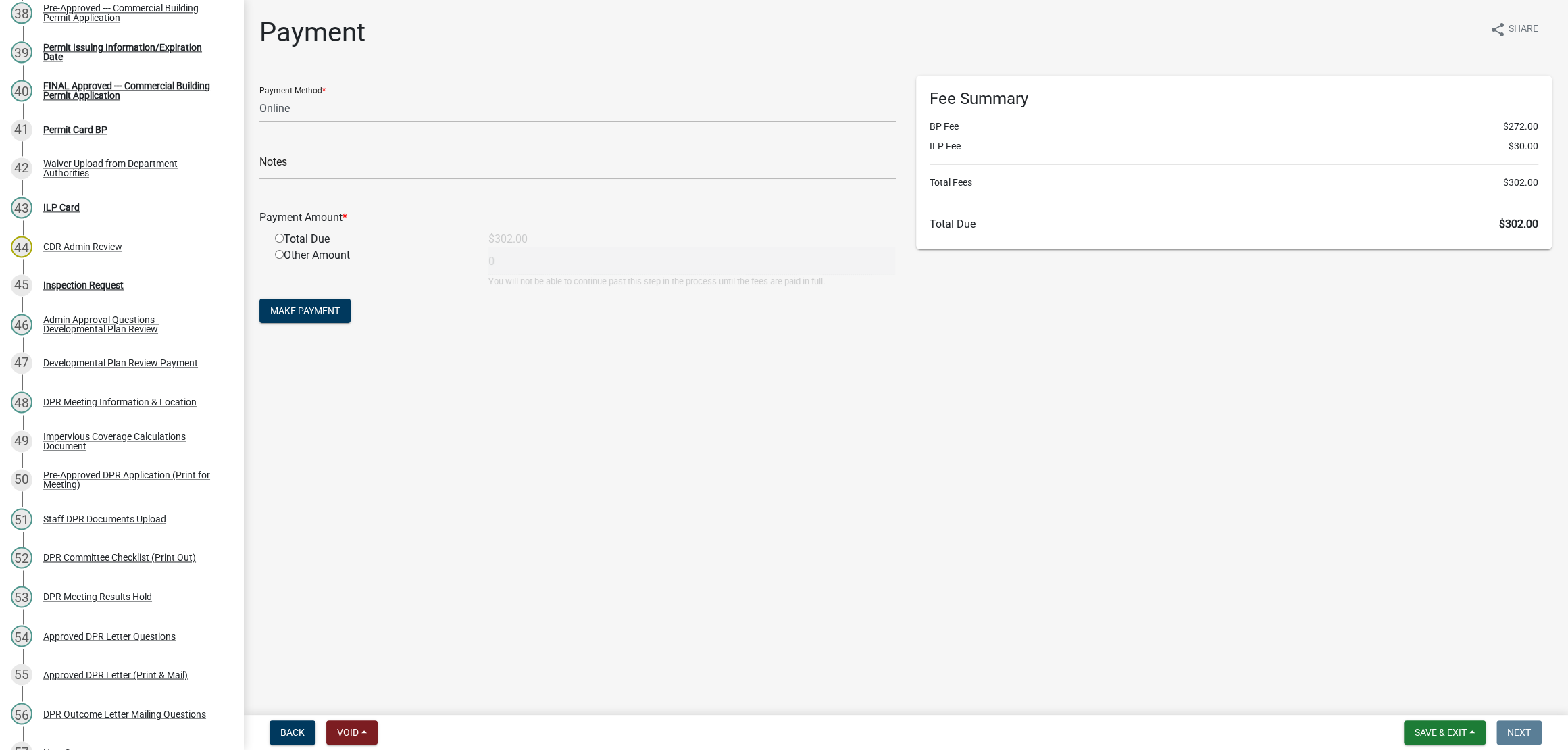
click at [283, 259] on input "radio" at bounding box center [279, 254] width 9 height 9
radio input "true"
click at [577, 275] on input "0" at bounding box center [691, 261] width 407 height 28
click at [282, 243] on input "radio" at bounding box center [279, 238] width 9 height 9
radio input "true"
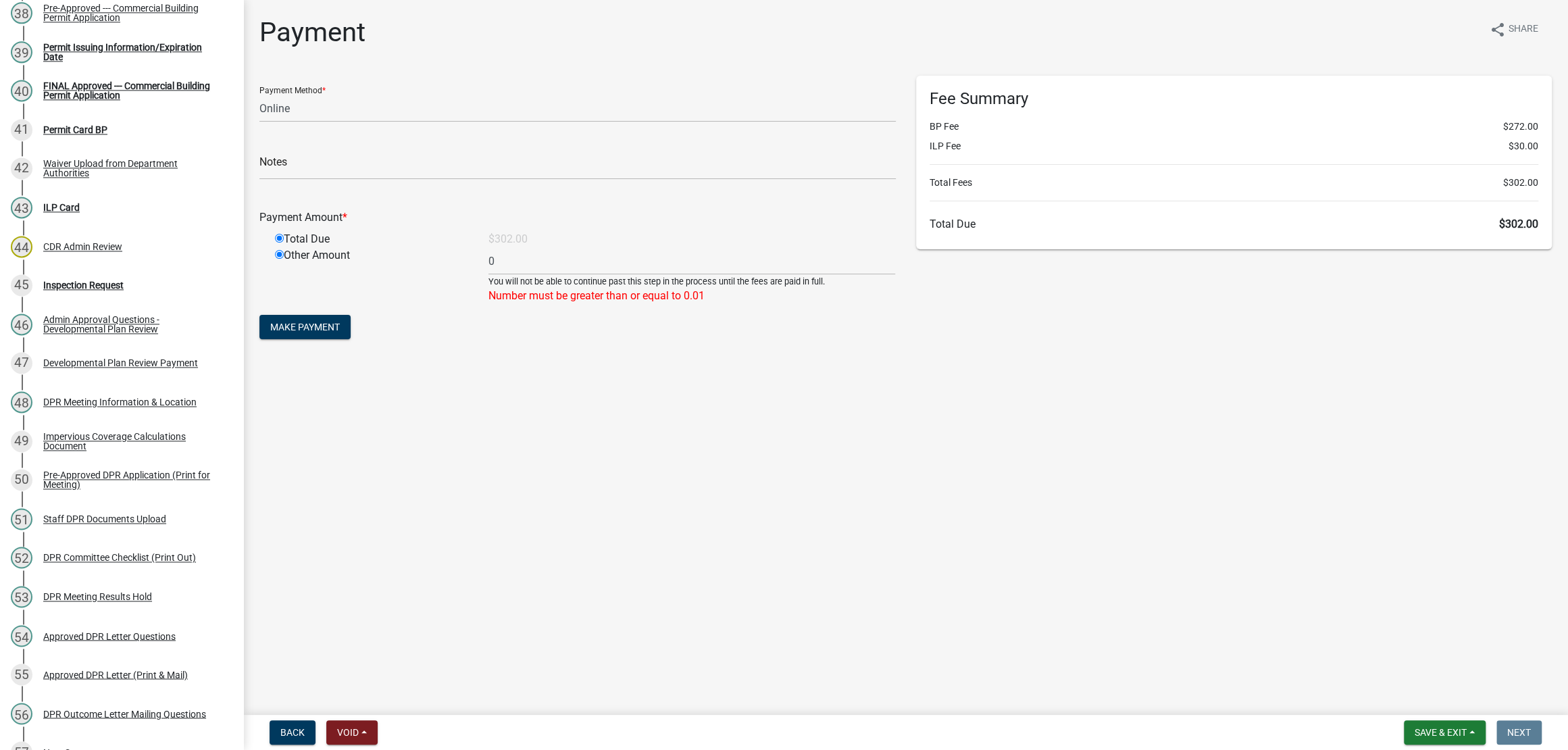
radio input "false"
type input "302"
click at [630, 247] on div "$302.00" at bounding box center [691, 239] width 427 height 16
click at [281, 259] on input "radio" at bounding box center [279, 254] width 9 height 9
radio input "true"
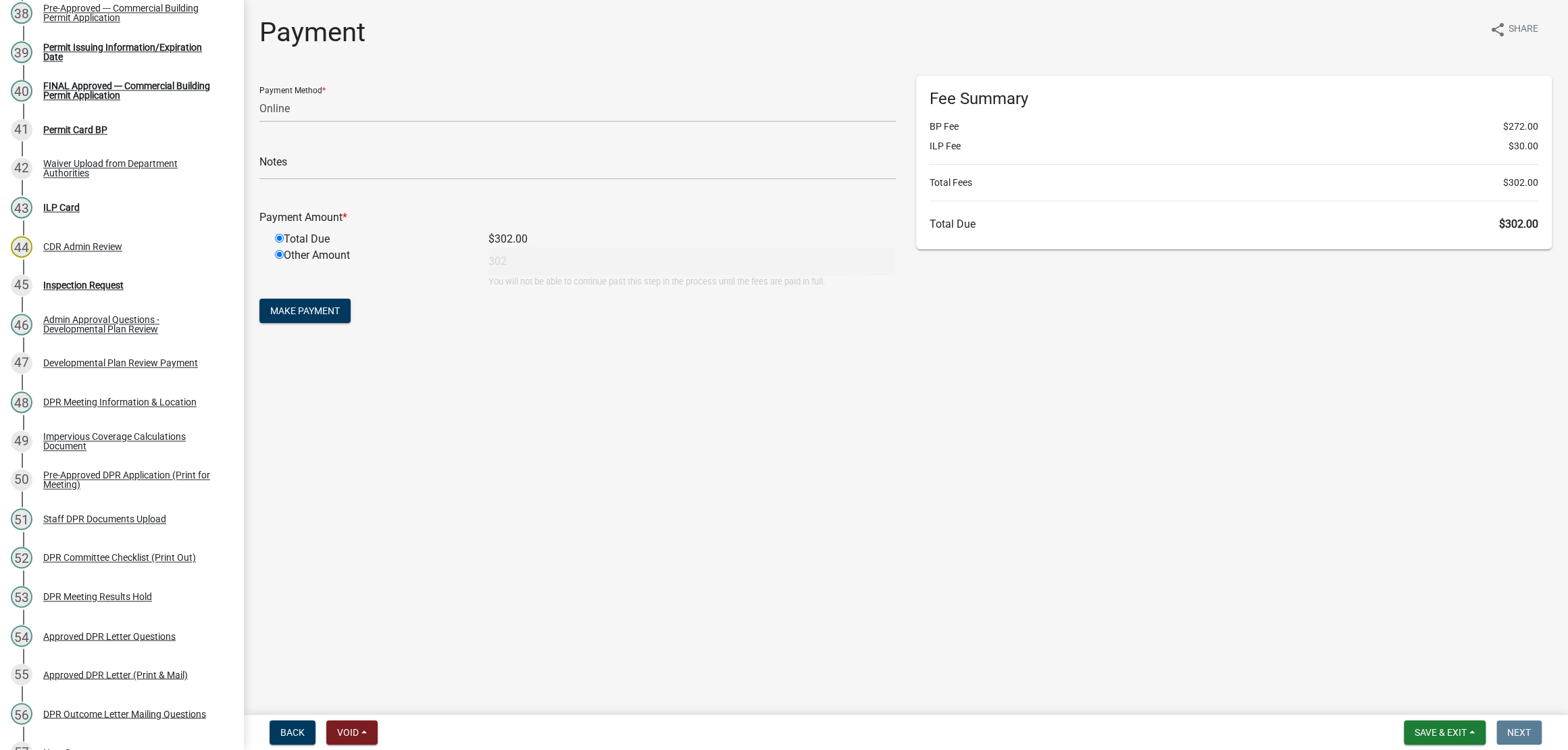
radio input "false"
click at [612, 275] on input "302" at bounding box center [691, 261] width 407 height 28
drag, startPoint x: 612, startPoint y: 327, endPoint x: 437, endPoint y: 329, distance: 175.0
click at [437, 288] on div "Other Amount 302 You will not be able to continue past this step in the process…" at bounding box center [585, 267] width 641 height 41
type input "225"
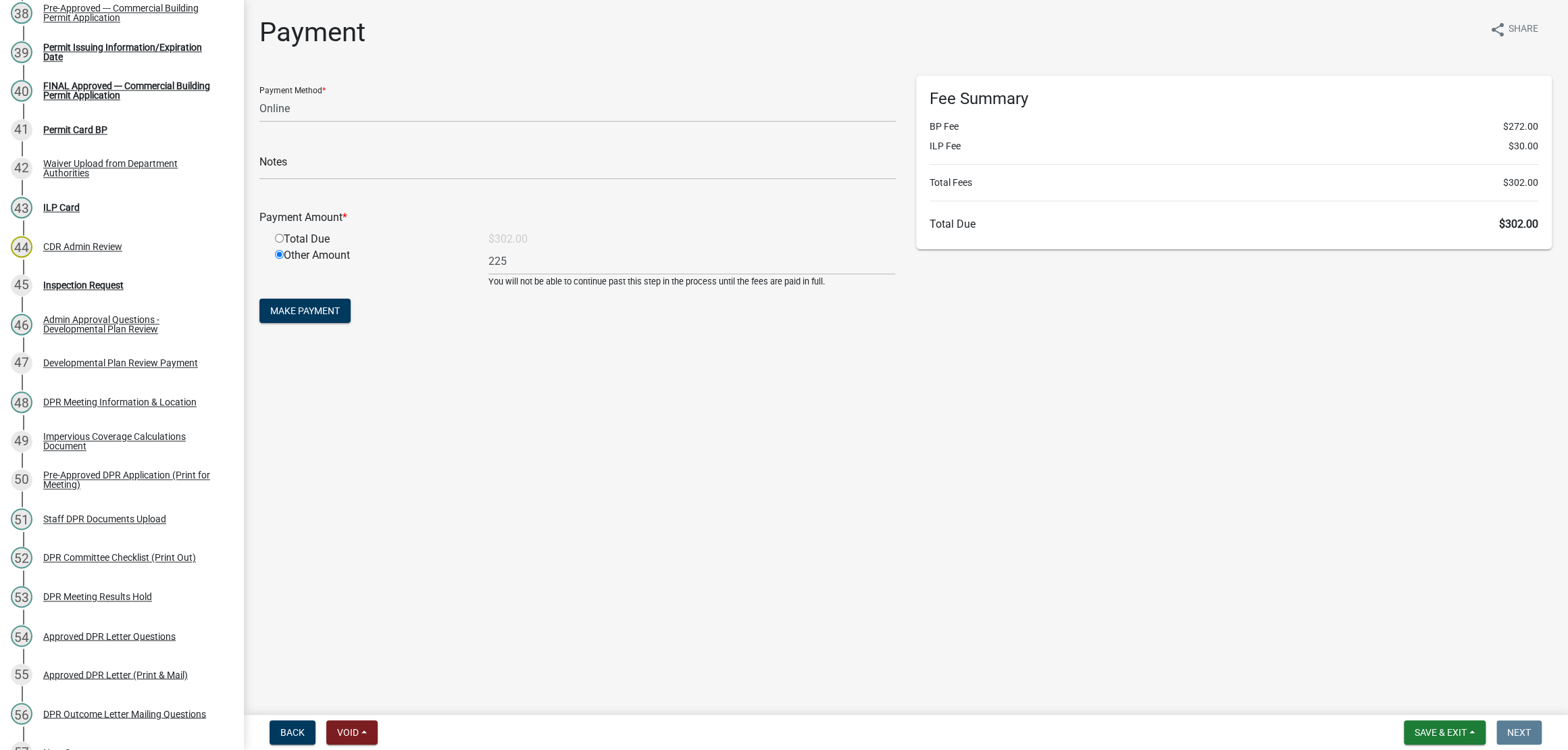
click at [558, 338] on div "Payment Method * Credit Card POS Check Cash Online Notes Payment Amount * Total…" at bounding box center [577, 207] width 656 height 263
click at [855, 495] on main "Payment share Share Payment Method * Credit Card POS Check Cash Online Notes Pa…" at bounding box center [906, 354] width 1325 height 709
click at [854, 492] on main "Payment share Share Payment Method * Credit Card POS Check Cash Online Notes Pa…" at bounding box center [906, 354] width 1325 height 709
click at [854, 493] on main "Payment share Share Payment Method * Credit Card POS Check Cash Online Notes Pa…" at bounding box center [906, 354] width 1325 height 709
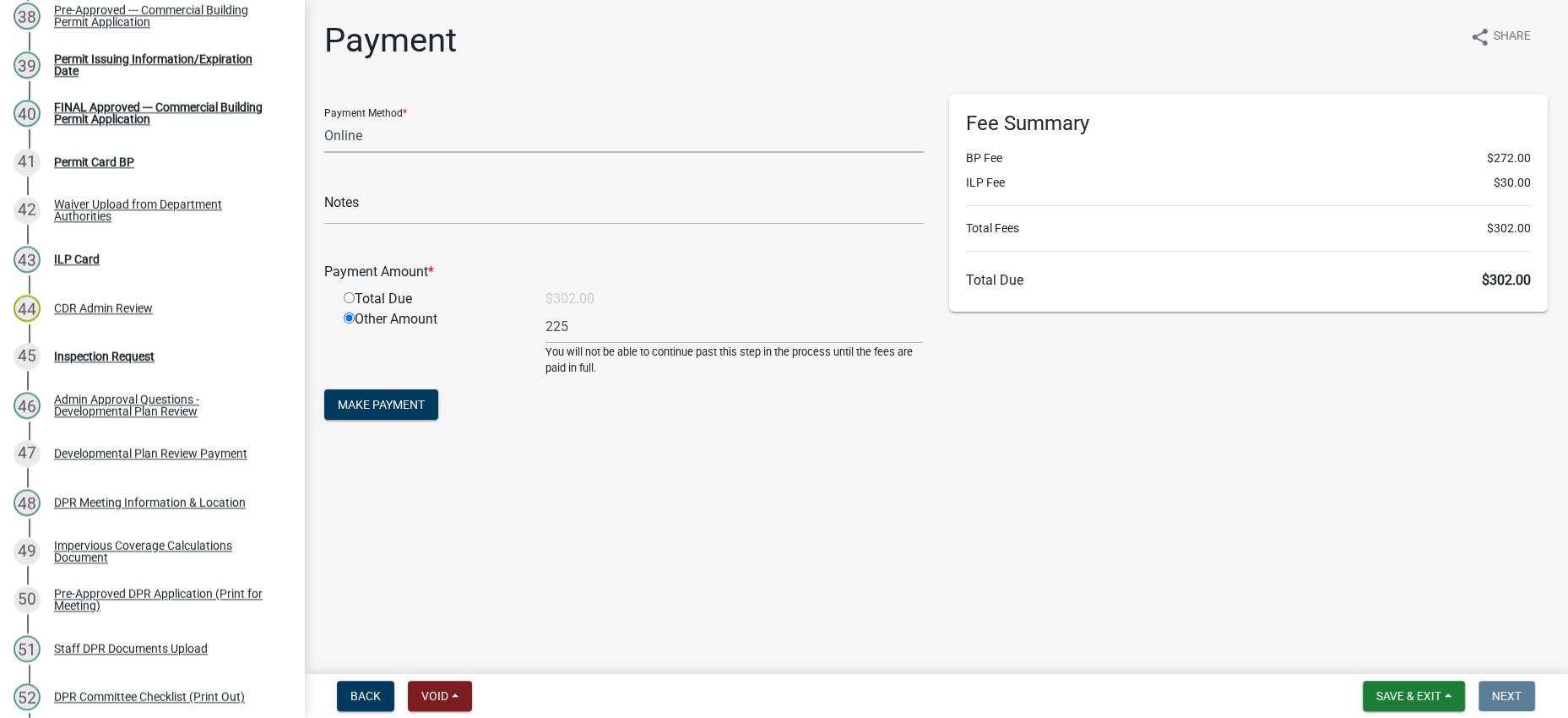
click at [484, 153] on select "Credit Card POS Check Cash Online" at bounding box center [624, 136] width 600 height 35
select select "0: 2"
click at [329, 147] on select "Credit Card POS Check Cash Online" at bounding box center [624, 136] width 600 height 35
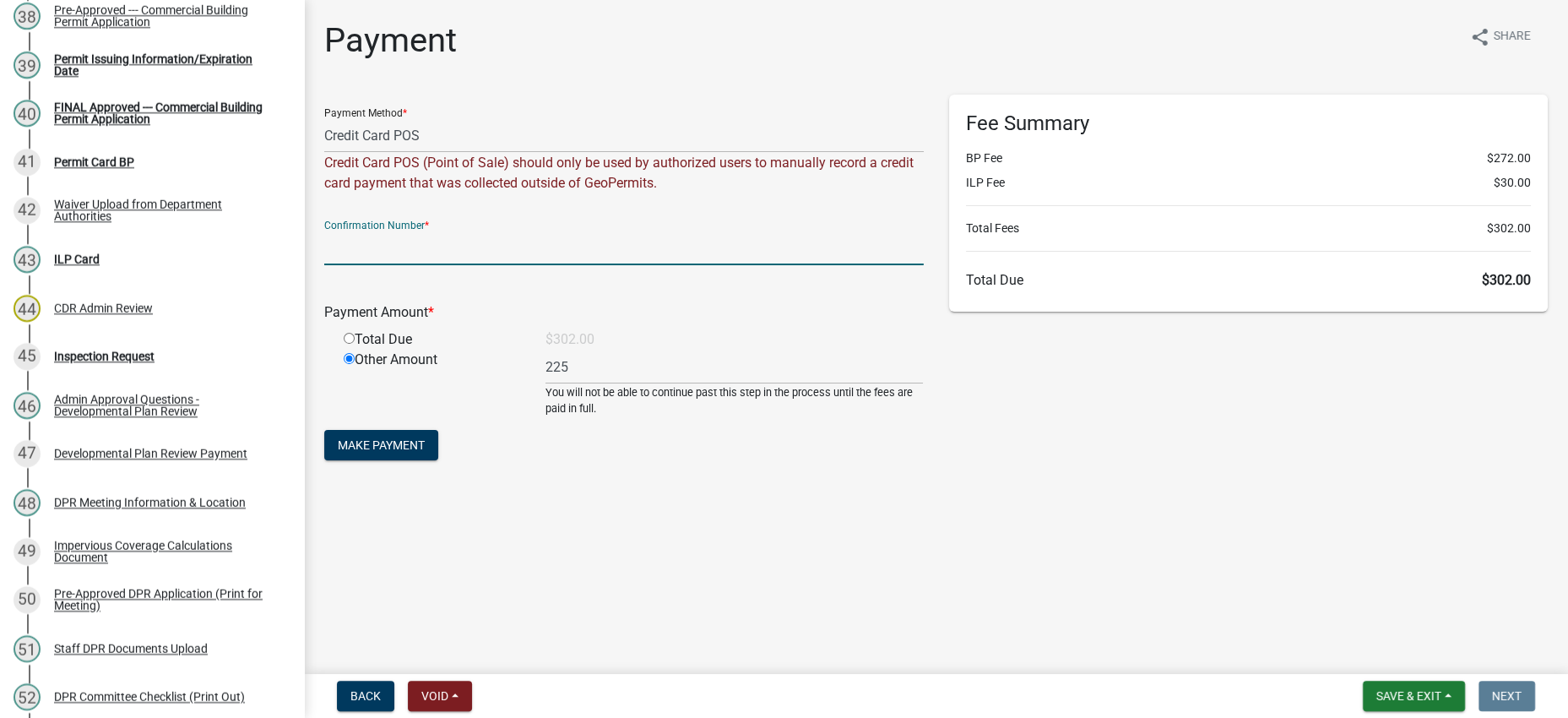
click at [581, 265] on input "text" at bounding box center [624, 248] width 600 height 35
type input "14966631"
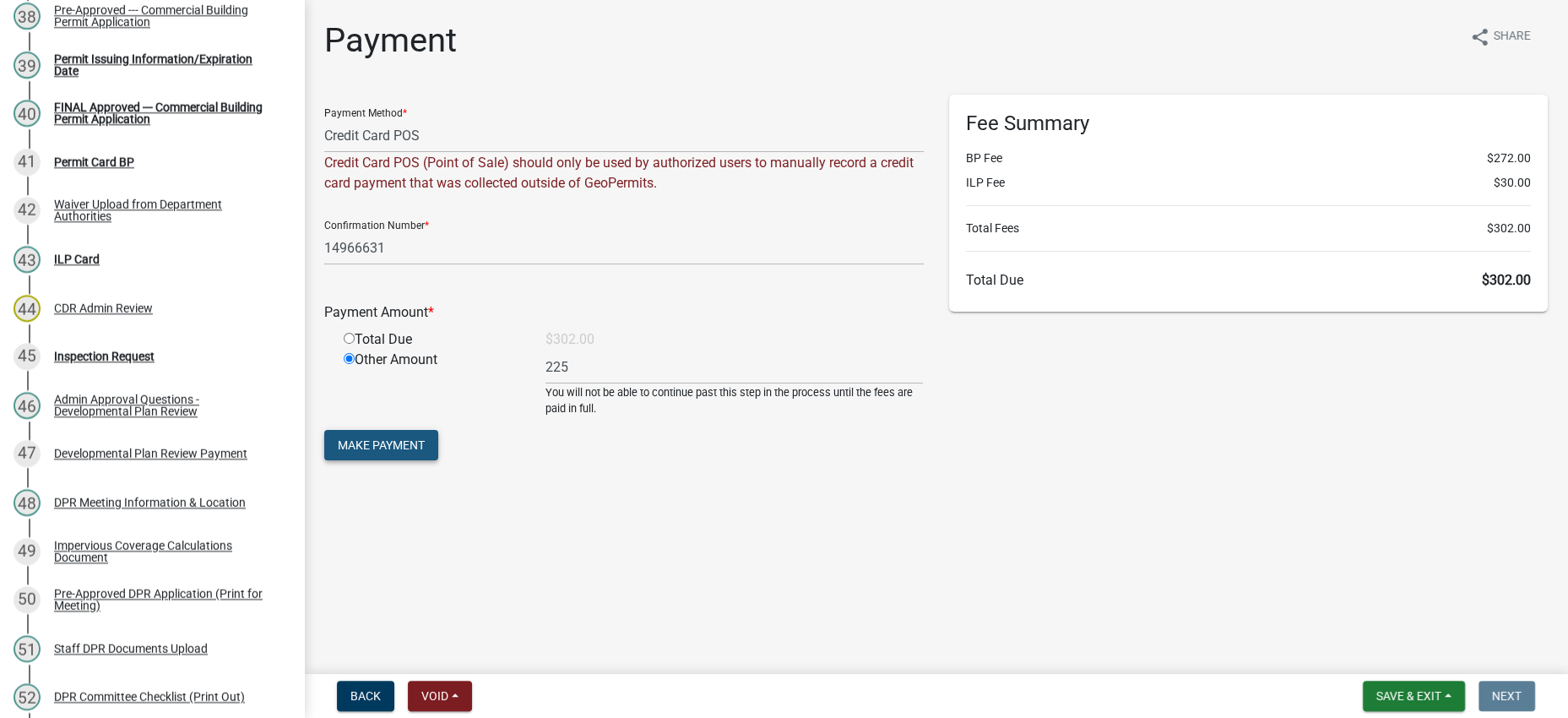
click at [425, 452] on span "Make Payment" at bounding box center [381, 445] width 87 height 14
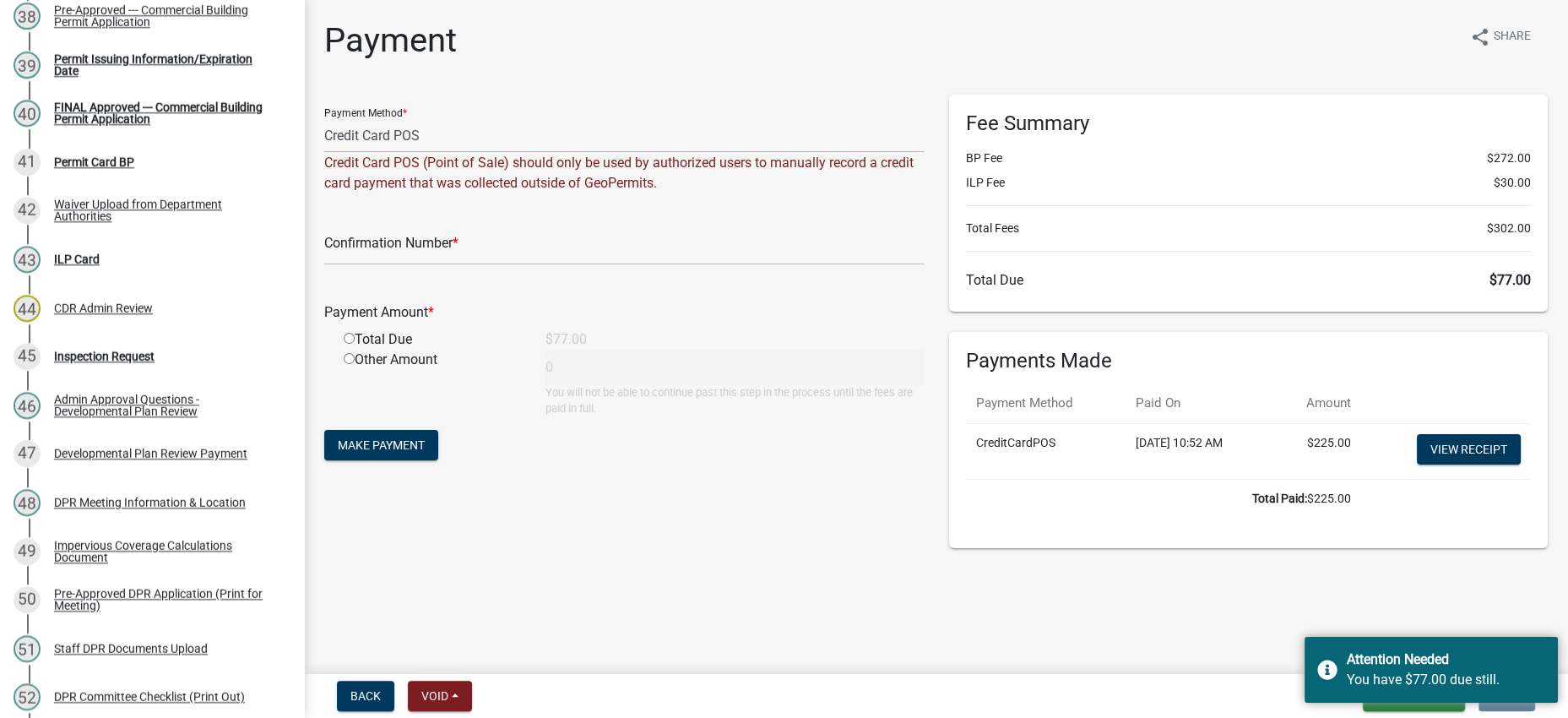
click at [522, 376] on div "Payment Amount * Total Due $77.00 Other Amount 0 You will not be able to contin…" at bounding box center [624, 347] width 600 height 138
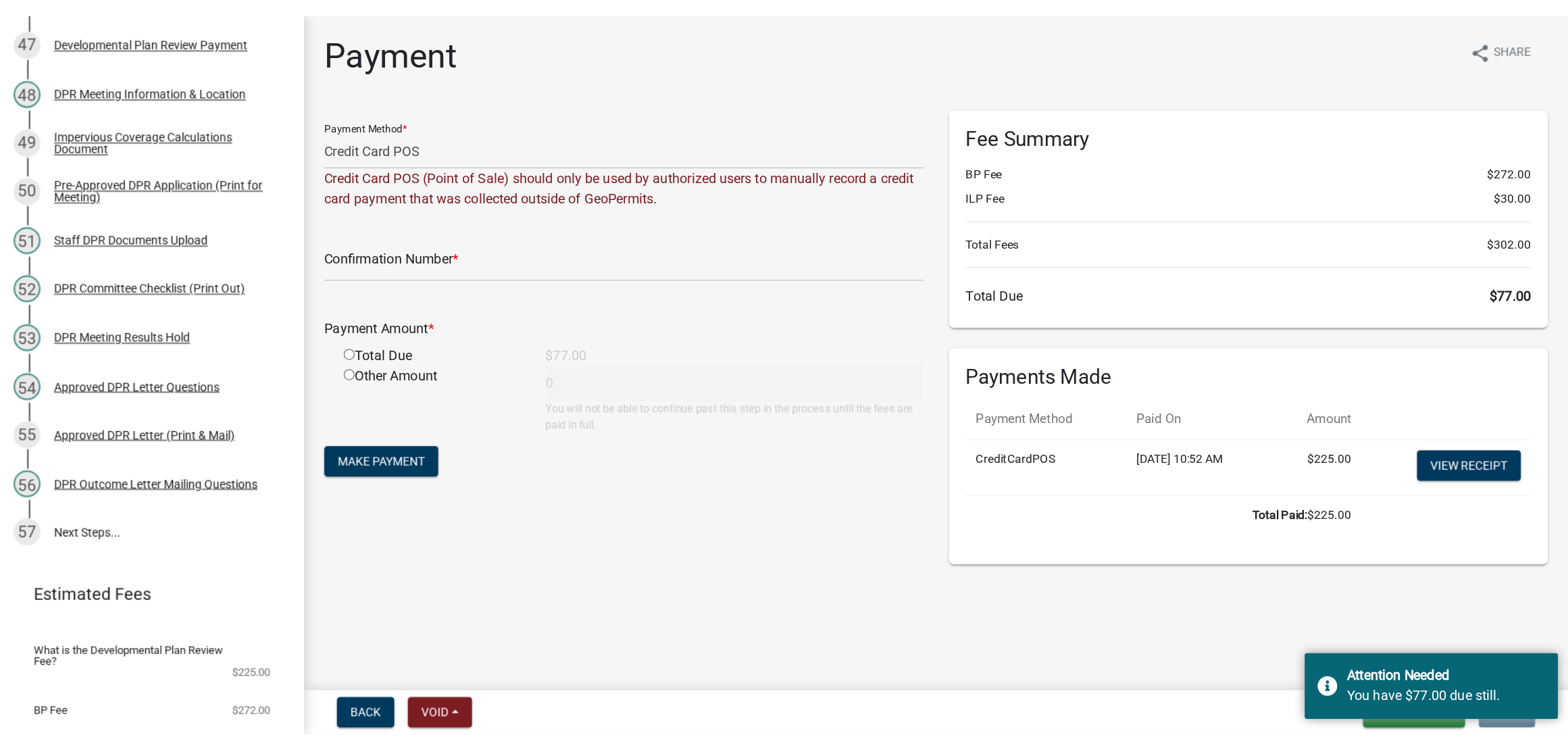
scroll to position [1966, 0]
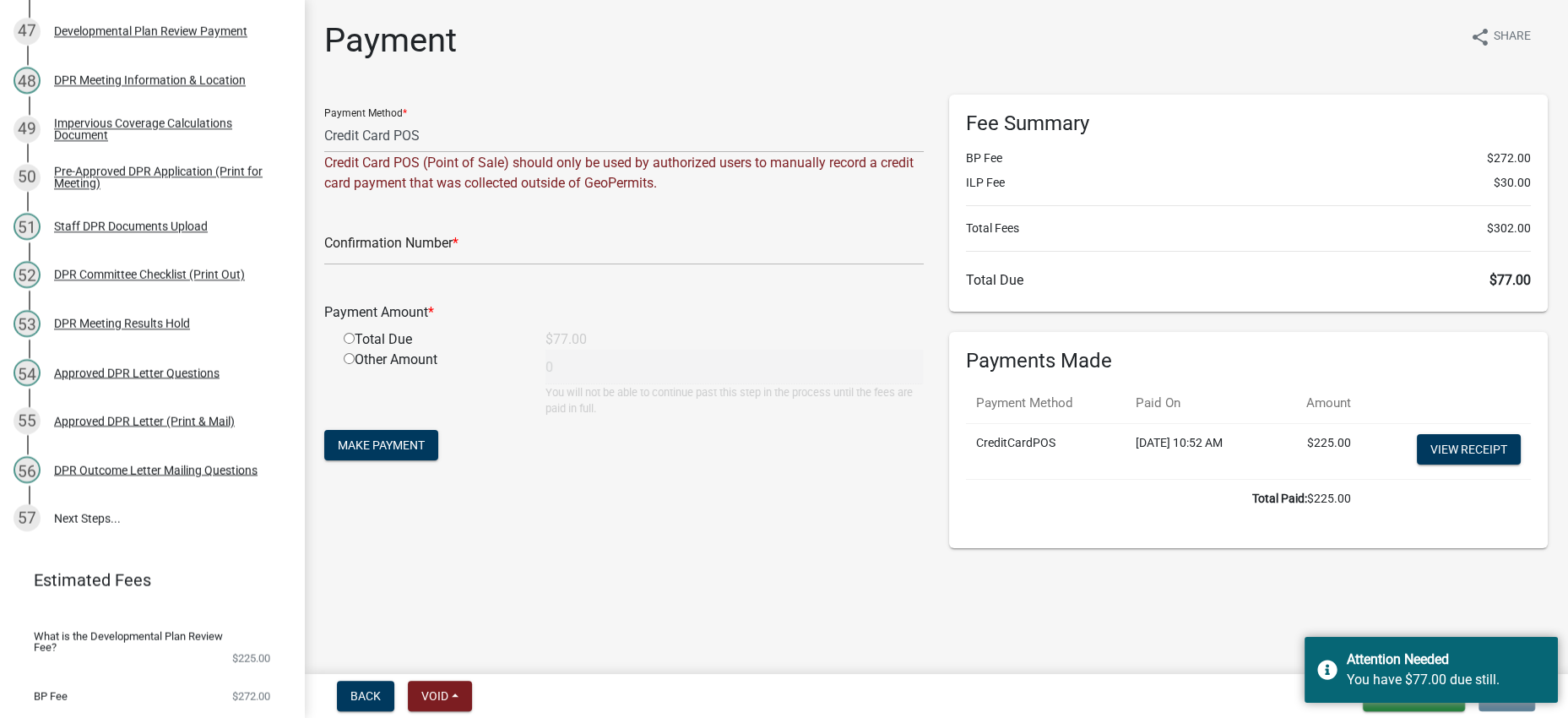
click at [1050, 686] on div "Back Void Withdraw Lock Expire Void Save & Exit Save Save & Exit Next" at bounding box center [937, 695] width 1237 height 30
click at [1364, 706] on button "Save & Exit" at bounding box center [1414, 695] width 102 height 30
click at [1330, 637] on button "Save & Exit" at bounding box center [1398, 644] width 135 height 40
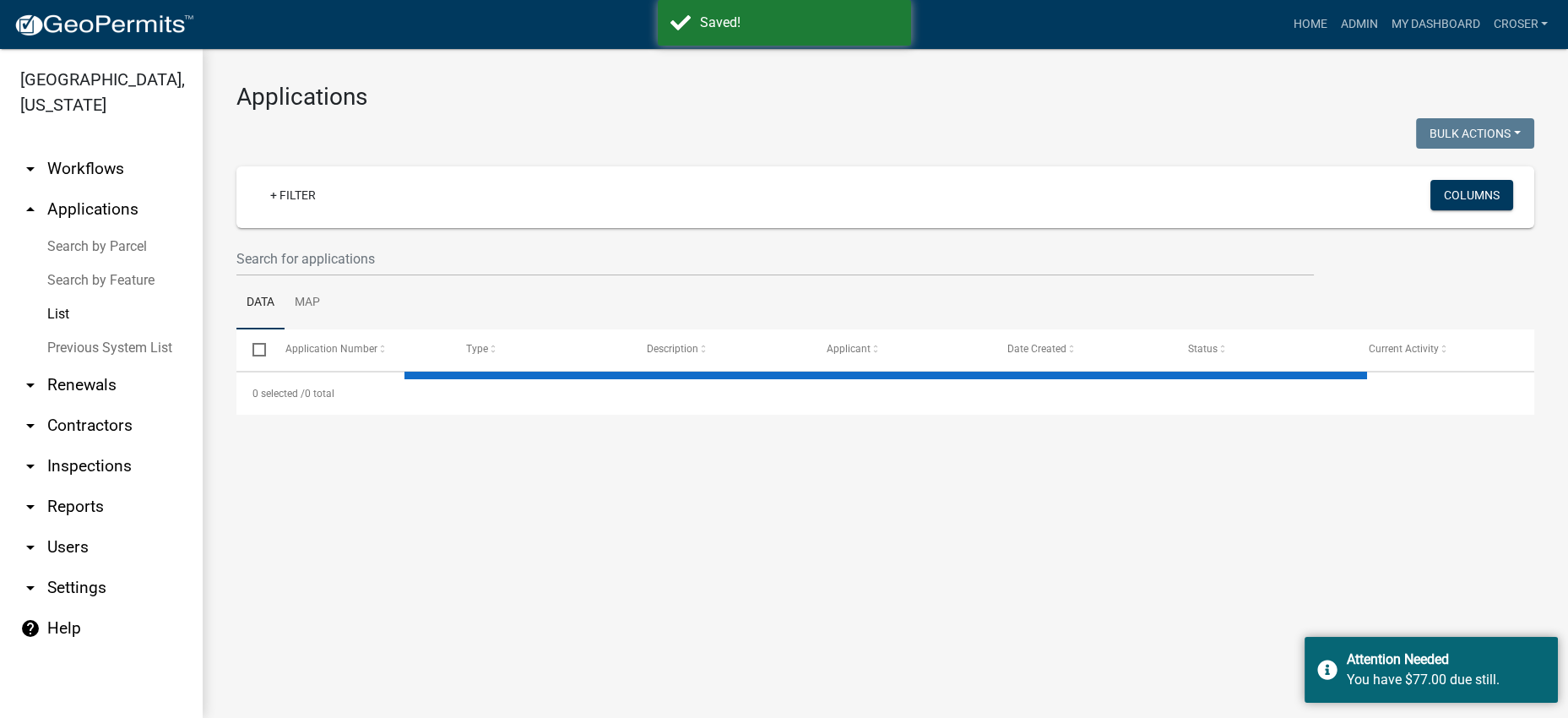
select select "3: 100"
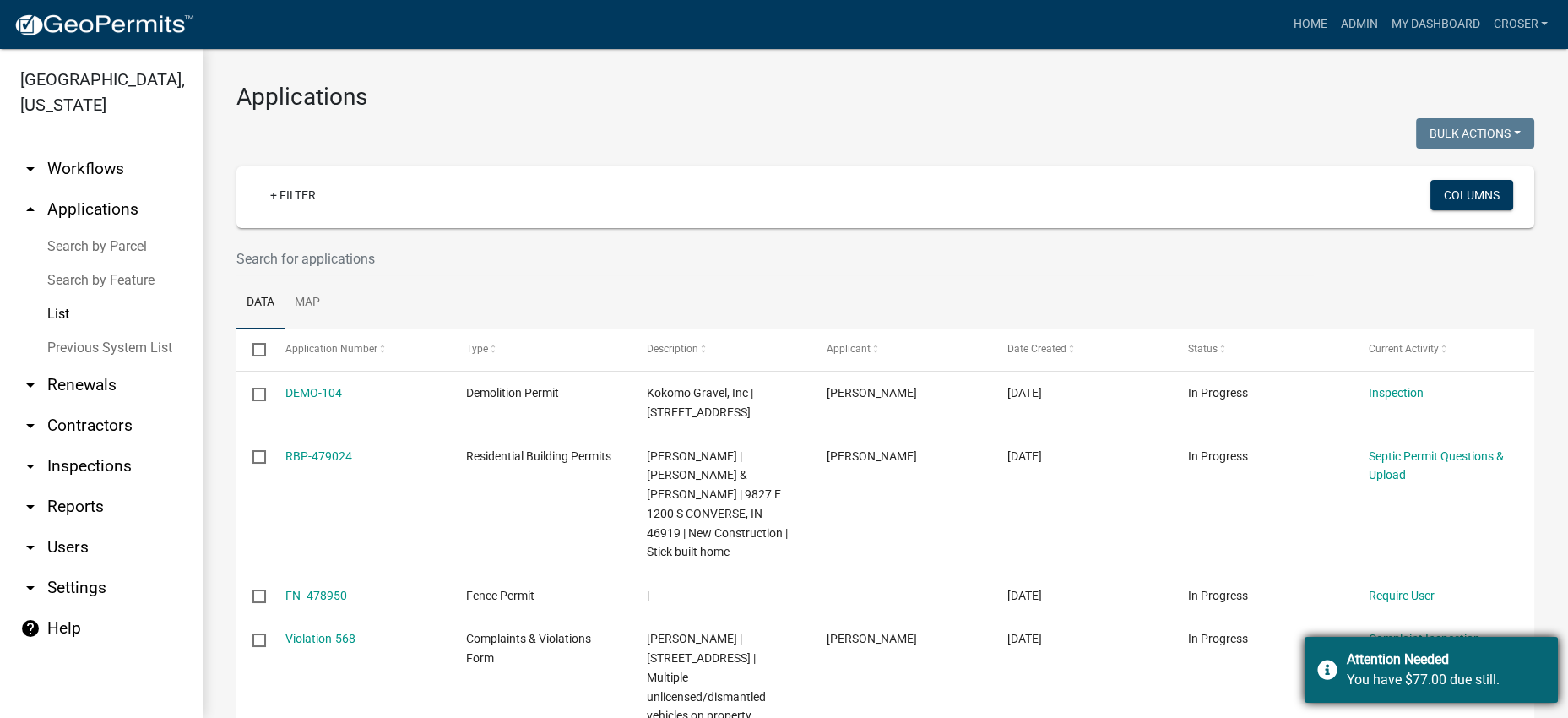
click at [1476, 650] on div "Attention Needed" at bounding box center [1447, 660] width 199 height 20
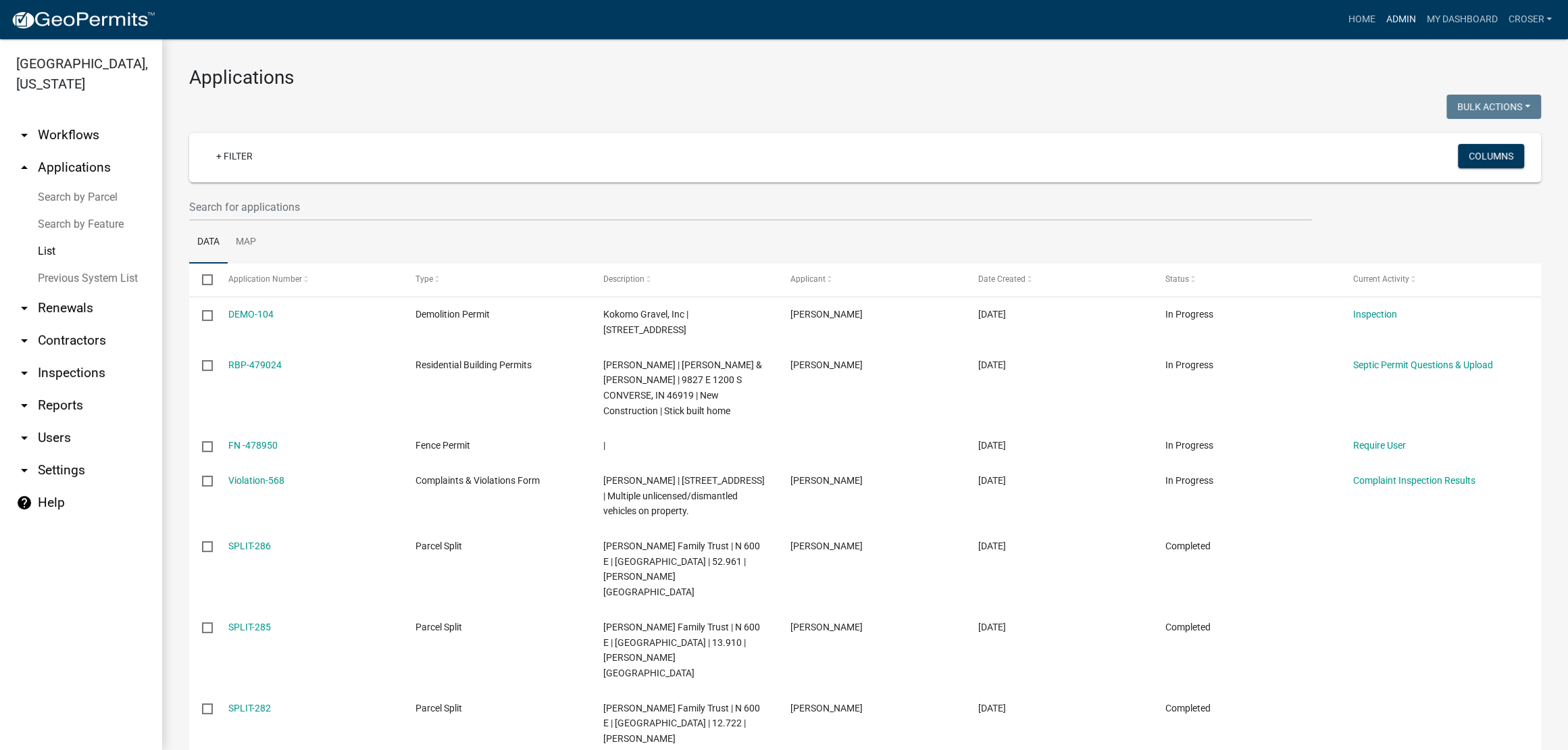
drag, startPoint x: 1351, startPoint y: 19, endPoint x: 1340, endPoint y: 20, distance: 11.0
click at [1380, 19] on link "Admin" at bounding box center [1400, 19] width 41 height 26
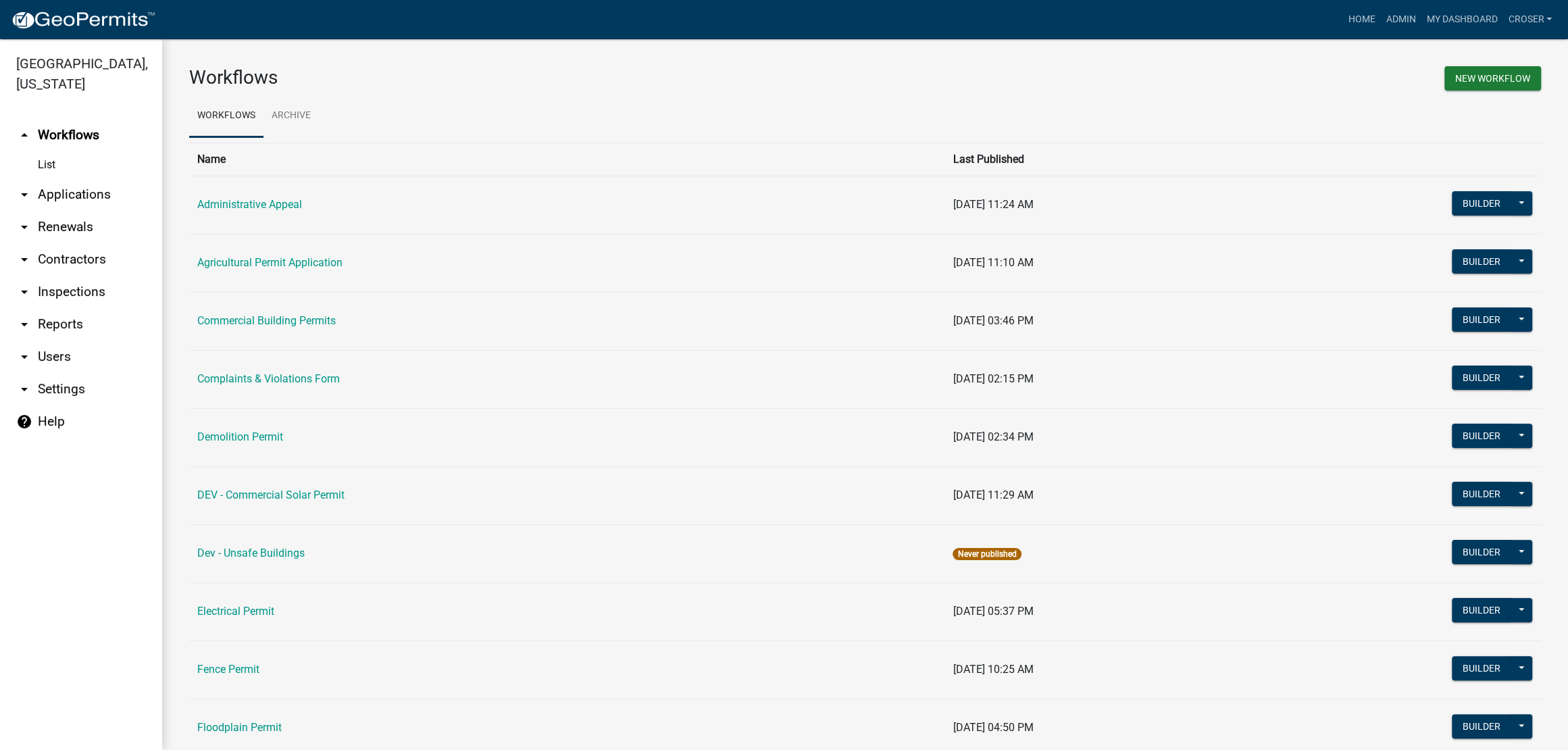
click at [58, 211] on link "arrow_drop_down Applications" at bounding box center [81, 195] width 162 height 32
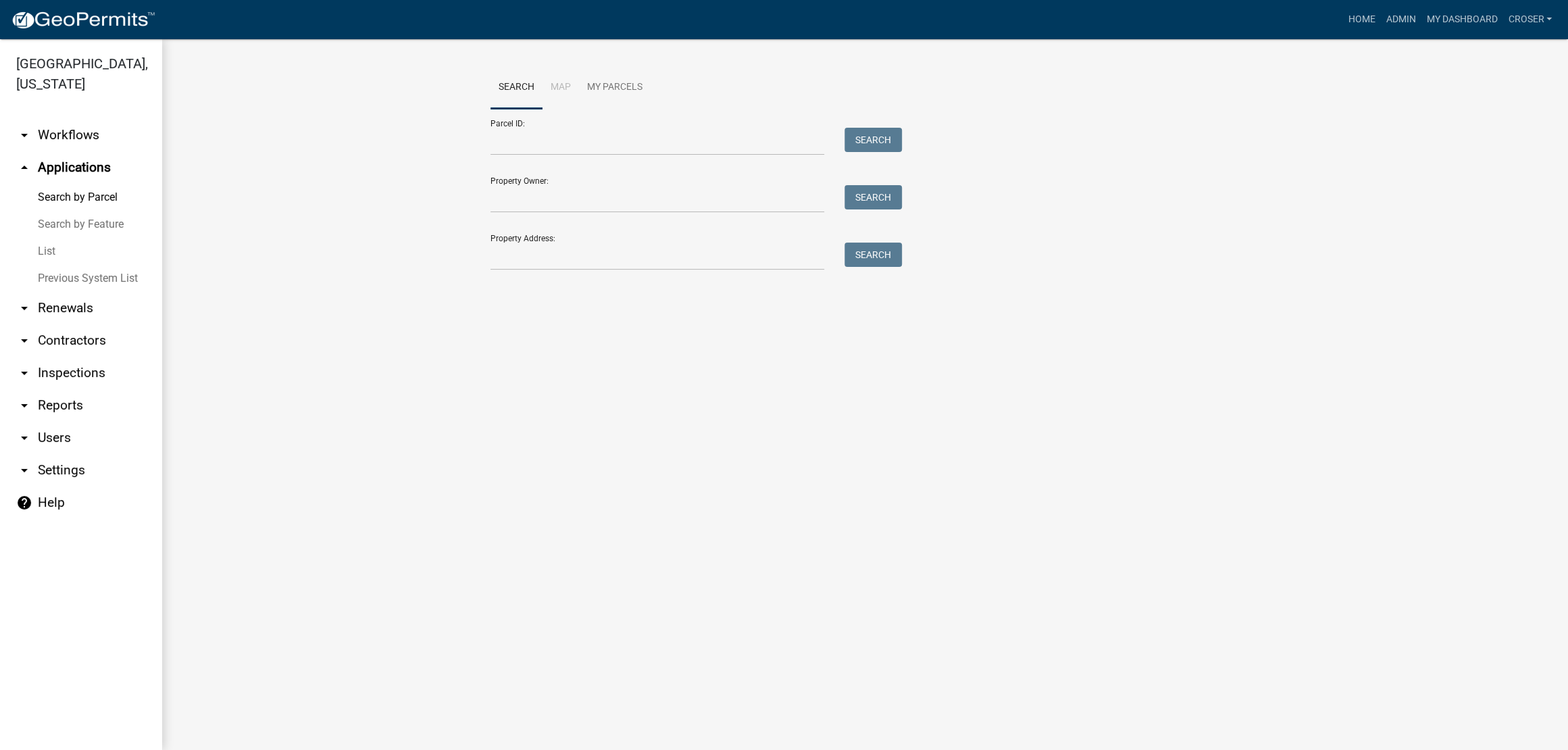
click at [39, 265] on link "List" at bounding box center [81, 251] width 162 height 27
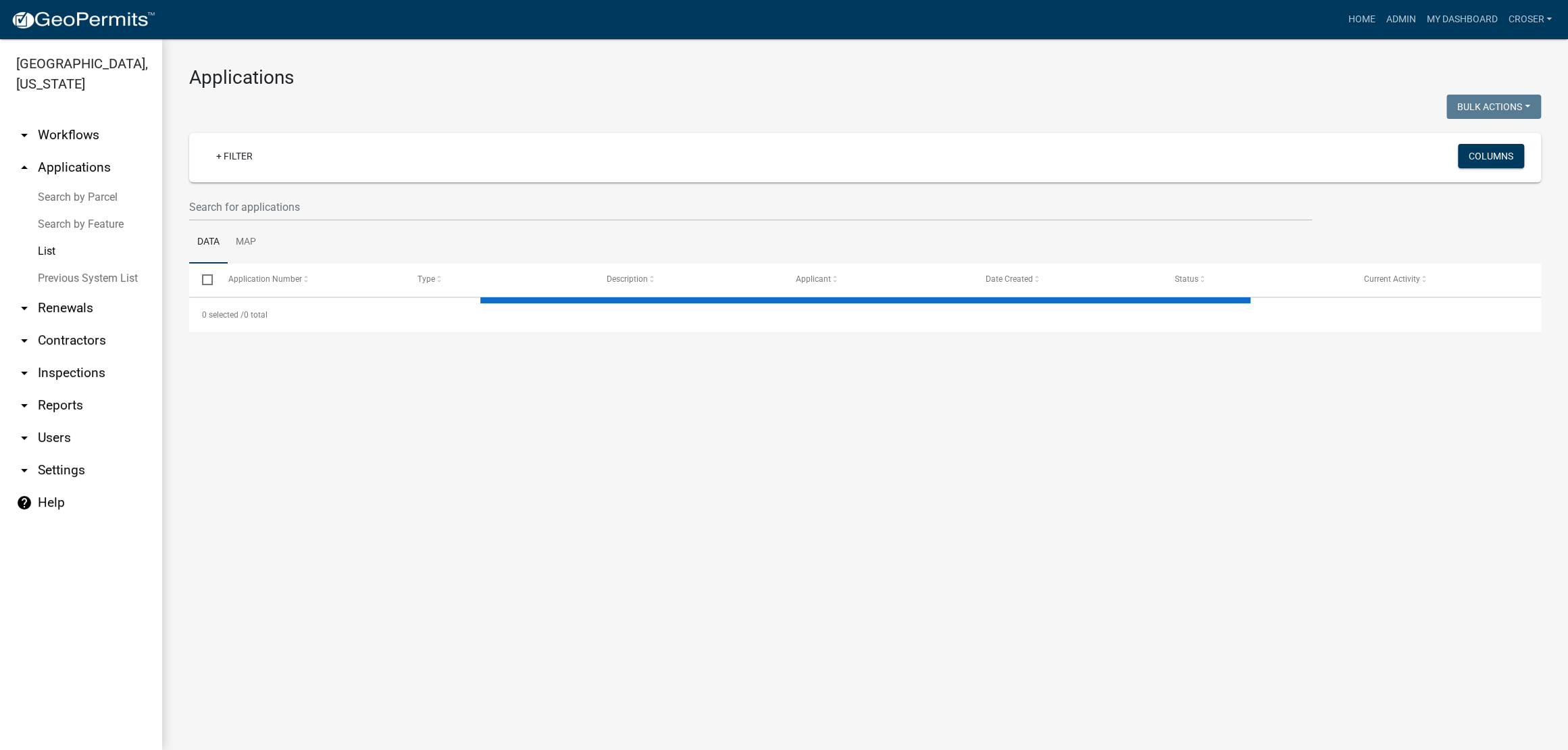
select select "3: 100"
